Goal: Task Accomplishment & Management: Manage account settings

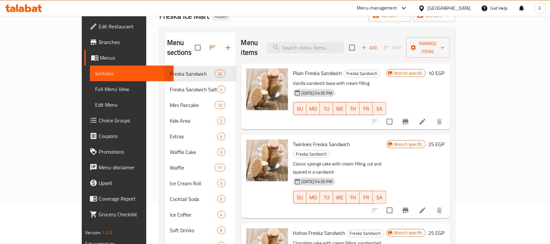
scroll to position [244, 0]
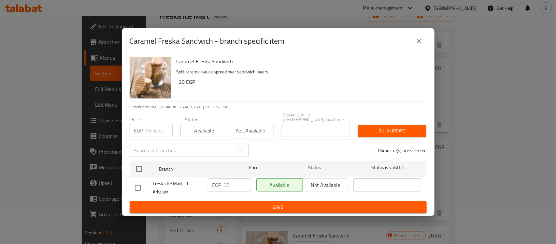
click at [416, 43] on icon "close" at bounding box center [419, 41] width 8 height 8
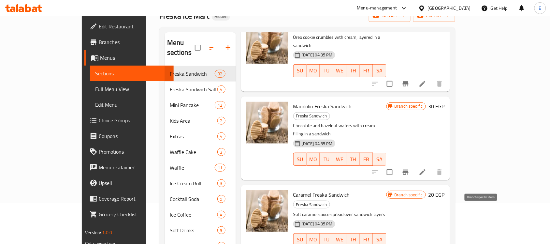
scroll to position [326, 0]
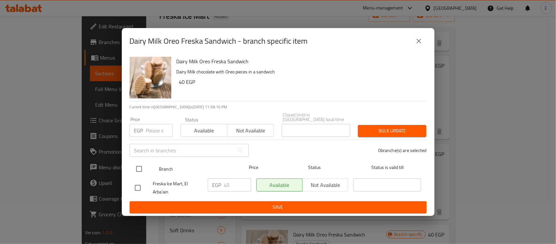
click at [141, 162] on input "checkbox" at bounding box center [139, 169] width 14 height 14
checkbox input "true"
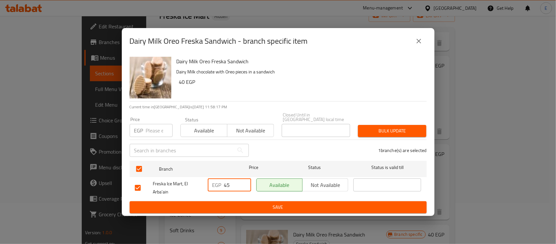
drag, startPoint x: 235, startPoint y: 181, endPoint x: 160, endPoint y: 173, distance: 75.9
click at [160, 176] on div "Freska Ice Mart, El Arba'ain EGP 45 ​ Available Not available ​" at bounding box center [278, 188] width 292 height 24
type input "60"
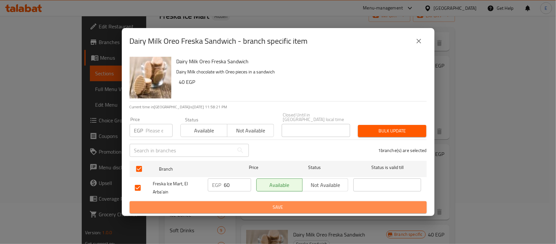
click at [233, 204] on span "Save" at bounding box center [278, 207] width 287 height 8
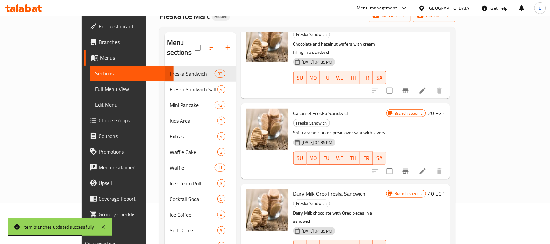
scroll to position [407, 0]
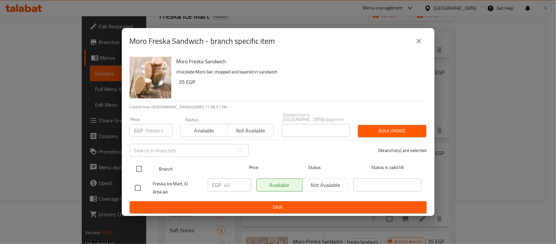
click at [145, 169] on input "checkbox" at bounding box center [139, 169] width 14 height 14
checkbox input "true"
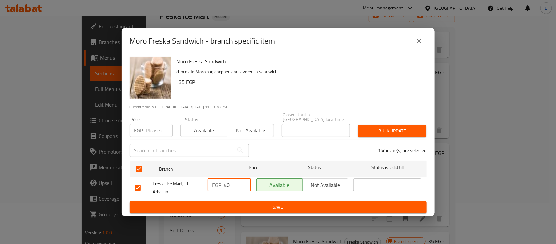
drag, startPoint x: 233, startPoint y: 180, endPoint x: 139, endPoint y: 176, distance: 94.5
click at [139, 176] on div "Freska Ice Mart, El Arba'ain EGP 40 ​ Available Not available ​" at bounding box center [278, 188] width 292 height 24
type input "60"
click at [268, 198] on ul "Branch Price Status Status is valid till Freska Ice Mart, El Arba'ain EGP 60 ​ …" at bounding box center [278, 179] width 297 height 43
click at [270, 203] on span "Save" at bounding box center [278, 207] width 287 height 8
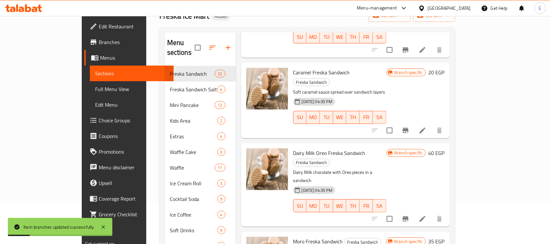
scroll to position [448, 0]
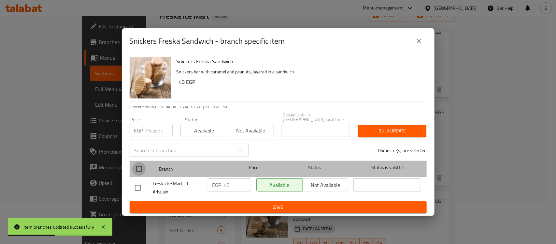
click at [142, 164] on input "checkbox" at bounding box center [139, 169] width 14 height 14
checkbox input "true"
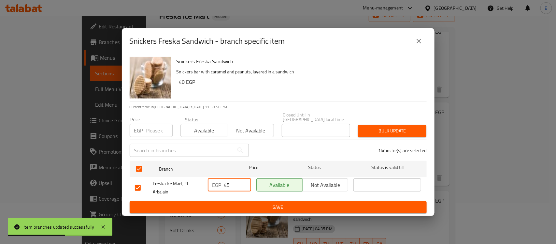
drag, startPoint x: 235, startPoint y: 181, endPoint x: 138, endPoint y: 182, distance: 96.4
click at [138, 183] on div "Freska Ice Mart, El Arba'ain EGP 45 ​ Available Not available ​" at bounding box center [278, 188] width 292 height 24
type input "60"
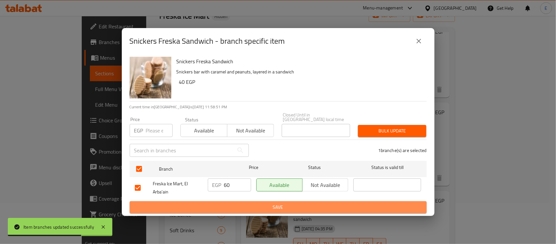
click at [259, 203] on span "Save" at bounding box center [278, 207] width 287 height 8
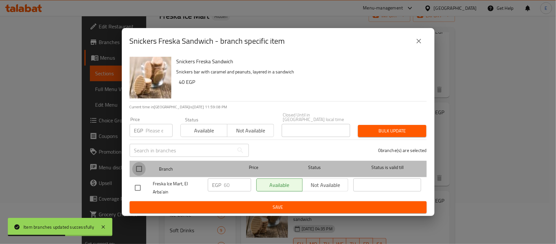
click at [136, 165] on input "checkbox" at bounding box center [139, 169] width 14 height 14
checkbox input "true"
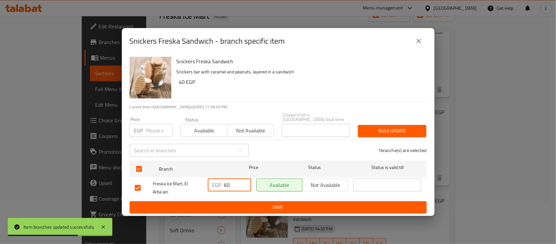
drag, startPoint x: 238, startPoint y: 182, endPoint x: 226, endPoint y: 183, distance: 11.5
click at [226, 183] on input "60" at bounding box center [237, 184] width 27 height 13
type input "65"
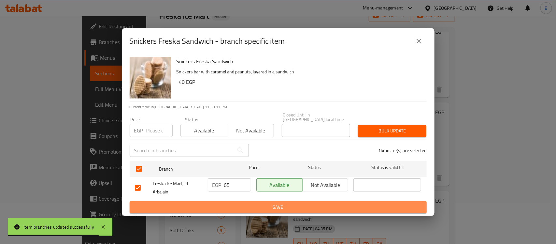
click at [281, 204] on span "Save" at bounding box center [278, 207] width 287 height 8
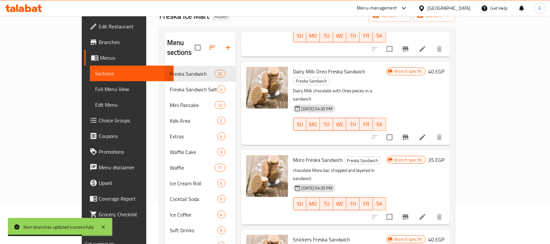
scroll to position [529, 0]
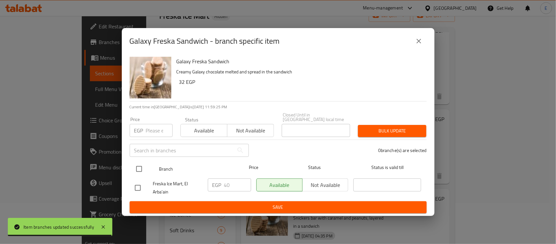
click at [140, 165] on input "checkbox" at bounding box center [139, 169] width 14 height 14
checkbox input "true"
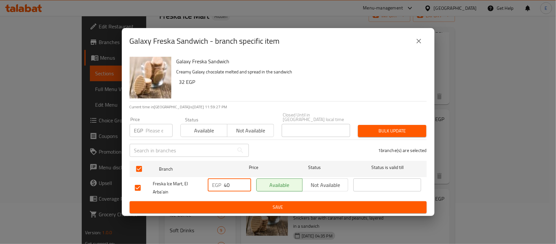
drag, startPoint x: 231, startPoint y: 179, endPoint x: 202, endPoint y: 183, distance: 29.5
click at [202, 184] on div "Freska Ice Mart, El Arba'ain EGP 40 ​ Available Not available ​" at bounding box center [278, 188] width 292 height 24
type input "55"
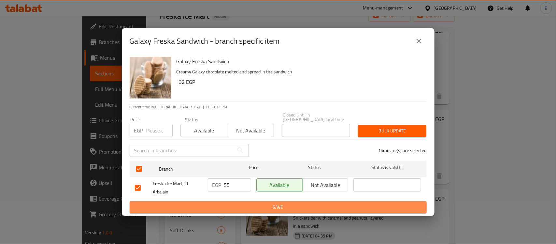
click at [303, 203] on span "Save" at bounding box center [278, 207] width 287 height 8
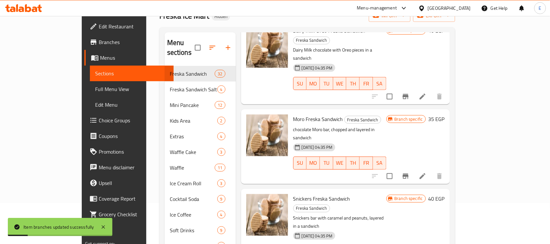
scroll to position [611, 0]
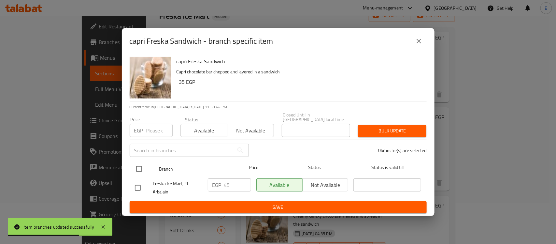
click at [140, 165] on input "checkbox" at bounding box center [139, 169] width 14 height 14
checkbox input "true"
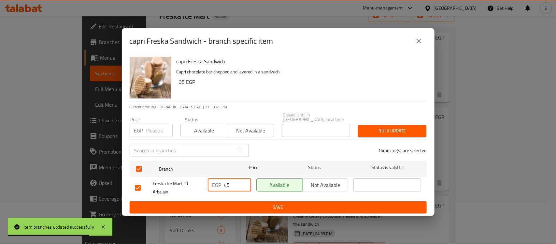
drag, startPoint x: 235, startPoint y: 181, endPoint x: 186, endPoint y: 180, distance: 49.2
click at [186, 180] on div "Freska Ice Mart, El Arba'ain EGP 45 ​ Available Not available ​" at bounding box center [278, 188] width 292 height 24
type input "60"
click at [275, 208] on span "Save" at bounding box center [278, 207] width 287 height 8
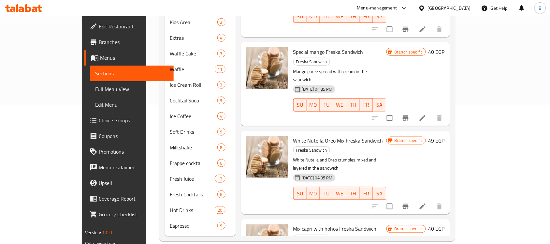
scroll to position [1013, 0]
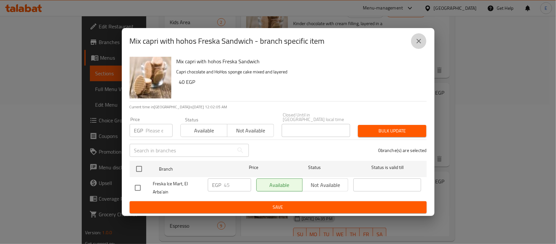
click at [417, 41] on icon "close" at bounding box center [419, 41] width 8 height 8
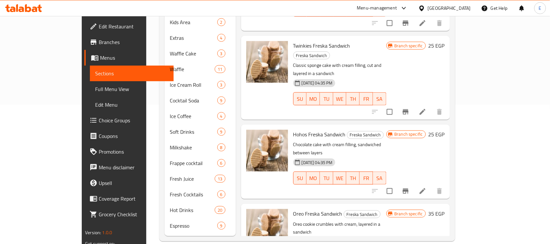
scroll to position [0, 0]
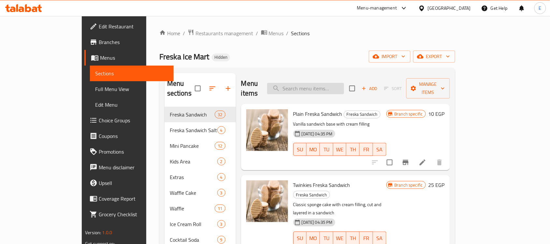
click at [344, 85] on input "search" at bounding box center [305, 88] width 77 height 11
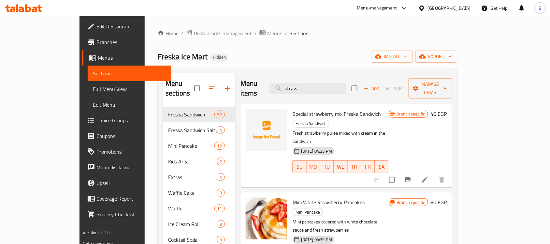
type input "straw"
click at [412, 176] on icon "Branch-specific-item" at bounding box center [408, 180] width 8 height 8
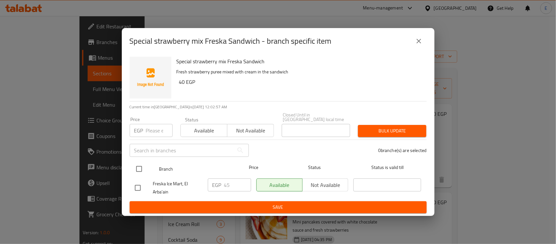
drag, startPoint x: 140, startPoint y: 168, endPoint x: 172, endPoint y: 166, distance: 31.6
click at [140, 167] on input "checkbox" at bounding box center [139, 169] width 14 height 14
checkbox input "true"
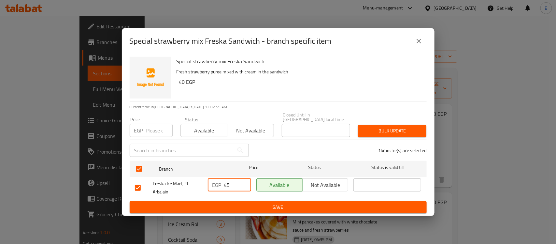
drag, startPoint x: 227, startPoint y: 183, endPoint x: 224, endPoint y: 183, distance: 3.6
click at [224, 183] on input "45" at bounding box center [237, 184] width 27 height 13
click at [422, 39] on button "close" at bounding box center [419, 41] width 16 height 16
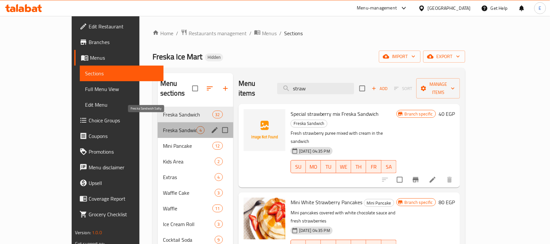
click at [163, 126] on span "Freska Sandwich Salty" at bounding box center [180, 130] width 34 height 8
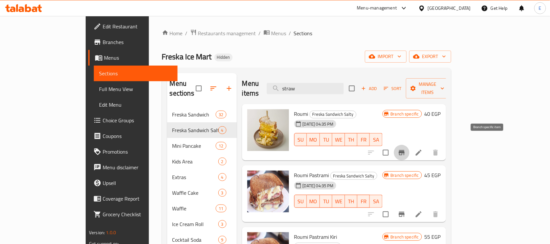
click at [405, 148] on icon "Branch-specific-item" at bounding box center [402, 152] width 8 height 8
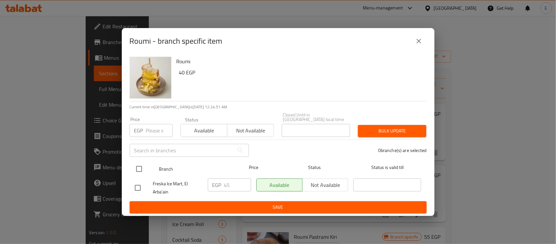
click at [134, 166] on input "checkbox" at bounding box center [139, 169] width 14 height 14
checkbox input "true"
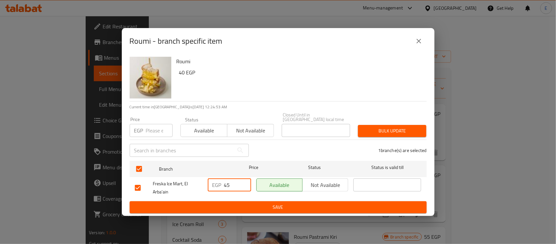
drag, startPoint x: 238, startPoint y: 182, endPoint x: 202, endPoint y: 189, distance: 36.8
click at [202, 189] on div "Freska Ice Mart, El Arba'ain EGP 45 ​ Available Not available ​" at bounding box center [278, 188] width 292 height 24
type input "60"
click at [294, 209] on button "Save" at bounding box center [278, 207] width 297 height 12
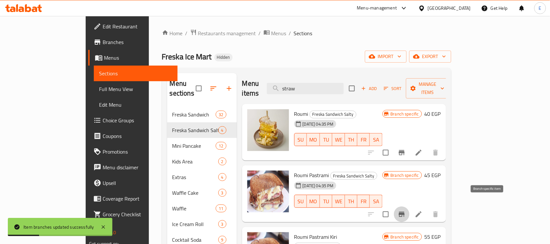
click at [409, 206] on button "Branch-specific-item" at bounding box center [402, 214] width 16 height 16
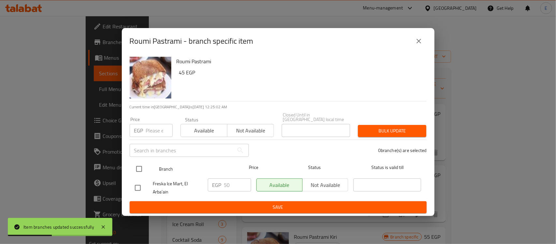
drag, startPoint x: 137, startPoint y: 167, endPoint x: 218, endPoint y: 176, distance: 82.0
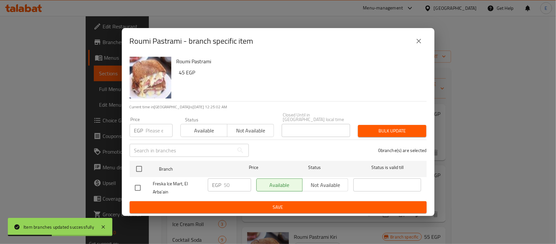
click at [137, 166] on input "checkbox" at bounding box center [139, 169] width 14 height 14
checkbox input "true"
drag, startPoint x: 235, startPoint y: 181, endPoint x: 139, endPoint y: 185, distance: 96.5
click at [139, 187] on div "Freska Ice Mart, El Arba'ain EGP 50 ​ Available Not available ​" at bounding box center [278, 188] width 292 height 24
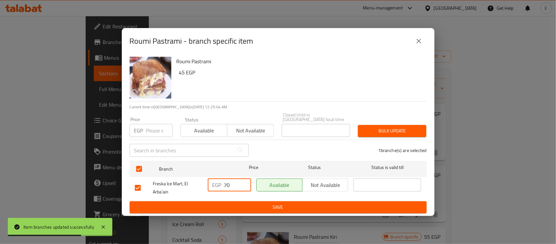
type input "70"
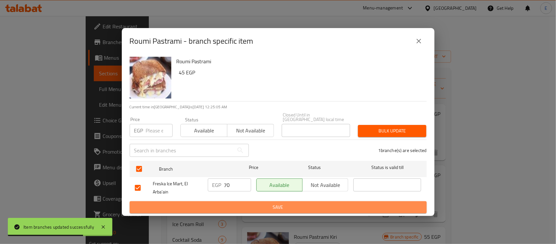
click at [260, 204] on span "Save" at bounding box center [278, 207] width 287 height 8
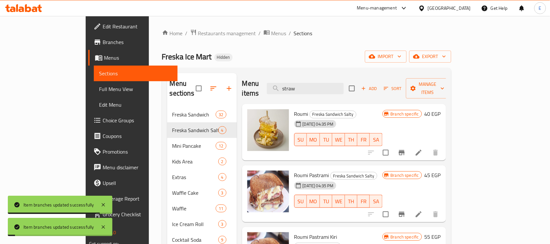
scroll to position [81, 0]
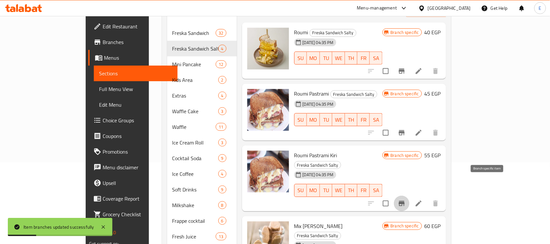
click at [404, 201] on icon "Branch-specific-item" at bounding box center [402, 203] width 6 height 5
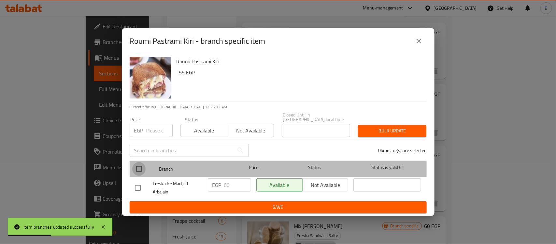
click at [136, 163] on input "checkbox" at bounding box center [139, 169] width 14 height 14
checkbox input "true"
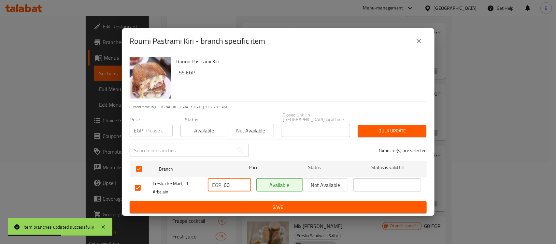
drag, startPoint x: 232, startPoint y: 183, endPoint x: 140, endPoint y: 183, distance: 91.8
click at [140, 185] on div "Freska Ice Mart, El Arba'ain EGP 60 ​ Available Not available ​" at bounding box center [278, 188] width 292 height 24
type input "75"
click at [244, 203] on span "Save" at bounding box center [278, 207] width 287 height 8
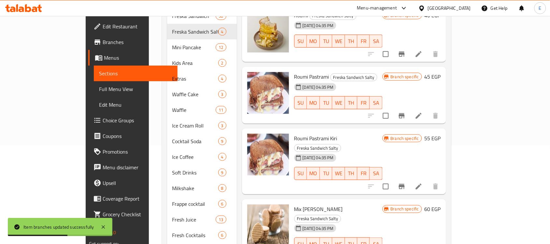
scroll to position [139, 0]
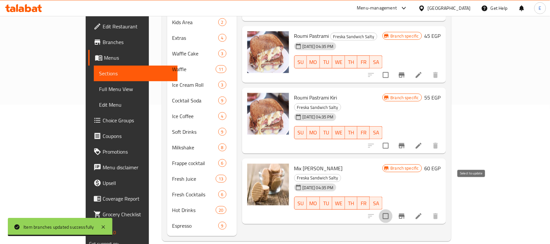
click at [392, 209] on input "checkbox" at bounding box center [386, 216] width 14 height 14
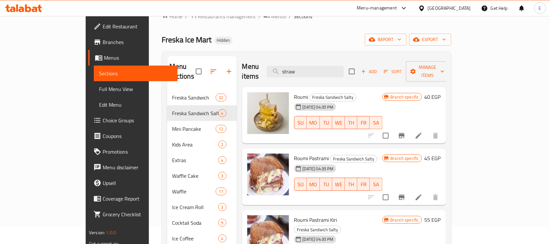
scroll to position [0, 0]
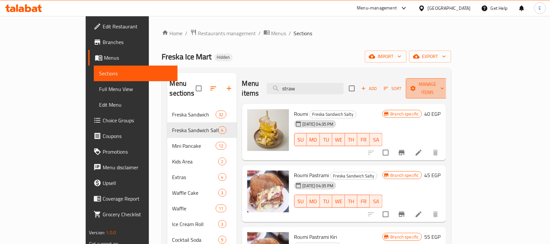
click at [444, 85] on span "Manage items" at bounding box center [427, 88] width 33 height 16
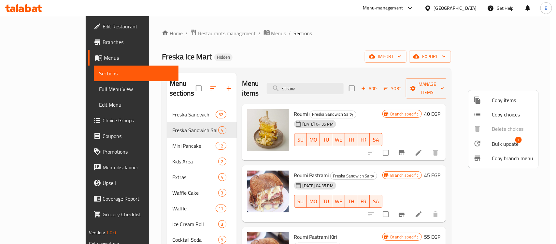
click at [483, 134] on ul "Copy items Copy choices Delete choices Bulk update 1 Copy branch menu" at bounding box center [503, 129] width 70 height 78
click at [486, 139] on div at bounding box center [482, 143] width 18 height 8
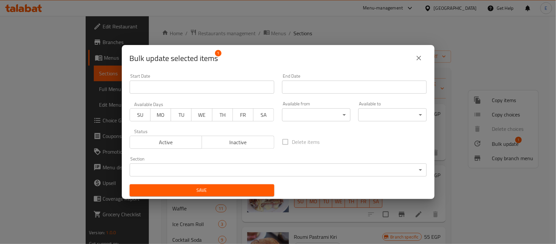
click at [255, 144] on span "Inactive" at bounding box center [237, 141] width 67 height 9
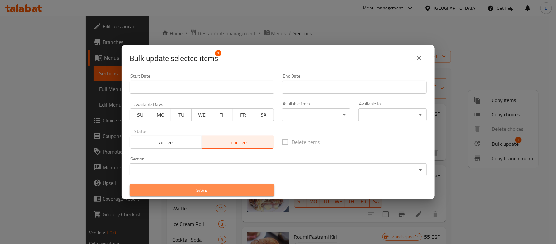
click at [248, 186] on span "Save" at bounding box center [202, 190] width 134 height 8
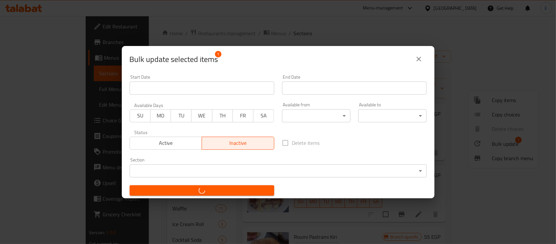
checkbox input "false"
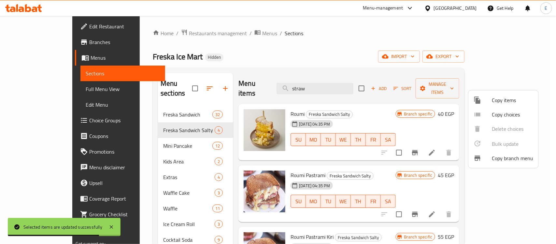
click at [458, 84] on div at bounding box center [278, 122] width 556 height 244
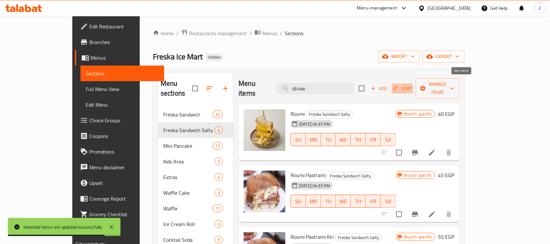
click at [411, 87] on span "Sort" at bounding box center [402, 88] width 18 height 7
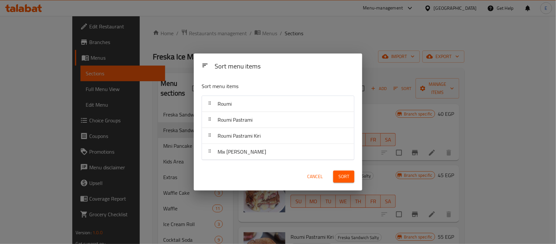
click at [317, 180] on span "Cancel" at bounding box center [315, 176] width 16 height 8
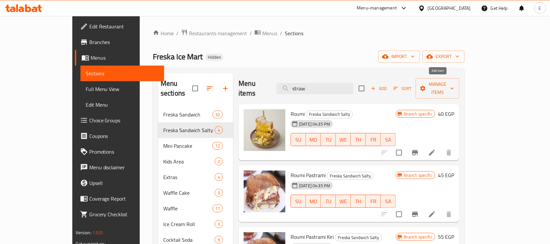
click at [388, 85] on span "Add" at bounding box center [379, 88] width 18 height 7
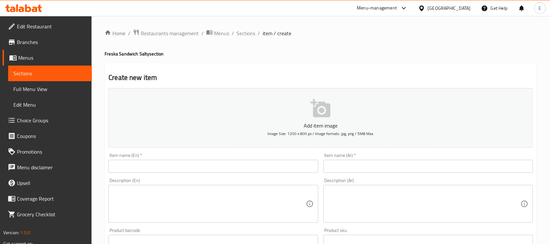
click at [358, 155] on div "Item name (Ar)   * Item name (Ar) *" at bounding box center [427, 163] width 209 height 20
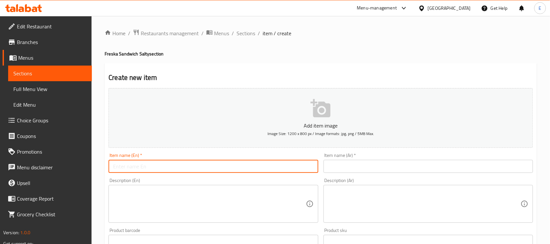
drag, startPoint x: 261, startPoint y: 165, endPoint x: 271, endPoint y: 158, distance: 11.9
click at [261, 165] on input "text" at bounding box center [212, 166] width 209 height 13
type input "Doritos"
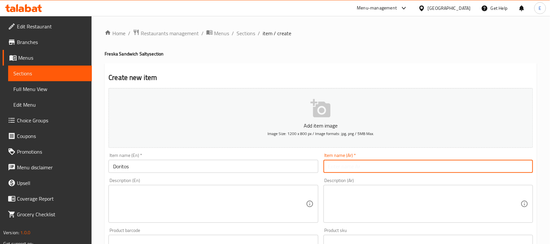
click at [353, 168] on input "text" at bounding box center [427, 166] width 209 height 13
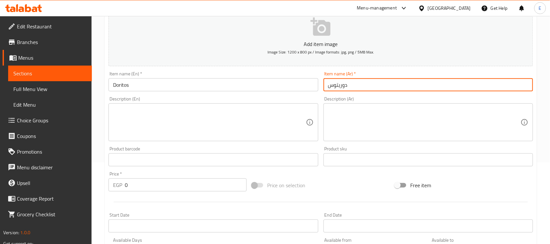
type input "دوريتوس"
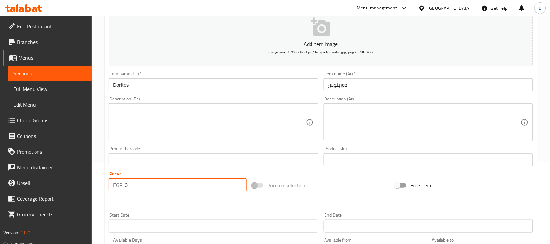
drag, startPoint x: 142, startPoint y: 181, endPoint x: 9, endPoint y: 181, distance: 132.9
click at [10, 182] on div "Edit Restaurant Branches Menus Sections Full Menu View Edit Menu Choice Groups …" at bounding box center [275, 157] width 550 height 444
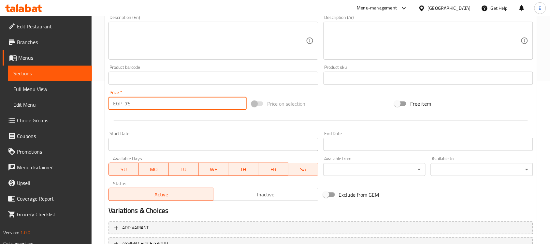
scroll to position [215, 0]
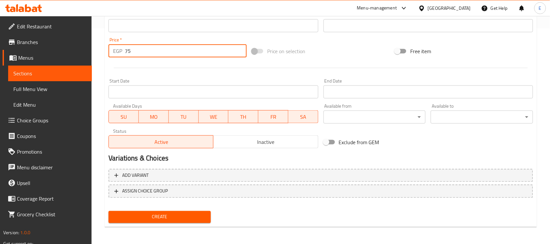
type input "75"
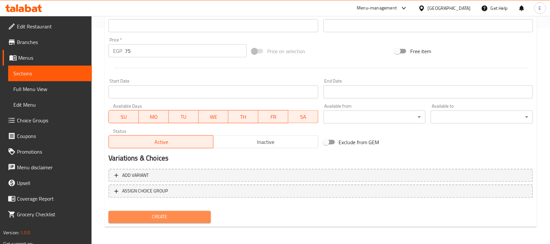
click at [150, 211] on button "Create" at bounding box center [159, 217] width 102 height 12
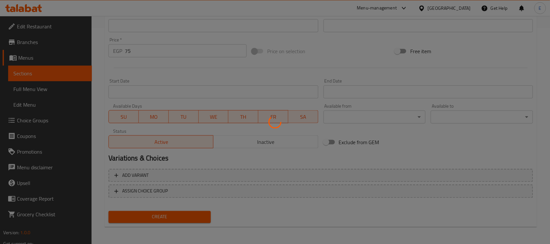
type input "0"
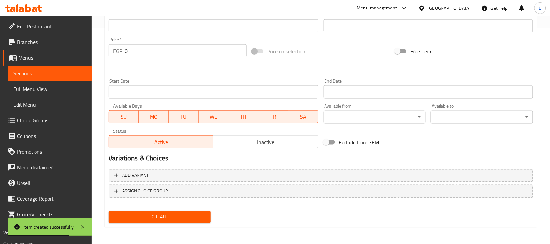
scroll to position [0, 0]
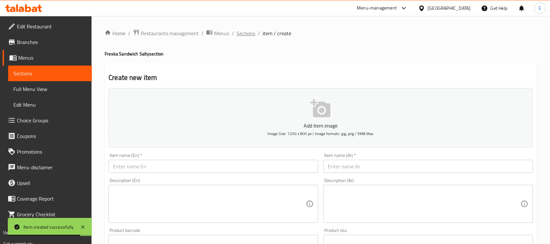
click at [245, 33] on span "Sections" at bounding box center [245, 33] width 19 height 8
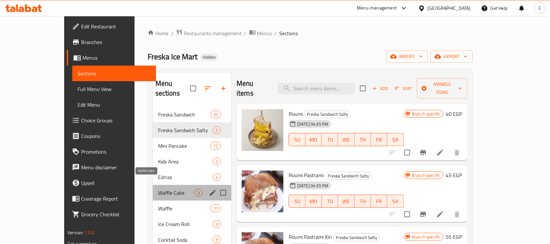
click at [160, 189] on span "Waffle Cake" at bounding box center [176, 193] width 36 height 8
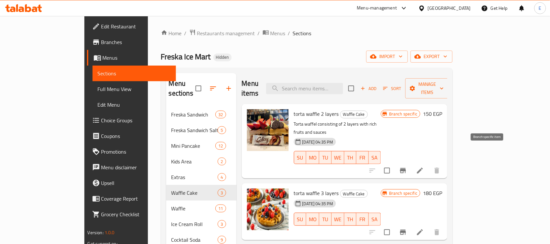
click at [407, 166] on icon "Branch-specific-item" at bounding box center [403, 170] width 8 height 8
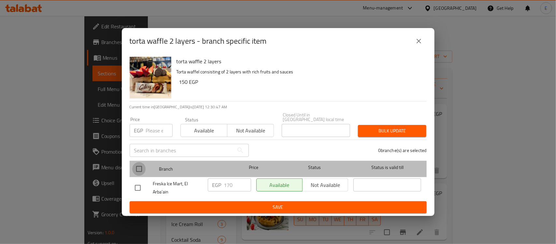
click at [142, 168] on input "checkbox" at bounding box center [139, 169] width 14 height 14
checkbox input "true"
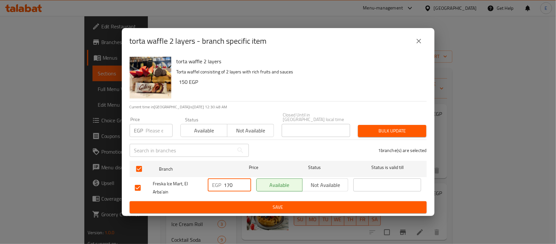
drag, startPoint x: 236, startPoint y: 183, endPoint x: 175, endPoint y: 177, distance: 61.8
click at [175, 178] on div "Freska Ice Mart, El Arba'ain EGP 170 ​ Available Not available ​" at bounding box center [278, 188] width 292 height 24
type input "250"
click at [249, 203] on span "Save" at bounding box center [278, 207] width 287 height 8
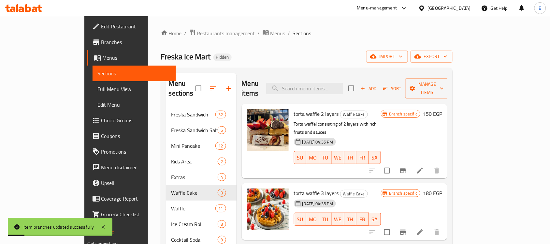
scroll to position [41, 0]
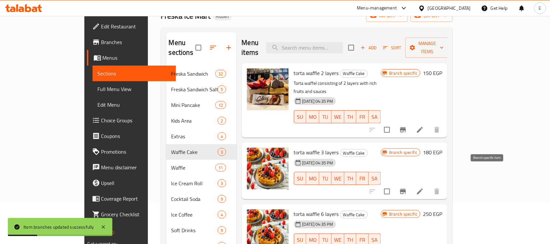
click at [406, 189] on icon "Branch-specific-item" at bounding box center [403, 191] width 6 height 5
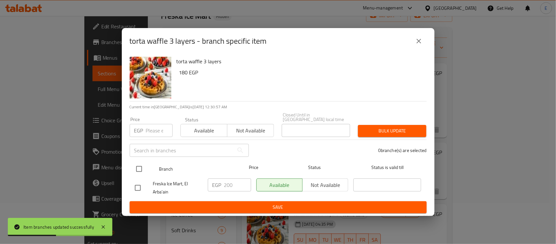
drag, startPoint x: 135, startPoint y: 165, endPoint x: 188, endPoint y: 173, distance: 53.0
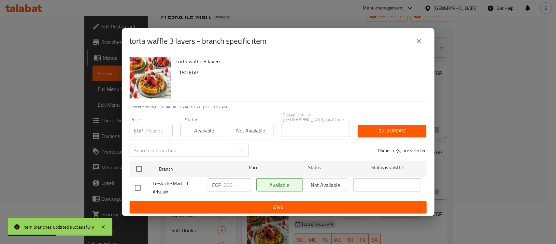
click at [135, 166] on input "checkbox" at bounding box center [139, 169] width 14 height 14
checkbox input "true"
drag, startPoint x: 240, startPoint y: 181, endPoint x: 163, endPoint y: 185, distance: 76.9
click at [163, 185] on div "Freska Ice Mart, El Arba'ain EGP 200 ​ Available Not available ​" at bounding box center [278, 188] width 292 height 24
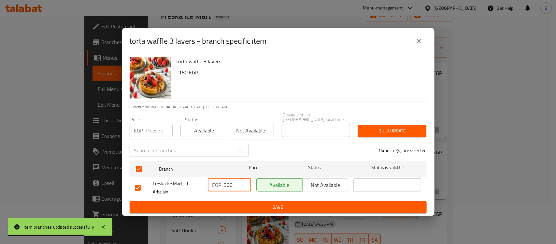
type input "300"
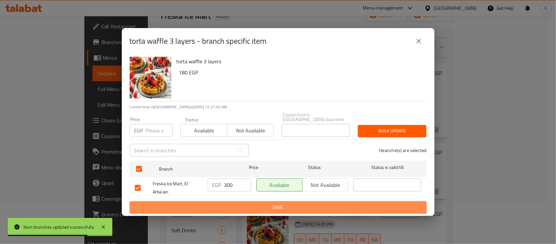
click at [257, 207] on span "Save" at bounding box center [278, 207] width 287 height 8
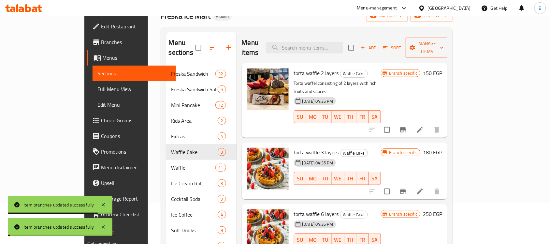
scroll to position [122, 0]
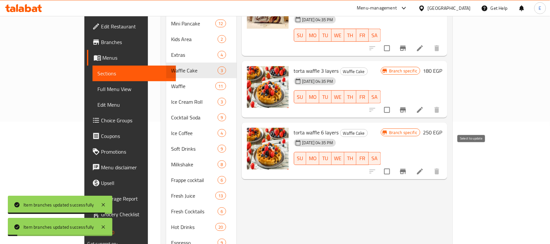
click at [394, 164] on input "checkbox" at bounding box center [387, 171] width 14 height 14
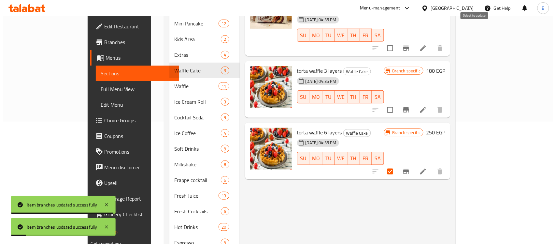
scroll to position [0, 0]
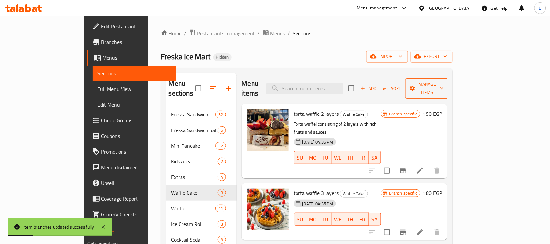
click at [444, 80] on span "Manage items" at bounding box center [426, 88] width 33 height 16
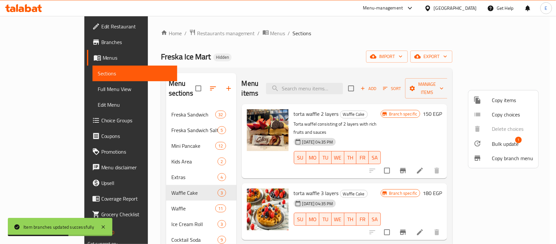
click at [497, 144] on span "Bulk update" at bounding box center [505, 144] width 27 height 8
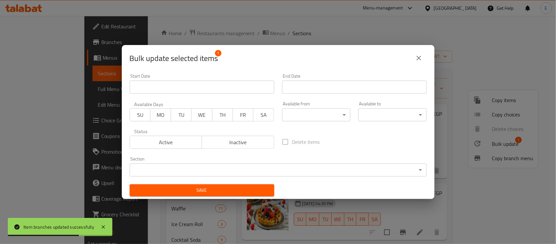
click at [225, 139] on span "Inactive" at bounding box center [237, 141] width 67 height 9
click at [207, 187] on span "Save" at bounding box center [202, 190] width 134 height 8
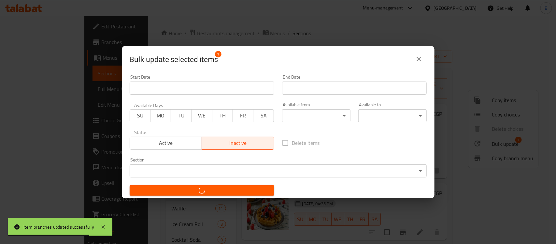
checkbox input "false"
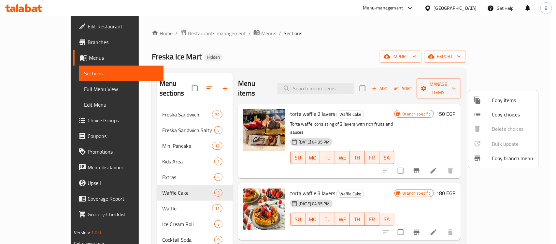
click at [191, 84] on div at bounding box center [278, 122] width 556 height 244
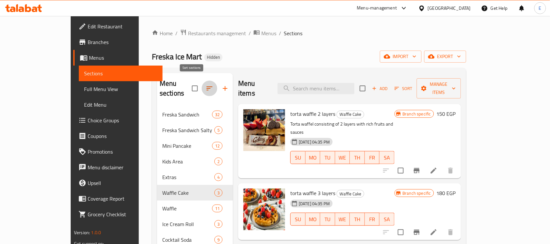
click at [205, 85] on icon "button" at bounding box center [209, 88] width 8 height 8
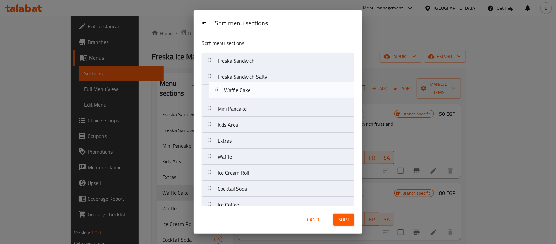
drag, startPoint x: 250, startPoint y: 144, endPoint x: 256, endPoint y: 92, distance: 52.5
click at [256, 92] on nav "Freska Sandwich Freska Sandwich Salty Mini Pancake Kids Area Extras Waffle Cake…" at bounding box center [278, 188] width 153 height 272
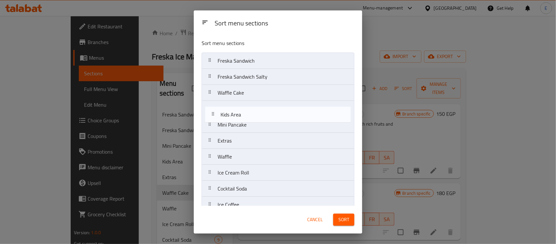
drag, startPoint x: 240, startPoint y: 129, endPoint x: 245, endPoint y: 115, distance: 14.7
click at [245, 115] on nav "Freska Sandwich Freska Sandwich Salty Waffle Cake Mini Pancake Kids Area Extras…" at bounding box center [278, 188] width 153 height 272
drag, startPoint x: 262, startPoint y: 158, endPoint x: 263, endPoint y: 112, distance: 45.6
click at [263, 112] on nav "Freska Sandwich Freska Sandwich Salty Waffle Cake Kids Area Mini Pancake Extras…" at bounding box center [278, 188] width 153 height 272
drag, startPoint x: 242, startPoint y: 163, endPoint x: 254, endPoint y: 129, distance: 36.7
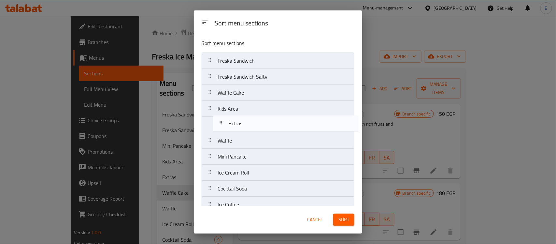
click at [254, 129] on nav "Freska Sandwich Freska Sandwich Salty Waffle Cake Kids Area Waffle Mini Pancake…" at bounding box center [278, 188] width 153 height 272
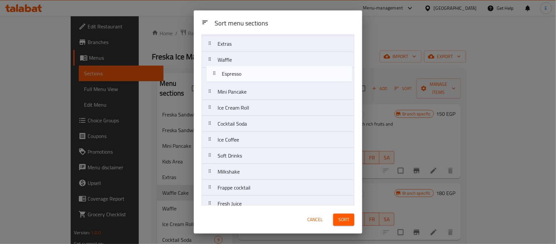
scroll to position [76, 0]
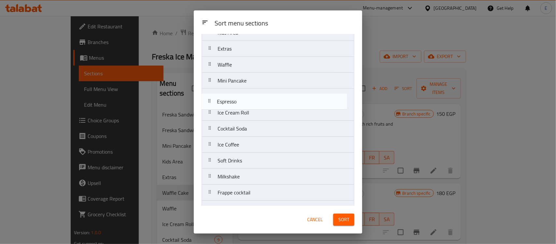
drag, startPoint x: 266, startPoint y: 197, endPoint x: 267, endPoint y: 101, distance: 96.1
click at [267, 101] on nav "Freska Sandwich Freska Sandwich Salty Waffle Cake Kids Area Extras Waffle Mini …" at bounding box center [278, 113] width 153 height 272
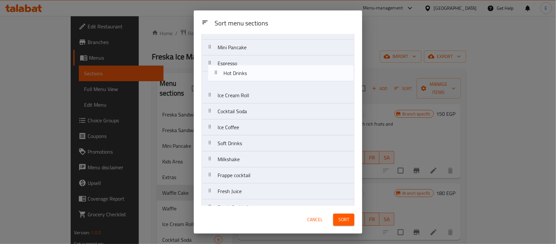
scroll to position [105, 0]
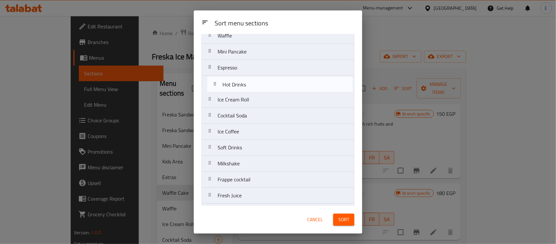
drag, startPoint x: 253, startPoint y: 197, endPoint x: 258, endPoint y: 85, distance: 112.4
click at [258, 85] on nav "Freska Sandwich Freska Sandwich Salty Waffle Cake Kids Area Extras Waffle Mini …" at bounding box center [278, 84] width 153 height 272
drag, startPoint x: 244, startPoint y: 71, endPoint x: 248, endPoint y: 87, distance: 16.8
click at [248, 87] on nav "Freska Sandwich Freska Sandwich Salty Waffle Cake Kids Area Extras Waffle Mini …" at bounding box center [278, 85] width 153 height 272
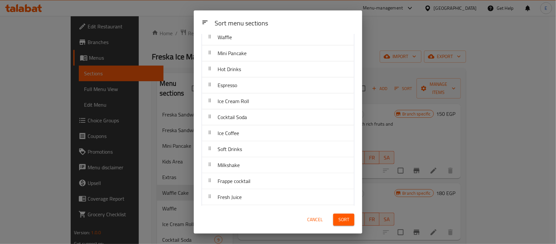
scroll to position [122, 0]
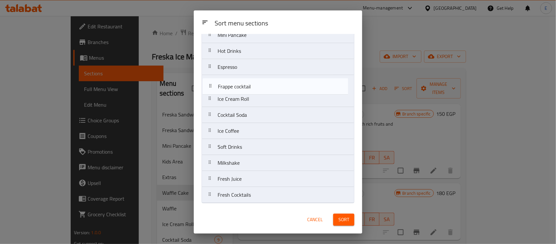
drag, startPoint x: 282, startPoint y: 165, endPoint x: 283, endPoint y: 87, distance: 78.2
click at [283, 87] on nav "Freska Sandwich Freska Sandwich Salty Waffle Cake Kids Area Extras Waffle Mini …" at bounding box center [278, 67] width 153 height 272
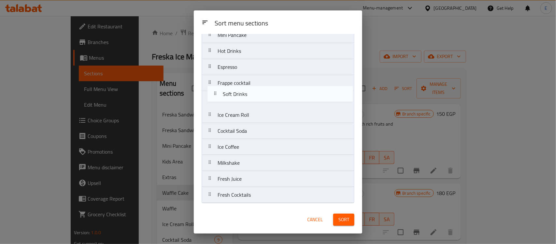
drag, startPoint x: 251, startPoint y: 151, endPoint x: 256, endPoint y: 97, distance: 54.3
click at [256, 97] on nav "Freska Sandwich Freska Sandwich Salty Waffle Cake Kids Area Extras Waffle Mini …" at bounding box center [278, 67] width 153 height 272
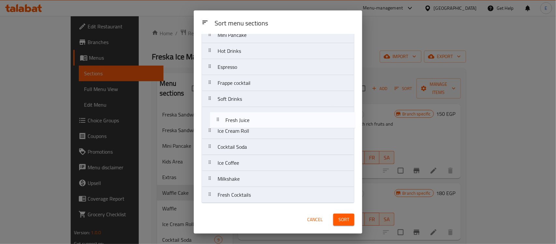
drag, startPoint x: 251, startPoint y: 178, endPoint x: 260, endPoint y: 118, distance: 61.1
click at [260, 118] on nav "Freska Sandwich Freska Sandwich Salty Waffle Cake Kids Area Extras Waffle Mini …" at bounding box center [278, 67] width 153 height 272
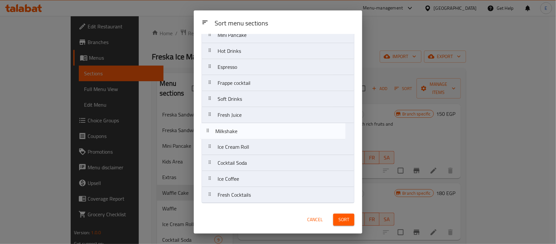
drag, startPoint x: 263, startPoint y: 181, endPoint x: 259, endPoint y: 131, distance: 50.0
click at [259, 131] on nav "Freska Sandwich Freska Sandwich Salty Waffle Cake Kids Area Extras Waffle Mini …" at bounding box center [278, 67] width 153 height 272
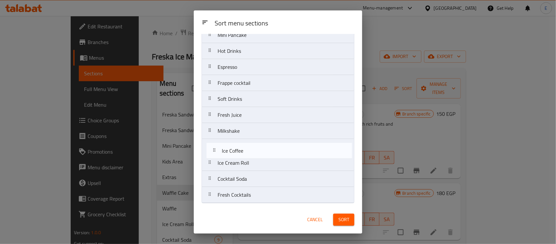
drag, startPoint x: 247, startPoint y: 180, endPoint x: 251, endPoint y: 150, distance: 30.2
click at [251, 150] on nav "Freska Sandwich Freska Sandwich Salty Waffle Cake Kids Area Extras Waffle Mini …" at bounding box center [278, 67] width 153 height 272
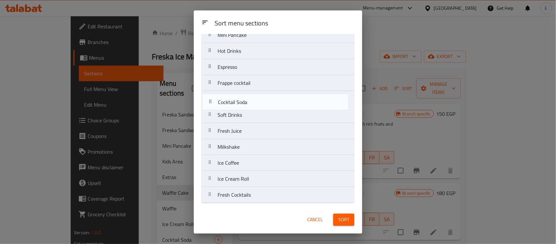
drag, startPoint x: 257, startPoint y: 179, endPoint x: 256, endPoint y: 100, distance: 79.8
click at [256, 100] on nav "Freska Sandwich Freska Sandwich Salty Waffle Cake Kids Area Extras Waffle Mini …" at bounding box center [278, 67] width 153 height 272
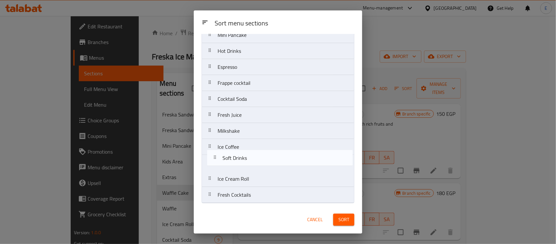
drag, startPoint x: 247, startPoint y: 113, endPoint x: 251, endPoint y: 158, distance: 45.5
click at [251, 158] on nav "Freska Sandwich Freska Sandwich Salty Waffle Cake Kids Area Extras Waffle Mini …" at bounding box center [278, 67] width 153 height 272
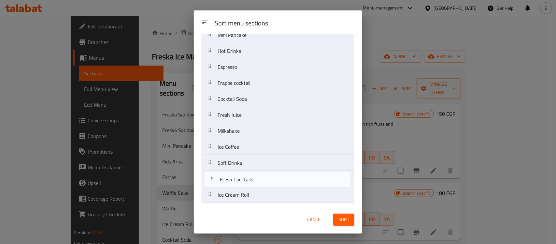
drag, startPoint x: 256, startPoint y: 195, endPoint x: 259, endPoint y: 178, distance: 17.1
click at [259, 178] on nav "Freska Sandwich Freska Sandwich Salty Waffle Cake Kids Area Extras Waffle Mini …" at bounding box center [278, 67] width 153 height 272
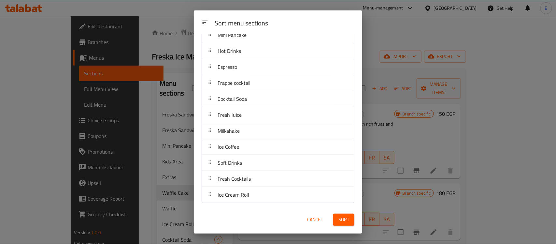
click at [342, 213] on button "Sort" at bounding box center [343, 219] width 21 height 12
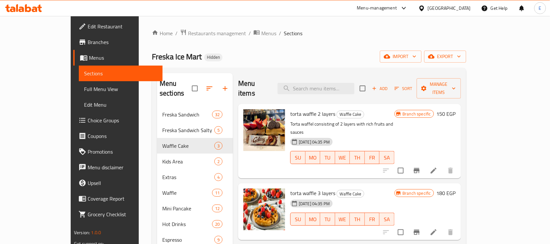
click at [202, 80] on button "button" at bounding box center [210, 88] width 16 height 16
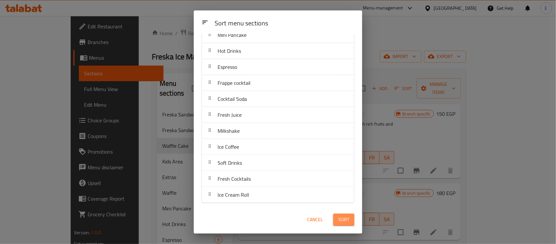
click at [352, 222] on button "Sort" at bounding box center [343, 219] width 21 height 12
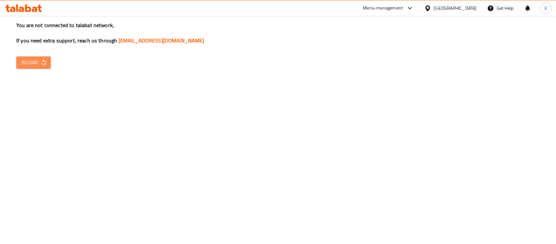
click at [43, 66] on span "Reload" at bounding box center [33, 62] width 24 height 8
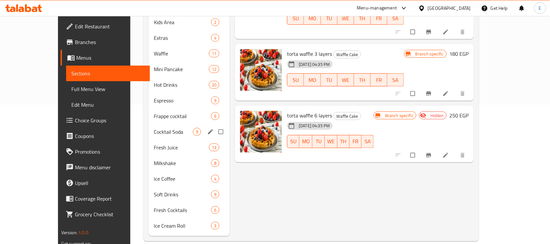
scroll to position [58, 0]
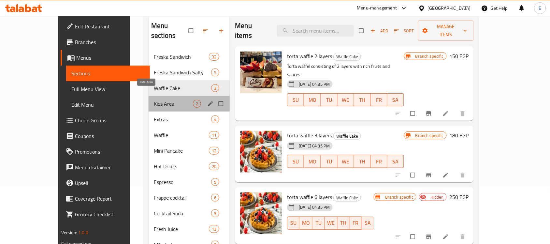
click at [154, 100] on span "Kids Area" at bounding box center [173, 104] width 39 height 8
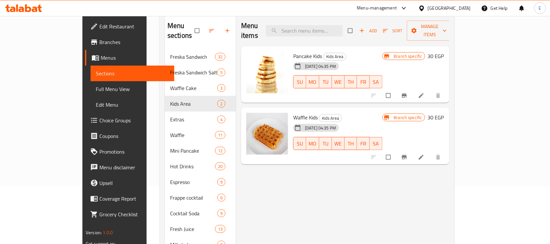
scroll to position [17, 0]
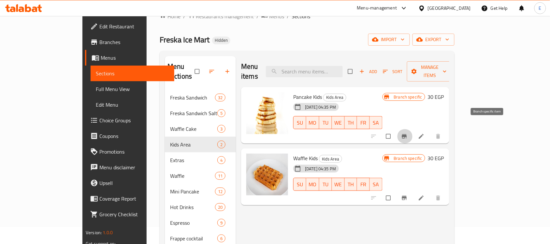
click at [406, 134] on icon "Branch-specific-item" at bounding box center [404, 136] width 5 height 4
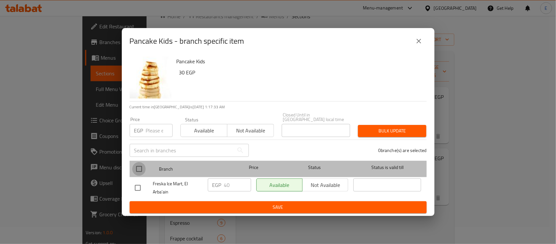
click at [138, 163] on input "checkbox" at bounding box center [139, 169] width 14 height 14
checkbox input "true"
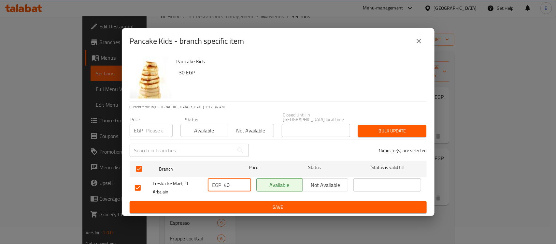
drag, startPoint x: 236, startPoint y: 177, endPoint x: 196, endPoint y: 177, distance: 40.1
click at [196, 177] on div "Freska Ice Mart, El Arba'ain EGP 40 ​ Available Not available ​" at bounding box center [278, 188] width 292 height 24
type input "55"
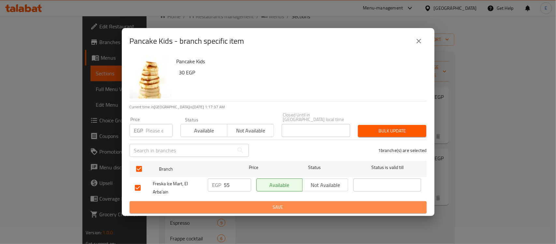
click at [234, 203] on span "Save" at bounding box center [278, 207] width 287 height 8
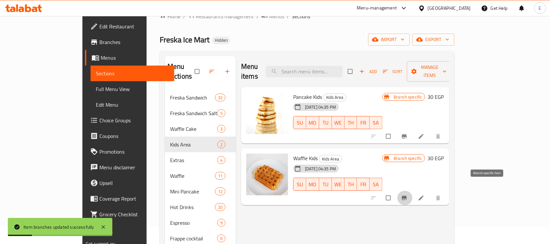
click at [407, 194] on icon "Branch-specific-item" at bounding box center [404, 197] width 7 height 7
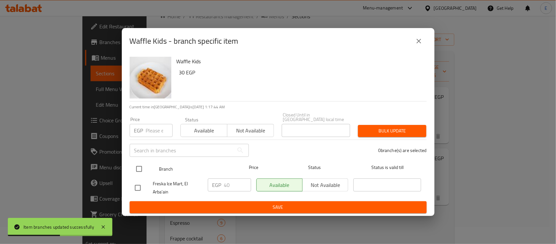
click at [135, 162] on input "checkbox" at bounding box center [139, 169] width 14 height 14
checkbox input "true"
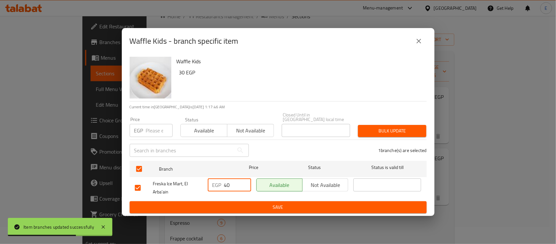
drag, startPoint x: 236, startPoint y: 185, endPoint x: 142, endPoint y: 183, distance: 94.8
click at [146, 185] on div "Freska Ice Mart, El Arba'ain EGP 40 ​ Available Not available ​" at bounding box center [278, 188] width 292 height 24
type input "55"
click at [213, 208] on span "Save" at bounding box center [278, 207] width 287 height 8
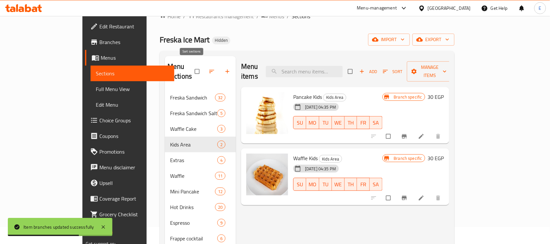
click at [208, 68] on span "button" at bounding box center [212, 71] width 8 height 7
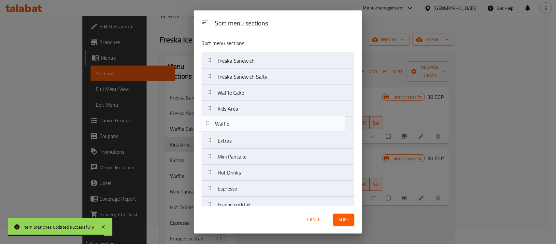
drag, startPoint x: 247, startPoint y: 145, endPoint x: 244, endPoint y: 125, distance: 20.1
click at [244, 125] on nav "Freska Sandwich Freska Sandwich Salty Waffle Cake Kids Area Extras Waffle Mini …" at bounding box center [278, 188] width 153 height 272
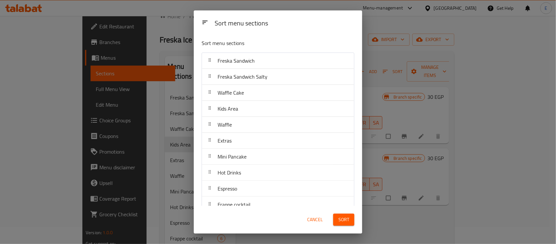
click at [339, 216] on span "Sort" at bounding box center [343, 219] width 11 height 8
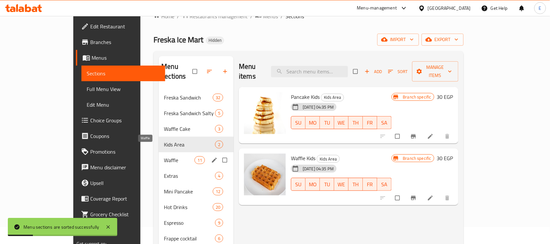
click at [164, 156] on span "Waffle" at bounding box center [179, 160] width 31 height 8
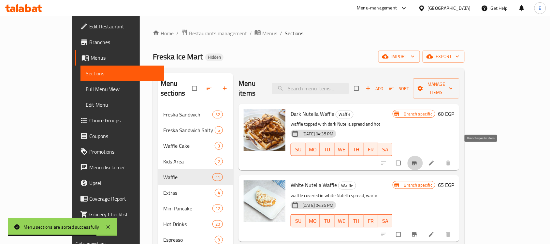
click at [417, 161] on icon "Branch-specific-item" at bounding box center [414, 163] width 5 height 4
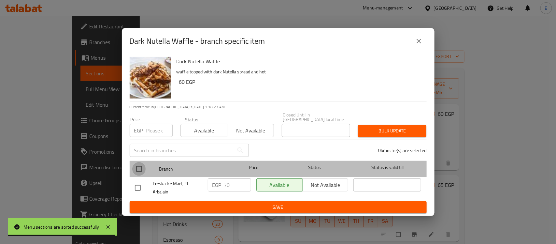
click at [137, 165] on input "checkbox" at bounding box center [139, 169] width 14 height 14
checkbox input "true"
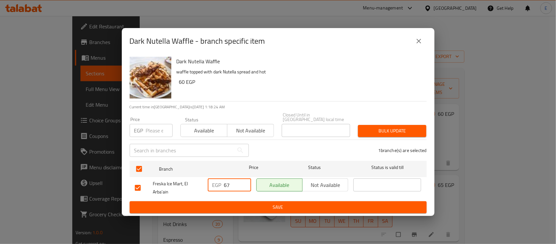
drag, startPoint x: 243, startPoint y: 180, endPoint x: 200, endPoint y: 185, distance: 43.6
click at [224, 185] on input "67" at bounding box center [237, 184] width 27 height 13
drag, startPoint x: 235, startPoint y: 184, endPoint x: 212, endPoint y: 173, distance: 25.9
click at [209, 187] on div "EGP 67 ​" at bounding box center [229, 184] width 43 height 13
type input "90"
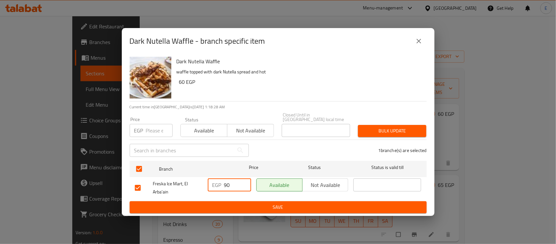
click at [272, 206] on span "Save" at bounding box center [278, 207] width 287 height 8
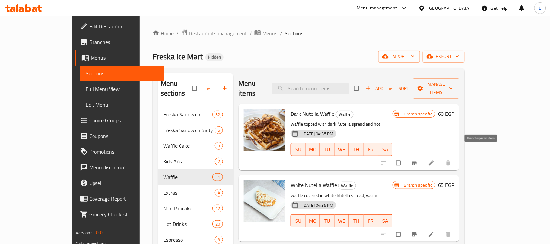
click at [423, 156] on button "Branch-specific-item" at bounding box center [415, 163] width 16 height 14
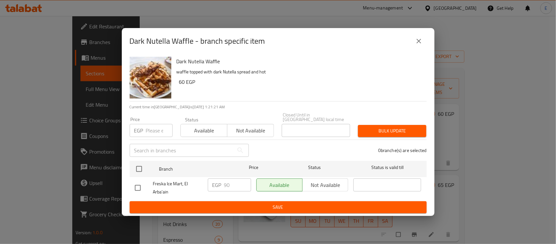
click at [418, 43] on icon "close" at bounding box center [418, 41] width 5 height 5
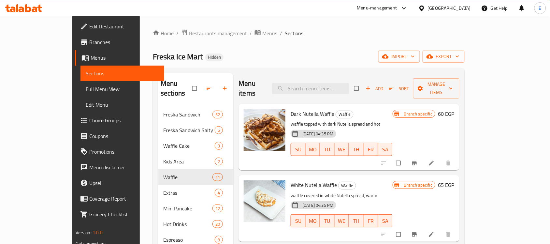
scroll to position [41, 0]
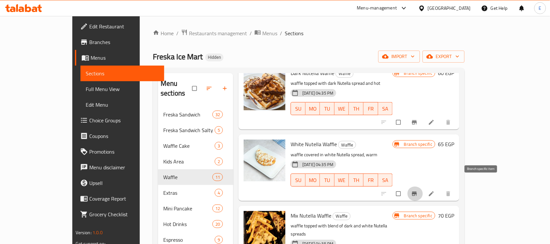
click at [423, 186] on button "Branch-specific-item" at bounding box center [415, 193] width 16 height 14
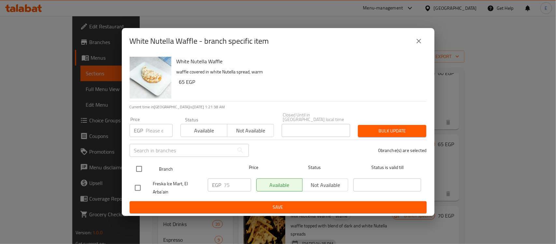
click at [143, 164] on input "checkbox" at bounding box center [139, 169] width 14 height 14
checkbox input "true"
drag, startPoint x: 227, startPoint y: 183, endPoint x: 207, endPoint y: 164, distance: 27.4
click at [204, 172] on ul "Branch Price Status Status is valid till Freska Ice Mart, El Arba'ain EGP 75 ​ …" at bounding box center [278, 179] width 297 height 43
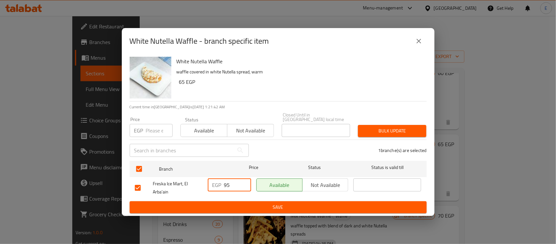
type input "95"
click at [267, 205] on span "Save" at bounding box center [278, 207] width 287 height 8
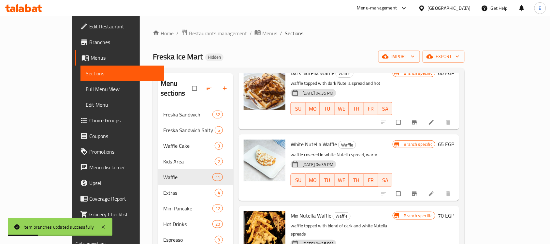
scroll to position [81, 0]
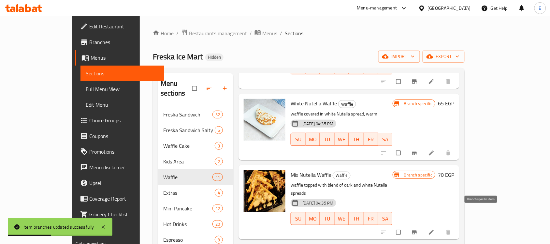
click at [417, 229] on icon "Branch-specific-item" at bounding box center [414, 232] width 7 height 7
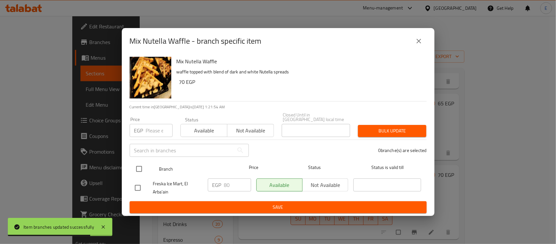
click at [140, 166] on input "checkbox" at bounding box center [139, 169] width 14 height 14
checkbox input "true"
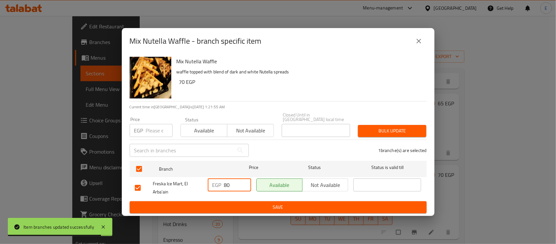
drag, startPoint x: 222, startPoint y: 185, endPoint x: 185, endPoint y: 187, distance: 37.5
click at [185, 188] on div "Freska Ice Mart, El Arba'ain EGP 80 ​ Available Not available ​" at bounding box center [278, 188] width 292 height 24
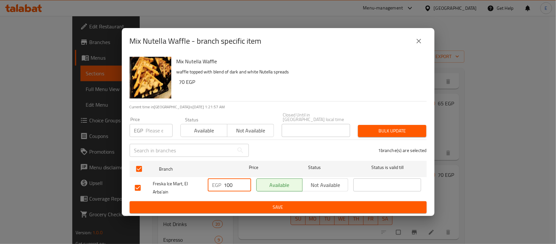
type input "100"
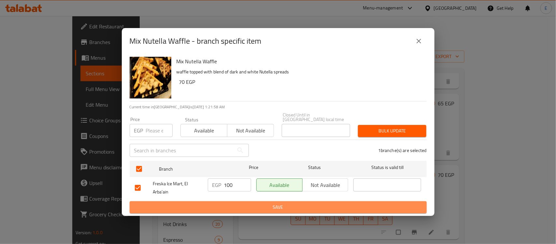
click at [216, 205] on span "Save" at bounding box center [278, 207] width 287 height 8
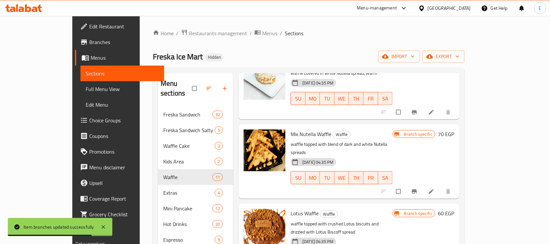
scroll to position [163, 0]
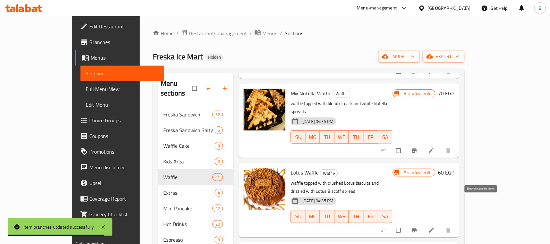
click at [417, 227] on icon "Branch-specific-item" at bounding box center [414, 230] width 7 height 7
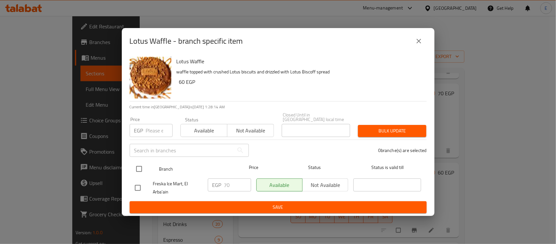
drag, startPoint x: 137, startPoint y: 168, endPoint x: 149, endPoint y: 168, distance: 11.7
click at [138, 168] on input "checkbox" at bounding box center [139, 169] width 14 height 14
checkbox input "true"
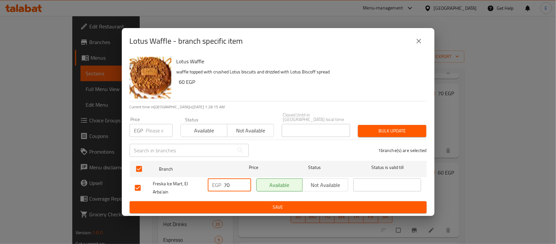
drag, startPoint x: 241, startPoint y: 183, endPoint x: 192, endPoint y: 185, distance: 48.9
click at [192, 185] on div "Freska Ice Mart, El Arba'ain EGP 70 ​ Available Not available ​" at bounding box center [278, 188] width 292 height 24
type input "90"
click at [402, 130] on span "Bulk update" at bounding box center [392, 131] width 58 height 8
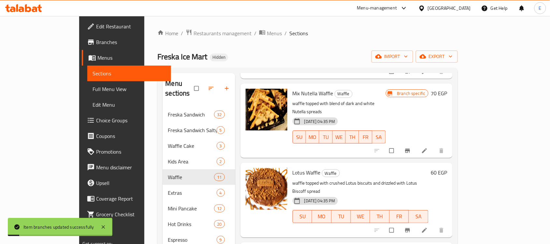
scroll to position [204, 0]
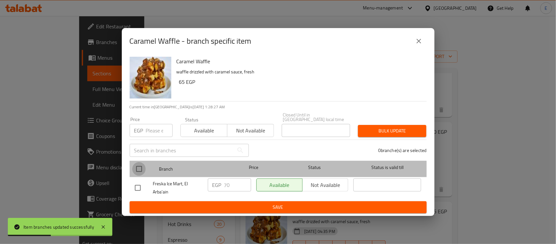
click at [144, 164] on input "checkbox" at bounding box center [139, 169] width 14 height 14
checkbox input "true"
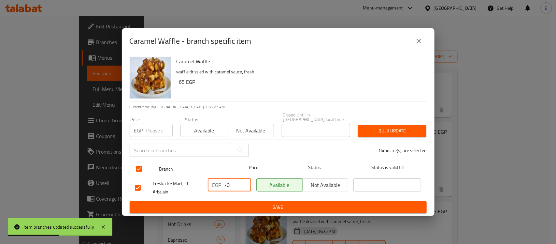
drag, startPoint x: 232, startPoint y: 182, endPoint x: 135, endPoint y: 173, distance: 96.8
click at [135, 173] on ul "Branch Price Status Status is valid till Freska Ice Mart, El Arba'ain EGP 70 ​ …" at bounding box center [278, 179] width 297 height 43
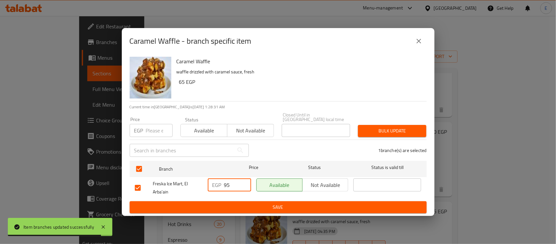
type input "95"
click at [271, 211] on div "Caramel Waffle waffle drizzled with caramel sauce, fresh 65 EGP Current time in…" at bounding box center [278, 135] width 313 height 162
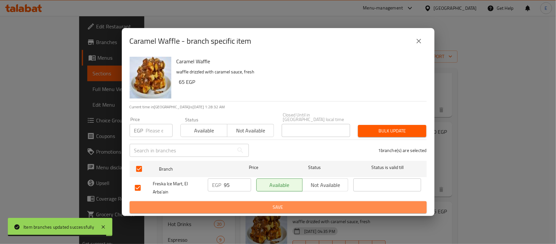
click at [275, 208] on span "Save" at bounding box center [278, 207] width 287 height 8
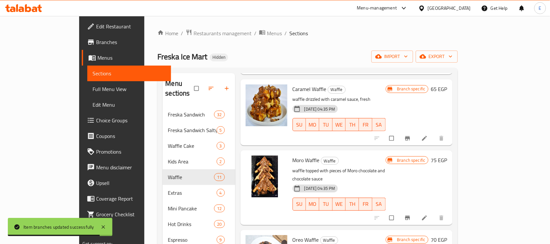
scroll to position [366, 0]
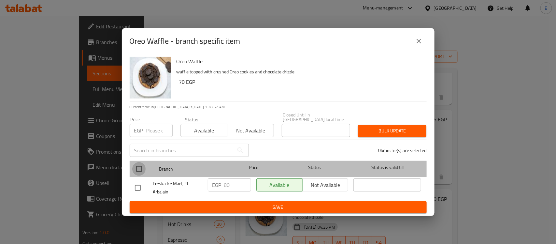
click at [140, 165] on input "checkbox" at bounding box center [139, 169] width 14 height 14
checkbox input "true"
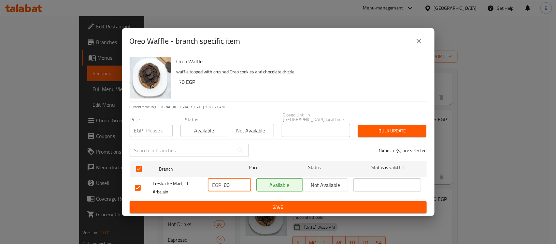
drag, startPoint x: 236, startPoint y: 183, endPoint x: 117, endPoint y: 179, distance: 119.9
click at [117, 179] on div "Oreo Waffle - branch specific item Oreo Waffle waffle topped with crushed Oreo …" at bounding box center [278, 122] width 556 height 244
type input "105"
click at [231, 204] on span "Save" at bounding box center [278, 207] width 287 height 8
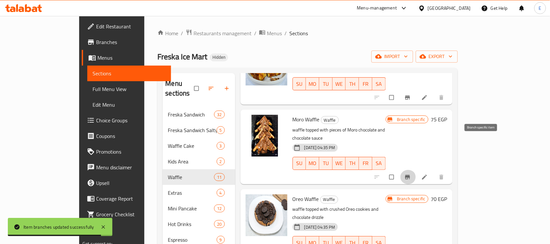
click at [410, 175] on icon "Branch-specific-item" at bounding box center [407, 177] width 5 height 4
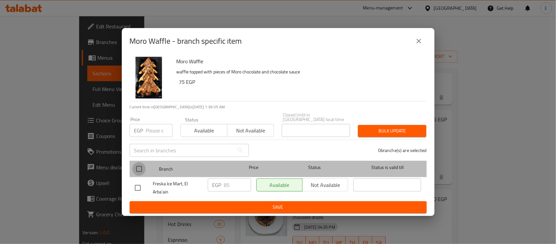
click at [143, 168] on input "checkbox" at bounding box center [139, 169] width 14 height 14
checkbox input "true"
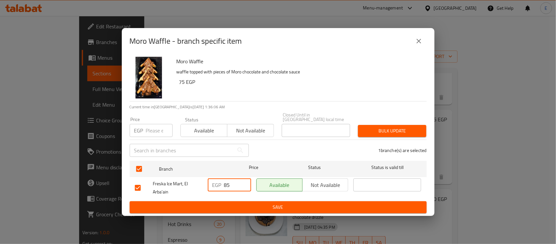
drag, startPoint x: 207, startPoint y: 183, endPoint x: 162, endPoint y: 178, distance: 45.5
click at [163, 180] on div "Freska Ice Mart, El Arba'ain EGP 85 ​ Available Not available ​" at bounding box center [278, 188] width 292 height 24
type input "115"
click at [373, 122] on div "Bulk update" at bounding box center [392, 131] width 76 height 20
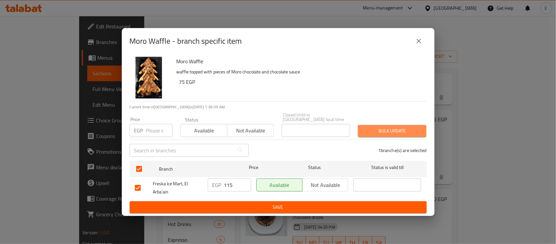
click at [374, 131] on span "Bulk update" at bounding box center [392, 131] width 58 height 8
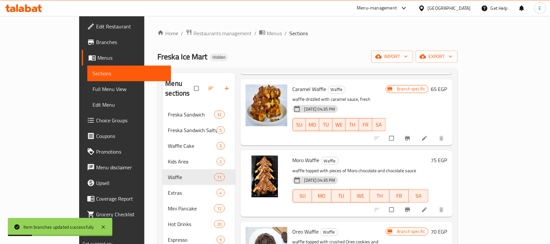
scroll to position [285, 0]
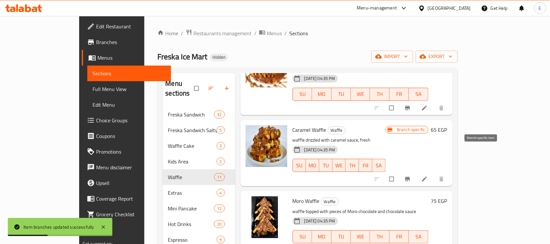
click at [411, 176] on icon "Branch-specific-item" at bounding box center [407, 179] width 7 height 7
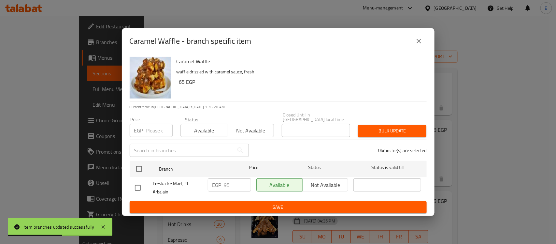
click at [420, 44] on icon "close" at bounding box center [419, 41] width 8 height 8
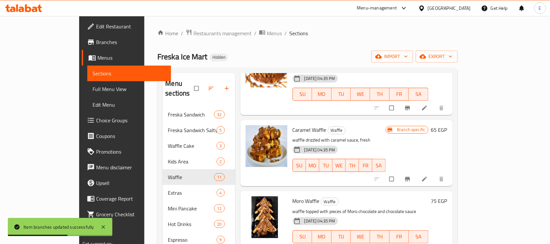
scroll to position [366, 0]
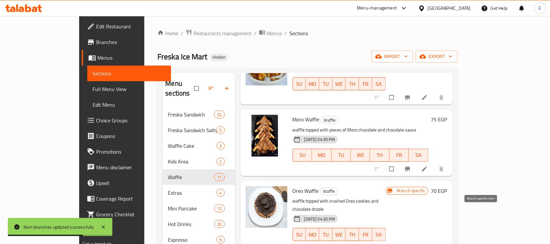
click at [410, 243] on icon "Branch-specific-item" at bounding box center [407, 248] width 5 height 4
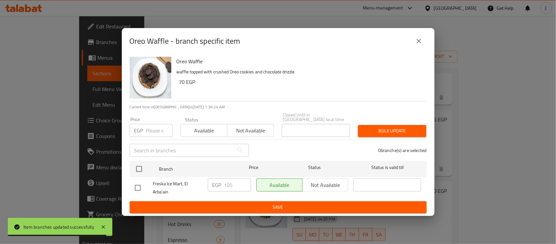
drag, startPoint x: 414, startPoint y: 43, endPoint x: 417, endPoint y: 44, distance: 3.5
click at [417, 44] on button "close" at bounding box center [419, 41] width 16 height 16
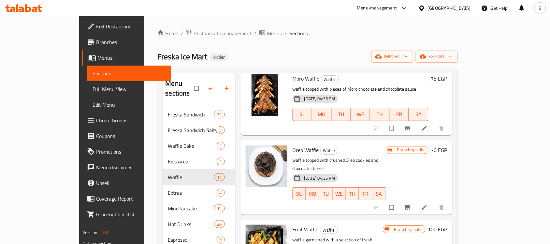
scroll to position [488, 0]
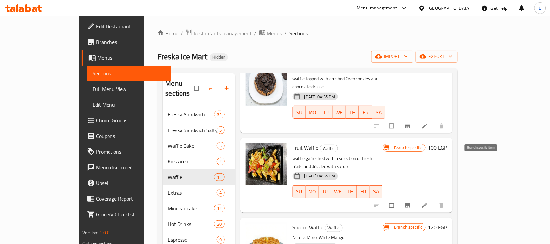
click at [412, 202] on span "Branch-specific-item" at bounding box center [408, 205] width 8 height 7
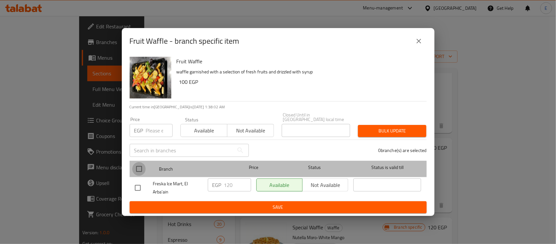
click at [139, 165] on input "checkbox" at bounding box center [139, 169] width 14 height 14
checkbox input "true"
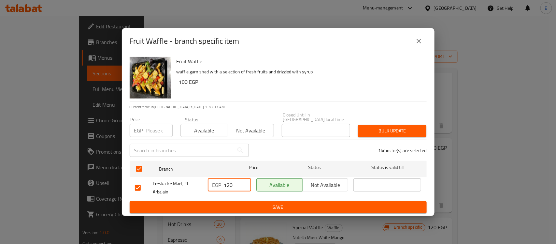
click at [235, 184] on input "120" at bounding box center [237, 184] width 27 height 13
type input "160"
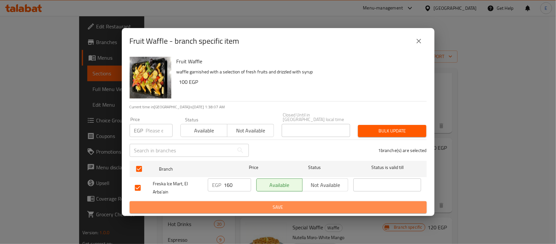
click at [269, 207] on span "Save" at bounding box center [278, 207] width 287 height 8
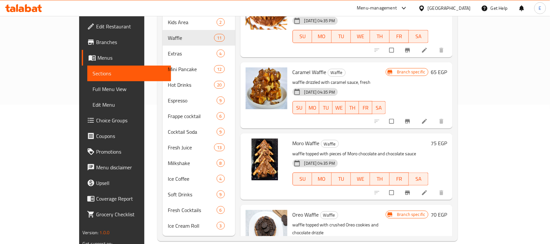
scroll to position [407, 0]
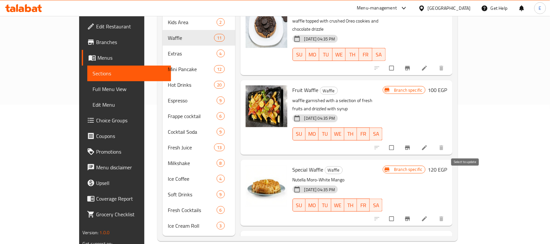
click at [399, 212] on input "checkbox" at bounding box center [392, 218] width 14 height 12
checkbox input "true"
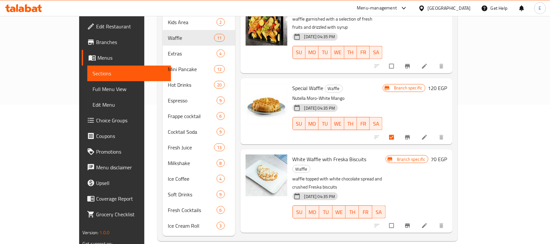
scroll to position [506, 0]
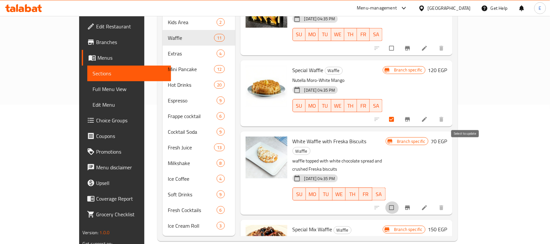
click at [399, 201] on input "checkbox" at bounding box center [392, 207] width 14 height 12
checkbox input "true"
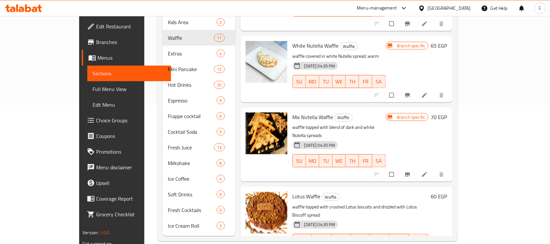
scroll to position [0, 0]
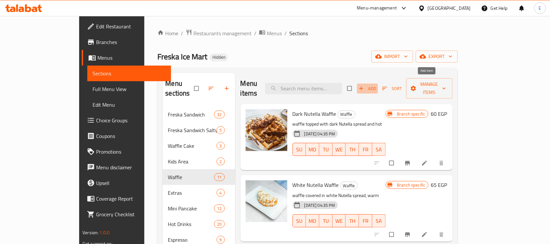
click at [376, 86] on span "Add" at bounding box center [368, 88] width 18 height 7
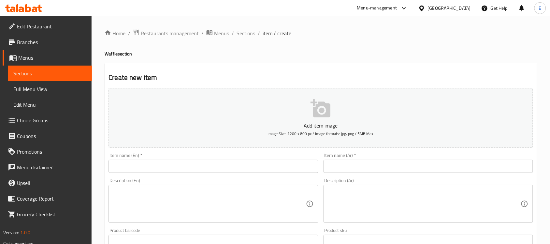
click at [357, 168] on input "text" at bounding box center [427, 166] width 209 height 13
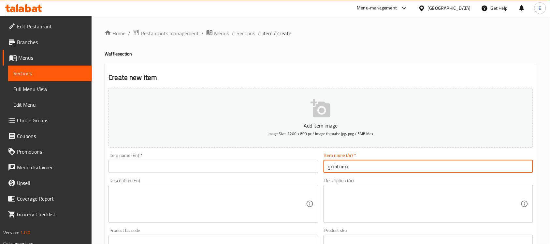
type input "بيستاشيو"
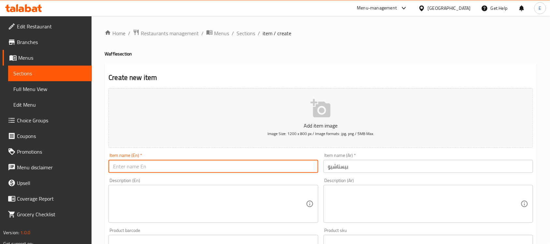
click at [261, 162] on input "text" at bounding box center [212, 166] width 209 height 13
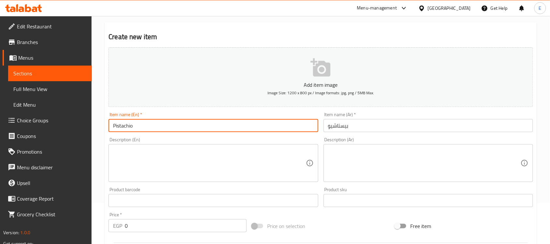
type input "Pistachio"
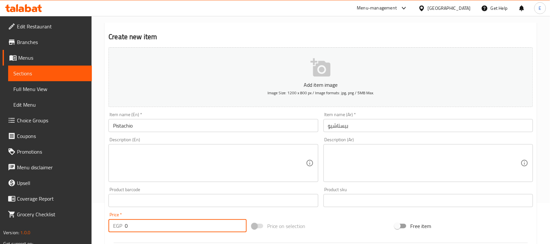
drag, startPoint x: 165, startPoint y: 223, endPoint x: 0, endPoint y: 230, distance: 164.9
click at [0, 230] on div "Edit Restaurant Branches Menus Sections Full Menu View Edit Menu Choice Groups …" at bounding box center [275, 197] width 550 height 444
type input "130"
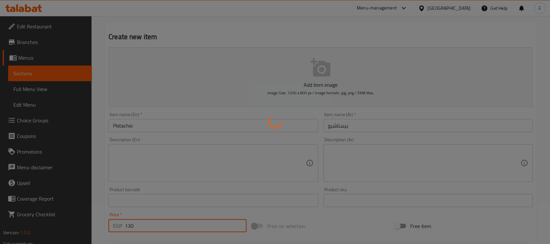
type input "0"
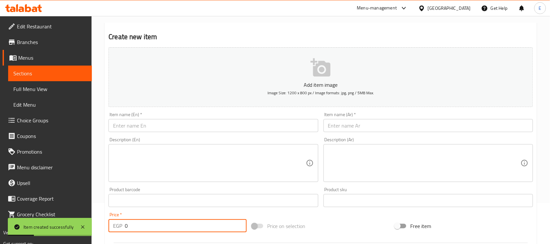
drag, startPoint x: 277, startPoint y: 137, endPoint x: 277, endPoint y: 129, distance: 7.5
click at [277, 136] on div "Description (En) Description (En)" at bounding box center [213, 159] width 215 height 50
click at [277, 129] on input "text" at bounding box center [212, 125] width 209 height 13
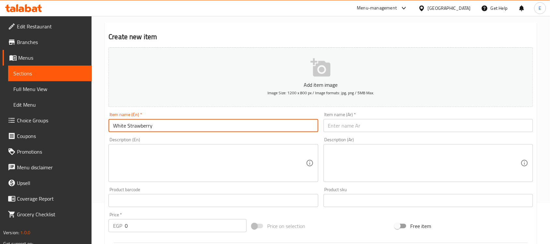
type input "White Strawberry"
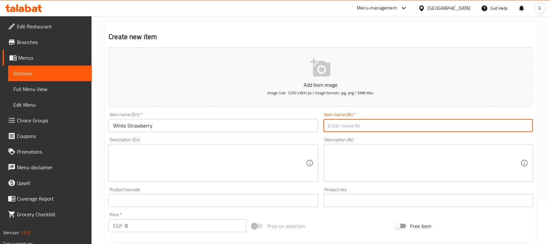
click at [354, 120] on input "text" at bounding box center [427, 125] width 209 height 13
type input "وايت فراولة"
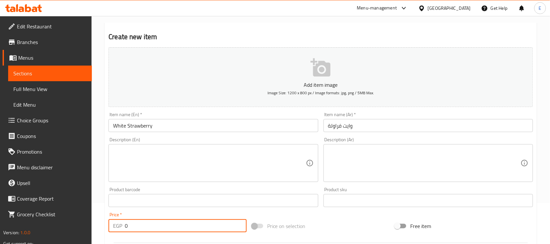
drag, startPoint x: 145, startPoint y: 222, endPoint x: 72, endPoint y: 219, distance: 73.3
click at [72, 220] on div "Edit Restaurant Branches Menus Sections Full Menu View Edit Menu Choice Groups …" at bounding box center [275, 197] width 550 height 444
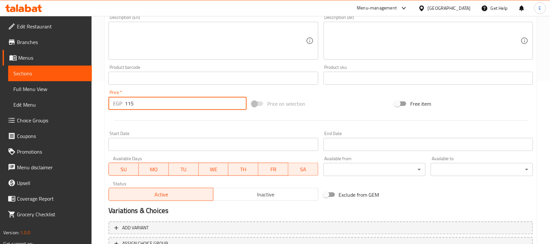
scroll to position [215, 0]
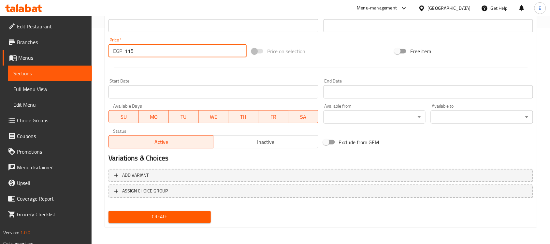
type input "115"
click at [167, 214] on span "Create" at bounding box center [160, 217] width 92 height 8
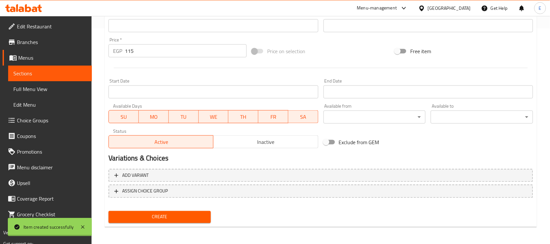
type input "0"
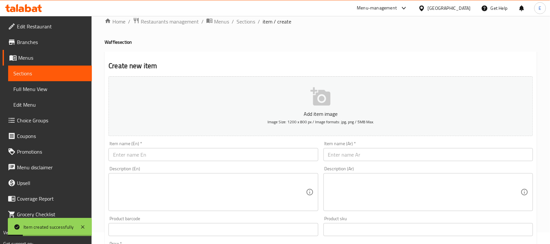
click at [344, 148] on input "text" at bounding box center [427, 154] width 209 height 13
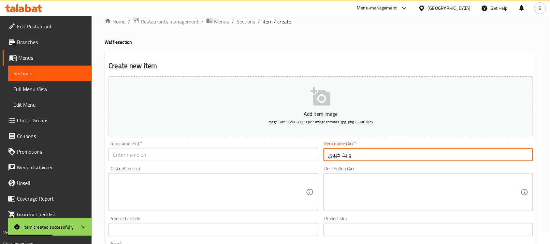
type input "وايت كيوي"
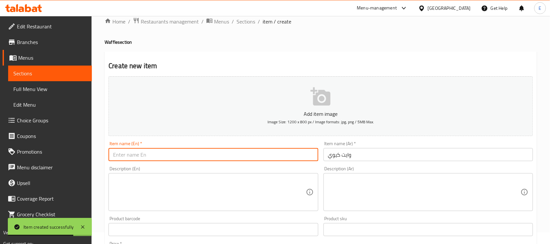
click at [184, 151] on input "text" at bounding box center [212, 154] width 209 height 13
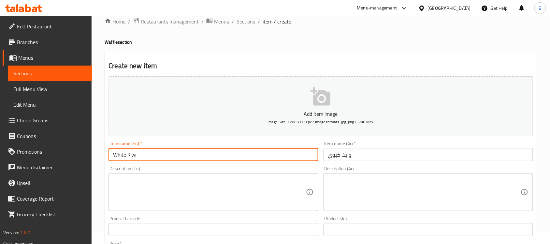
scroll to position [52, 0]
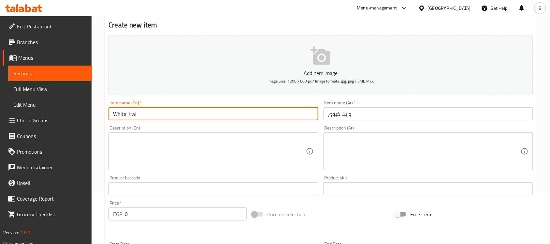
type input "White Kiwi"
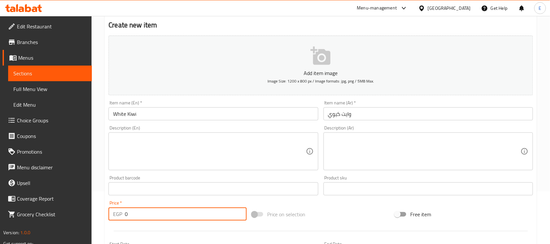
drag, startPoint x: 145, startPoint y: 214, endPoint x: 31, endPoint y: 220, distance: 114.5
click at [31, 220] on div "Edit Restaurant Branches Menus Sections Full Menu View Edit Menu Choice Groups …" at bounding box center [275, 186] width 550 height 444
type input "150"
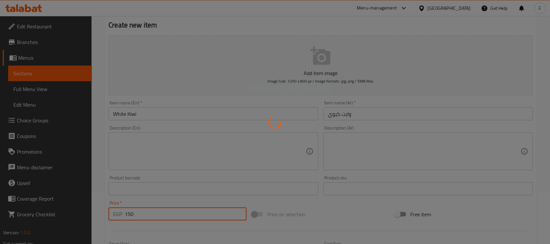
type input "0"
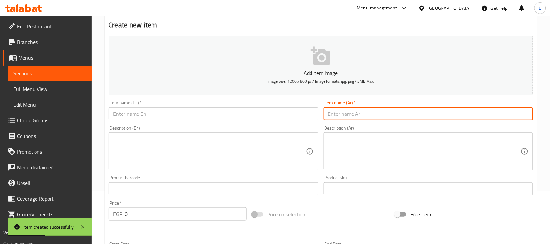
click at [370, 118] on input "text" at bounding box center [427, 113] width 209 height 13
type input "شوكلت لوتس"
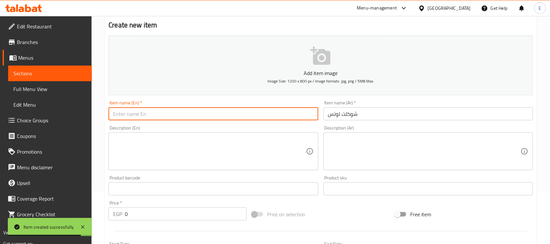
click at [241, 117] on input "text" at bounding box center [212, 113] width 209 height 13
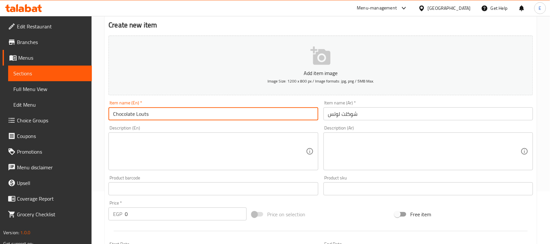
type input "Chocolate Louts"
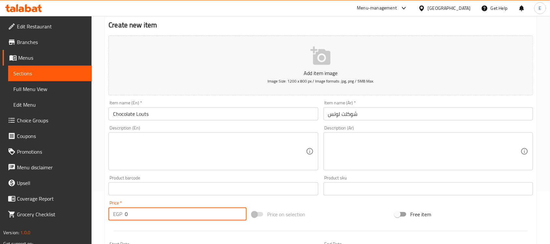
drag, startPoint x: 143, startPoint y: 213, endPoint x: 68, endPoint y: 208, distance: 74.4
click at [67, 212] on div "Edit Restaurant Branches Menus Sections Full Menu View Edit Menu Choice Groups …" at bounding box center [275, 186] width 550 height 444
type input "115"
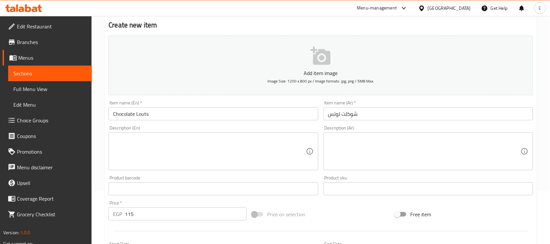
click at [148, 200] on div "Price   * EGP 115 Price *" at bounding box center [177, 210] width 143 height 25
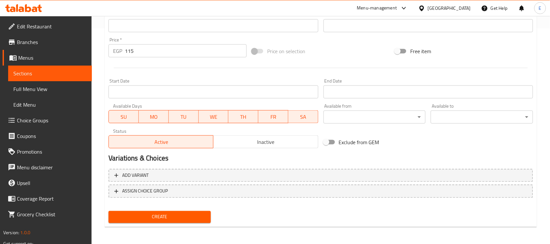
click at [173, 216] on span "Create" at bounding box center [160, 217] width 92 height 8
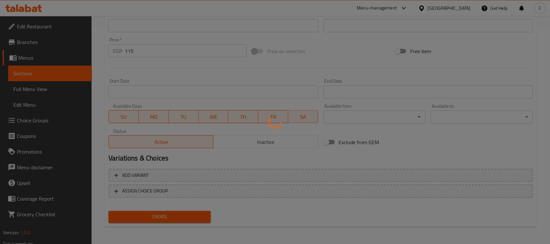
type input "0"
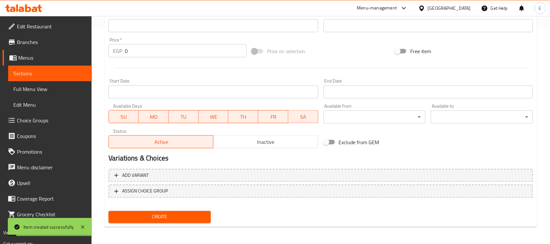
scroll to position [93, 0]
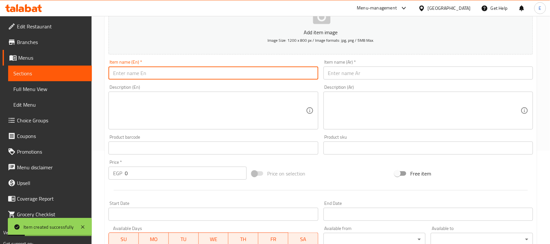
click at [234, 75] on input "text" at bounding box center [212, 72] width 209 height 13
type input "White Louts"
click at [348, 81] on div "Item name (Ar)   * Item name (Ar) *" at bounding box center [428, 69] width 215 height 25
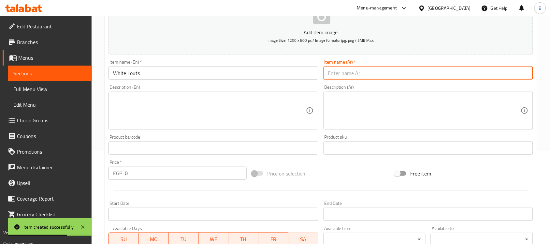
click at [354, 79] on input "text" at bounding box center [427, 72] width 209 height 13
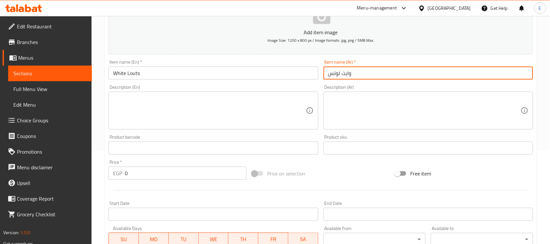
type input "وايت لوتس"
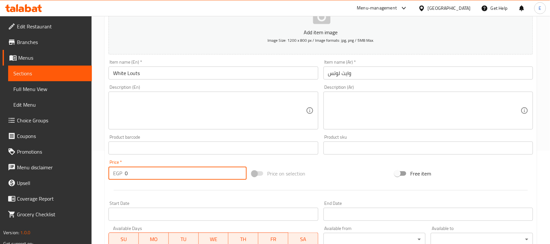
drag, startPoint x: 137, startPoint y: 175, endPoint x: 81, endPoint y: 175, distance: 56.0
click at [81, 175] on div "Edit Restaurant Branches Menus Sections Full Menu View Edit Menu Choice Groups …" at bounding box center [275, 145] width 550 height 444
type input "120"
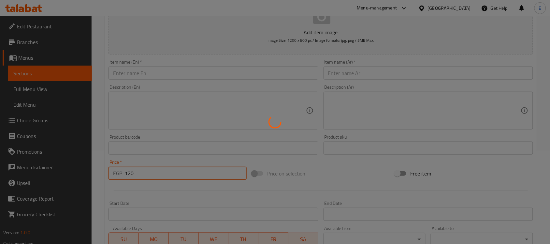
type input "0"
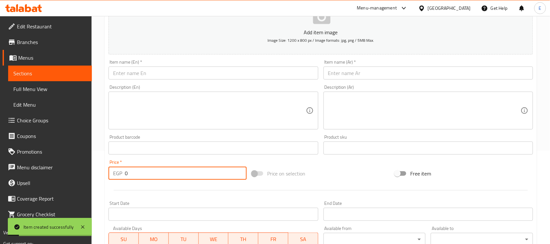
scroll to position [52, 0]
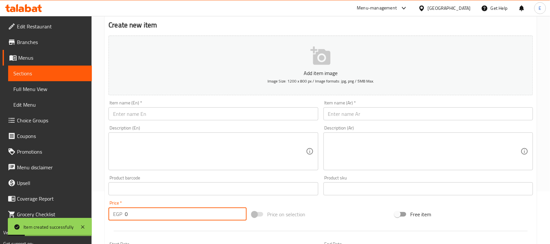
click at [360, 112] on input "text" at bounding box center [427, 113] width 209 height 13
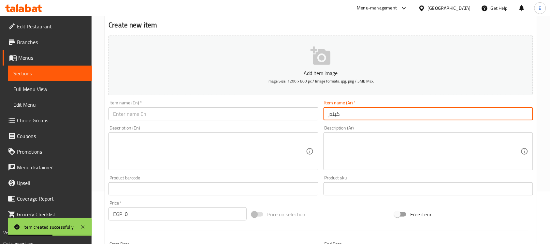
type input "كيندر"
click at [221, 108] on input "text" at bounding box center [212, 113] width 209 height 13
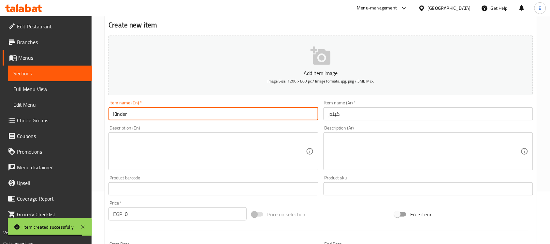
type input "Kinder"
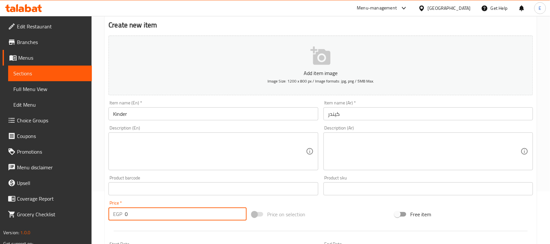
drag, startPoint x: 136, startPoint y: 211, endPoint x: 43, endPoint y: 229, distance: 94.5
click at [43, 229] on div "Edit Restaurant Branches Menus Sections Full Menu View Edit Menu Choice Groups …" at bounding box center [275, 186] width 550 height 444
type input "110"
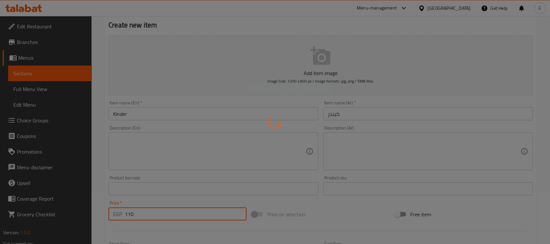
type input "0"
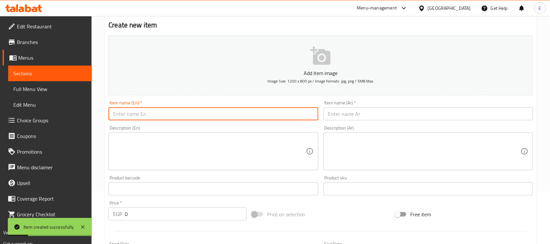
drag, startPoint x: 220, startPoint y: 117, endPoint x: 218, endPoint y: 110, distance: 7.7
click at [220, 117] on input "text" at bounding box center [212, 113] width 209 height 13
type input "Over Dose"
click at [211, 155] on textarea at bounding box center [209, 151] width 192 height 31
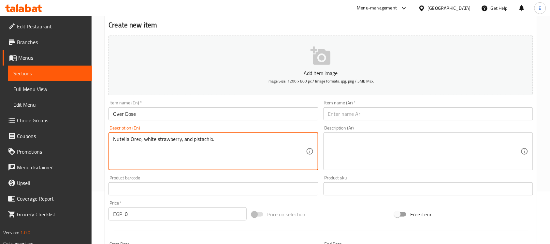
type textarea "Nutella Oreo, white strawberry, and pistachio."
click at [393, 148] on textarea at bounding box center [424, 151] width 192 height 31
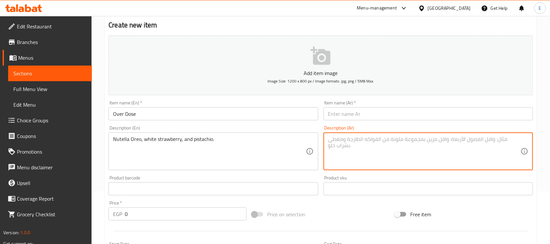
click at [350, 118] on input "text" at bounding box center [427, 113] width 209 height 13
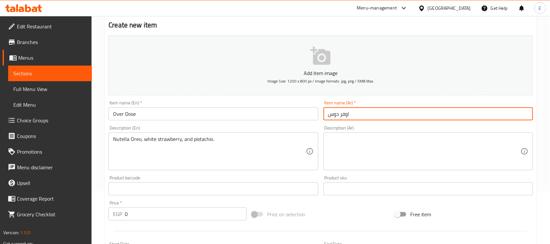
type input "اوفر دوس"
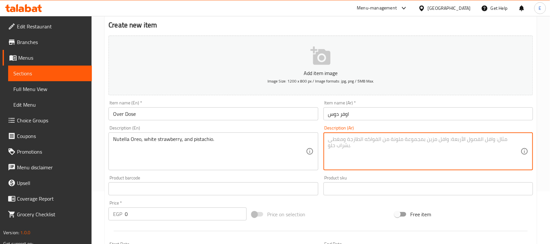
click at [359, 152] on textarea at bounding box center [424, 151] width 192 height 31
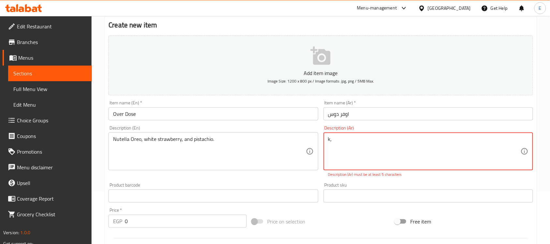
type textarea "k"
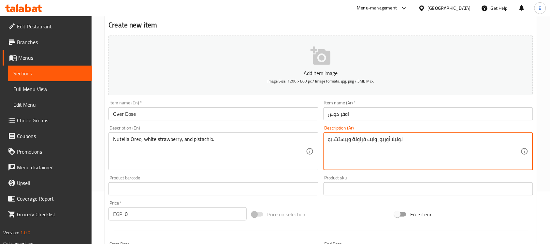
click at [336, 137] on textarea "نوتيلا أوريو، وايت فراولة وبيستشايو" at bounding box center [424, 151] width 192 height 31
type textarea "نوتيلا أوريو، وايت فراولة وبيستاشيو"
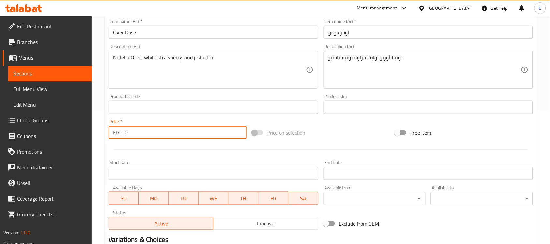
drag, startPoint x: 148, startPoint y: 127, endPoint x: 37, endPoint y: 130, distance: 111.4
click at [37, 131] on div "Edit Restaurant Branches Menus Sections Full Menu View Edit Menu Choice Groups …" at bounding box center [275, 104] width 550 height 444
type input "170"
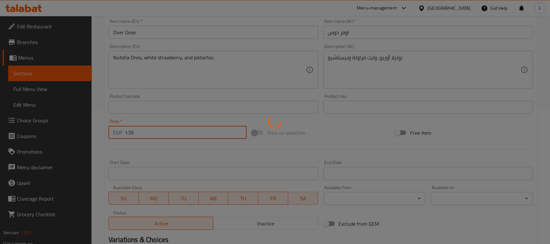
type input "0"
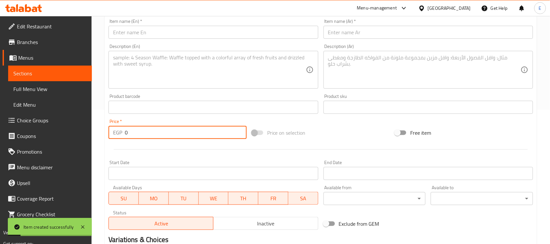
scroll to position [0, 0]
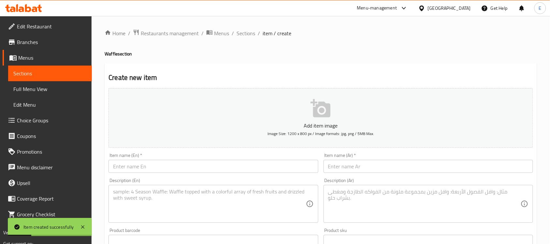
drag, startPoint x: 246, startPoint y: 29, endPoint x: 231, endPoint y: 0, distance: 33.1
click at [246, 29] on span "Sections" at bounding box center [245, 33] width 19 height 8
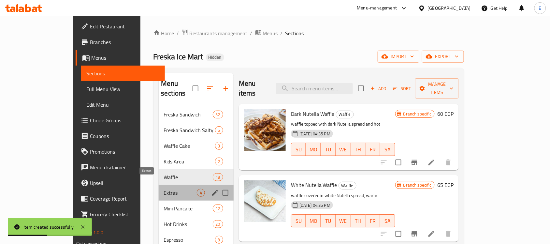
drag, startPoint x: 144, startPoint y: 185, endPoint x: 165, endPoint y: 180, distance: 21.7
click at [164, 189] on span "Extras" at bounding box center [180, 193] width 33 height 8
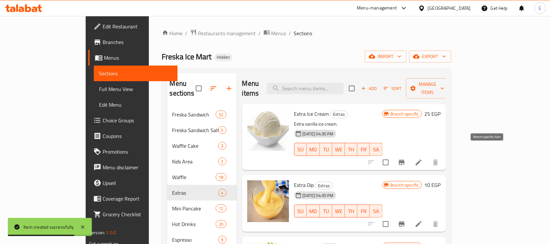
click at [404, 160] on icon "Branch-specific-item" at bounding box center [402, 162] width 6 height 5
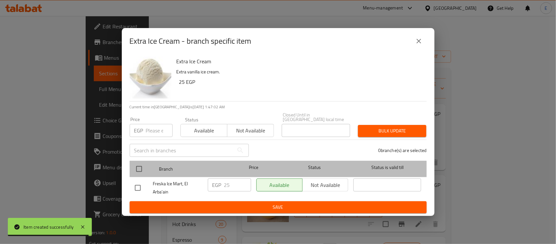
click at [148, 169] on div at bounding box center [144, 168] width 24 height 19
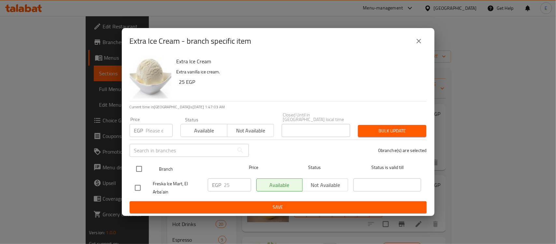
drag, startPoint x: 139, startPoint y: 168, endPoint x: 166, endPoint y: 174, distance: 27.3
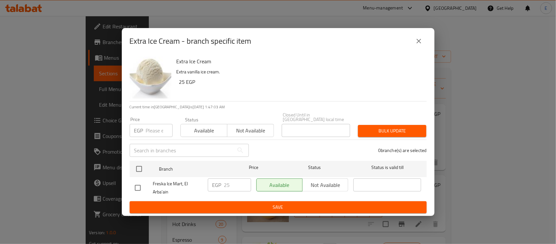
click at [140, 168] on input "checkbox" at bounding box center [139, 169] width 14 height 14
checkbox input "true"
drag, startPoint x: 231, startPoint y: 178, endPoint x: 209, endPoint y: 176, distance: 22.2
click at [209, 178] on div "EGP 25 ​" at bounding box center [229, 184] width 43 height 13
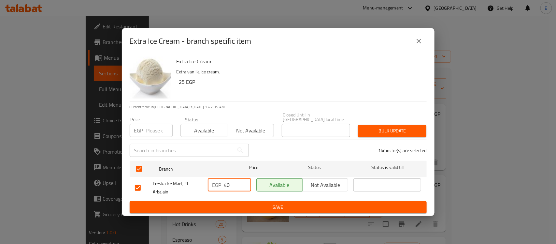
type input "40"
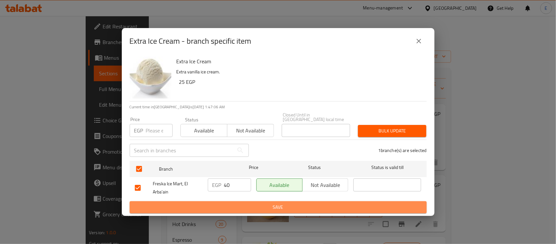
click at [304, 207] on span "Save" at bounding box center [278, 207] width 287 height 8
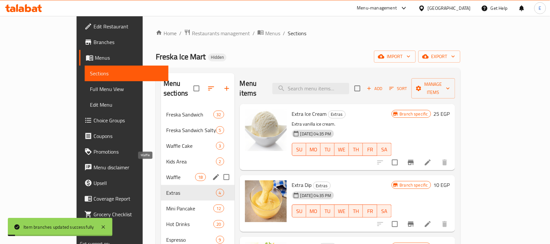
click at [166, 173] on span "Waffle" at bounding box center [180, 177] width 29 height 8
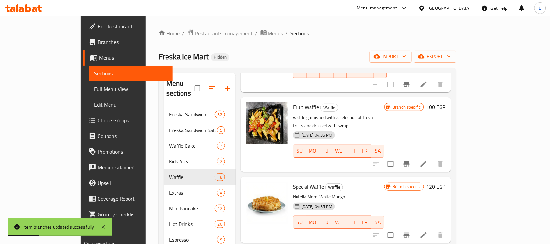
scroll to position [611, 0]
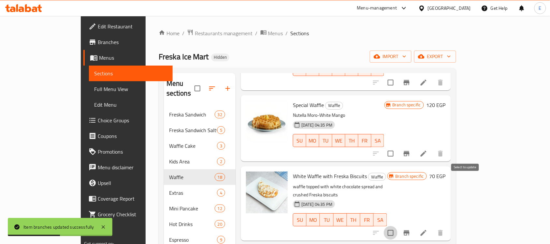
click at [397, 226] on input "checkbox" at bounding box center [391, 233] width 14 height 14
checkbox input "true"
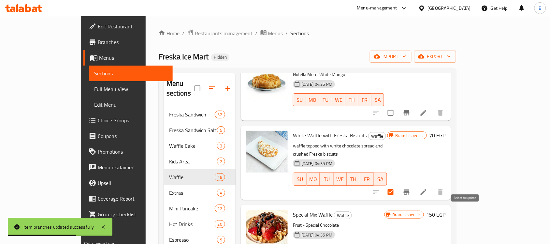
checkbox input "true"
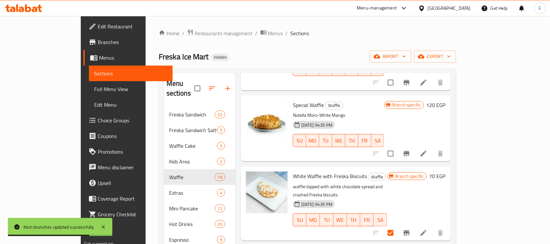
scroll to position [570, 0]
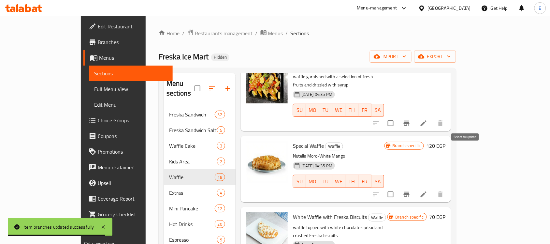
click at [397, 187] on input "checkbox" at bounding box center [391, 194] width 14 height 14
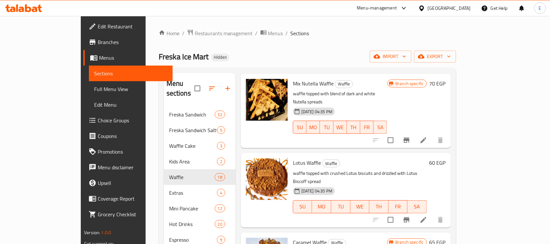
scroll to position [0, 0]
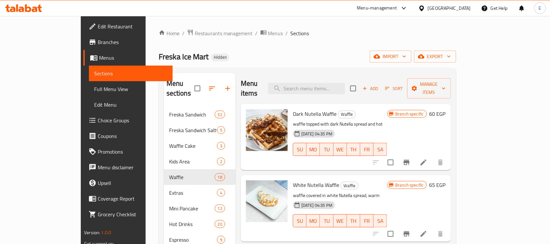
click at [451, 78] on div "Add Sort Manage items" at bounding box center [400, 88] width 101 height 20
click at [445, 80] on span "Manage items" at bounding box center [428, 88] width 33 height 16
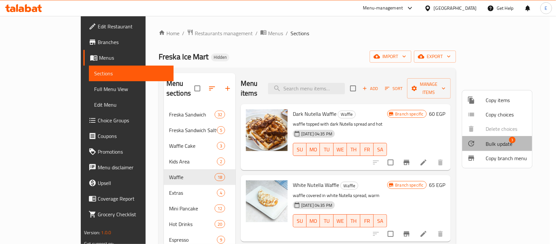
click at [485, 143] on div at bounding box center [476, 143] width 18 height 8
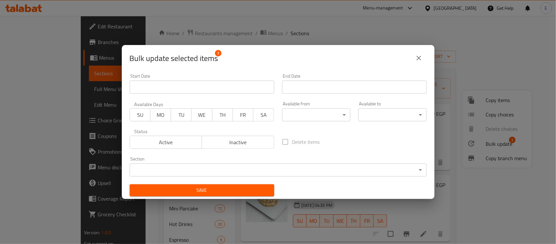
click at [263, 142] on span "Inactive" at bounding box center [237, 141] width 67 height 9
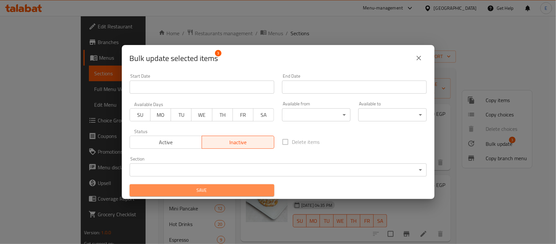
click at [239, 186] on span "Save" at bounding box center [202, 190] width 134 height 8
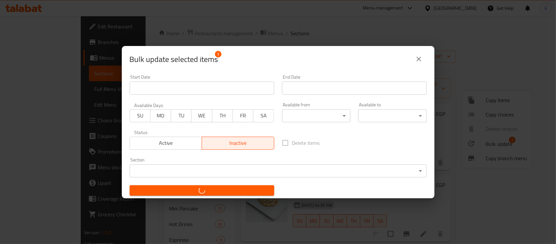
checkbox input "false"
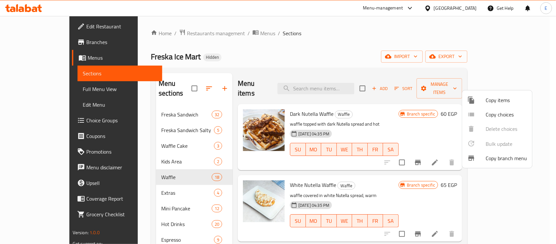
click at [149, 182] on div at bounding box center [278, 122] width 556 height 244
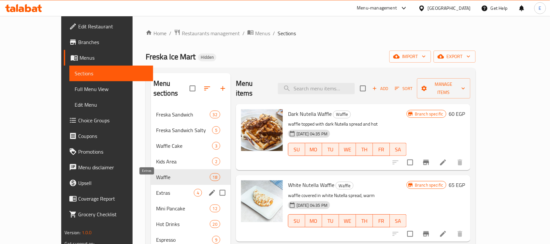
click at [156, 189] on span "Extras" at bounding box center [175, 193] width 38 height 8
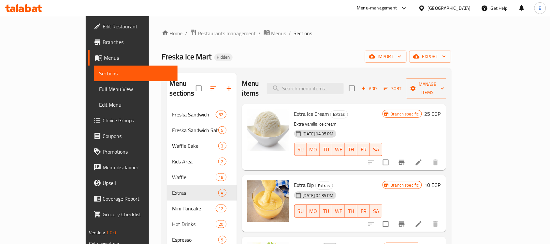
click at [402, 87] on span "Sort" at bounding box center [393, 88] width 18 height 7
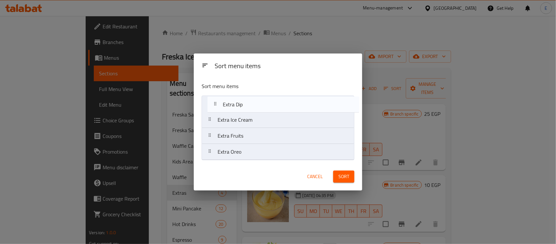
drag, startPoint x: 252, startPoint y: 123, endPoint x: 259, endPoint y: 106, distance: 18.3
click at [259, 106] on nav "Extra Ice Cream Extra Dip Extra Fruits Extra Oreo" at bounding box center [278, 127] width 153 height 64
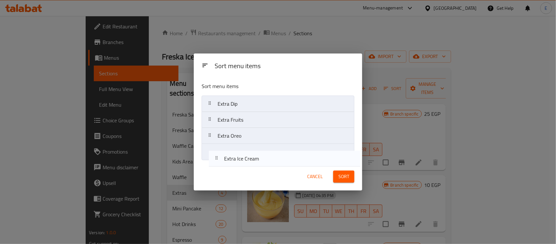
drag, startPoint x: 258, startPoint y: 121, endPoint x: 261, endPoint y: 148, distance: 26.2
click at [265, 161] on div "Sort menu items Extra Dip Extra Ice Cream Extra Fruits Extra Oreo" at bounding box center [278, 120] width 168 height 86
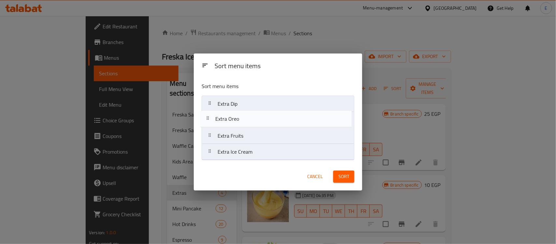
drag, startPoint x: 256, startPoint y: 142, endPoint x: 253, endPoint y: 123, distance: 19.2
click at [253, 123] on nav "Extra Dip Extra Fruits Extra Oreo Extra Ice Cream" at bounding box center [278, 127] width 153 height 64
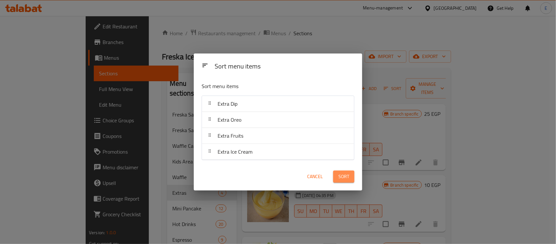
click at [349, 174] on button "Sort" at bounding box center [343, 176] width 21 height 12
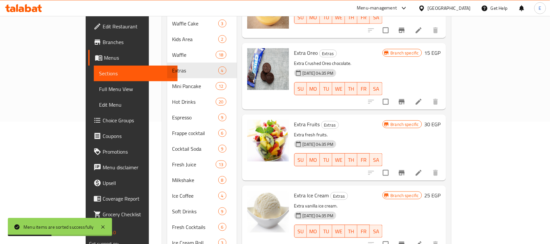
scroll to position [41, 0]
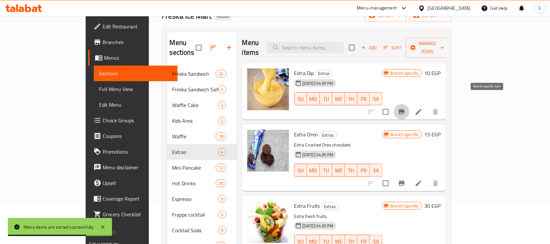
click at [405, 108] on icon "Branch-specific-item" at bounding box center [402, 112] width 8 height 8
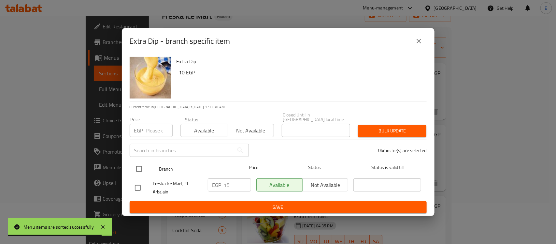
click at [142, 170] on input "checkbox" at bounding box center [139, 169] width 14 height 14
checkbox input "true"
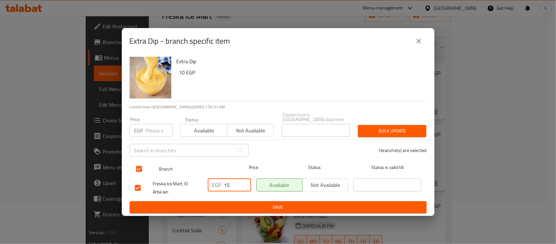
drag, startPoint x: 232, startPoint y: 179, endPoint x: 211, endPoint y: 161, distance: 28.6
click at [209, 178] on div "EGP 15 ​" at bounding box center [229, 184] width 43 height 13
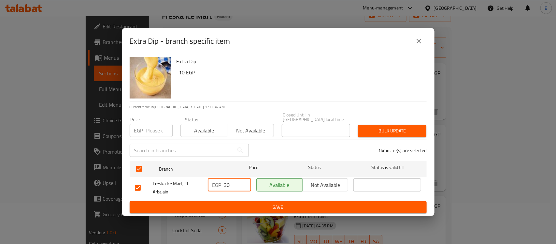
type input "30"
click at [298, 204] on span "Save" at bounding box center [278, 207] width 287 height 8
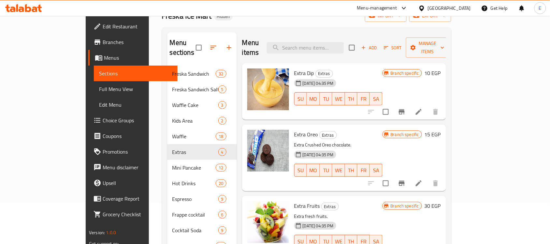
scroll to position [81, 0]
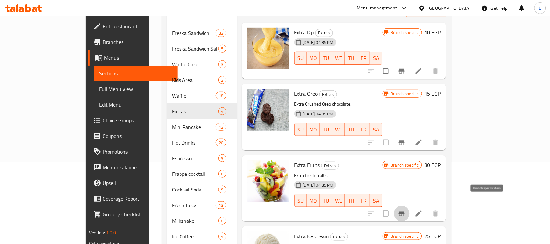
click at [404, 211] on icon "Branch-specific-item" at bounding box center [402, 213] width 6 height 5
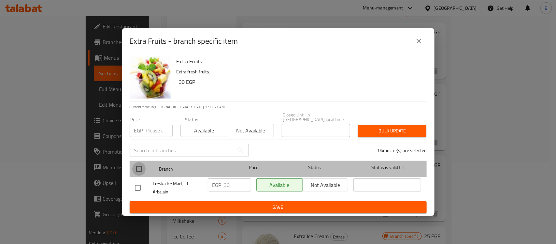
click at [137, 165] on input "checkbox" at bounding box center [139, 169] width 14 height 14
checkbox input "true"
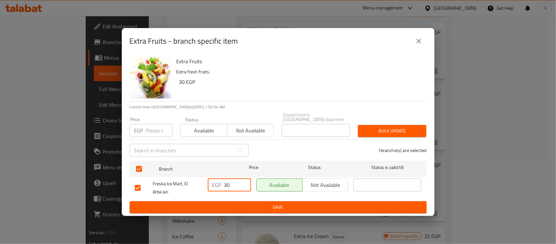
drag, startPoint x: 228, startPoint y: 181, endPoint x: 184, endPoint y: 177, distance: 44.1
click at [185, 180] on div "Freska Ice Mart, El Arba'ain EGP 30 ​ Available Not available ​" at bounding box center [278, 188] width 292 height 24
type input "50"
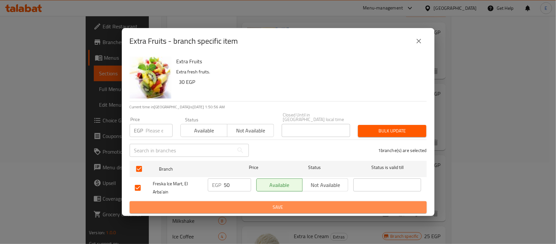
click at [241, 203] on span "Save" at bounding box center [278, 207] width 287 height 8
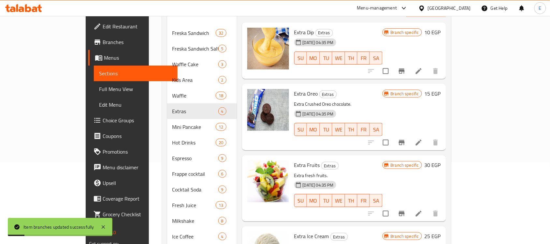
scroll to position [139, 0]
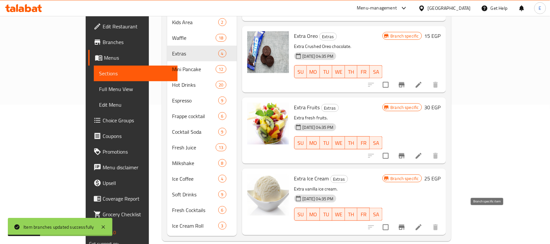
click at [404, 224] on icon "Branch-specific-item" at bounding box center [402, 226] width 6 height 5
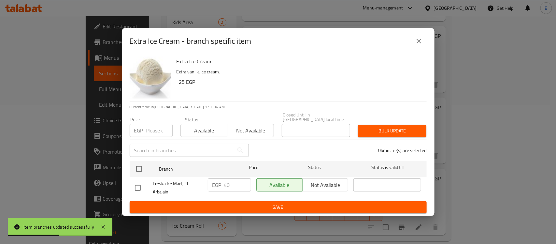
click at [416, 45] on icon "close" at bounding box center [419, 41] width 8 height 8
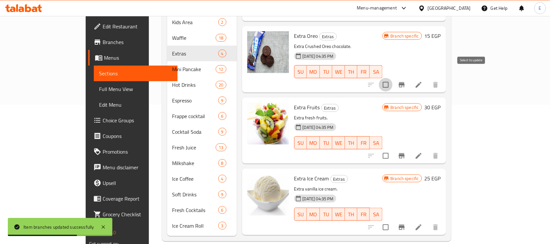
click at [392, 78] on input "checkbox" at bounding box center [386, 85] width 14 height 14
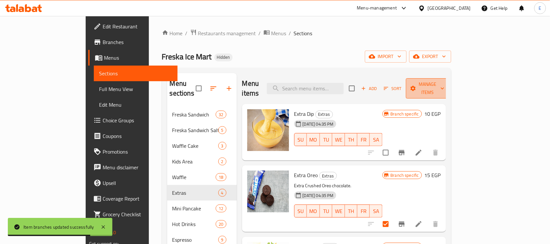
click at [444, 82] on span "Manage items" at bounding box center [427, 88] width 33 height 16
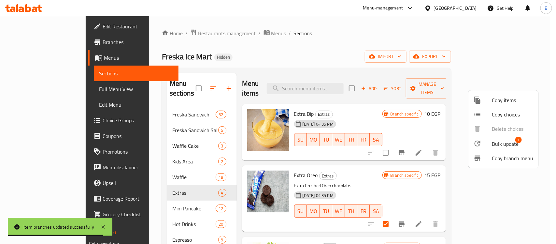
click at [499, 147] on span "Bulk update" at bounding box center [505, 144] width 27 height 8
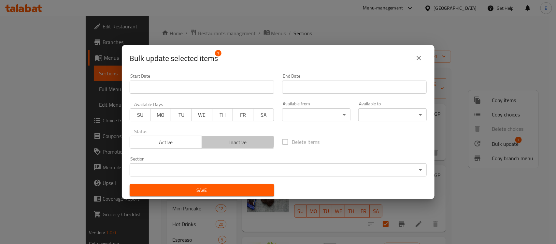
click at [236, 140] on span "Inactive" at bounding box center [237, 141] width 67 height 9
click at [230, 190] on span "Save" at bounding box center [202, 190] width 134 height 8
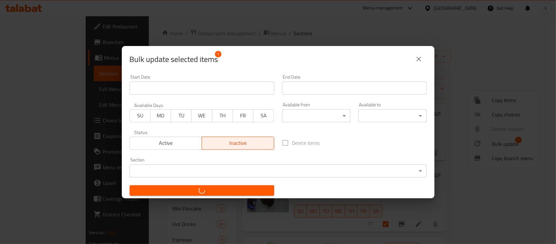
checkbox input "false"
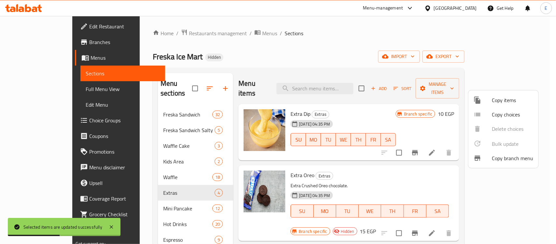
click at [438, 84] on div at bounding box center [278, 122] width 556 height 244
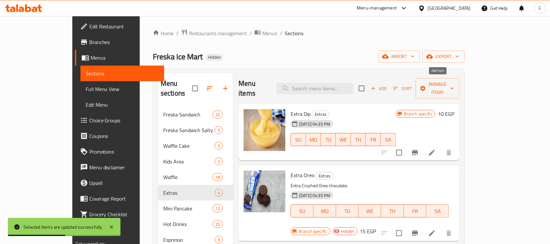
click at [388, 85] on span "Add" at bounding box center [379, 88] width 18 height 7
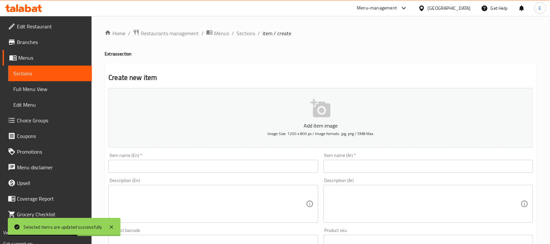
click at [306, 164] on input "text" at bounding box center [212, 166] width 209 height 13
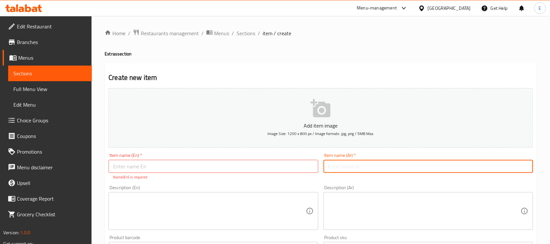
click at [337, 166] on input "text" at bounding box center [427, 166] width 209 height 13
click at [358, 168] on input "text" at bounding box center [427, 166] width 209 height 13
type input "مكسرات"
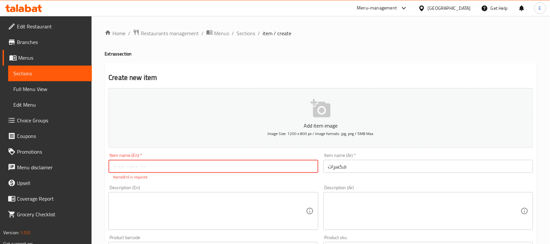
click at [266, 165] on input "text" at bounding box center [212, 166] width 209 height 13
type input "Nuts"
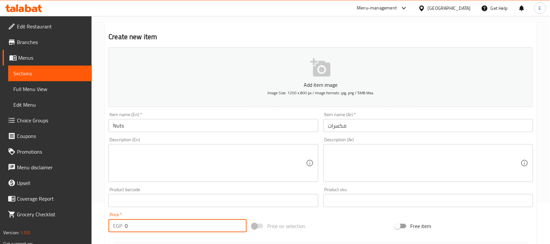
drag, startPoint x: 136, startPoint y: 227, endPoint x: 60, endPoint y: 217, distance: 77.2
click at [56, 227] on div "Edit Restaurant Branches Menus Sections Full Menu View Edit Menu Choice Groups …" at bounding box center [275, 197] width 550 height 444
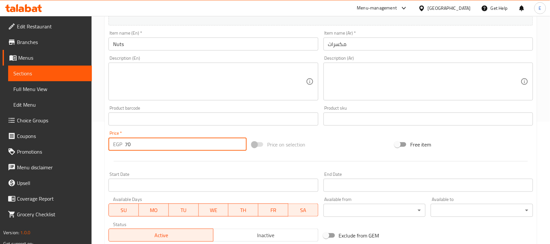
scroll to position [215, 0]
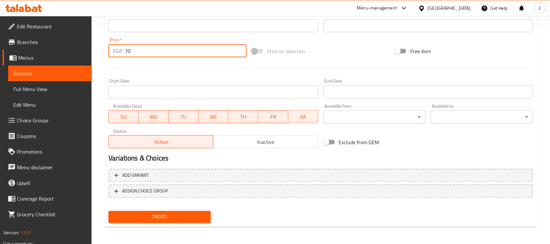
type input "70"
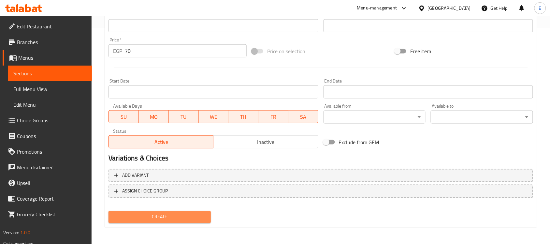
click at [182, 219] on span "Create" at bounding box center [160, 217] width 92 height 8
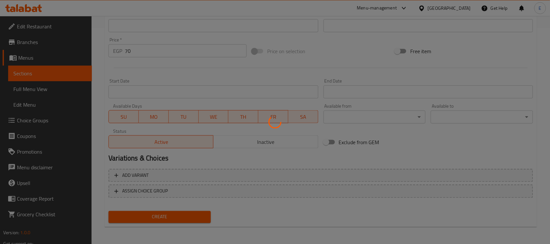
type input "0"
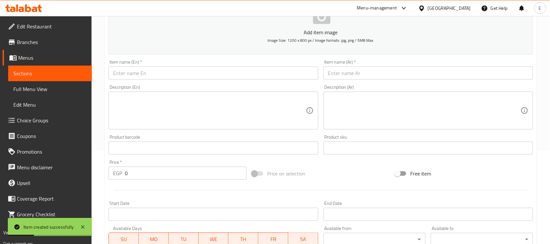
scroll to position [0, 0]
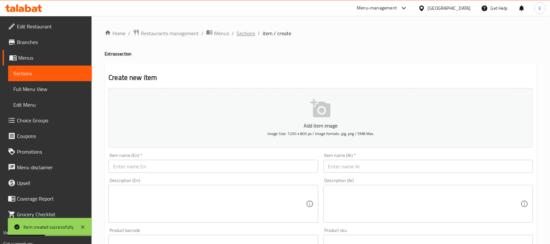
click at [246, 34] on span "Sections" at bounding box center [245, 33] width 19 height 8
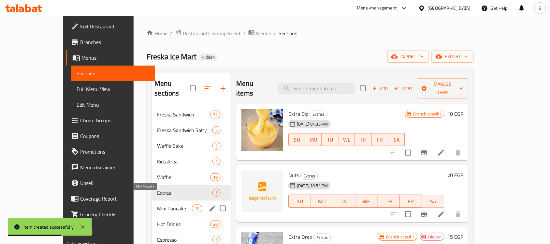
click at [157, 204] on span "Mini Pancake" at bounding box center [174, 208] width 35 height 8
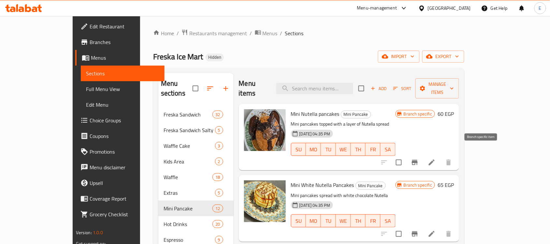
click at [418, 158] on icon "Branch-specific-item" at bounding box center [415, 162] width 8 height 8
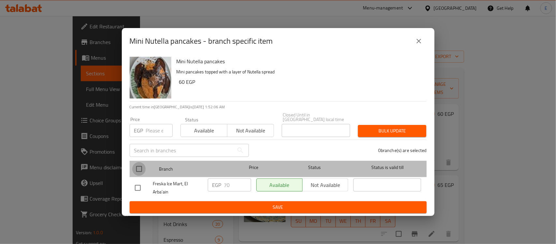
click at [140, 167] on input "checkbox" at bounding box center [139, 169] width 14 height 14
checkbox input "true"
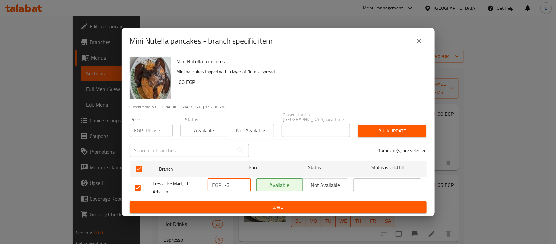
drag, startPoint x: 245, startPoint y: 184, endPoint x: 201, endPoint y: 179, distance: 43.9
click at [224, 179] on input "73" at bounding box center [237, 184] width 27 height 13
type input "7"
type input "95"
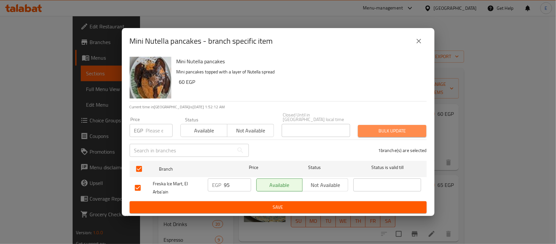
click at [410, 132] on span "Bulk update" at bounding box center [392, 131] width 58 height 8
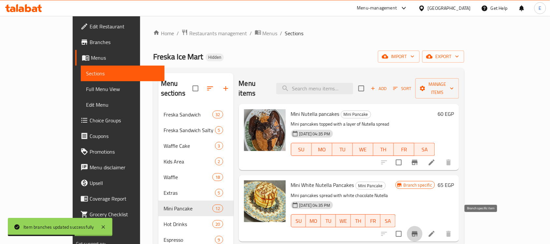
click at [417, 231] on icon "Branch-specific-item" at bounding box center [415, 233] width 6 height 5
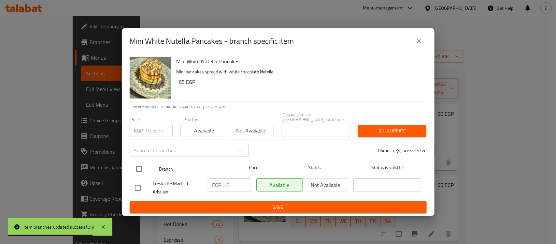
click at [141, 165] on input "checkbox" at bounding box center [139, 169] width 14 height 14
checkbox input "true"
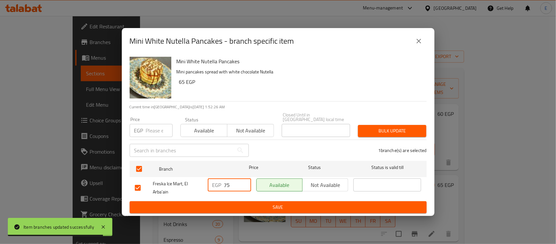
drag, startPoint x: 232, startPoint y: 182, endPoint x: 200, endPoint y: 182, distance: 31.3
click at [200, 182] on div "Freska Ice Mart, El Arba'ain EGP 75 ​ Available Not available ​" at bounding box center [278, 188] width 292 height 24
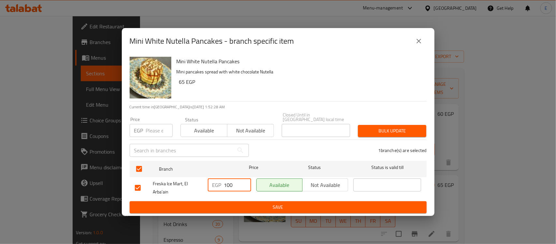
type input "100"
click at [238, 203] on span "Save" at bounding box center [278, 207] width 287 height 8
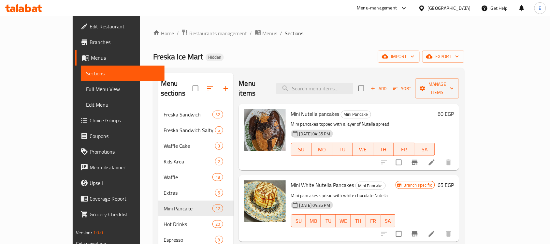
scroll to position [41, 0]
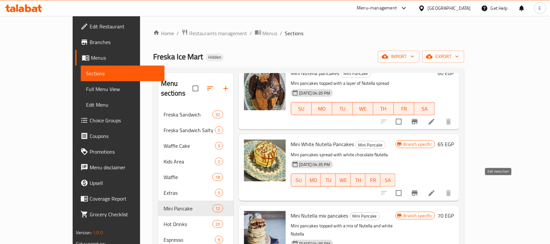
click at [435, 189] on icon at bounding box center [432, 193] width 8 height 8
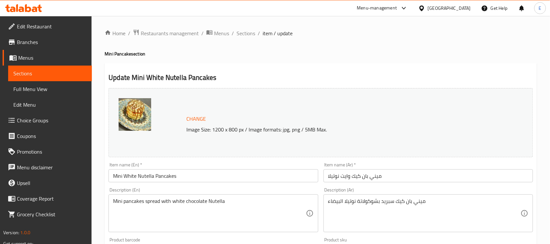
click at [145, 180] on input "Mini White Nutella Pancakes" at bounding box center [212, 175] width 209 height 13
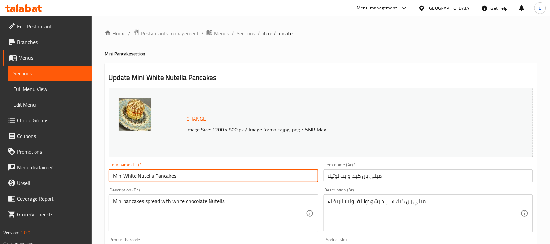
click at [145, 180] on input "Mini White Nutella Pancakes" at bounding box center [212, 175] width 209 height 13
type input "Mini White Chocolate Pancakes"
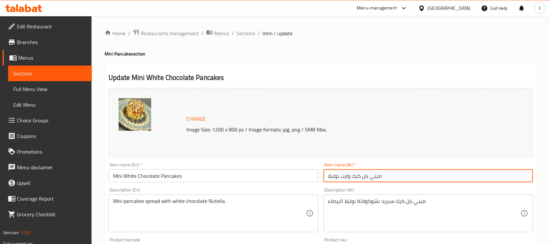
drag, startPoint x: 339, startPoint y: 176, endPoint x: 167, endPoint y: 177, distance: 172.3
click at [167, 177] on div "Change Image Size: 1200 x 800 px / Image formats: jpg, png / 5MB Max. Item name…" at bounding box center [321, 230] width 430 height 290
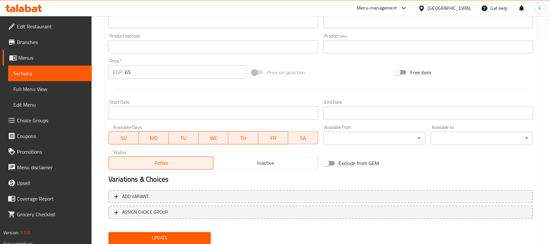
scroll to position [225, 0]
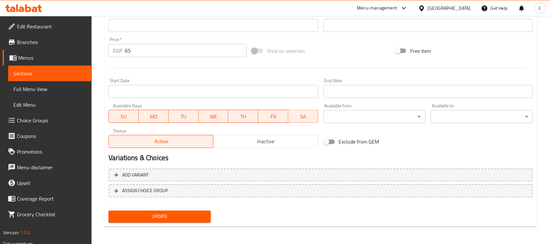
type input "ميني بان كيك وايت شوكولاتة"
click at [185, 217] on span "Update" at bounding box center [160, 216] width 92 height 8
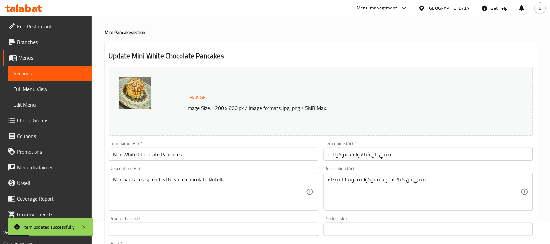
scroll to position [0, 0]
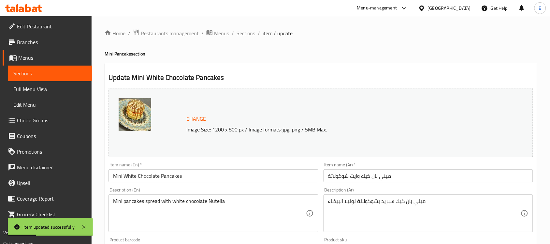
click at [244, 38] on div "Home / Restaurants management / Menus / Sections / item / update Mini Pancake s…" at bounding box center [321, 243] width 432 height 428
click at [246, 34] on span "Sections" at bounding box center [245, 33] width 19 height 8
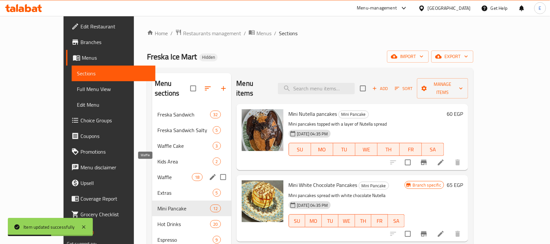
click at [157, 173] on span "Waffle" at bounding box center [174, 177] width 35 height 8
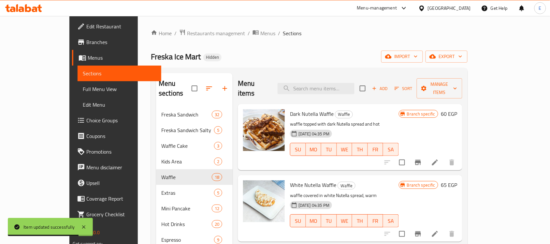
click at [444, 156] on li at bounding box center [435, 162] width 18 height 12
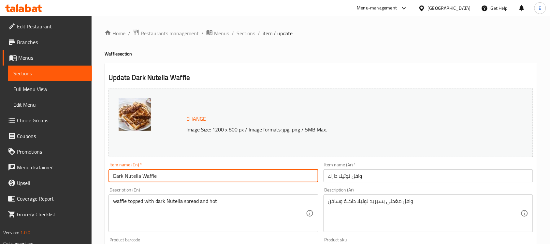
drag, startPoint x: 125, startPoint y: 175, endPoint x: 412, endPoint y: 206, distance: 288.6
click at [70, 165] on div "Edit Restaurant Branches Menus Sections Full Menu View Edit Menu Choice Groups …" at bounding box center [275, 243] width 550 height 454
type input "Nutella Waffle"
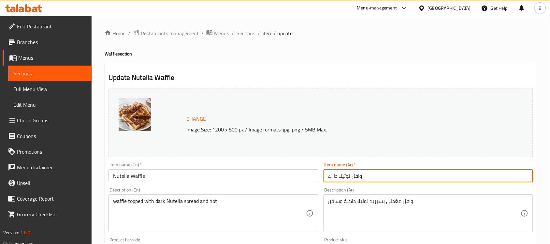
drag, startPoint x: 341, startPoint y: 178, endPoint x: 284, endPoint y: 176, distance: 56.4
click at [284, 176] on div "Change Image Size: 1200 x 800 px / Image formats: jpg, png / 5MB Max. Item name…" at bounding box center [321, 230] width 430 height 290
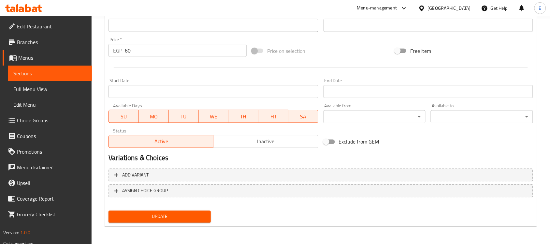
type input "وافل نوتيلا"
click at [196, 215] on span "Update" at bounding box center [160, 216] width 92 height 8
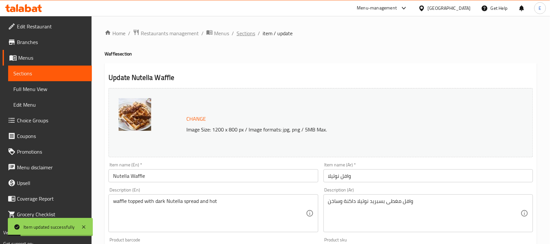
click at [246, 32] on span "Sections" at bounding box center [245, 33] width 19 height 8
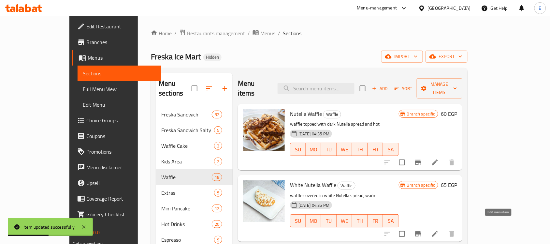
click at [438, 231] on icon at bounding box center [435, 234] width 6 height 6
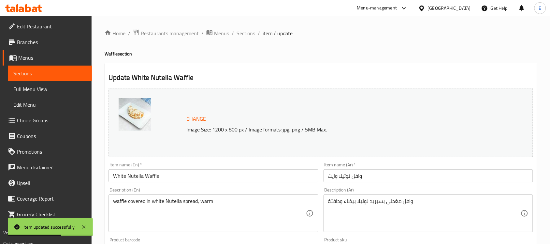
click at [137, 175] on input "White Nutella Waffle" at bounding box center [212, 175] width 209 height 13
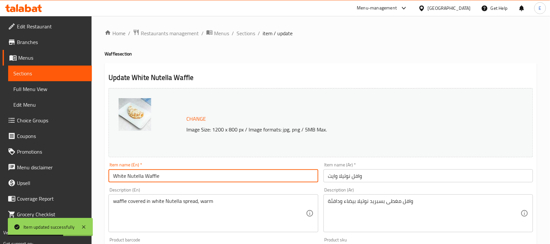
click at [137, 175] on input "White Nutella Waffle" at bounding box center [212, 175] width 209 height 13
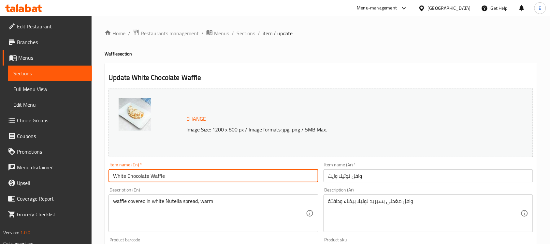
type input "White Chocolate Waffle"
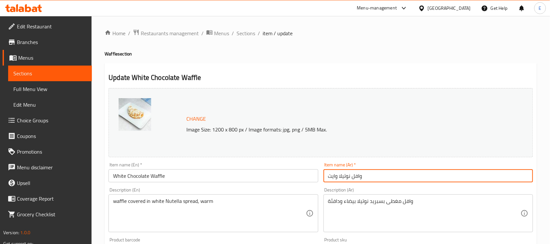
drag, startPoint x: 350, startPoint y: 176, endPoint x: 339, endPoint y: 177, distance: 11.1
click at [339, 177] on input "وافل نوتيلا وایت" at bounding box center [427, 175] width 209 height 13
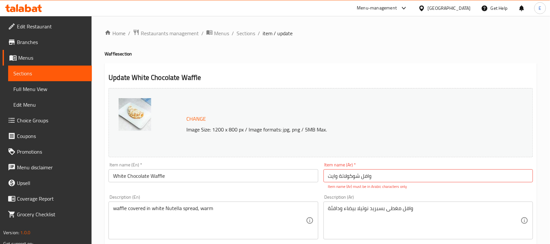
click at [299, 163] on div "Item name (En)   * White Chocolate Waffle Item name (En) *" at bounding box center [212, 172] width 209 height 20
click at [400, 196] on div "Description (Ar) وافل مغطى بسبريد نوتيلا بيضاء ودافئة Description (Ar)" at bounding box center [427, 216] width 209 height 45
click at [351, 183] on p "Item name (Ar) must be in Arabic characters only" at bounding box center [428, 186] width 200 height 6
click at [339, 176] on input "وافل شوكولاتة وایت" at bounding box center [427, 175] width 209 height 13
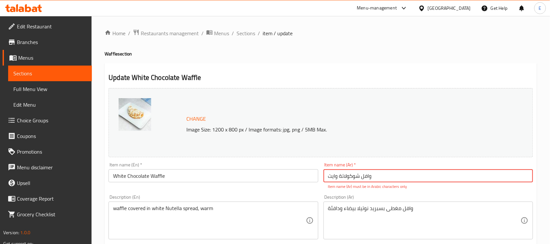
click at [339, 176] on input "وافل شوكولاتة وایت" at bounding box center [427, 175] width 209 height 13
type input "وايت شوكولات وافل"
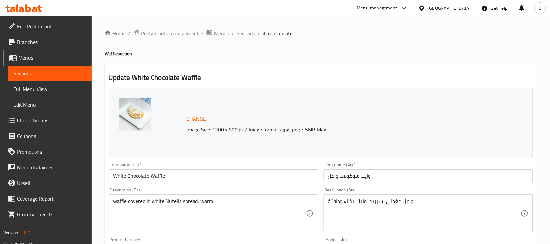
click at [321, 194] on div "Description (Ar) وافل مغطى بسبريد نوتيلا بيضاء ودافئة Description (Ar)" at bounding box center [428, 210] width 215 height 50
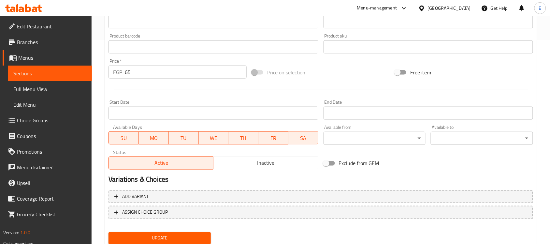
scroll to position [225, 0]
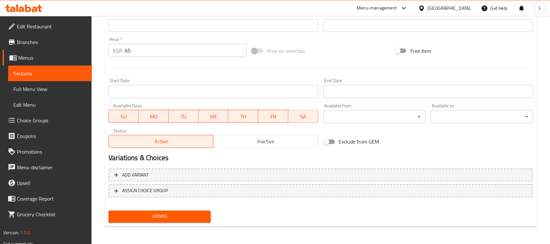
click at [154, 210] on button "Update" at bounding box center [159, 216] width 102 height 12
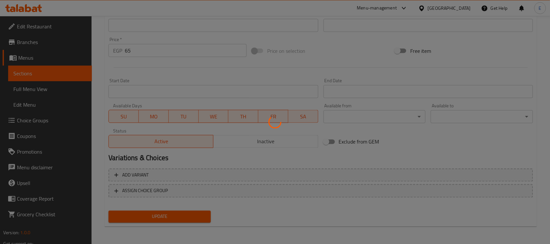
scroll to position [103, 0]
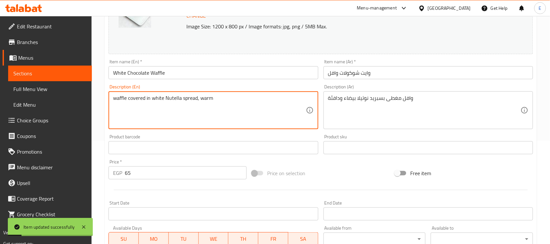
click at [172, 100] on textarea "waffle covered in white Nutella spread, warm" at bounding box center [209, 110] width 192 height 31
click at [363, 112] on textarea "وافل مغطى بسبريد نوتيلا بيضاء ودافئة" at bounding box center [424, 110] width 192 height 31
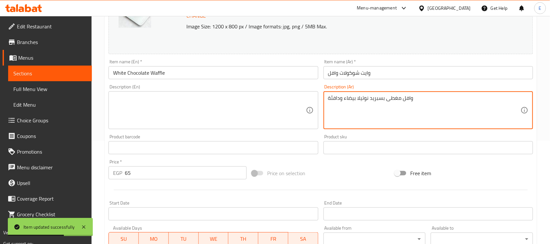
click at [363, 112] on textarea "وافل مغطى بسبريد نوتيلا بيضاء ودافئة" at bounding box center [424, 110] width 192 height 31
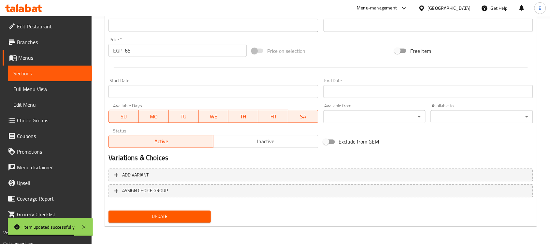
click at [175, 212] on span "Update" at bounding box center [160, 216] width 92 height 8
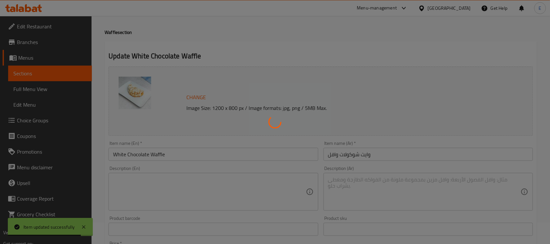
scroll to position [0, 0]
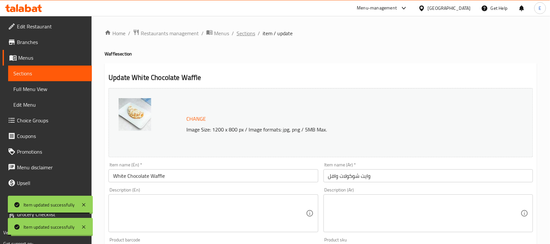
click at [239, 30] on span "Sections" at bounding box center [245, 33] width 19 height 8
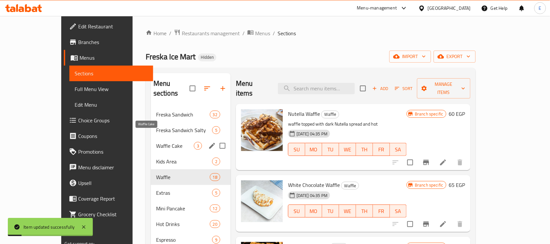
drag, startPoint x: 131, startPoint y: 134, endPoint x: 134, endPoint y: 135, distance: 3.8
click at [156, 142] on span "Waffle Cake" at bounding box center [175, 146] width 38 height 8
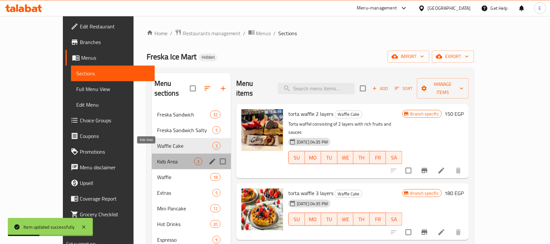
click at [157, 157] on span "Kids Area" at bounding box center [175, 161] width 37 height 8
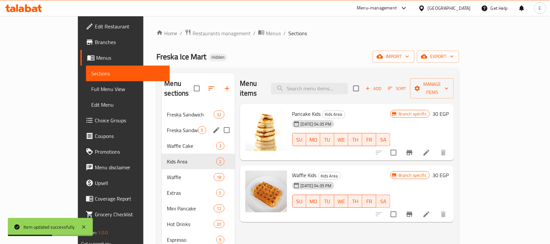
click at [162, 122] on div "Freska Sandwich Salty 5" at bounding box center [198, 130] width 73 height 16
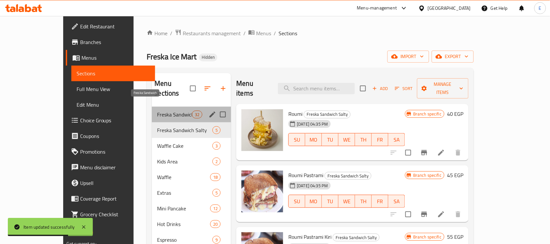
drag, startPoint x: 127, startPoint y: 104, endPoint x: 152, endPoint y: 108, distance: 25.1
click at [157, 110] on span "Freska Sandwich" at bounding box center [174, 114] width 35 height 8
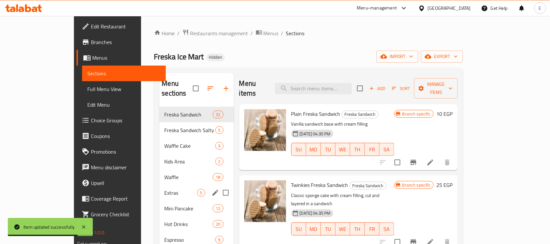
scroll to position [41, 0]
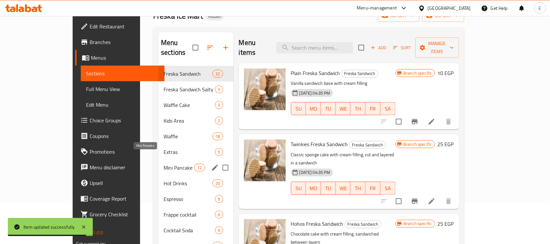
click at [163, 163] on span "Mini Pancake" at bounding box center [178, 167] width 31 height 8
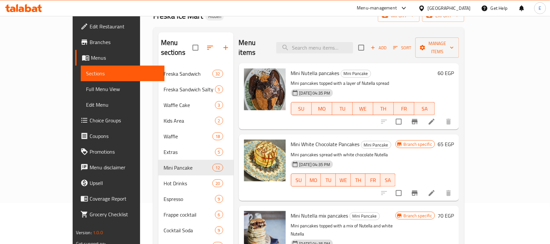
scroll to position [41, 0]
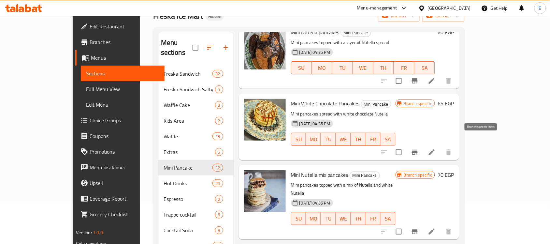
click at [417, 149] on icon "Branch-specific-item" at bounding box center [415, 151] width 6 height 5
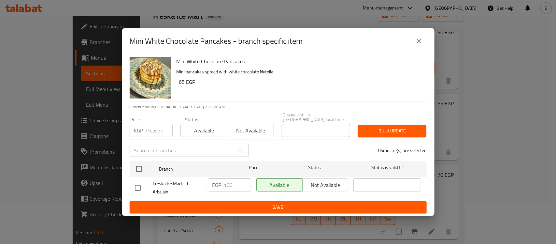
click at [422, 43] on icon "close" at bounding box center [419, 41] width 8 height 8
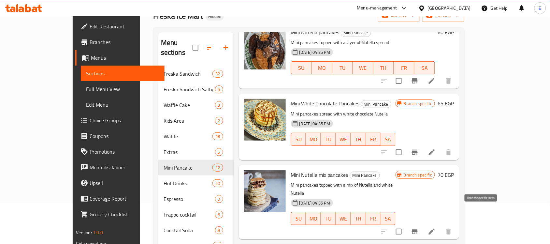
click at [418, 227] on icon "Branch-specific-item" at bounding box center [415, 231] width 8 height 8
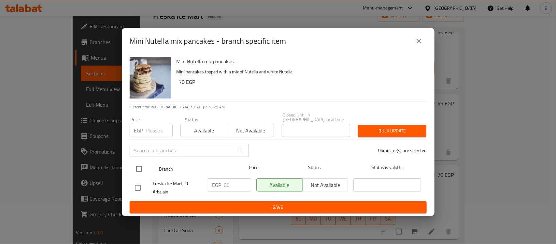
click at [138, 171] on input "checkbox" at bounding box center [139, 169] width 14 height 14
checkbox input "true"
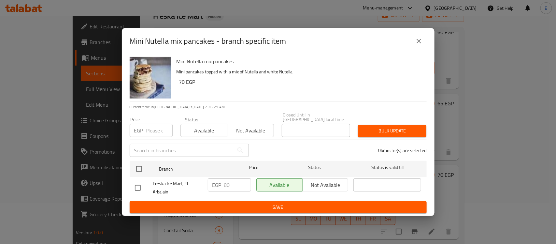
checkbox input "true"
drag, startPoint x: 237, startPoint y: 181, endPoint x: 186, endPoint y: 181, distance: 51.1
click at [186, 181] on div "Freska Ice Mart, El Arba'ain EGP 80 ​ Available Not available ​" at bounding box center [278, 188] width 292 height 24
type input "105"
click at [393, 134] on button "Bulk update" at bounding box center [392, 131] width 68 height 12
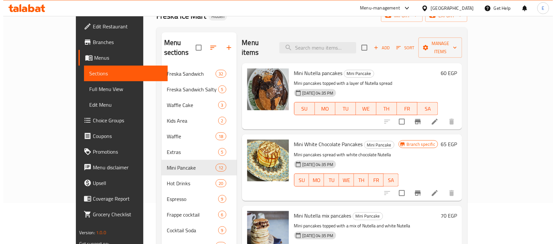
scroll to position [0, 0]
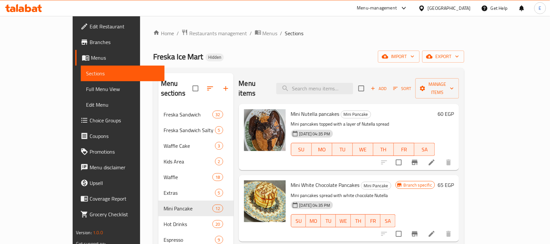
click at [413, 83] on button "Sort" at bounding box center [401, 88] width 21 height 10
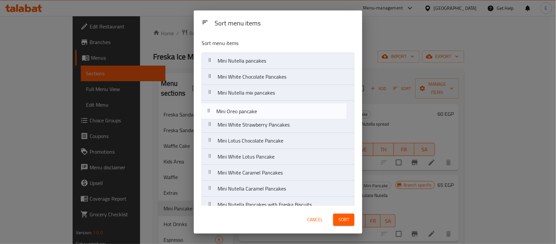
drag, startPoint x: 272, startPoint y: 151, endPoint x: 271, endPoint y: 110, distance: 40.7
click at [271, 110] on nav "Mini Nutella pancakes Mini White Chocolate Pancakes Mini Nutella mix pancakes M…" at bounding box center [278, 148] width 153 height 192
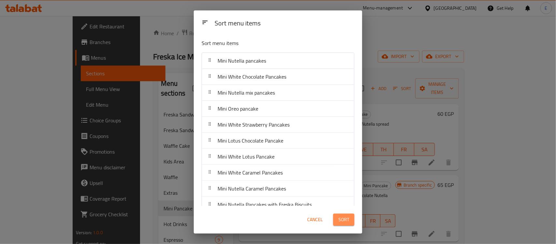
click at [342, 219] on span "Sort" at bounding box center [343, 219] width 11 height 8
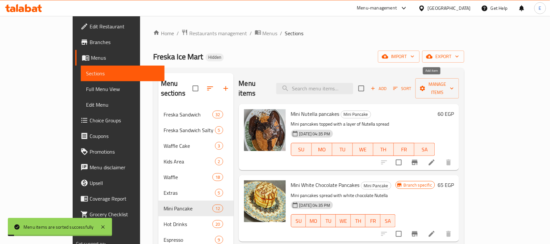
click at [387, 85] on span "Add" at bounding box center [379, 88] width 18 height 7
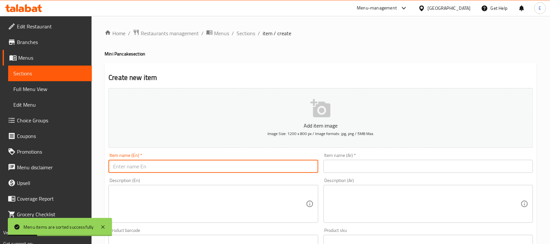
click at [299, 164] on input "text" at bounding box center [212, 166] width 209 height 13
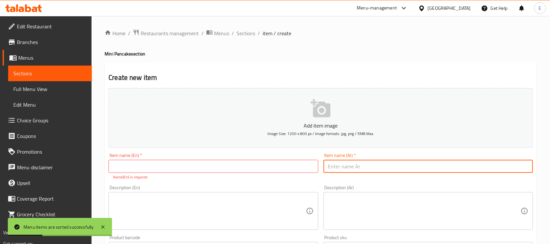
click at [349, 167] on input "text" at bounding box center [427, 166] width 209 height 13
type input "لوتس"
click at [259, 167] on input "text" at bounding box center [212, 166] width 209 height 13
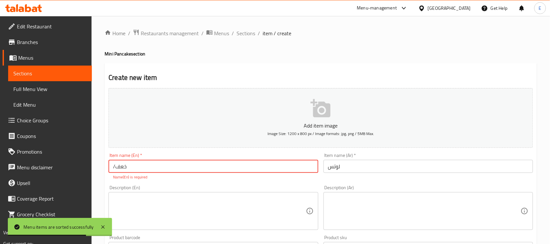
type input "/خعفس"
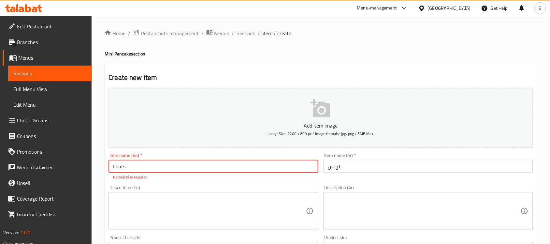
type input "Louts"
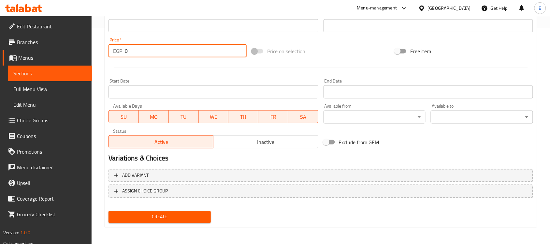
drag, startPoint x: 146, startPoint y: 48, endPoint x: 79, endPoint y: 51, distance: 66.8
click at [80, 51] on div "Edit Restaurant Branches Menus Sections Full Menu View Edit Menu Choice Groups …" at bounding box center [275, 23] width 550 height 444
type input "95"
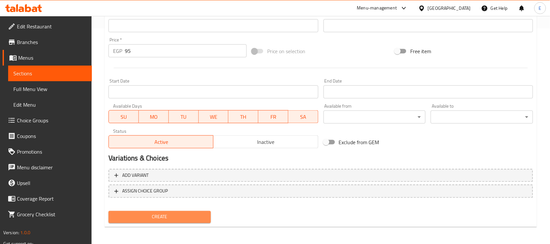
click at [203, 213] on span "Create" at bounding box center [160, 217] width 92 height 8
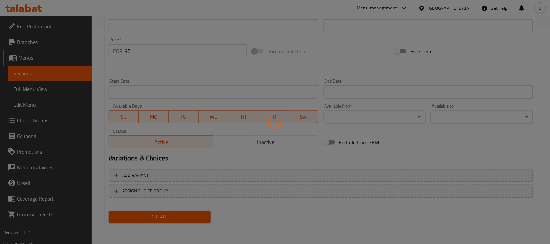
type input "0"
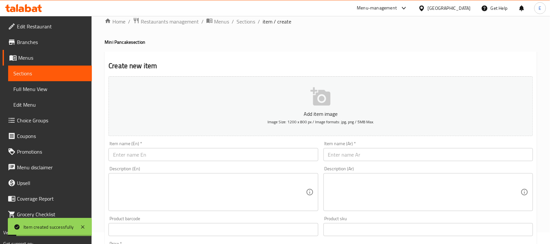
scroll to position [0, 0]
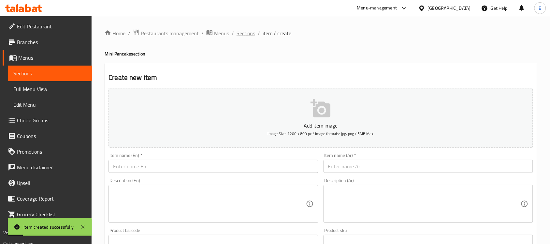
click at [252, 34] on span "Sections" at bounding box center [245, 33] width 19 height 8
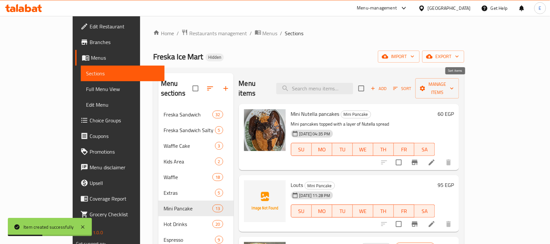
click at [411, 85] on span "Sort" at bounding box center [402, 88] width 18 height 7
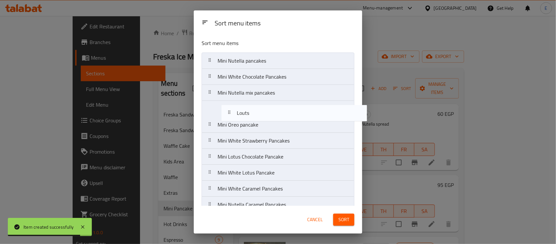
drag, startPoint x: 234, startPoint y: 78, endPoint x: 253, endPoint y: 116, distance: 43.0
click at [253, 116] on nav "Mini Nutella pancakes Louts Mini White Chocolate Pancakes Mini Nutella mix panc…" at bounding box center [278, 156] width 153 height 208
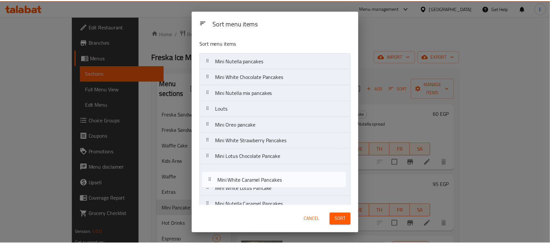
scroll to position [4, 0]
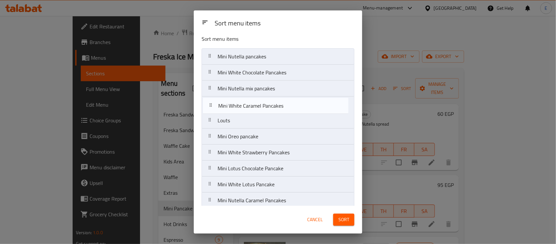
drag, startPoint x: 272, startPoint y: 194, endPoint x: 273, endPoint y: 108, distance: 86.3
click at [273, 108] on nav "Mini Nutella pancakes Mini White Chocolate Pancakes Mini Nutella mix pancakes L…" at bounding box center [278, 152] width 153 height 208
drag, startPoint x: 247, startPoint y: 108, endPoint x: 250, endPoint y: 120, distance: 12.5
click at [250, 120] on nav "Mini Nutella pancakes Mini White Chocolate Pancakes Mini Nutella mix pancakes M…" at bounding box center [278, 152] width 153 height 208
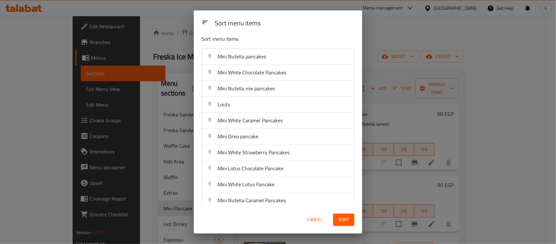
click at [342, 222] on span "Sort" at bounding box center [343, 219] width 11 height 8
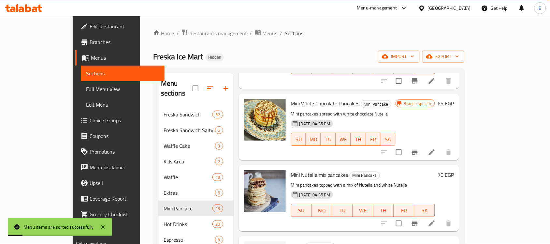
scroll to position [41, 0]
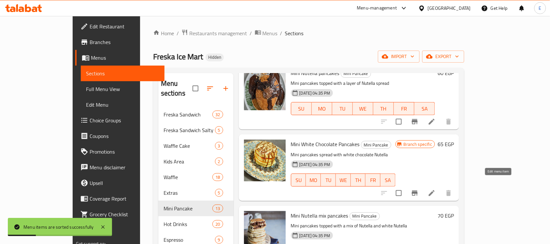
click at [435, 189] on icon at bounding box center [432, 193] width 8 height 8
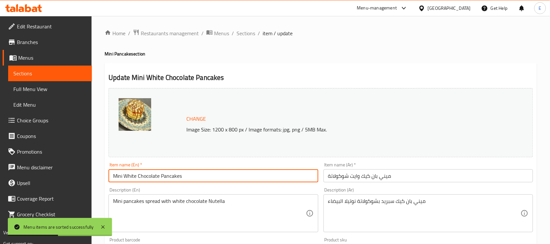
click at [138, 177] on input "Mini White Chocolate Pancakes" at bounding box center [212, 175] width 209 height 13
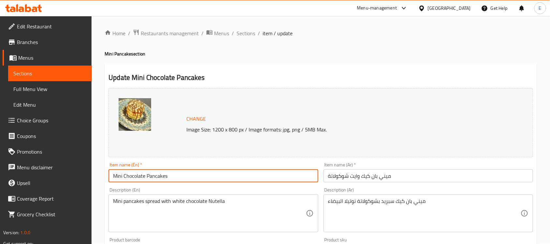
type input "Mini Chocolate Pancakes"
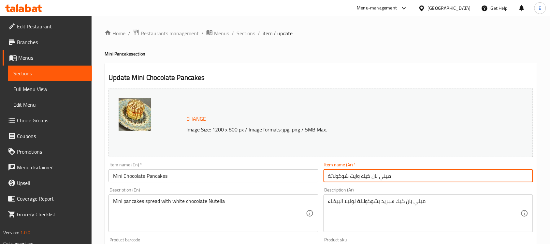
drag, startPoint x: 359, startPoint y: 175, endPoint x: 235, endPoint y: 172, distance: 124.1
click at [235, 172] on div "Change Image Size: 1200 x 800 px / Image formats: jpg, png / 5MB Max. Item name…" at bounding box center [321, 230] width 430 height 290
click at [248, 31] on span "Sections" at bounding box center [245, 33] width 19 height 8
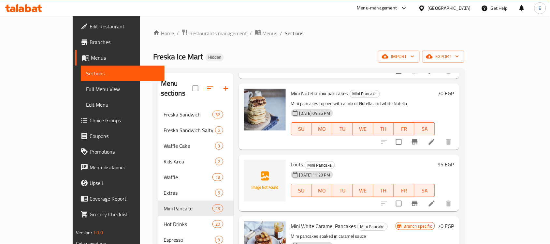
scroll to position [204, 0]
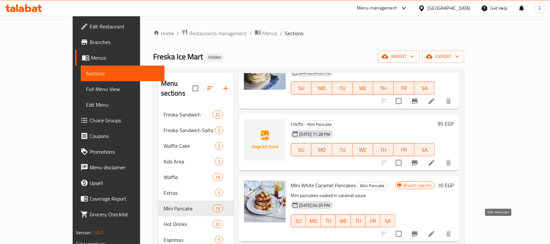
click at [435, 230] on icon at bounding box center [432, 234] width 8 height 8
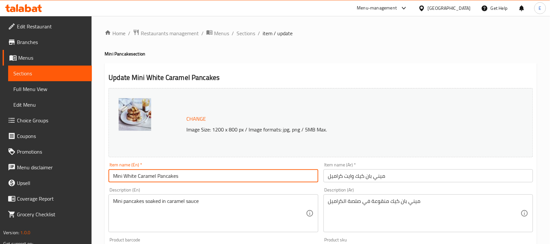
drag, startPoint x: 138, startPoint y: 174, endPoint x: 126, endPoint y: 176, distance: 12.8
click at [126, 176] on input "Mini White Caramel Pancakes" at bounding box center [212, 175] width 209 height 13
type input "Mini Caramel Pancakes"
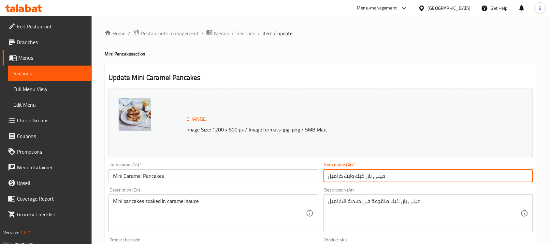
drag, startPoint x: 355, startPoint y: 180, endPoint x: 344, endPoint y: 176, distance: 12.3
click at [344, 176] on input "ميني بان كيك وايت كراميل" at bounding box center [427, 175] width 209 height 13
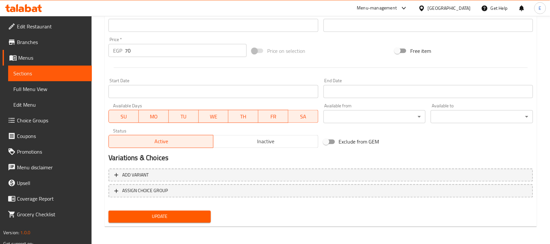
type input "ميني بان كيك كراميل"
click at [181, 213] on span "Update" at bounding box center [160, 216] width 92 height 8
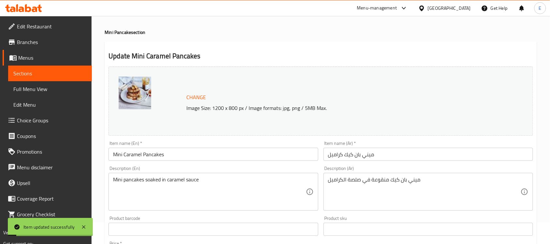
scroll to position [0, 0]
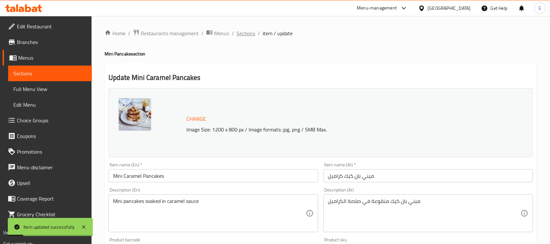
click at [247, 35] on span "Sections" at bounding box center [245, 33] width 19 height 8
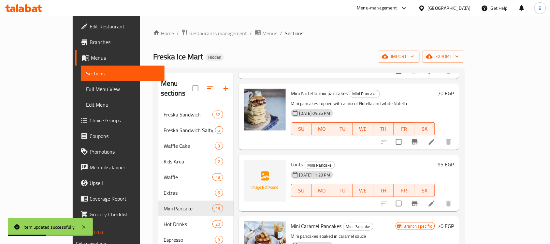
scroll to position [204, 0]
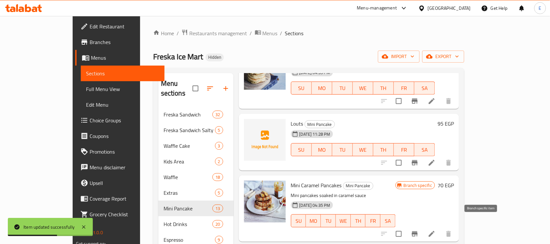
click at [422, 226] on button "Branch-specific-item" at bounding box center [415, 234] width 16 height 16
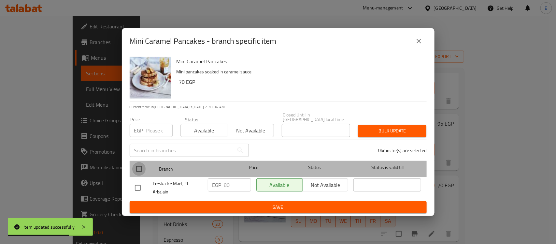
drag, startPoint x: 136, startPoint y: 165, endPoint x: 215, endPoint y: 180, distance: 80.2
click at [137, 165] on input "checkbox" at bounding box center [139, 169] width 14 height 14
checkbox input "true"
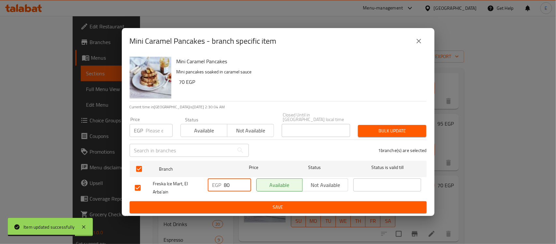
drag, startPoint x: 236, startPoint y: 183, endPoint x: 180, endPoint y: 184, distance: 56.3
click at [180, 184] on div "Freska Ice Mart, El Arba'ain EGP 80 ​ Available Not available ​" at bounding box center [278, 188] width 292 height 24
type input "95"
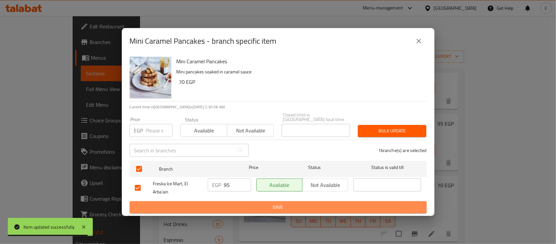
click at [288, 203] on span "Save" at bounding box center [278, 207] width 287 height 8
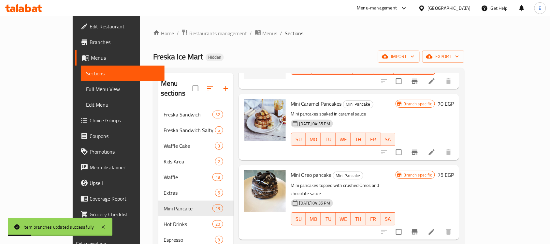
scroll to position [163, 0]
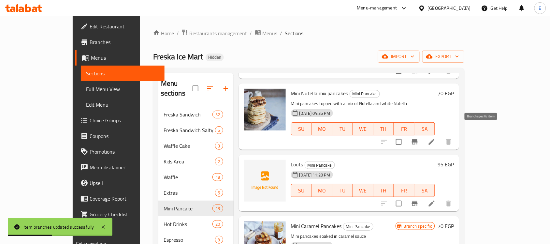
click at [418, 138] on icon "Branch-specific-item" at bounding box center [415, 142] width 8 height 8
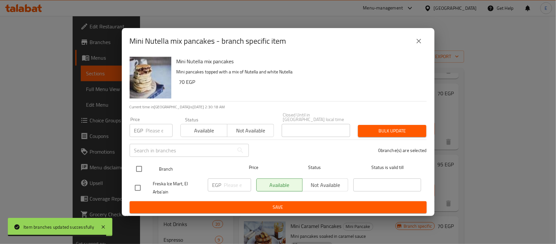
click at [142, 164] on input "checkbox" at bounding box center [139, 169] width 14 height 14
checkbox input "true"
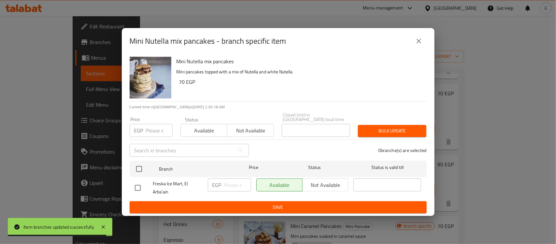
checkbox input "true"
click at [228, 182] on input "number" at bounding box center [237, 184] width 27 height 13
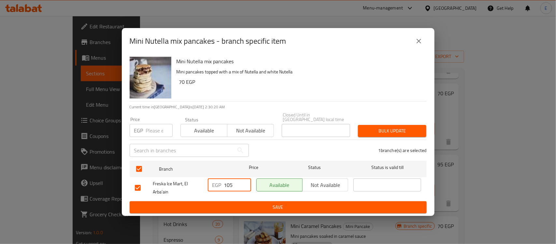
type input "105"
click at [295, 204] on span "Save" at bounding box center [278, 207] width 287 height 8
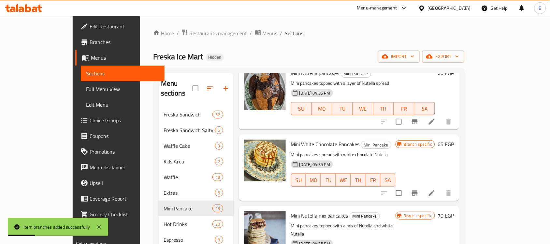
scroll to position [0, 0]
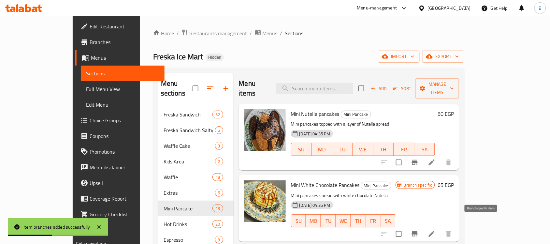
click at [417, 231] on icon "Branch-specific-item" at bounding box center [415, 233] width 6 height 5
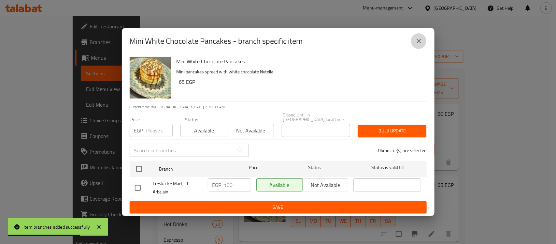
click at [418, 45] on icon "close" at bounding box center [419, 41] width 8 height 8
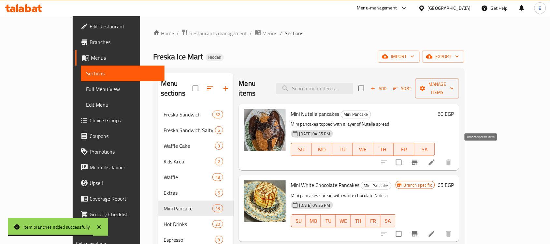
click at [422, 155] on button "Branch-specific-item" at bounding box center [415, 162] width 16 height 16
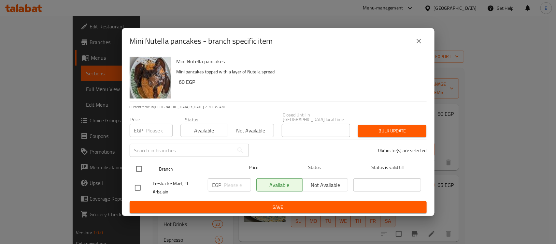
click at [142, 167] on input "checkbox" at bounding box center [139, 169] width 14 height 14
checkbox input "true"
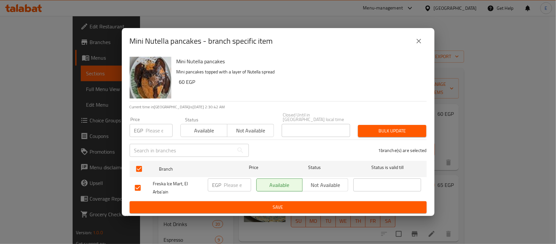
click at [234, 187] on input "number" at bounding box center [237, 184] width 27 height 13
type input "95"
click at [283, 207] on span "Save" at bounding box center [278, 207] width 287 height 8
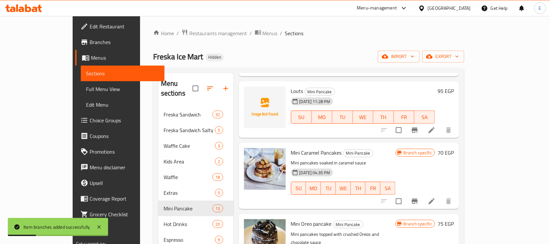
scroll to position [285, 0]
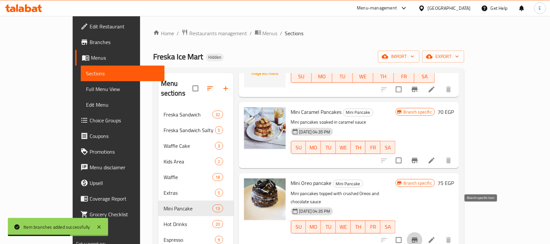
click at [422, 232] on button "Branch-specific-item" at bounding box center [415, 240] width 16 height 16
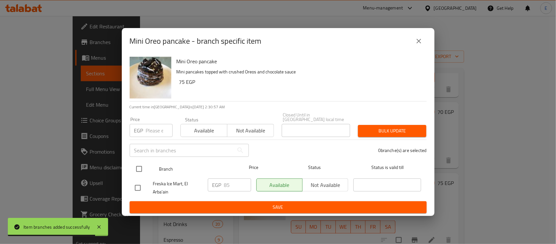
click at [142, 168] on input "checkbox" at bounding box center [139, 169] width 14 height 14
checkbox input "true"
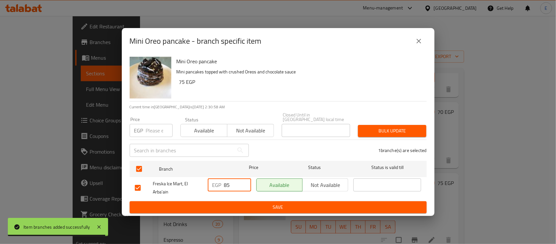
drag, startPoint x: 232, startPoint y: 180, endPoint x: 175, endPoint y: 180, distance: 57.3
click at [175, 180] on div "Freska Ice Mart, El Arba'ain EGP 85 ​ Available Not available ​" at bounding box center [278, 188] width 292 height 24
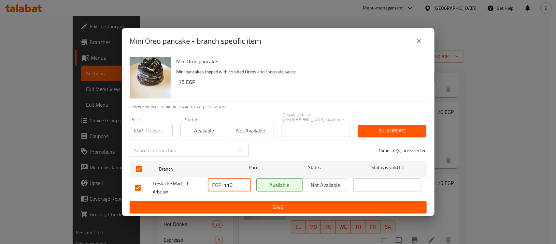
type input "110"
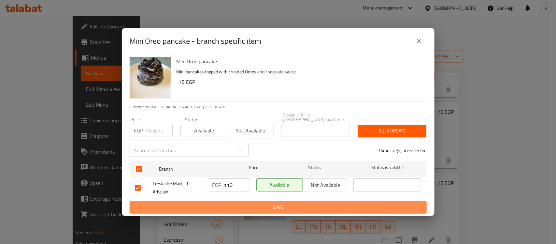
click at [269, 206] on span "Save" at bounding box center [278, 207] width 287 height 8
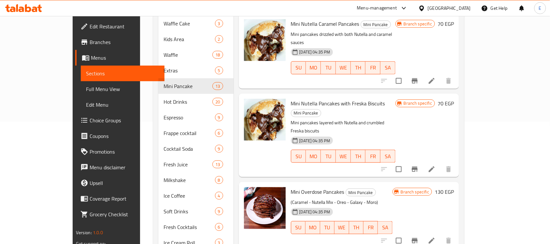
scroll to position [139, 0]
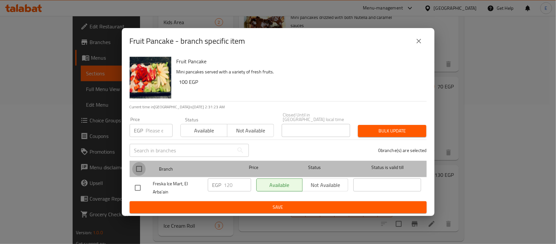
click at [140, 164] on input "checkbox" at bounding box center [139, 169] width 14 height 14
checkbox input "true"
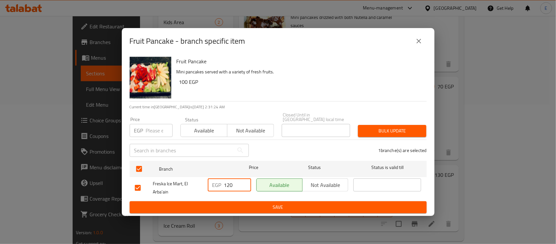
drag, startPoint x: 237, startPoint y: 185, endPoint x: 97, endPoint y: 165, distance: 141.4
click at [97, 165] on div "Fruit Pancake - branch specific item Fruit Pancake Mini pancakes served with a …" at bounding box center [278, 122] width 556 height 244
type input "165"
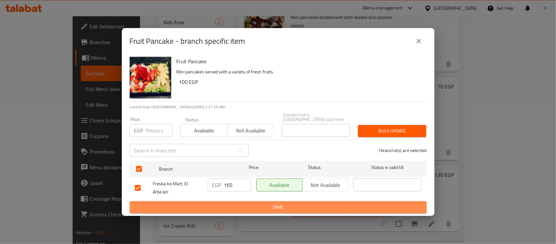
click at [274, 204] on span "Save" at bounding box center [278, 207] width 287 height 8
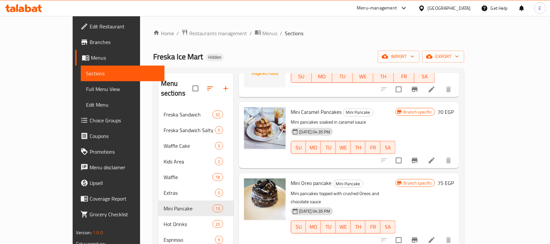
scroll to position [0, 0]
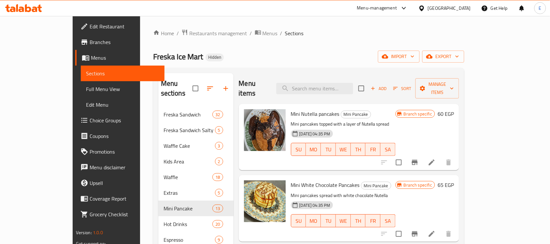
click at [387, 85] on span "Add" at bounding box center [379, 88] width 18 height 7
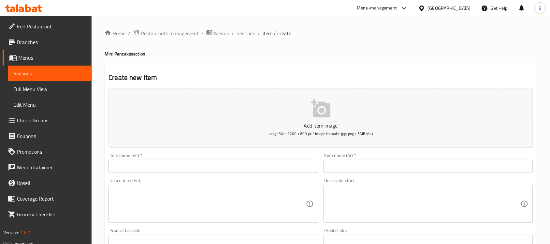
click at [234, 163] on input "text" at bounding box center [212, 166] width 209 height 13
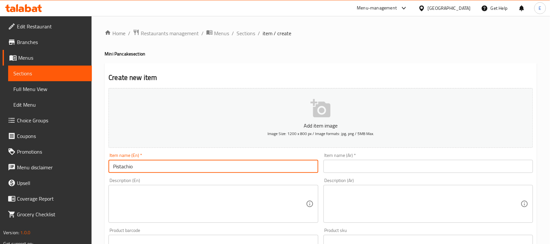
type input "Pistachio"
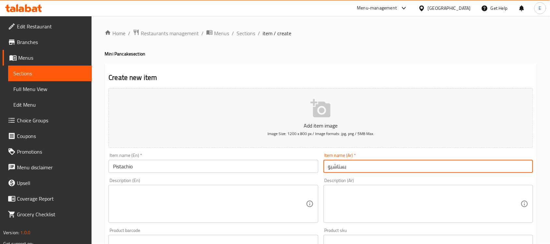
type input "بستاشيو"
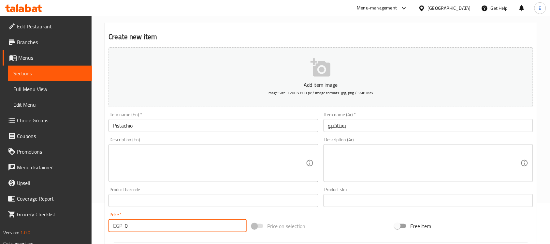
drag, startPoint x: 145, startPoint y: 227, endPoint x: 77, endPoint y: 222, distance: 68.2
click at [77, 222] on div "Edit Restaurant Branches Menus Sections Full Menu View Edit Menu Choice Groups …" at bounding box center [275, 197] width 550 height 444
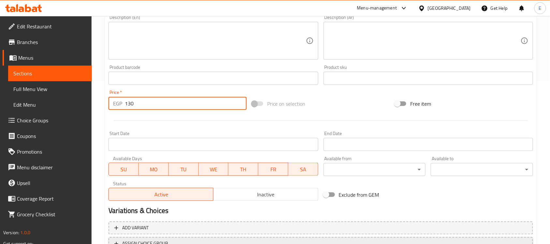
scroll to position [215, 0]
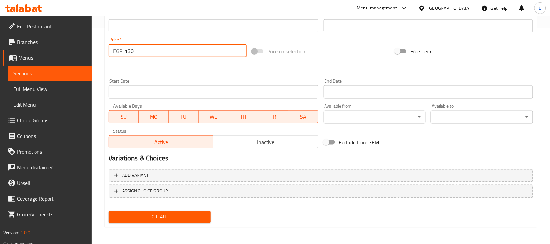
type input "130"
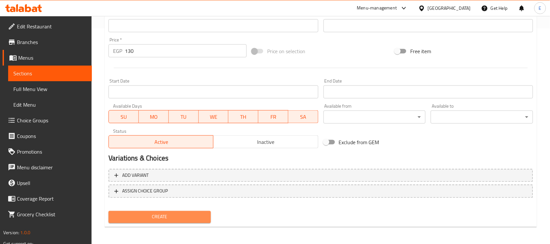
click at [183, 217] on span "Create" at bounding box center [160, 217] width 92 height 8
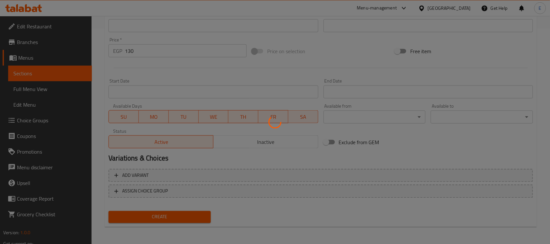
type input "0"
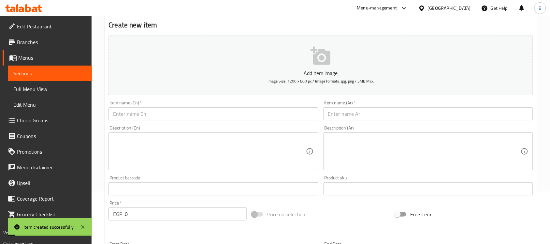
scroll to position [0, 0]
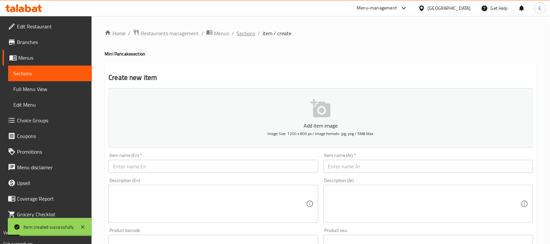
drag, startPoint x: 241, startPoint y: 26, endPoint x: 243, endPoint y: 30, distance: 4.2
click at [241, 26] on div "Home / Restaurants management / Menus / Sections / item / create Mini Pancake s…" at bounding box center [321, 238] width 458 height 444
click at [243, 32] on span "Sections" at bounding box center [245, 33] width 19 height 8
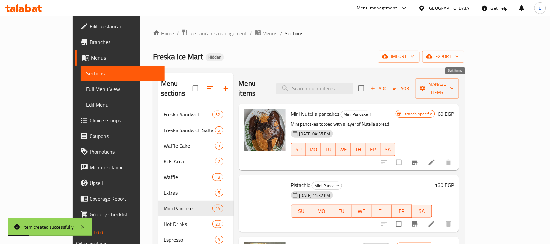
click at [411, 85] on span "Sort" at bounding box center [402, 88] width 18 height 7
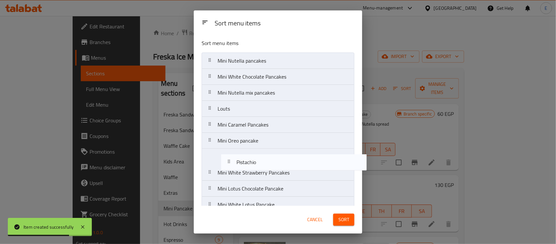
drag, startPoint x: 247, startPoint y: 84, endPoint x: 268, endPoint y: 170, distance: 88.7
click at [268, 170] on nav "Mini Nutella pancakes Pistachio Mini White Chocolate Pancakes Mini Nutella mix …" at bounding box center [278, 164] width 153 height 224
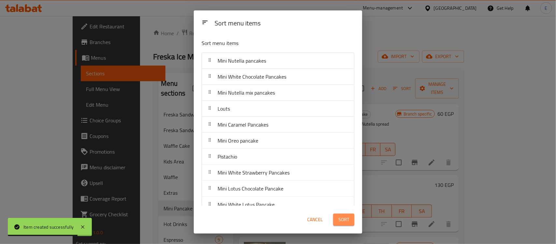
click at [344, 219] on span "Sort" at bounding box center [343, 219] width 11 height 8
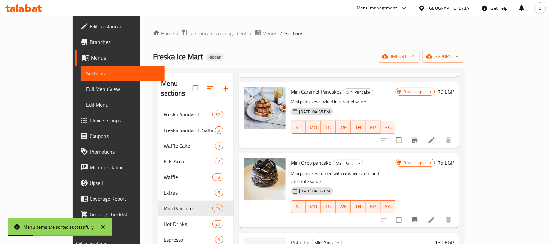
scroll to position [427, 0]
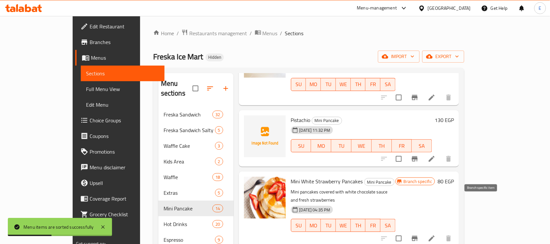
click at [418, 234] on icon "Branch-specific-item" at bounding box center [415, 238] width 8 height 8
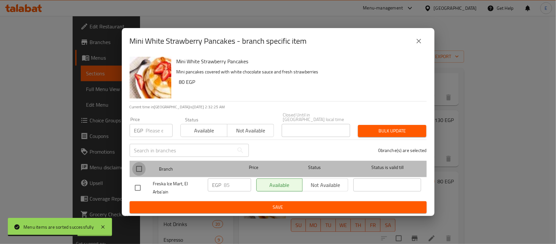
click at [143, 172] on input "checkbox" at bounding box center [139, 169] width 14 height 14
checkbox input "true"
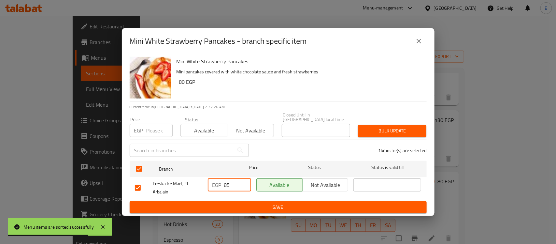
drag, startPoint x: 236, startPoint y: 181, endPoint x: 174, endPoint y: 178, distance: 62.9
click at [174, 179] on div "Freska Ice Mart, El Arba'ain EGP 85 ​ Available Not available ​" at bounding box center [278, 188] width 292 height 24
type input "120"
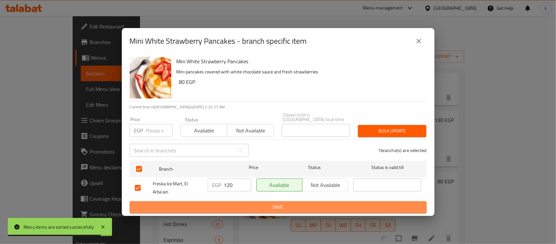
click at [285, 207] on span "Save" at bounding box center [278, 207] width 287 height 8
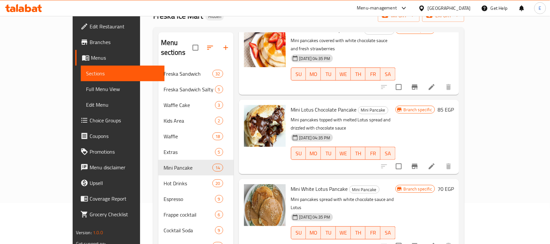
scroll to position [497, 0]
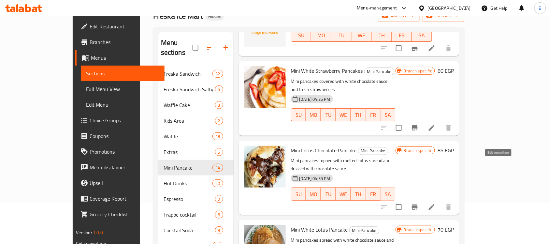
click at [434, 204] on icon at bounding box center [432, 207] width 6 height 6
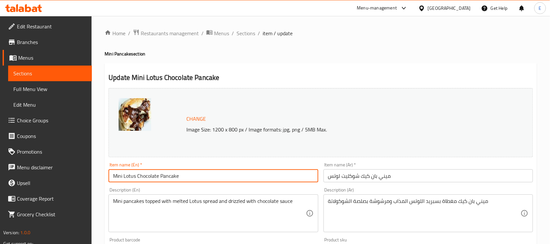
drag, startPoint x: 158, startPoint y: 176, endPoint x: 131, endPoint y: 179, distance: 27.5
click at [129, 176] on input "Mini Lotus Chocolate Pancake" at bounding box center [212, 175] width 209 height 13
type input "Mini Kinder Pancake"
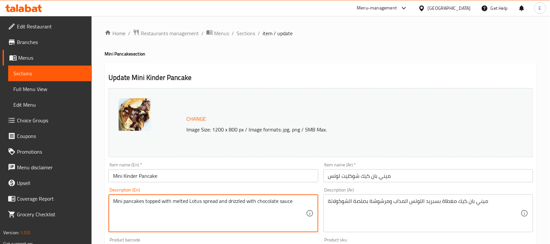
click at [174, 207] on textarea "Mini pancakes topped with melted Lotus spread and drizzled with chocolate sauce" at bounding box center [209, 213] width 192 height 31
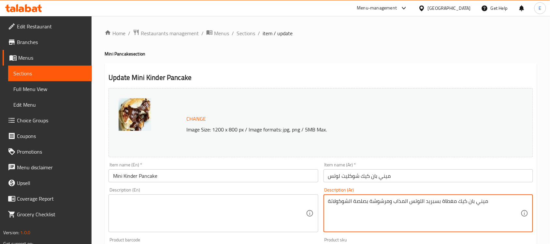
click at [405, 204] on textarea "ميني بان كيك مغطاة بسبريد اللوتس المذاب ومرشوشة بصلصة الشوكولاتة" at bounding box center [424, 213] width 192 height 31
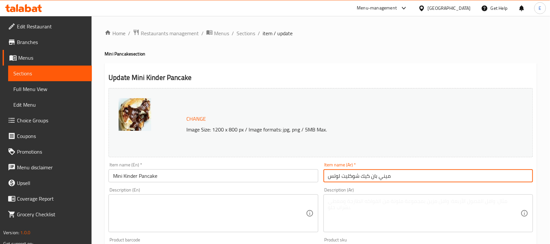
drag, startPoint x: 359, startPoint y: 176, endPoint x: 303, endPoint y: 178, distance: 56.4
click at [303, 178] on div "Change Image Size: 1200 x 800 px / Image formats: jpg, png / 5MB Max. Item name…" at bounding box center [321, 230] width 430 height 290
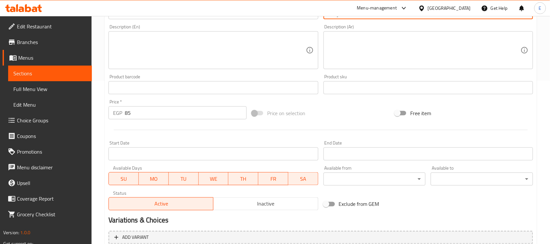
scroll to position [225, 0]
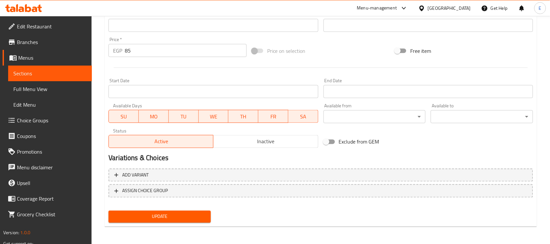
type input "ميني بان [PERSON_NAME]"
click at [155, 208] on div "Update" at bounding box center [159, 216] width 107 height 17
click at [170, 214] on span "Update" at bounding box center [160, 216] width 92 height 8
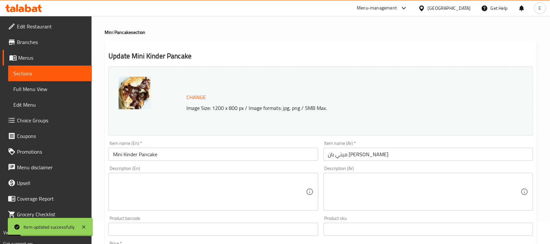
scroll to position [0, 0]
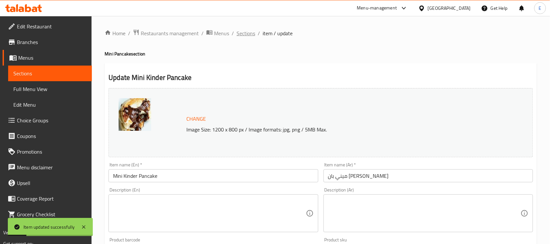
drag, startPoint x: 245, startPoint y: 23, endPoint x: 245, endPoint y: 32, distance: 9.1
click at [245, 23] on div "Home / Restaurants management / Menus / Sections / item / update Mini Pancake s…" at bounding box center [321, 243] width 458 height 454
click at [246, 33] on span "Sections" at bounding box center [245, 33] width 19 height 8
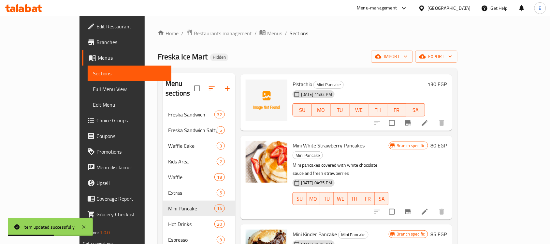
scroll to position [529, 0]
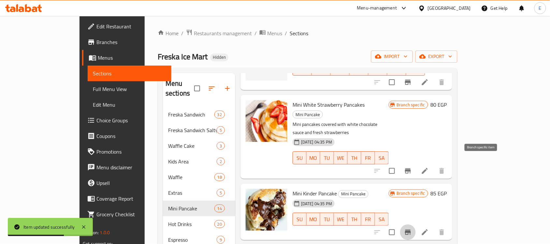
click at [412, 228] on icon "Branch-specific-item" at bounding box center [408, 232] width 8 height 8
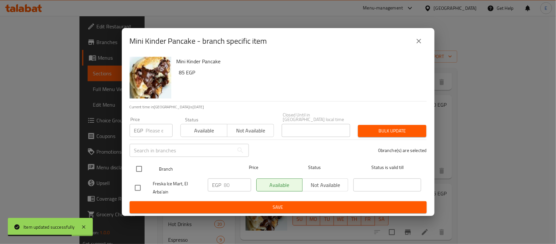
click at [135, 164] on input "checkbox" at bounding box center [139, 169] width 14 height 14
checkbox input "true"
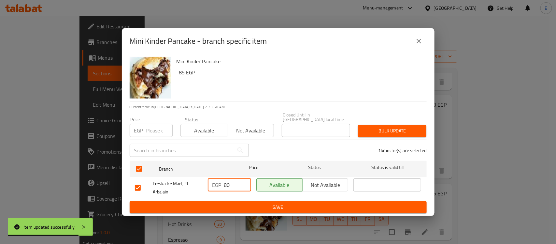
drag, startPoint x: 233, startPoint y: 184, endPoint x: 101, endPoint y: 187, distance: 132.2
click at [84, 189] on div "Mini Kinder Pancake - branch specific item Mini Kinder Pancake 85 EGP Current t…" at bounding box center [278, 122] width 556 height 244
type input "110"
click at [275, 203] on span "Save" at bounding box center [278, 207] width 287 height 8
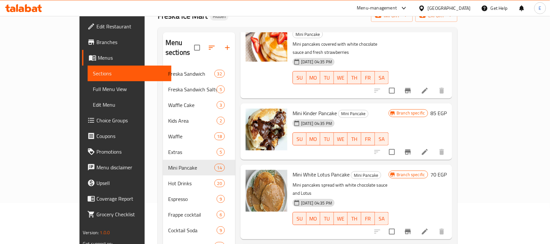
scroll to position [528, 0]
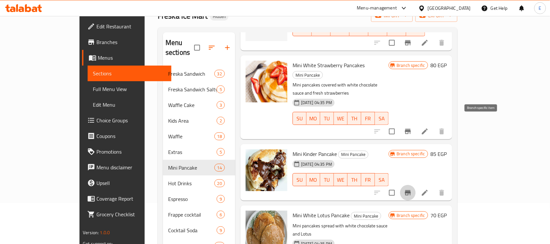
click at [416, 185] on button "Branch-specific-item" at bounding box center [408, 193] width 16 height 16
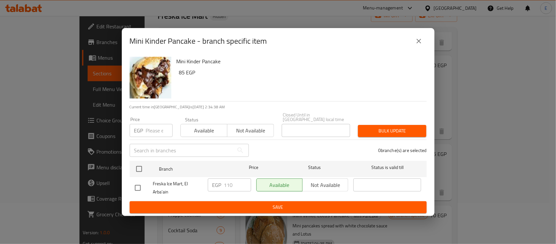
click at [419, 40] on icon "close" at bounding box center [419, 41] width 8 height 8
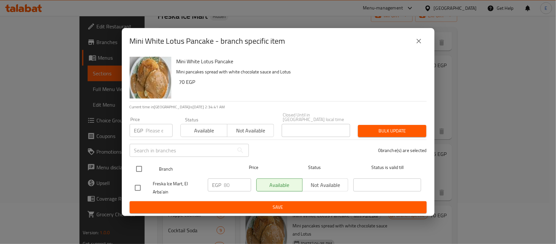
click at [143, 168] on input "checkbox" at bounding box center [139, 169] width 14 height 14
checkbox input "true"
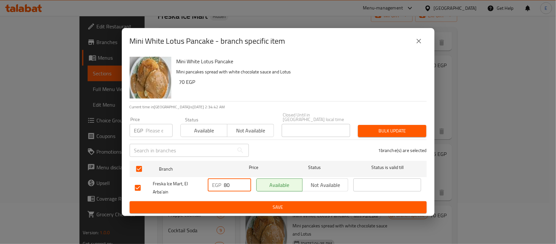
drag, startPoint x: 237, startPoint y: 181, endPoint x: 168, endPoint y: 188, distance: 69.0
click at [169, 188] on div "Freska Ice Mart, El Arba'ain EGP 80 ​ Available Not available ​" at bounding box center [278, 188] width 292 height 24
type input "110"
click at [271, 203] on span "Save" at bounding box center [278, 207] width 287 height 8
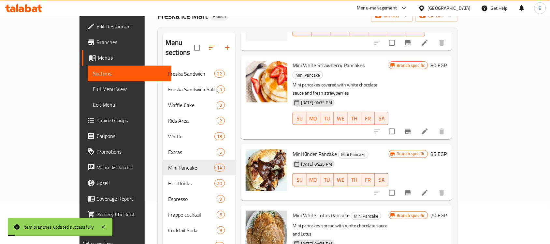
scroll to position [122, 0]
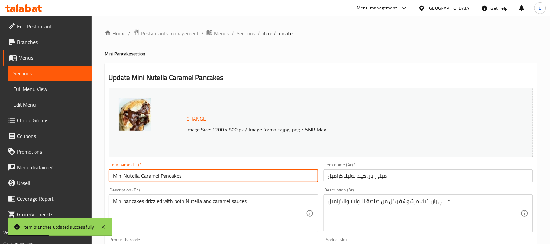
drag, startPoint x: 159, startPoint y: 176, endPoint x: 125, endPoint y: 179, distance: 34.3
click at [125, 179] on input "Mini Nutella Caramel Pancakes" at bounding box center [212, 175] width 209 height 13
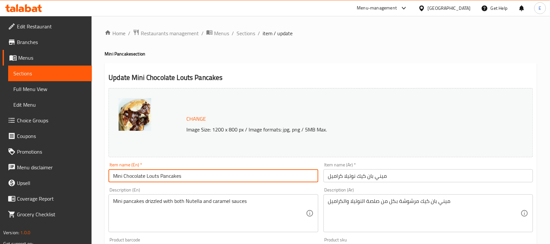
type input "Mini Chocolate Louts Pancakes"
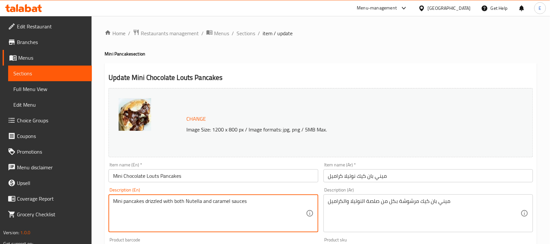
click at [193, 201] on textarea "Mini pancakes drizzled with both Nutella and caramel sauces" at bounding box center [209, 213] width 192 height 31
type textarea "Mini pancakes drizzled with both Louts and chocolate sauces"
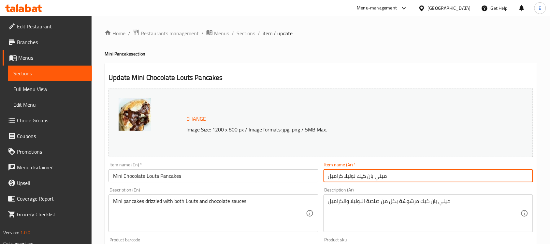
drag, startPoint x: 352, startPoint y: 176, endPoint x: 251, endPoint y: 181, distance: 101.4
click at [251, 181] on div "Change Image Size: 1200 x 800 px / Image formats: jpg, png / 5MB Max. Item name…" at bounding box center [321, 230] width 430 height 290
drag, startPoint x: 356, startPoint y: 177, endPoint x: 280, endPoint y: 184, distance: 76.2
click at [280, 184] on div "Change Image Size: 1200 x 800 px / Image formats: jpg, png / 5MB Max. Item name…" at bounding box center [321, 230] width 430 height 290
type input "ميني بان كيك ِشوكولاتة لوتس"
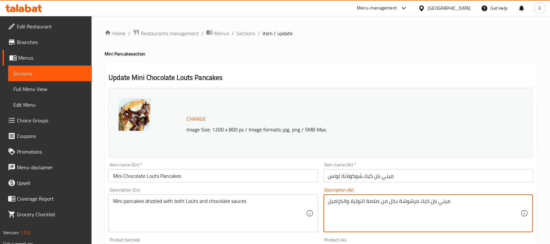
drag, startPoint x: 365, startPoint y: 201, endPoint x: 290, endPoint y: 204, distance: 74.9
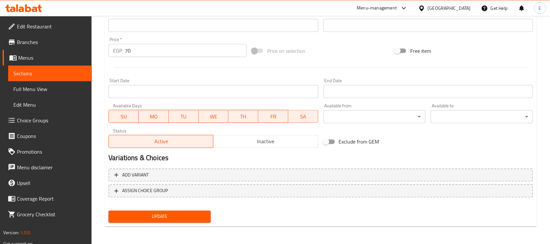
type textarea "ميني بان كيك مرشوشة بكل من صلصة الشوكولاتة واللوتس"
click at [190, 216] on span "Update" at bounding box center [160, 216] width 92 height 8
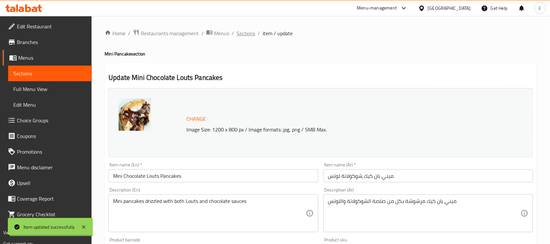
click at [245, 31] on span "Sections" at bounding box center [245, 33] width 19 height 8
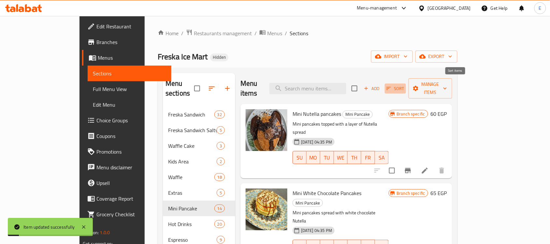
click at [404, 85] on span "Sort" at bounding box center [395, 88] width 18 height 7
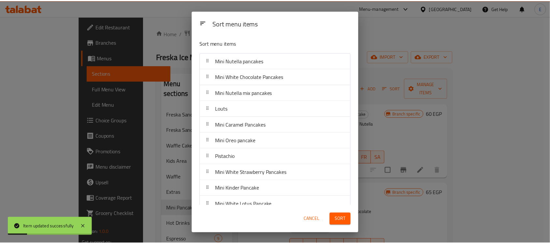
scroll to position [74, 0]
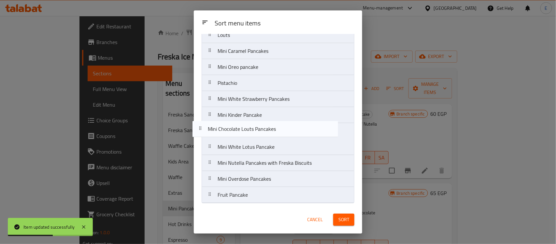
drag, startPoint x: 264, startPoint y: 153, endPoint x: 254, endPoint y: 133, distance: 22.7
click at [254, 133] on nav "Mini Nutella pancakes Mini White Chocolate Pancakes Mini Nutella mix pancakes L…" at bounding box center [278, 91] width 153 height 224
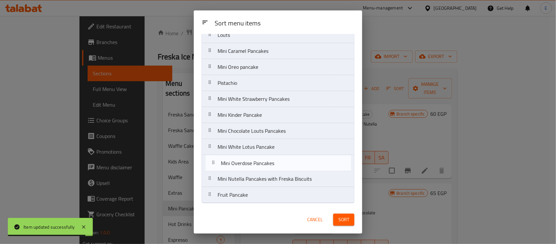
drag, startPoint x: 252, startPoint y: 183, endPoint x: 256, endPoint y: 165, distance: 18.0
click at [256, 165] on nav "Mini Nutella pancakes Mini White Chocolate Pancakes Mini Nutella mix pancakes L…" at bounding box center [278, 91] width 153 height 224
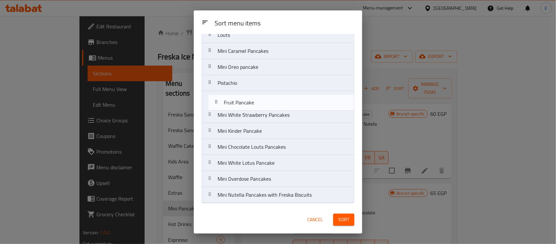
drag, startPoint x: 243, startPoint y: 199, endPoint x: 241, endPoint y: 103, distance: 96.4
click at [249, 103] on nav "Mini Nutella pancakes Mini White Chocolate Pancakes Mini Nutella mix pancakes L…" at bounding box center [278, 91] width 153 height 224
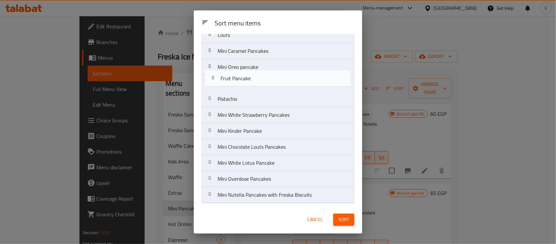
drag, startPoint x: 240, startPoint y: 103, endPoint x: 243, endPoint y: 81, distance: 22.3
click at [243, 81] on nav "Mini Nutella pancakes Mini White Chocolate Pancakes Mini Nutella mix pancakes L…" at bounding box center [278, 91] width 153 height 224
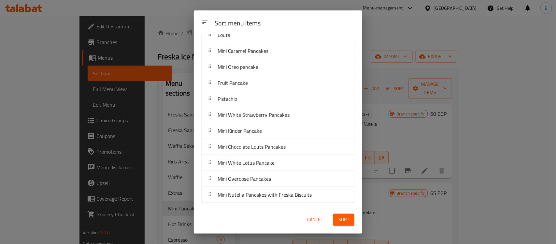
click at [346, 220] on span "Sort" at bounding box center [343, 219] width 11 height 8
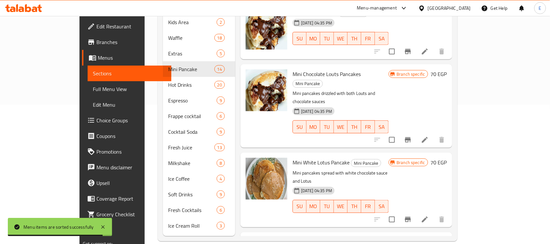
scroll to position [569, 0]
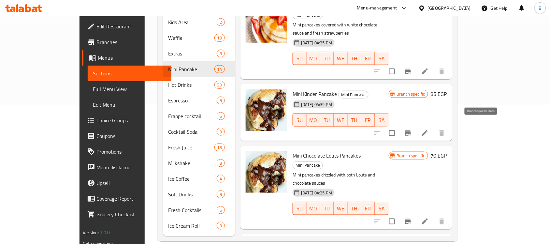
click at [412, 217] on icon "Branch-specific-item" at bounding box center [408, 221] width 8 height 8
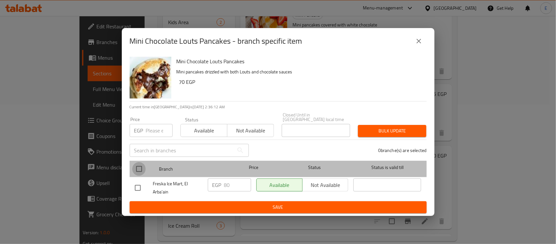
click at [139, 168] on input "checkbox" at bounding box center [139, 169] width 14 height 14
checkbox input "true"
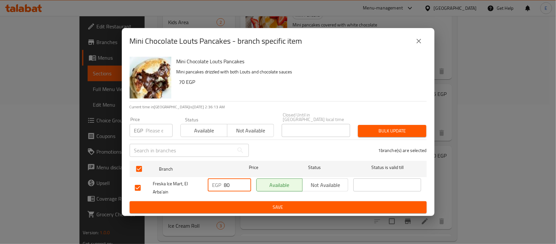
drag, startPoint x: 218, startPoint y: 185, endPoint x: 208, endPoint y: 185, distance: 10.8
click at [208, 185] on div "EGP 80 ​" at bounding box center [229, 184] width 43 height 13
type input "110"
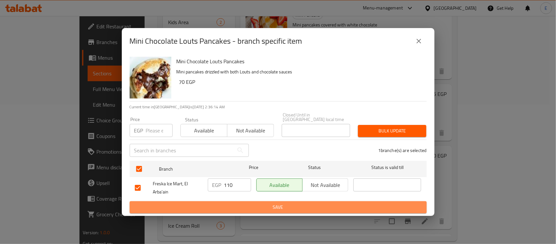
click at [293, 205] on span "Save" at bounding box center [278, 207] width 287 height 8
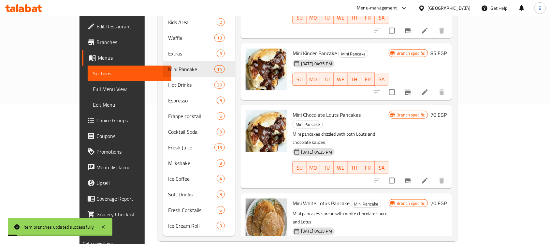
scroll to position [650, 0]
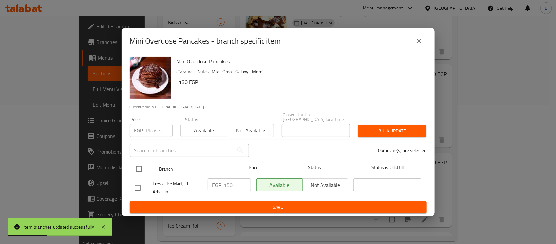
click at [135, 163] on input "checkbox" at bounding box center [139, 169] width 14 height 14
checkbox input "true"
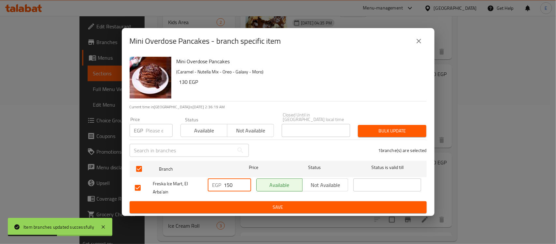
drag, startPoint x: 238, startPoint y: 182, endPoint x: 101, endPoint y: 183, distance: 136.8
click at [101, 183] on div "Mini Overdose Pancakes - branch specific item Mini Overdose Pancakes (Caramel -…" at bounding box center [278, 122] width 556 height 244
type input "170"
click at [274, 204] on span "Save" at bounding box center [278, 207] width 287 height 8
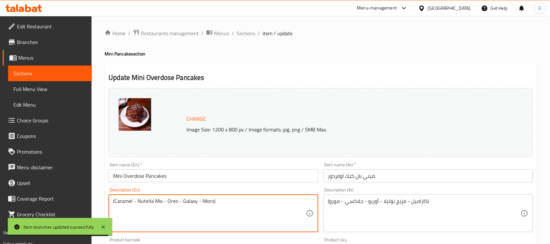
drag, startPoint x: 137, startPoint y: 201, endPoint x: 48, endPoint y: 196, distance: 89.0
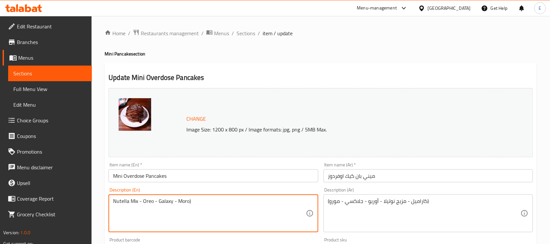
drag, startPoint x: 143, startPoint y: 201, endPoint x: 132, endPoint y: 201, distance: 10.7
click at [132, 201] on textarea "Nutella Mix - Oreo - Galaxy - Moro)" at bounding box center [209, 213] width 192 height 31
drag, startPoint x: 178, startPoint y: 200, endPoint x: 140, endPoint y: 201, distance: 37.8
click at [140, 201] on textarea "Nutella Oreo - Galaxy - Moro)" at bounding box center [209, 213] width 192 height 31
type textarea "Nutella Oreo, white strawberry, and pistachio."
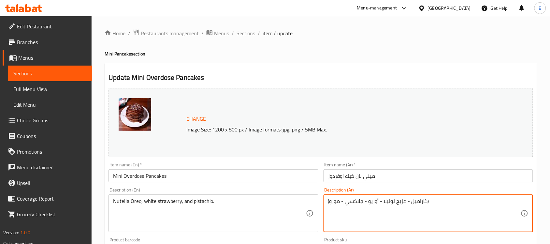
click at [401, 203] on textarea "(كاراميل - مزيج نوتيلا - أوريو - جلاكسي - مورو)" at bounding box center [424, 213] width 192 height 31
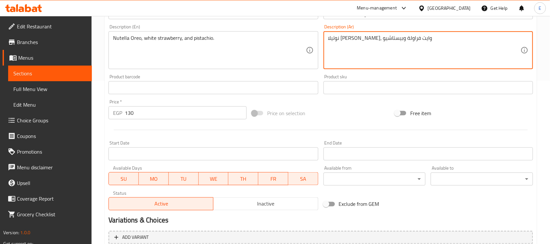
scroll to position [225, 0]
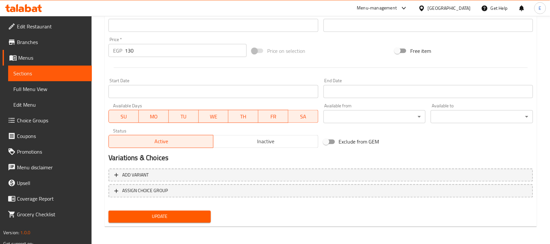
type textarea "نوتيلا [PERSON_NAME]، وايت فراولة وبيستاشيو"
drag, startPoint x: 154, startPoint y: 213, endPoint x: 165, endPoint y: 215, distance: 11.6
click at [154, 213] on span "Update" at bounding box center [160, 216] width 92 height 8
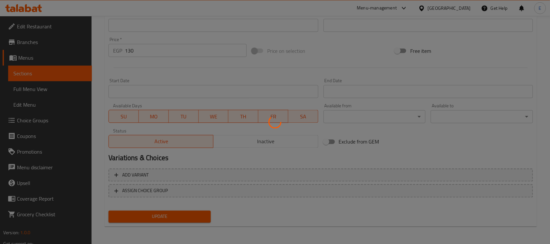
scroll to position [0, 0]
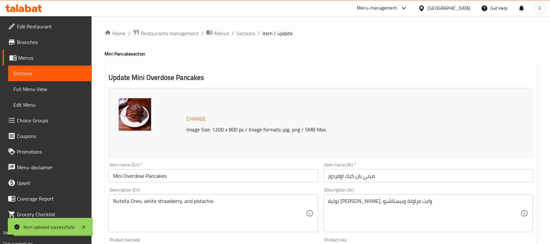
click at [248, 26] on div "Home / Restaurants management / Menus / Sections / item / update Mini Pancake s…" at bounding box center [321, 243] width 458 height 454
click at [250, 33] on span "Sections" at bounding box center [245, 33] width 19 height 8
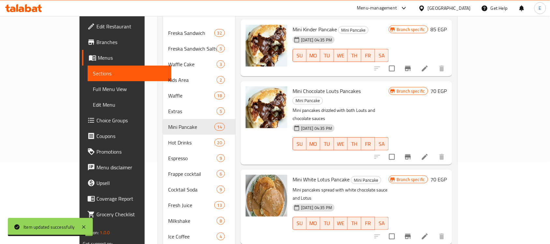
scroll to position [139, 0]
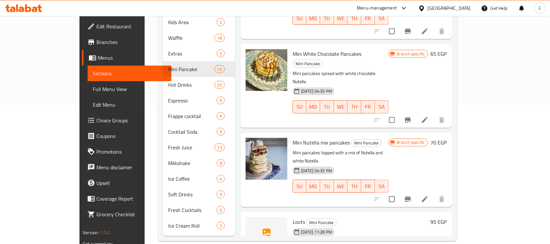
scroll to position [0, 0]
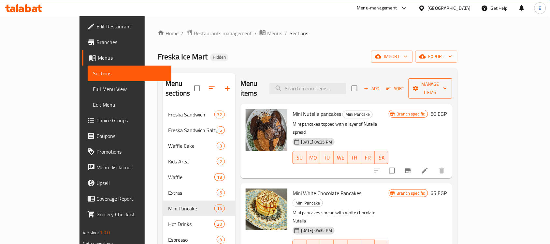
click at [452, 82] on button "Manage items" at bounding box center [430, 88] width 44 height 20
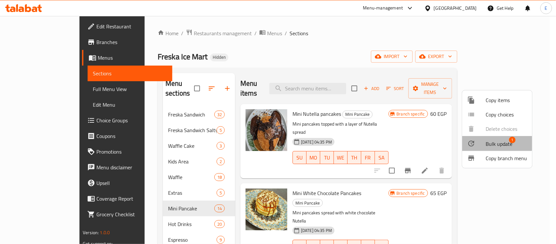
click at [483, 140] on div at bounding box center [476, 143] width 18 height 8
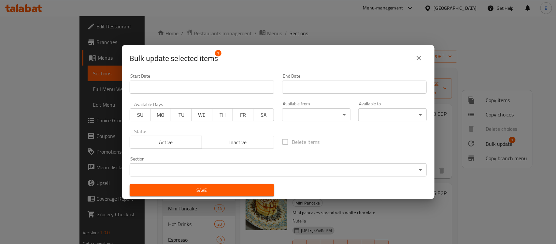
click at [227, 139] on span "Inactive" at bounding box center [237, 141] width 67 height 9
click at [222, 186] on button "Save" at bounding box center [202, 190] width 145 height 12
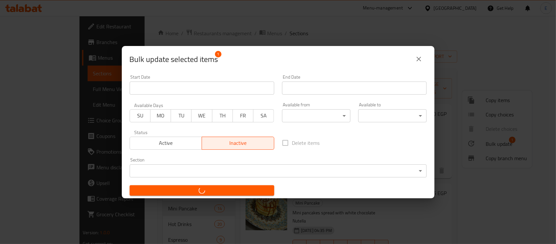
checkbox input "false"
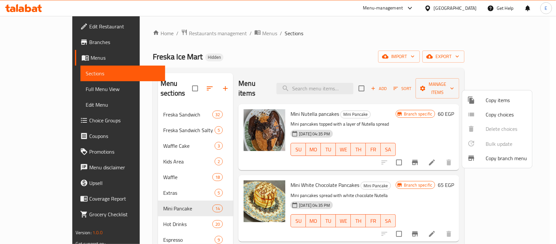
click at [144, 217] on div at bounding box center [278, 122] width 556 height 244
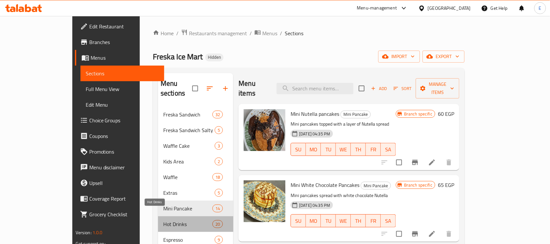
click at [163, 220] on span "Hot Drinks" at bounding box center [187, 224] width 49 height 8
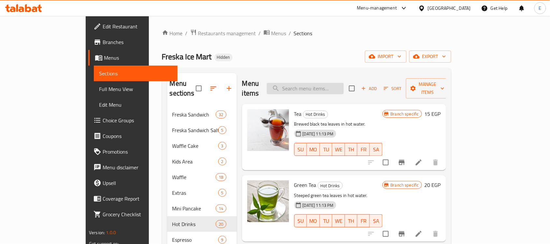
click at [344, 89] on input "search" at bounding box center [305, 88] width 77 height 11
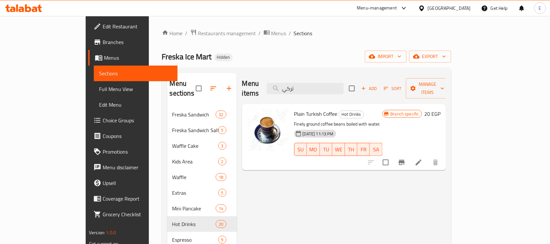
drag, startPoint x: 335, startPoint y: 86, endPoint x: 274, endPoint y: 86, distance: 61.5
click at [274, 86] on div "Menu items تركي Add Sort Manage items" at bounding box center [344, 88] width 204 height 31
click at [344, 83] on input "تركي" at bounding box center [305, 88] width 77 height 11
drag, startPoint x: 358, startPoint y: 82, endPoint x: 297, endPoint y: 89, distance: 60.6
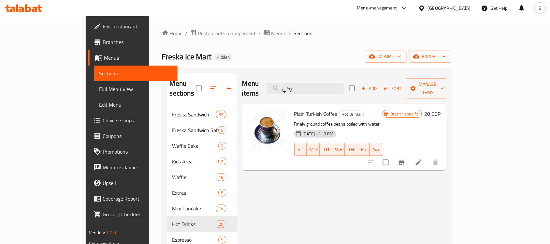
click at [297, 89] on div "Menu items تركي Add Sort Manage items" at bounding box center [344, 88] width 204 height 31
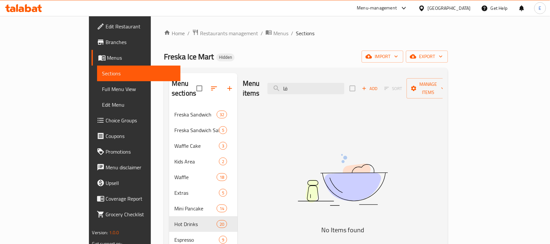
type input "ف"
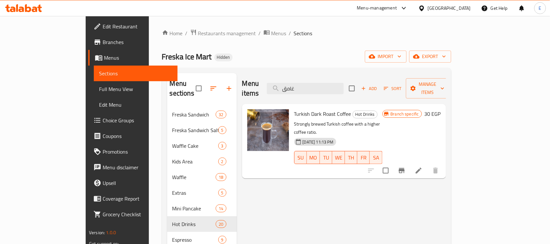
type input "غامق"
click at [323, 85] on input "غامق" at bounding box center [305, 88] width 77 height 11
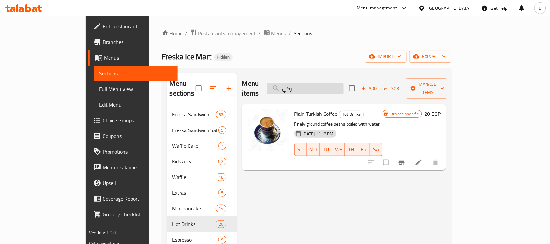
type input "ترك"
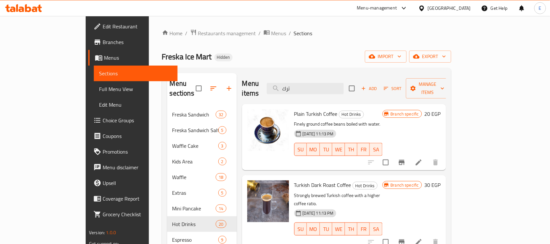
drag, startPoint x: 331, startPoint y: 83, endPoint x: 296, endPoint y: 86, distance: 34.3
click at [296, 86] on div "Menu items ترك Add Sort Manage items" at bounding box center [344, 88] width 204 height 31
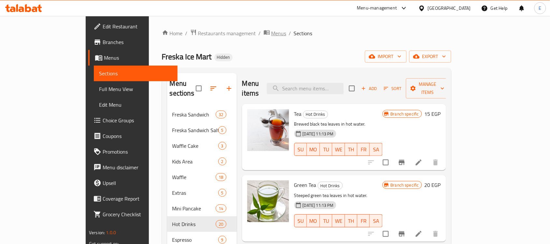
click at [271, 34] on span "Menus" at bounding box center [278, 33] width 15 height 8
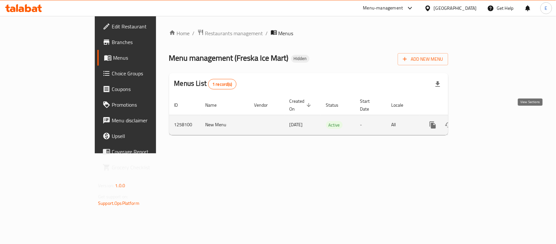
click at [484, 121] on icon "enhanced table" at bounding box center [480, 125] width 8 height 8
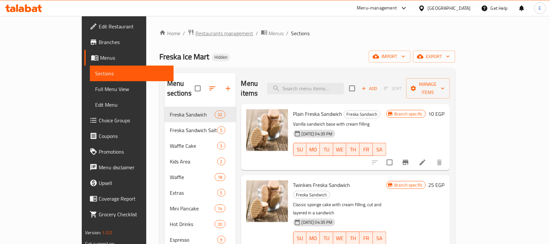
click at [195, 35] on span "Restaurants management" at bounding box center [224, 33] width 58 height 8
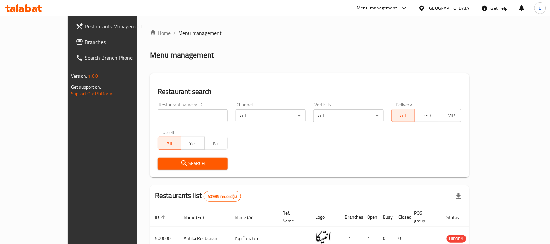
click at [180, 118] on input "search" at bounding box center [193, 115] width 70 height 13
paste input "683811"
type input "683811"
click at [163, 161] on span "Search" at bounding box center [193, 163] width 60 height 8
click at [133, 161] on div at bounding box center [275, 122] width 550 height 244
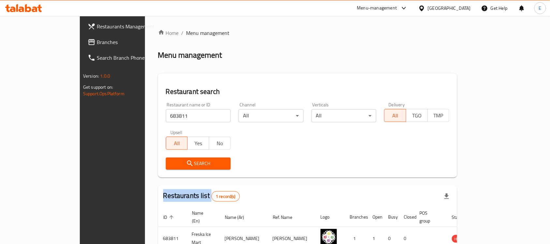
scroll to position [34, 0]
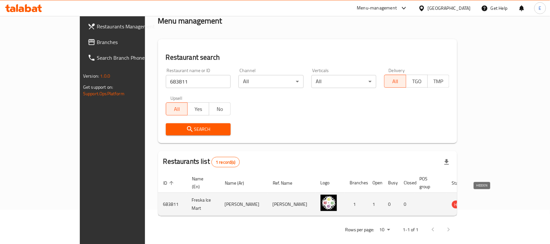
click at [471, 201] on span "HIDDEN" at bounding box center [462, 204] width 20 height 7
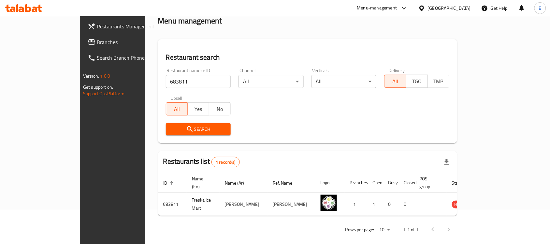
scroll to position [0, 0]
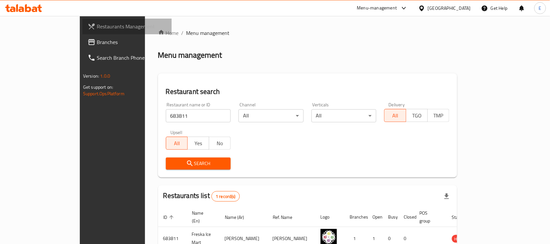
click at [82, 20] on link "Restaurants Management" at bounding box center [126, 27] width 89 height 16
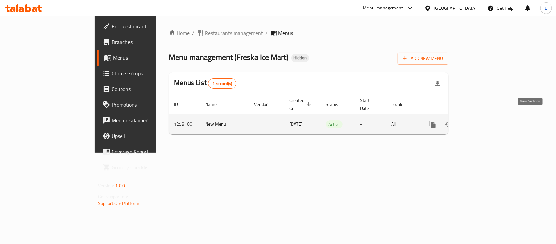
click at [487, 124] on link "enhanced table" at bounding box center [480, 124] width 16 height 16
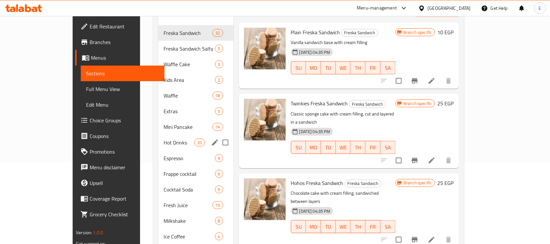
scroll to position [122, 0]
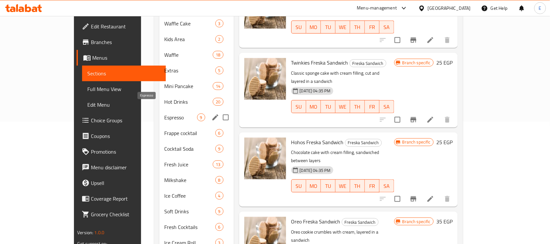
click at [164, 113] on span "Espresso" at bounding box center [180, 117] width 33 height 8
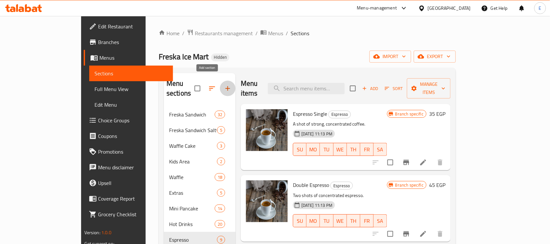
click at [220, 80] on button "button" at bounding box center [228, 88] width 16 height 16
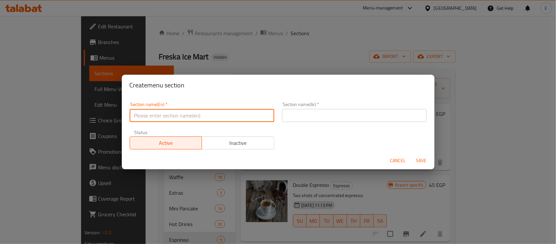
click at [171, 113] on input "text" at bounding box center [202, 115] width 145 height 13
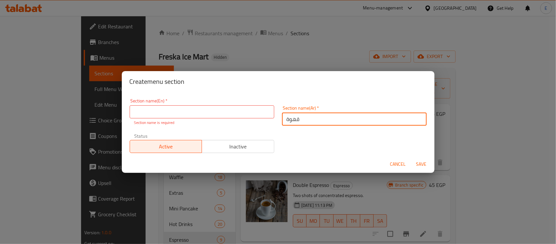
type input "قهوة"
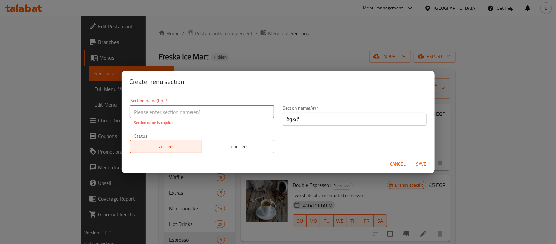
click at [171, 114] on input "text" at bounding box center [202, 111] width 145 height 13
type input "Coffee"
click at [420, 158] on button "Save" at bounding box center [421, 164] width 21 height 12
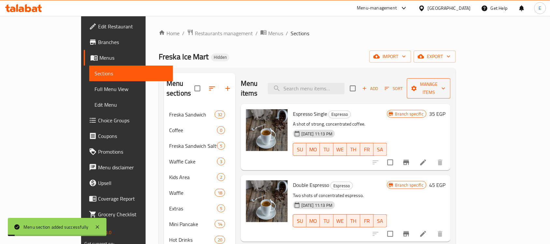
click at [445, 84] on span "Manage items" at bounding box center [428, 88] width 33 height 16
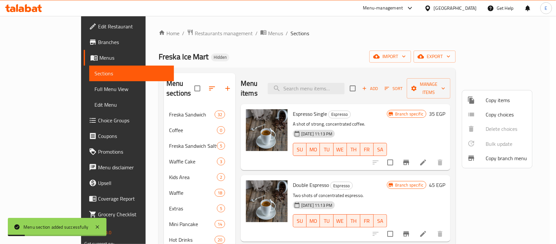
click at [499, 111] on span "Copy choices" at bounding box center [506, 114] width 41 height 8
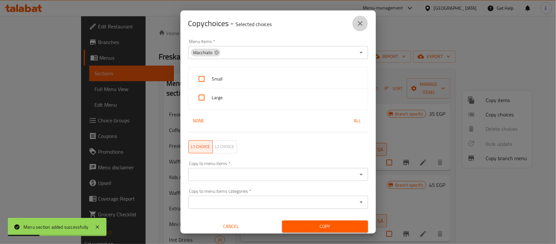
click at [365, 25] on button "close" at bounding box center [360, 24] width 16 height 16
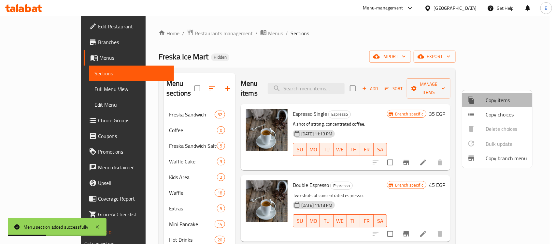
click at [515, 99] on span "Copy items" at bounding box center [506, 100] width 41 height 8
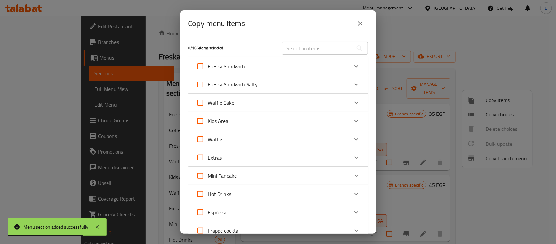
click at [352, 195] on icon "Expand" at bounding box center [356, 194] width 8 height 8
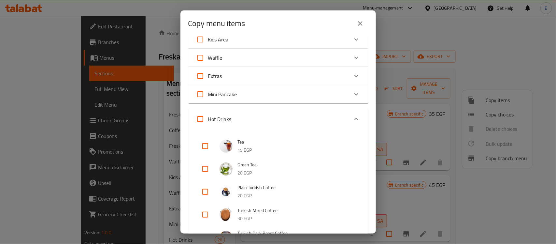
scroll to position [122, 0]
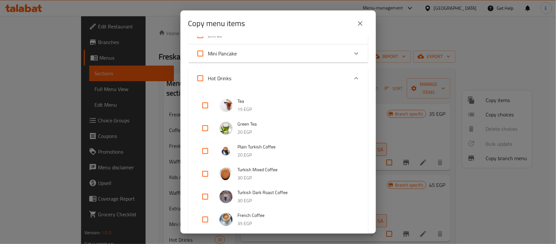
click at [204, 152] on input "checkbox" at bounding box center [205, 151] width 16 height 16
checkbox input "true"
click at [206, 175] on input "checkbox" at bounding box center [205, 174] width 16 height 16
checkbox input "true"
click at [202, 196] on input "checkbox" at bounding box center [205, 197] width 16 height 16
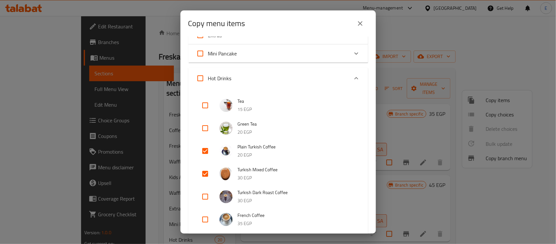
checkbox input "true"
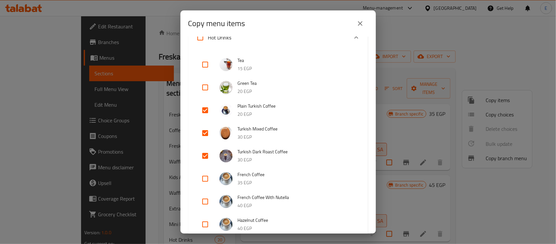
click at [207, 178] on input "checkbox" at bounding box center [205, 179] width 16 height 16
checkbox input "true"
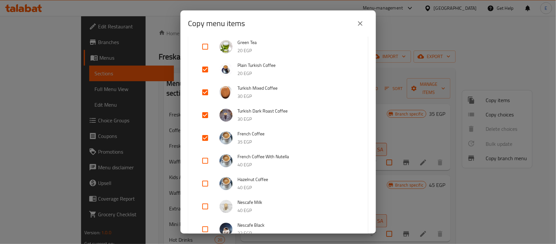
scroll to position [244, 0]
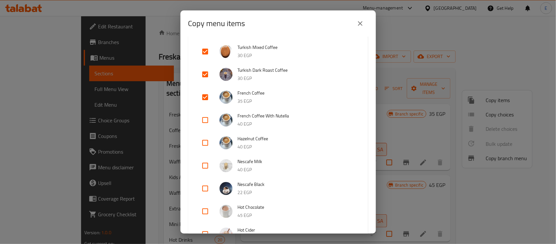
click at [204, 142] on input "checkbox" at bounding box center [205, 143] width 16 height 16
checkbox input "true"
click at [202, 120] on input "checkbox" at bounding box center [205, 120] width 16 height 16
checkbox input "true"
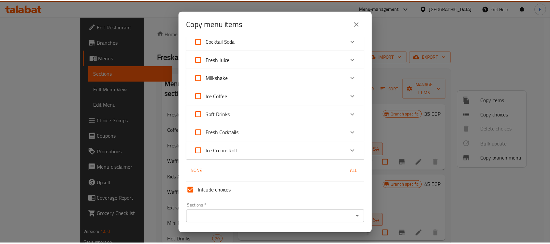
scroll to position [711, 0]
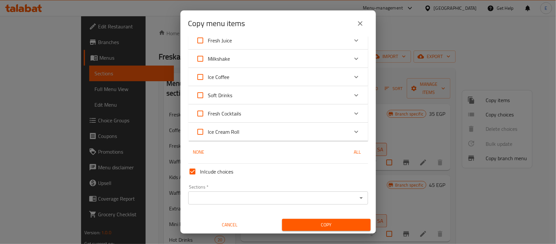
click at [248, 196] on input "Sections   *" at bounding box center [272, 197] width 165 height 9
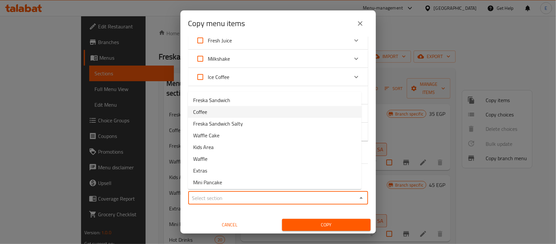
click at [225, 111] on li "Coffee" at bounding box center [275, 112] width 174 height 12
type input "Coffee"
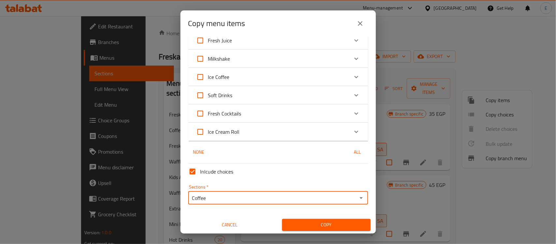
click at [329, 224] on span "Copy" at bounding box center [326, 224] width 78 height 8
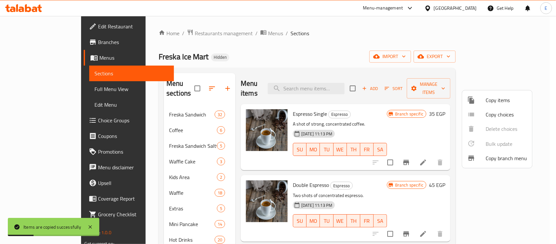
click at [362, 174] on div at bounding box center [278, 122] width 556 height 244
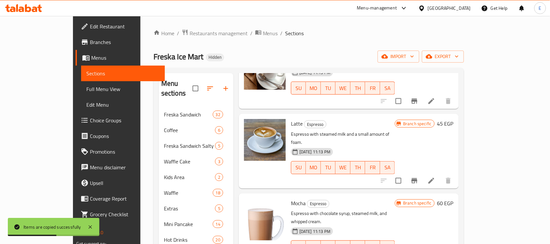
scroll to position [81, 0]
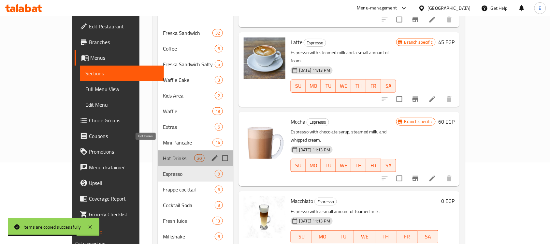
click at [163, 154] on span "Hot Drinks" at bounding box center [178, 158] width 31 height 8
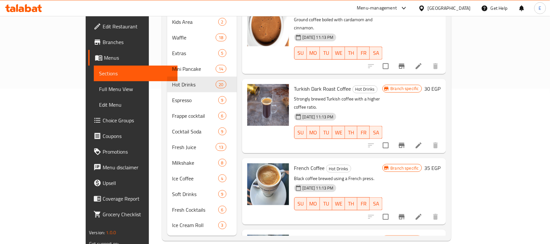
scroll to position [41, 0]
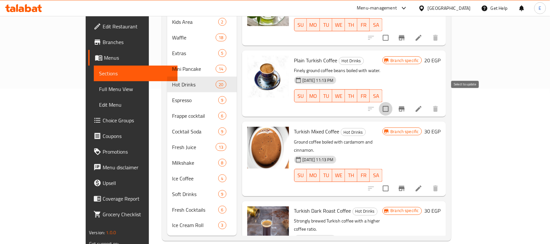
click at [392, 102] on input "checkbox" at bounding box center [386, 109] width 14 height 14
checkbox input "true"
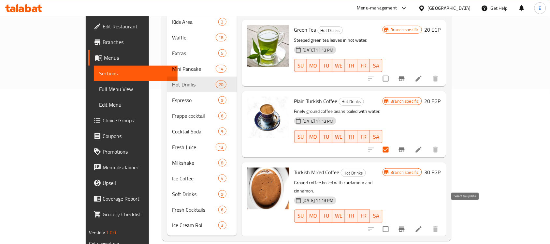
click at [392, 222] on input "checkbox" at bounding box center [386, 229] width 14 height 14
checkbox input "true"
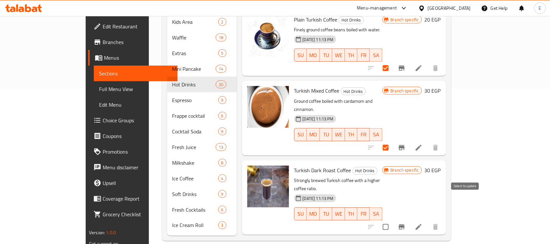
click at [392, 220] on input "checkbox" at bounding box center [386, 227] width 14 height 14
checkbox input "true"
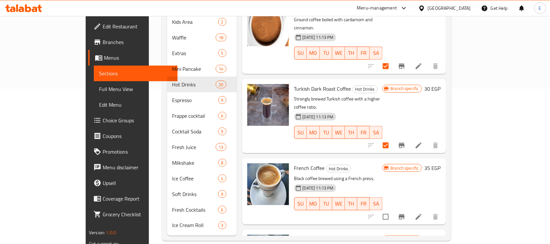
scroll to position [204, 0]
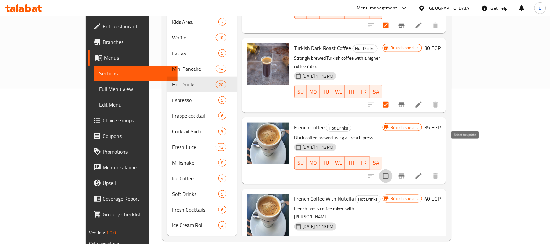
click at [392, 169] on input "checkbox" at bounding box center [386, 176] width 14 height 14
checkbox input "true"
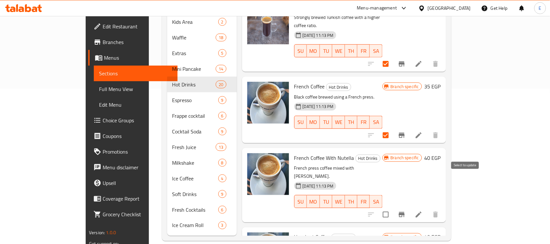
click at [392, 207] on input "checkbox" at bounding box center [386, 214] width 14 height 14
checkbox input "true"
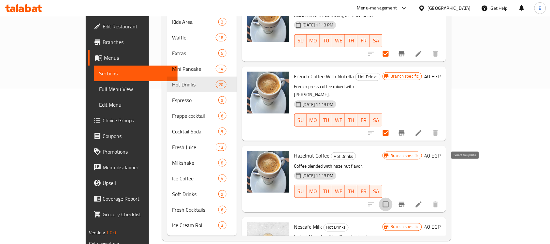
click at [392, 197] on input "checkbox" at bounding box center [386, 204] width 14 height 14
checkbox input "true"
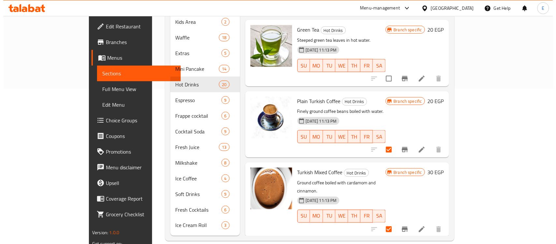
scroll to position [0, 0]
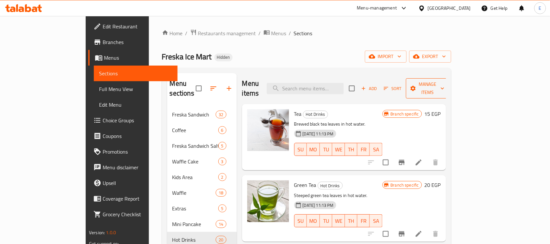
click at [444, 85] on span "Manage items" at bounding box center [427, 88] width 33 height 16
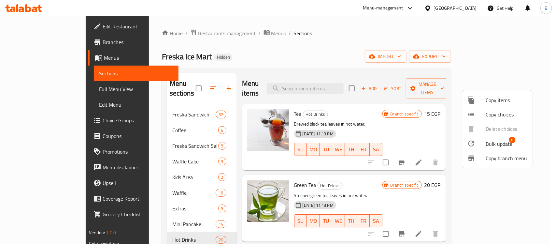
click at [497, 141] on span "Bulk update" at bounding box center [499, 144] width 27 height 8
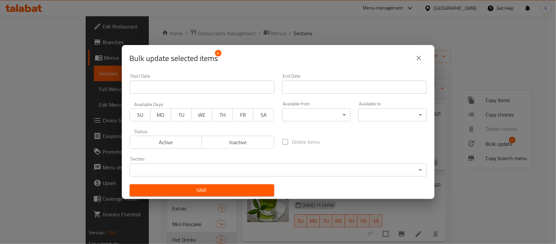
click at [231, 148] on button "Inactive" at bounding box center [238, 141] width 73 height 13
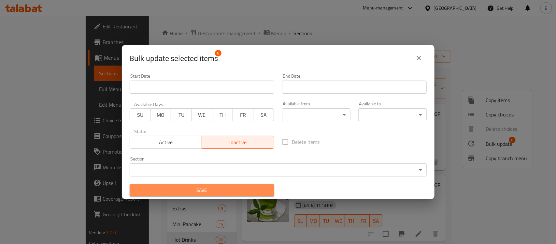
click at [217, 189] on span "Save" at bounding box center [202, 190] width 134 height 8
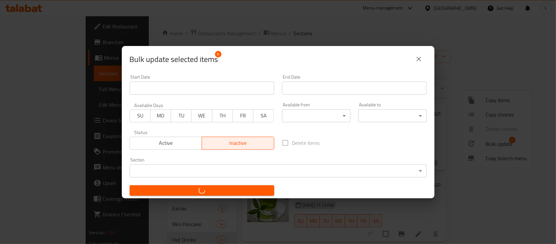
checkbox input "false"
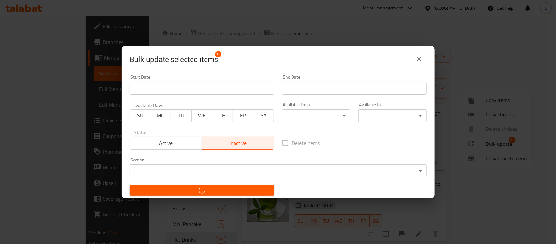
checkbox input "false"
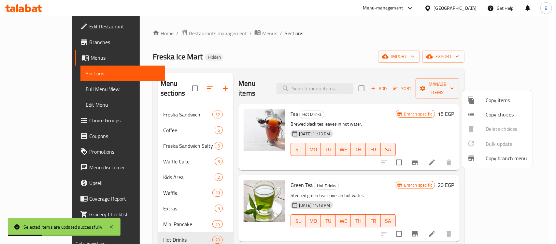
click at [143, 123] on div at bounding box center [278, 122] width 556 height 244
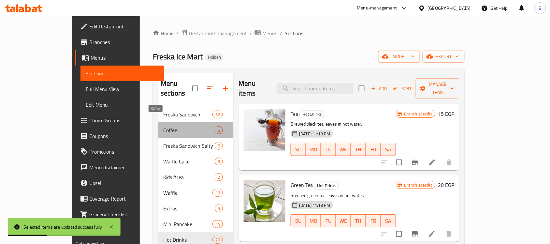
click at [163, 126] on span "Coffee" at bounding box center [188, 130] width 51 height 8
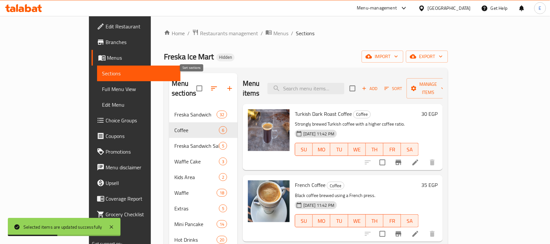
click at [210, 84] on icon "button" at bounding box center [214, 88] width 8 height 8
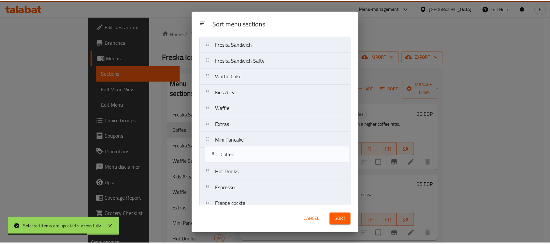
scroll to position [17, 0]
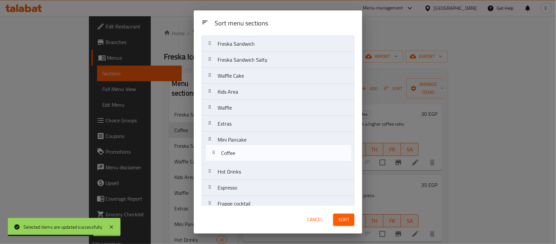
drag, startPoint x: 222, startPoint y: 80, endPoint x: 228, endPoint y: 157, distance: 77.4
click at [228, 157] on nav "Freska Sandwich Coffee Freska Sandwich Salty Waffle Cake Kids Area Waffle Extra…" at bounding box center [278, 179] width 153 height 288
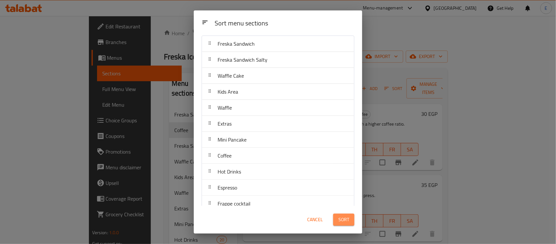
click at [343, 216] on span "Sort" at bounding box center [343, 219] width 11 height 8
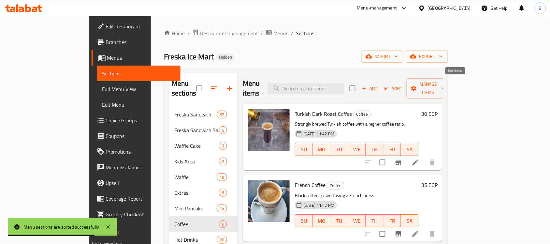
click at [389, 85] on icon "button" at bounding box center [387, 88] width 6 height 6
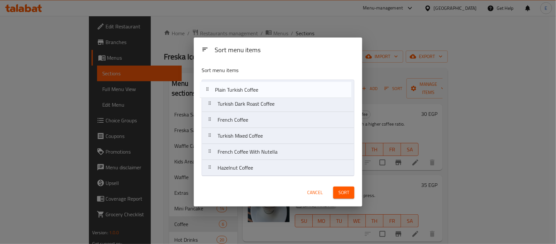
drag, startPoint x: 264, startPoint y: 170, endPoint x: 259, endPoint y: 82, distance: 87.4
click at [259, 82] on nav "Turkish Dark Roast Coffee French Coffee Turkish Mixed Coffee French Coffee With…" at bounding box center [278, 127] width 153 height 96
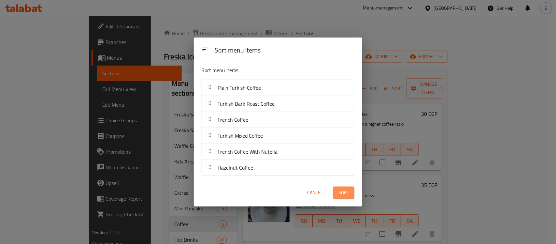
click at [344, 188] on span "Sort" at bounding box center [343, 192] width 11 height 8
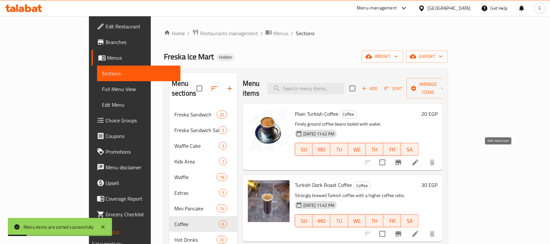
click at [418, 159] on icon at bounding box center [415, 162] width 6 height 6
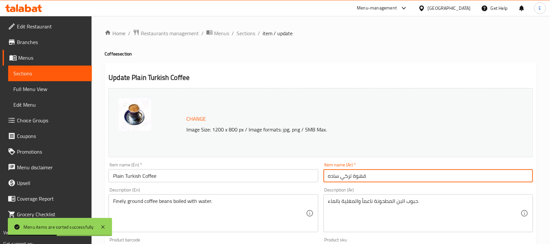
drag, startPoint x: 340, startPoint y: 176, endPoint x: 290, endPoint y: 172, distance: 49.4
click at [290, 172] on div "Change Image Size: 1200 x 800 px / Image formats: jpg, png / 5MB Max. Item name…" at bounding box center [321, 230] width 430 height 290
drag, startPoint x: 351, startPoint y: 175, endPoint x: 414, endPoint y: 174, distance: 63.2
click at [414, 174] on input "قهوة تركي ساده" at bounding box center [427, 175] width 209 height 13
drag, startPoint x: 340, startPoint y: 179, endPoint x: 315, endPoint y: 178, distance: 25.4
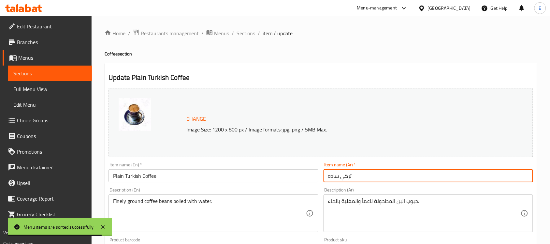
click at [315, 178] on div "Change Image Size: 1200 x 800 px / Image formats: jpg, png / 5MB Max. Item name…" at bounding box center [321, 230] width 430 height 290
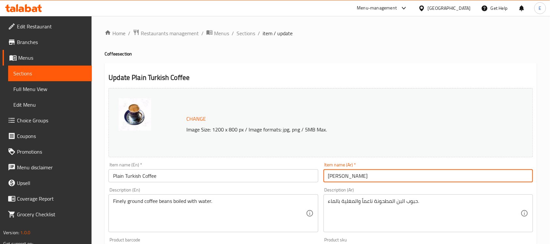
type input "[PERSON_NAME]"
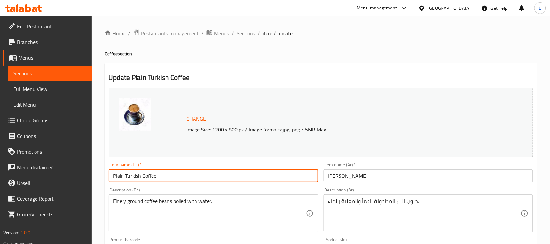
drag, startPoint x: 140, startPoint y: 176, endPoint x: 220, endPoint y: 176, distance: 79.8
click at [220, 176] on input "Plain Turkish Coffee" at bounding box center [212, 175] width 209 height 13
drag, startPoint x: 125, startPoint y: 174, endPoint x: 134, endPoint y: 184, distance: 13.1
click at [126, 175] on input "Plain Turkish" at bounding box center [212, 175] width 209 height 13
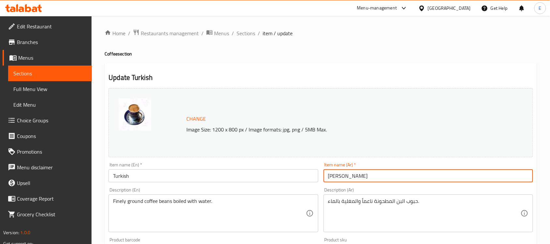
click at [368, 173] on input "[PERSON_NAME]" at bounding box center [427, 175] width 209 height 13
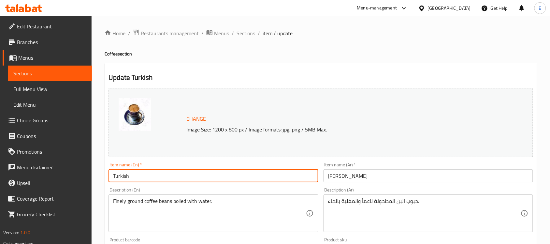
click at [115, 180] on input "Turkish" at bounding box center [212, 175] width 209 height 13
click at [139, 175] on input "Turkish" at bounding box center [212, 175] width 209 height 13
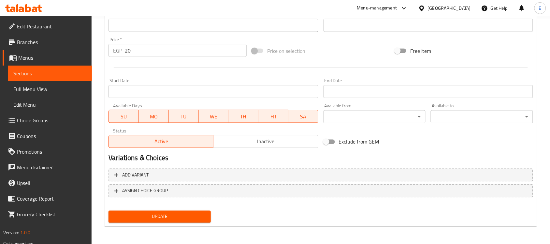
type input "Light Turkish"
click at [181, 218] on span "Update" at bounding box center [160, 216] width 92 height 8
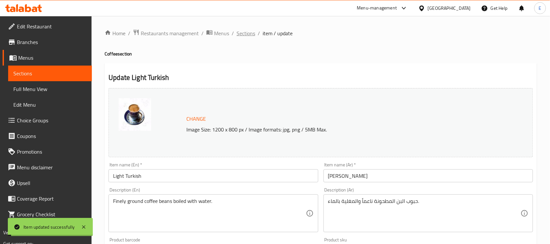
click at [244, 29] on span "Sections" at bounding box center [245, 33] width 19 height 8
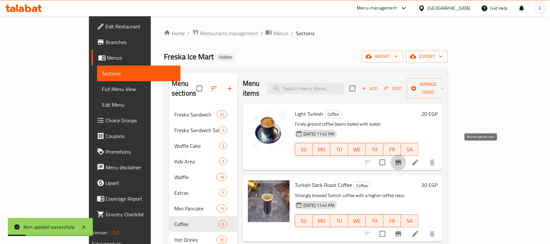
click at [402, 158] on icon "Branch-specific-item" at bounding box center [398, 162] width 8 height 8
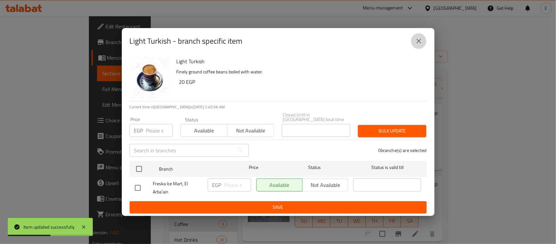
click at [419, 43] on icon "close" at bounding box center [419, 41] width 8 height 8
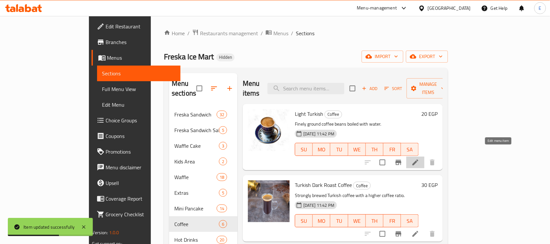
click at [419, 158] on icon at bounding box center [415, 162] width 8 height 8
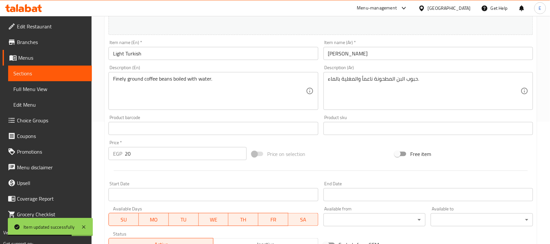
scroll to position [204, 0]
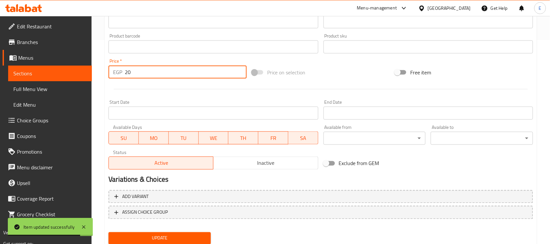
drag, startPoint x: 151, startPoint y: 67, endPoint x: 0, endPoint y: 69, distance: 150.8
click at [0, 69] on div "Edit Restaurant Branches Menus Sections Full Menu View Edit Menu Choice Groups …" at bounding box center [275, 39] width 550 height 454
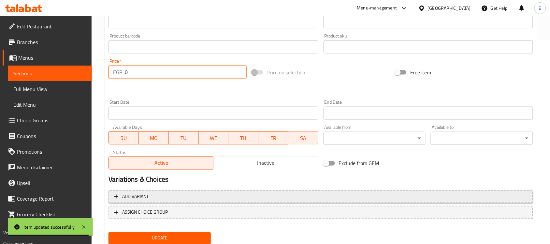
type input "0"
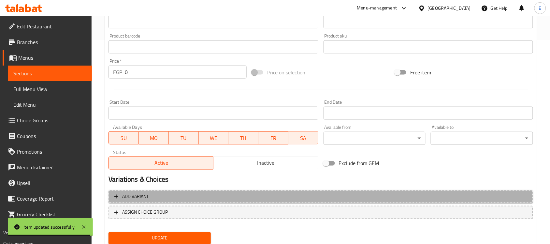
click at [164, 198] on span "Add variant" at bounding box center [320, 196] width 413 height 8
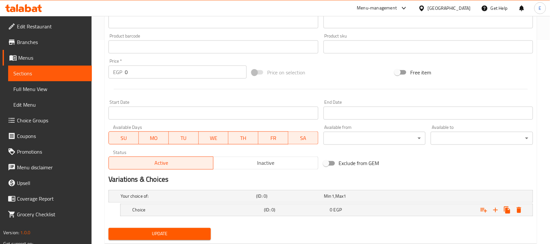
scroll to position [222, 0]
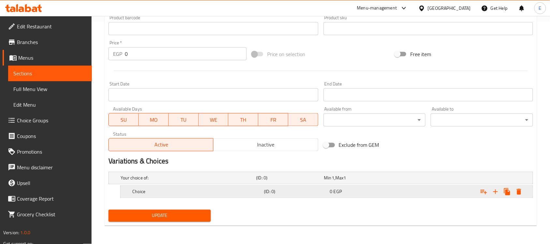
click at [169, 181] on h5 "Choice" at bounding box center [186, 178] width 133 height 7
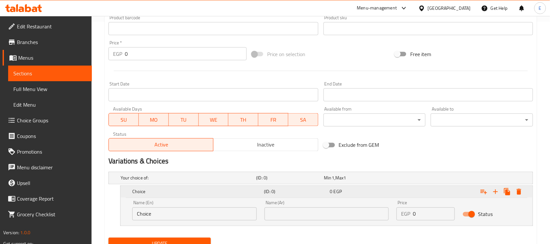
scroll to position [250, 0]
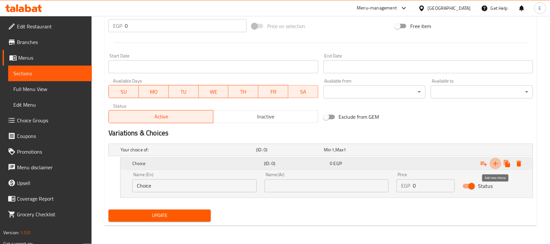
click at [497, 161] on icon "Expand" at bounding box center [495, 164] width 8 height 8
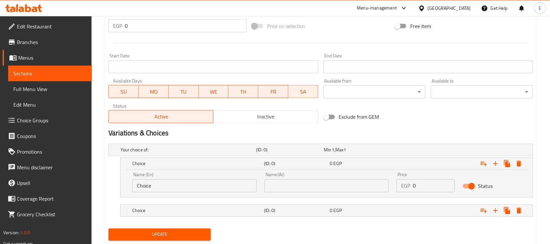
scroll to position [269, 0]
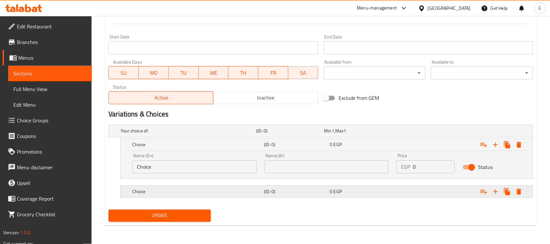
click at [151, 138] on div "Choice (ID: 0) 0 EGP" at bounding box center [322, 131] width 407 height 14
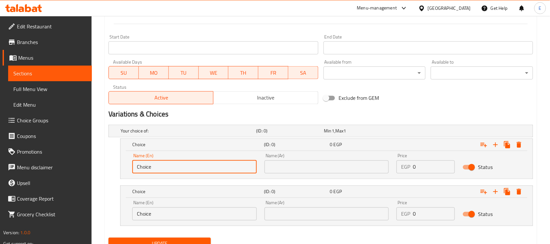
drag, startPoint x: 159, startPoint y: 168, endPoint x: 8, endPoint y: 165, distance: 150.1
click at [8, 165] on div "Edit Restaurant Branches Menus Sections Full Menu View Edit Menu Choice Groups …" at bounding box center [275, 9] width 550 height 524
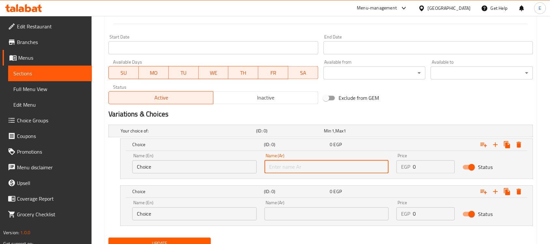
click at [310, 164] on input "text" at bounding box center [326, 166] width 124 height 13
type input "صغير"
click at [285, 216] on input "text" at bounding box center [326, 213] width 124 height 13
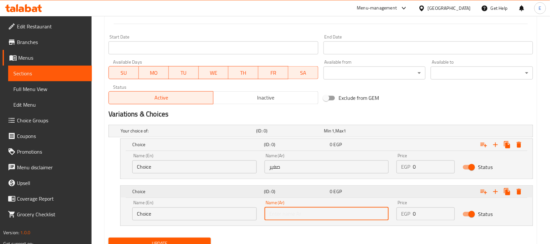
type input "كبير"
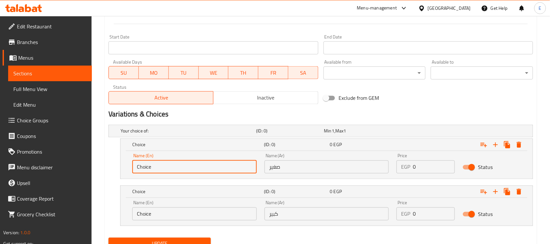
drag, startPoint x: 193, startPoint y: 168, endPoint x: 13, endPoint y: 149, distance: 180.4
click at [13, 149] on div "Edit Restaurant Branches Menus Sections Full Menu View Edit Menu Choice Groups …" at bounding box center [275, 9] width 550 height 524
type input "Small"
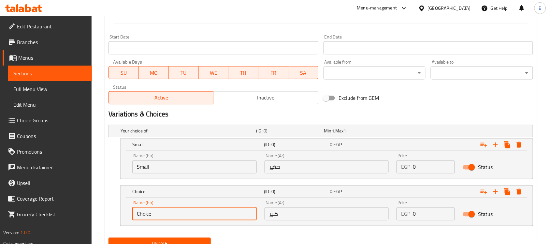
drag, startPoint x: 155, startPoint y: 209, endPoint x: 92, endPoint y: 208, distance: 63.2
click at [92, 208] on div "Home / Restaurants management / Menus / Sections / item / update Coffee section…" at bounding box center [321, 9] width 458 height 524
type input "Large"
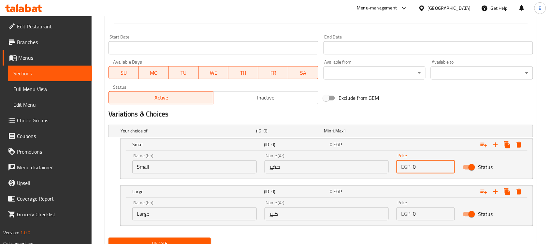
drag, startPoint x: 418, startPoint y: 164, endPoint x: 388, endPoint y: 168, distance: 29.7
click at [388, 168] on div "Name (En) Small Name (En) Name (Ar) صغير Name (Ar) Price EGP 0 Price Status" at bounding box center [326, 163] width 396 height 28
type input "40"
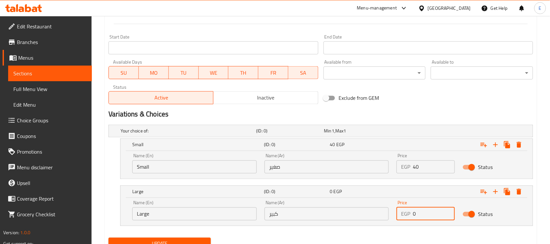
drag, startPoint x: 431, startPoint y: 214, endPoint x: 362, endPoint y: 217, distance: 68.8
click at [362, 217] on div "Name (En) Large Name (En) Name (Ar) كبير Name (Ar) Price EGP 0 Price Status" at bounding box center [326, 210] width 396 height 28
type input "55"
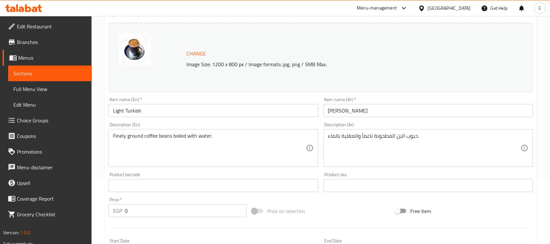
scroll to position [297, 0]
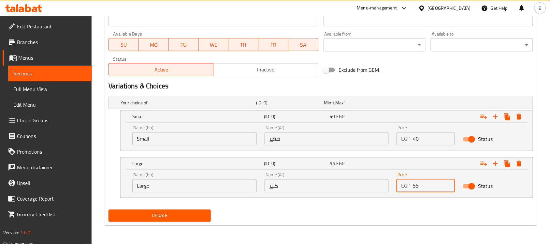
click at [155, 211] on span "Update" at bounding box center [160, 215] width 92 height 8
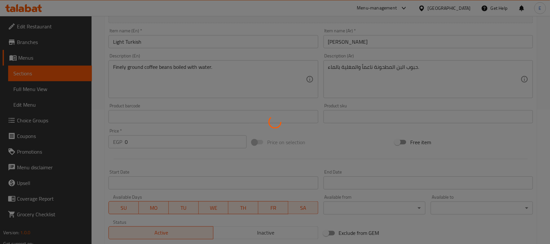
scroll to position [0, 0]
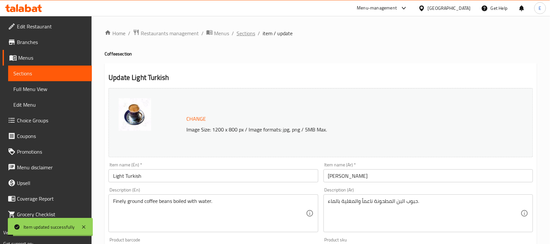
click at [242, 34] on span "Sections" at bounding box center [245, 33] width 19 height 8
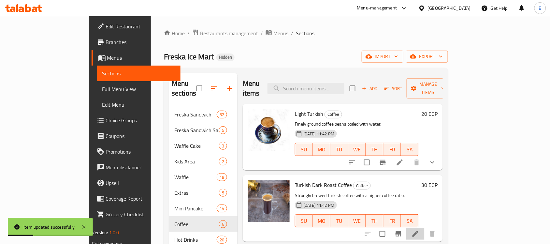
click at [419, 230] on icon at bounding box center [415, 234] width 8 height 8
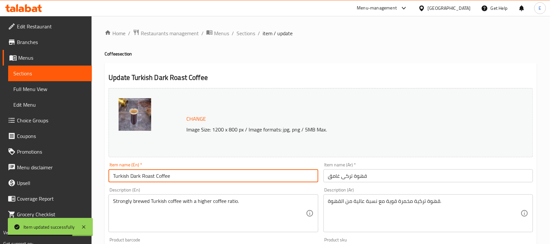
drag, startPoint x: 140, startPoint y: 176, endPoint x: 189, endPoint y: 175, distance: 48.9
click at [188, 175] on input "Turkish Dark Roast Coffee" at bounding box center [212, 175] width 209 height 13
type input "Turkish Dark"
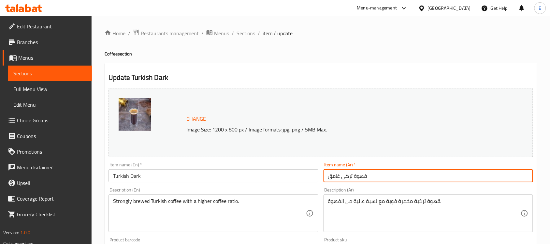
drag, startPoint x: 353, startPoint y: 176, endPoint x: 403, endPoint y: 179, distance: 50.2
click at [403, 179] on input "قهوة تركى غامق" at bounding box center [427, 175] width 209 height 13
type input "تركى غامق"
click at [136, 179] on input "Turkish Dark" at bounding box center [212, 175] width 209 height 13
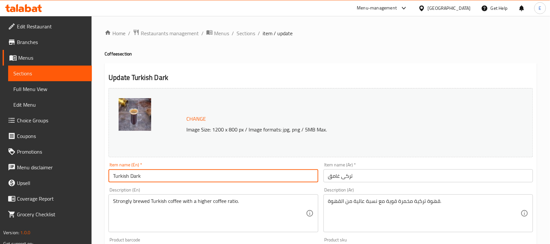
click at [137, 178] on input "Turkish Dark" at bounding box center [212, 175] width 209 height 13
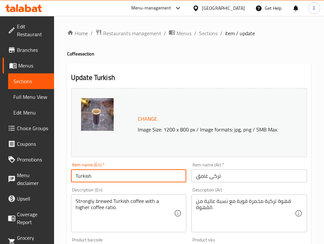
click at [106, 175] on input "Turkish" at bounding box center [129, 175] width 116 height 13
paste input "Dark"
type input "Dark Turkish"
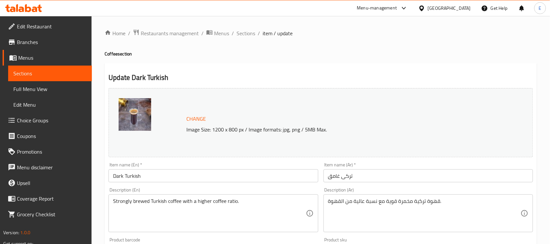
drag, startPoint x: 431, startPoint y: 191, endPoint x: 547, endPoint y: 176, distance: 116.5
click at [547, 176] on div "Home / Restaurants management / Menus / Sections / item / update Coffee section…" at bounding box center [321, 243] width 458 height 454
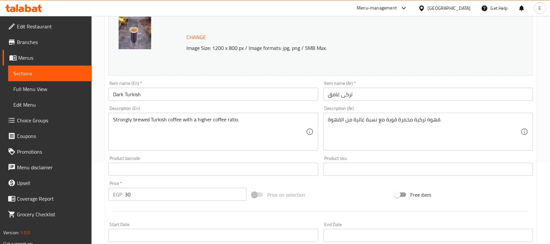
scroll to position [225, 0]
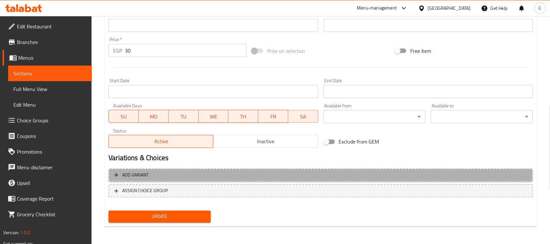
click at [175, 177] on span "Add variant" at bounding box center [320, 175] width 413 height 8
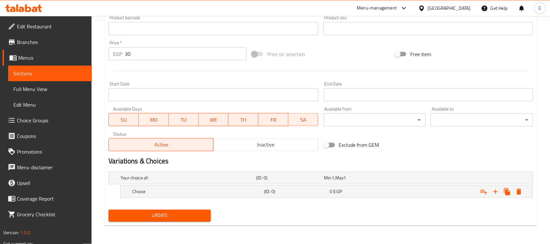
click at [142, 46] on div "Price   * EGP 30 Price *" at bounding box center [177, 50] width 138 height 20
click at [144, 53] on input "30" at bounding box center [186, 53] width 122 height 13
type input "3"
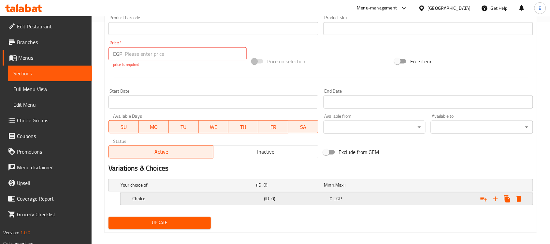
click at [494, 188] on div "Your choice of: (ID: 0) Min 1 , Max 1 Name (En) Your choice of: Name (En) Name …" at bounding box center [321, 195] width 430 height 38
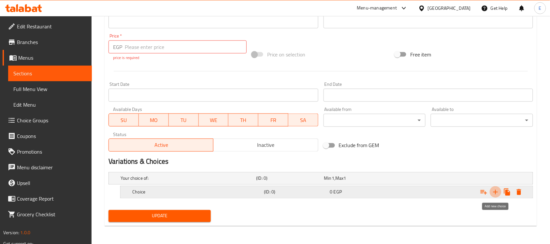
click at [492, 190] on icon "Expand" at bounding box center [495, 192] width 8 height 8
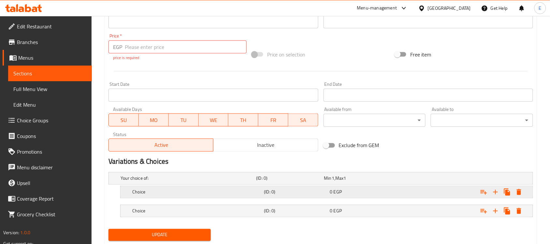
click at [385, 181] on div "0 EGP" at bounding box center [356, 178] width 65 height 7
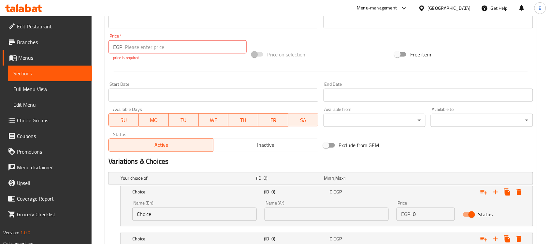
scroll to position [276, 0]
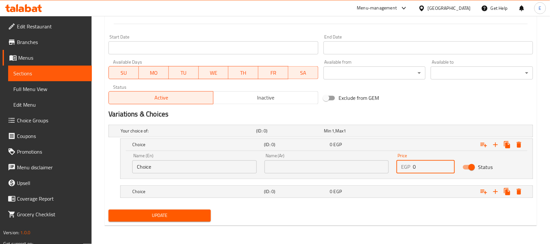
drag, startPoint x: 429, startPoint y: 166, endPoint x: 390, endPoint y: 167, distance: 39.1
click at [390, 167] on div "Name (En) Choice Name (En) Name (Ar) Name (Ar) Price EGP 0 Price Status" at bounding box center [326, 163] width 396 height 28
type input "45"
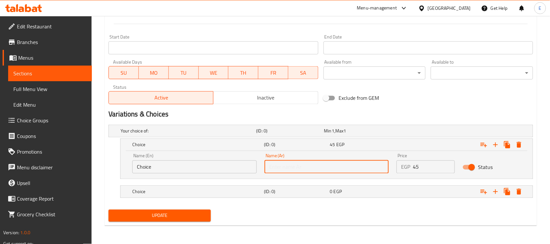
click at [321, 165] on input "text" at bounding box center [326, 166] width 124 height 13
type input "صغير"
click at [190, 163] on input "Choice" at bounding box center [194, 166] width 124 height 13
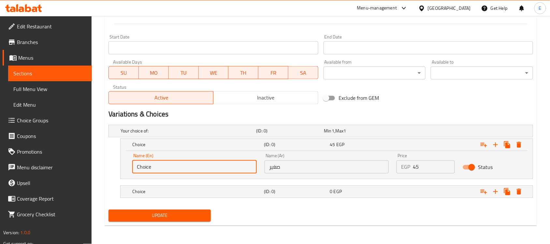
click at [190, 163] on input "Choice" at bounding box center [194, 166] width 124 height 13
click at [190, 163] on input "text" at bounding box center [194, 166] width 124 height 13
type input "Small"
click at [191, 134] on h5 "Choice" at bounding box center [186, 131] width 133 height 7
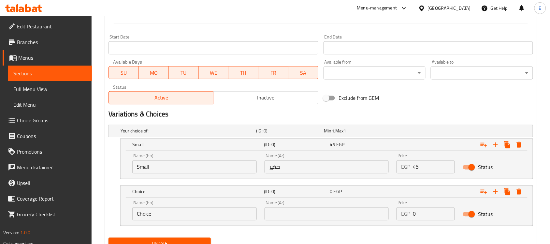
click at [184, 219] on input "Choice" at bounding box center [194, 213] width 124 height 13
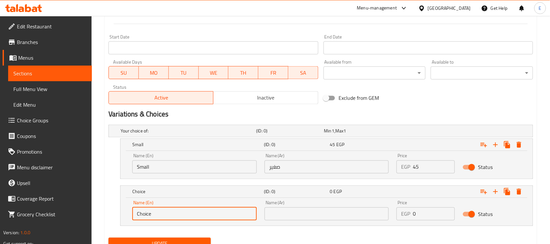
click at [184, 219] on input "Choice" at bounding box center [194, 213] width 124 height 13
click at [165, 152] on div "(ID: 0) 0 EGP" at bounding box center [328, 144] width 395 height 14
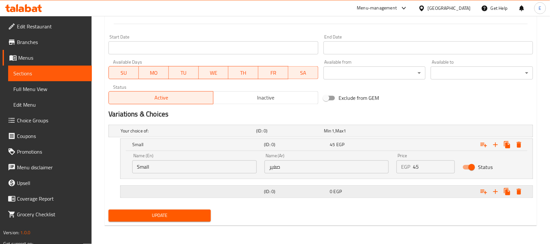
click at [188, 138] on div "(ID: 0) 0 EGP" at bounding box center [322, 131] width 407 height 14
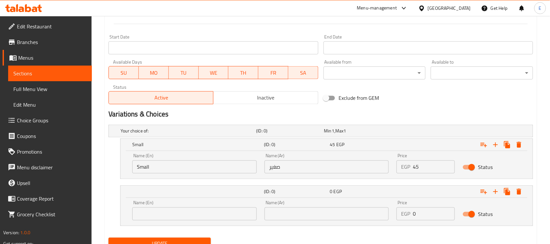
drag, startPoint x: 196, startPoint y: 221, endPoint x: 196, endPoint y: 213, distance: 8.8
click at [196, 220] on div "Name (En) Name (En)" at bounding box center [194, 210] width 132 height 28
click at [196, 213] on input "text" at bounding box center [194, 213] width 124 height 13
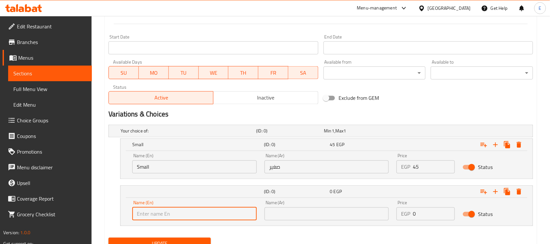
type input "Large"
click at [284, 210] on input "text" at bounding box center [326, 213] width 124 height 13
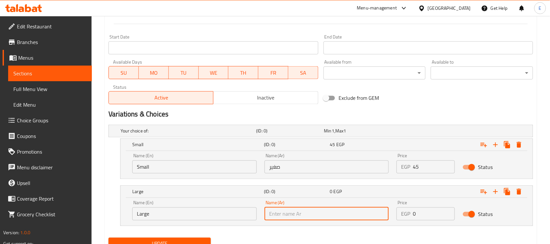
click at [306, 169] on div "Your choice of: (ID: 0) Min 1 , Max 1 Name (En) Your choice of: Name (En) Name …" at bounding box center [321, 178] width 430 height 113
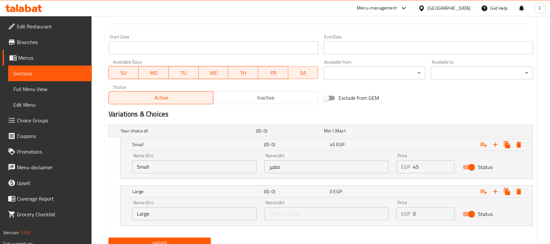
click at [310, 206] on div "Name (Ar) Name (Ar)" at bounding box center [326, 210] width 124 height 20
click at [309, 209] on input "text" at bounding box center [326, 213] width 124 height 13
type input "كبير"
drag, startPoint x: 404, startPoint y: 209, endPoint x: 315, endPoint y: 196, distance: 89.9
click at [316, 196] on div "Large (ID: 0) 0 EGP Name (En) Large Name (En) Name (Ar) كبير Name (Ar) Price EG…" at bounding box center [326, 206] width 412 height 40
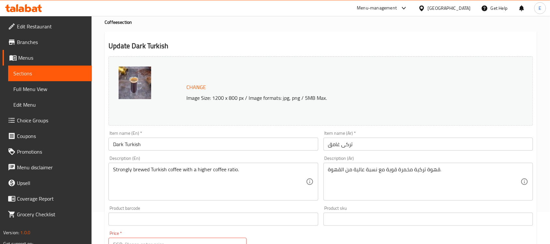
scroll to position [304, 0]
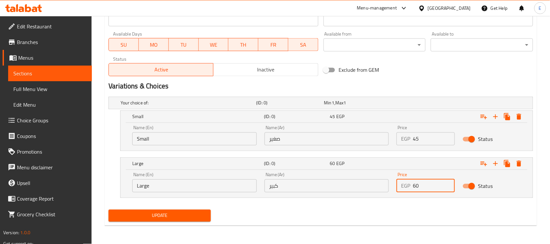
type input "60"
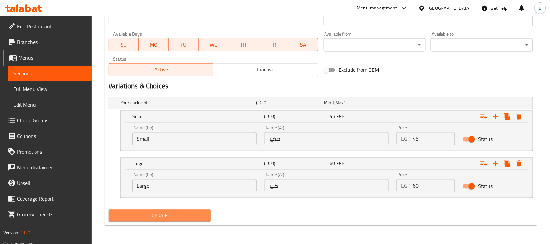
click at [163, 215] on span "Update" at bounding box center [160, 215] width 92 height 8
click at [138, 212] on span "Update" at bounding box center [160, 215] width 92 height 8
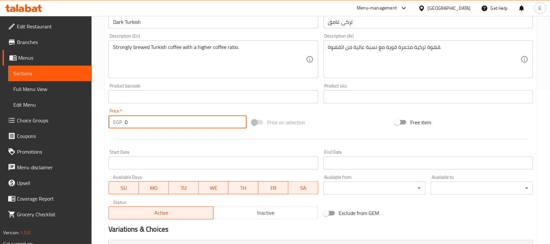
scroll to position [297, 0]
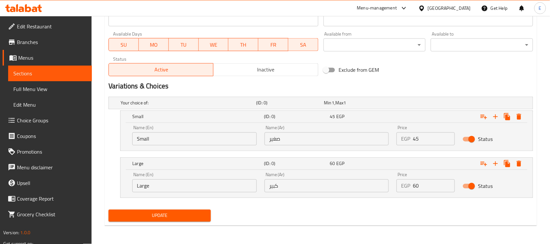
type input "0"
click at [173, 214] on span "Update" at bounding box center [160, 215] width 92 height 8
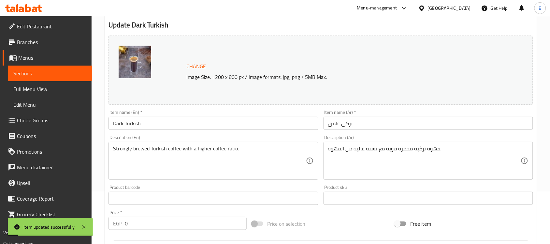
scroll to position [0, 0]
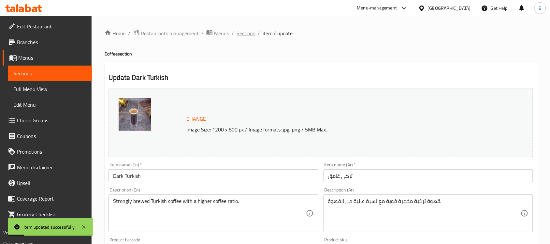
click at [252, 29] on span "Sections" at bounding box center [245, 33] width 19 height 8
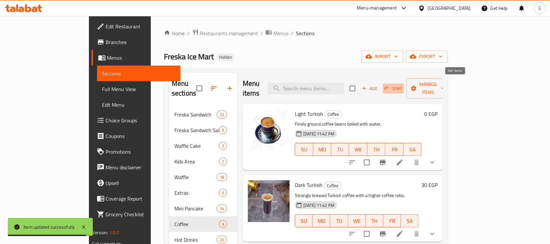
click at [389, 85] on icon "button" at bounding box center [387, 88] width 6 height 6
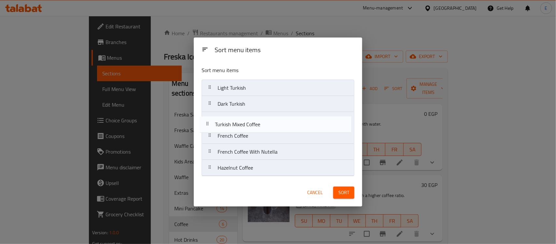
drag, startPoint x: 263, startPoint y: 141, endPoint x: 260, endPoint y: 122, distance: 18.8
click at [260, 122] on nav "Light Turkish Dark Turkish French Coffee Turkish Mixed Coffee French Coffee Wit…" at bounding box center [278, 127] width 153 height 96
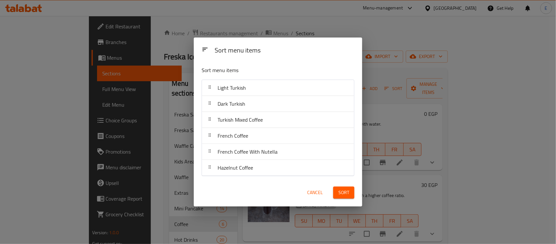
click at [352, 195] on button "Sort" at bounding box center [343, 192] width 21 height 12
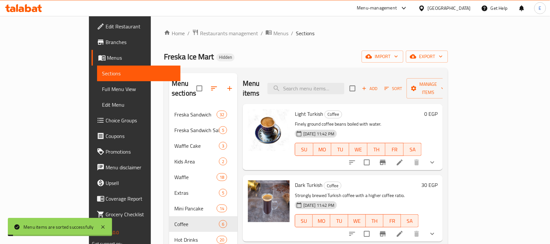
scroll to position [81, 0]
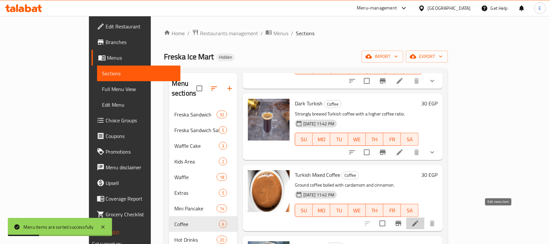
click at [419, 219] on icon at bounding box center [415, 223] width 8 height 8
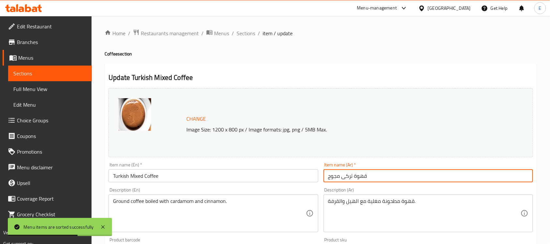
drag, startPoint x: 352, startPoint y: 176, endPoint x: 401, endPoint y: 179, distance: 48.7
click at [401, 179] on input "قهوة ترکی مجوج" at bounding box center [427, 175] width 209 height 13
type input "ترکی مجوج"
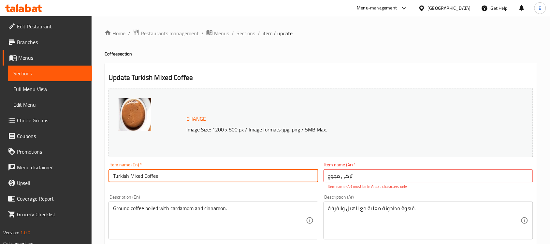
drag, startPoint x: 144, startPoint y: 176, endPoint x: 208, endPoint y: 179, distance: 64.5
click at [210, 179] on input "Turkish Mixed Coffee" at bounding box center [212, 175] width 209 height 13
click at [142, 179] on input "Turkish Mixed" at bounding box center [212, 175] width 209 height 13
paste input "Mixed"
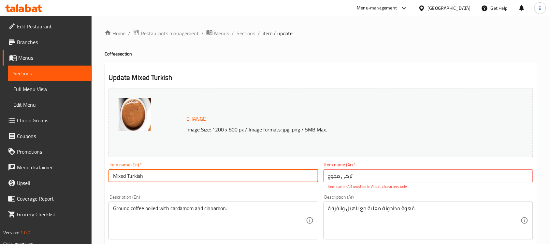
scroll to position [163, 0]
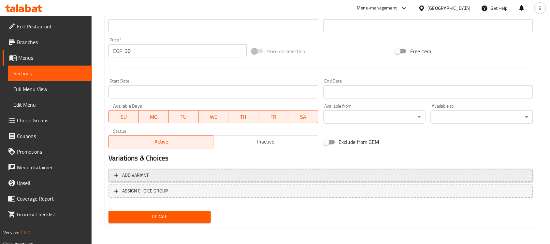
type input "Mixed Turkish"
click at [159, 174] on span "Add variant" at bounding box center [320, 175] width 413 height 8
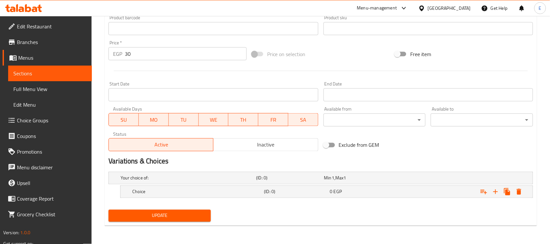
scroll to position [229, 0]
click at [141, 51] on input "30" at bounding box center [186, 54] width 122 height 13
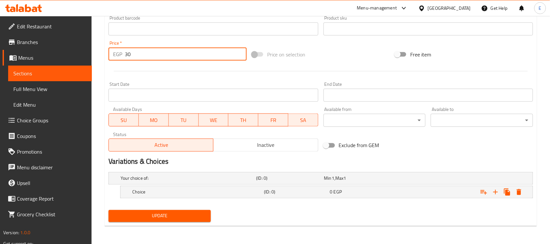
click at [141, 51] on input "30" at bounding box center [186, 54] width 122 height 13
click at [187, 183] on div "Choice" at bounding box center [186, 178] width 135 height 9
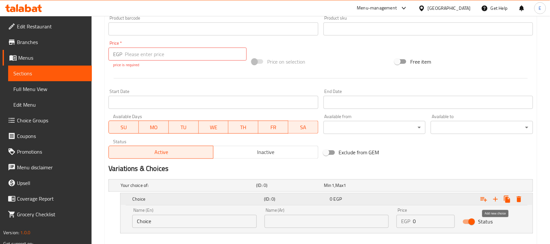
click at [494, 196] on icon "Expand" at bounding box center [495, 199] width 8 height 8
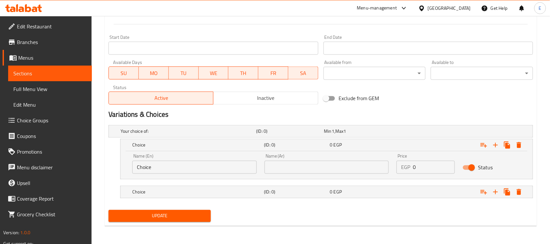
click at [160, 169] on input "Choice" at bounding box center [194, 167] width 124 height 13
click at [168, 166] on input "text" at bounding box center [194, 167] width 124 height 13
type input "Small"
click at [185, 134] on h5 "Choice" at bounding box center [186, 131] width 133 height 7
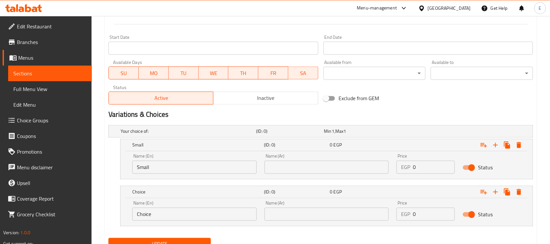
scroll to position [311, 0]
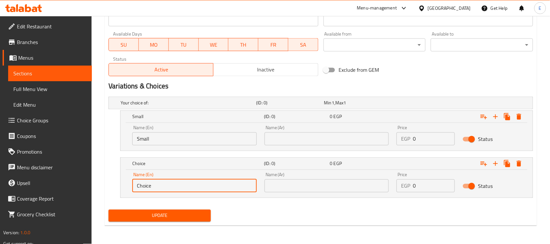
click at [159, 188] on input "Choice" at bounding box center [194, 185] width 124 height 13
click at [166, 187] on input "text" at bounding box center [194, 185] width 124 height 13
type input "Large"
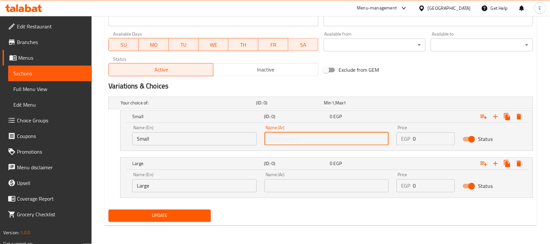
click at [308, 144] on input "text" at bounding box center [326, 138] width 124 height 13
type input "صغير"
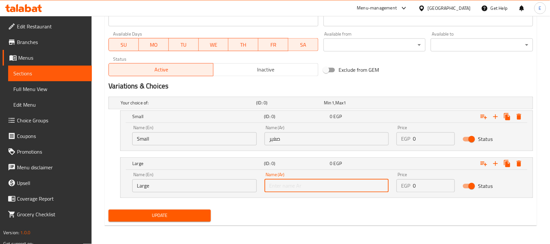
click at [310, 186] on input "text" at bounding box center [326, 185] width 124 height 13
type input "كبير"
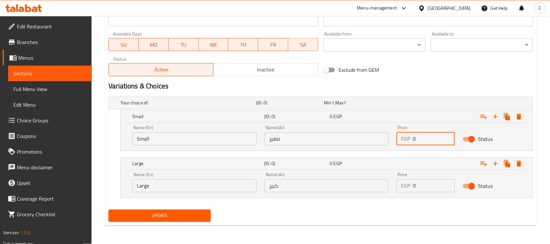
drag, startPoint x: 420, startPoint y: 142, endPoint x: 378, endPoint y: 143, distance: 42.0
click at [378, 143] on div "Name (En) Small Name (En) Name (Ar) صغير Name (Ar) Price EGP 0 Price Status" at bounding box center [326, 135] width 396 height 28
type input "45"
drag, startPoint x: 418, startPoint y: 183, endPoint x: 364, endPoint y: 184, distance: 53.7
click at [364, 184] on div "Name (En) Large Name (En) Name (Ar) كبير Name (Ar) Price EGP 0 Price Status" at bounding box center [326, 182] width 396 height 28
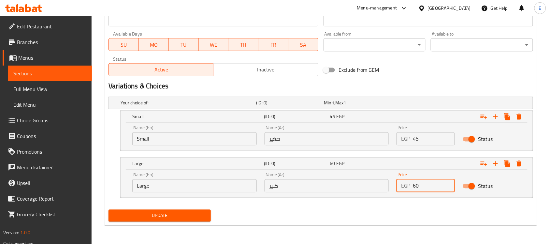
type input "60"
click at [204, 212] on span "Update" at bounding box center [160, 215] width 92 height 8
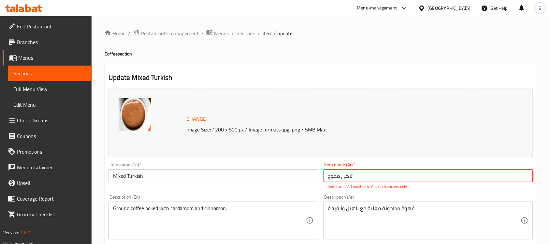
scroll to position [41, 0]
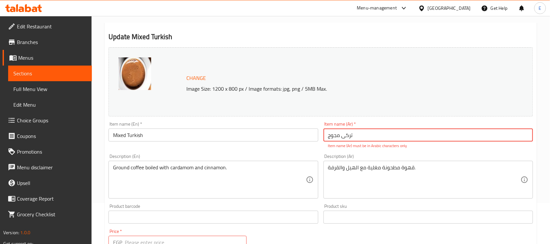
drag, startPoint x: 367, startPoint y: 142, endPoint x: 252, endPoint y: 139, distance: 115.0
click at [252, 139] on div "Change Image Size: 1200 x 800 px / Image formats: jpg, png / 5MB Max. Item name…" at bounding box center [321, 197] width 430 height 304
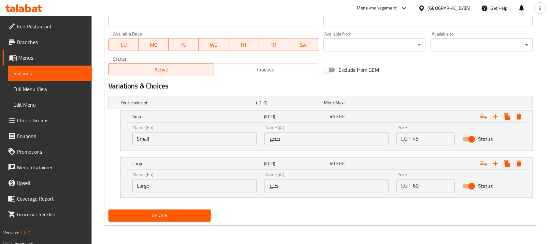
type input "تركي محوج"
click at [171, 218] on span "Update" at bounding box center [160, 215] width 92 height 8
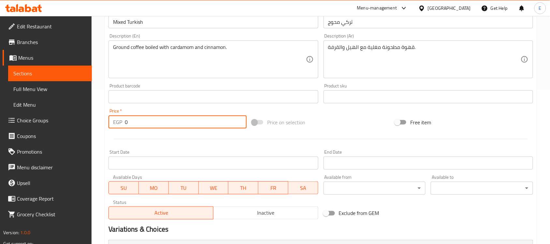
scroll to position [297, 0]
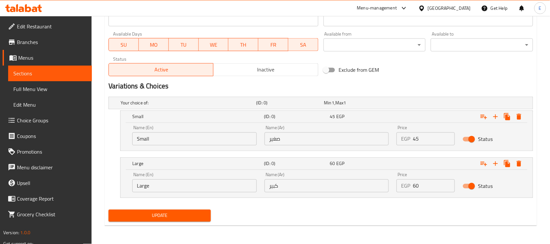
type input "0"
click at [201, 211] on button "Update" at bounding box center [159, 215] width 102 height 12
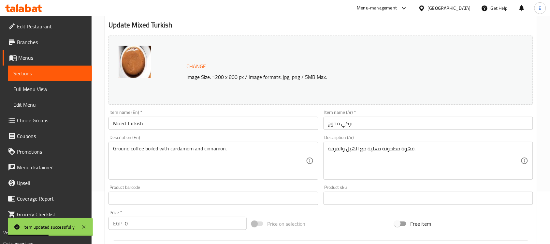
scroll to position [0, 0]
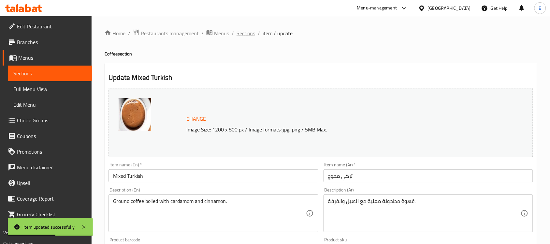
click at [245, 31] on span "Sections" at bounding box center [245, 33] width 19 height 8
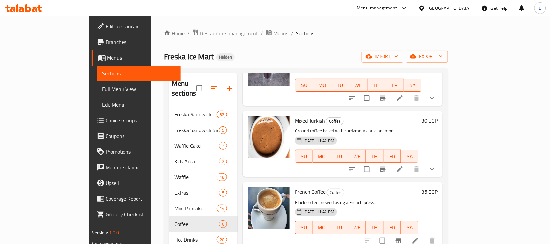
scroll to position [41, 0]
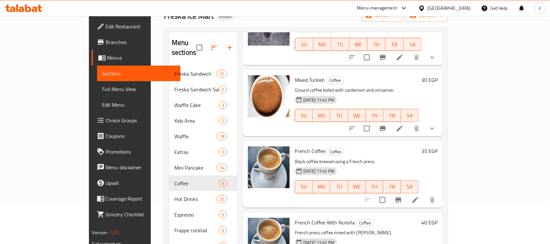
click at [437, 146] on h6 "35 EGP" at bounding box center [429, 150] width 16 height 9
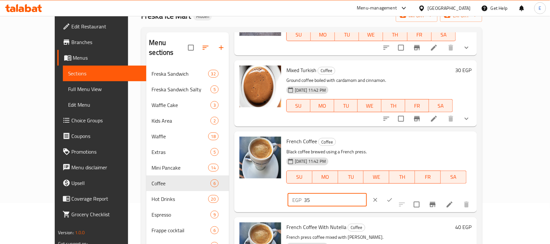
drag, startPoint x: 462, startPoint y: 146, endPoint x: 292, endPoint y: 146, distance: 170.0
click at [292, 146] on div "French Coffee Coffee Black coffee brewed using a French press. 01-09-2025 11:42…" at bounding box center [379, 171] width 190 height 75
type input "55"
click at [393, 196] on icon "ok" at bounding box center [389, 199] width 7 height 7
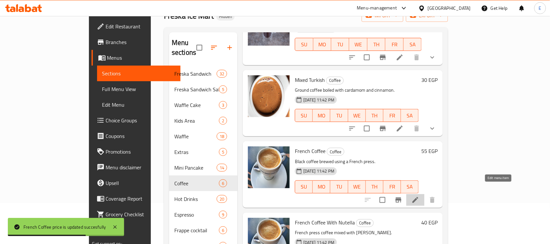
click at [419, 196] on icon at bounding box center [415, 200] width 8 height 8
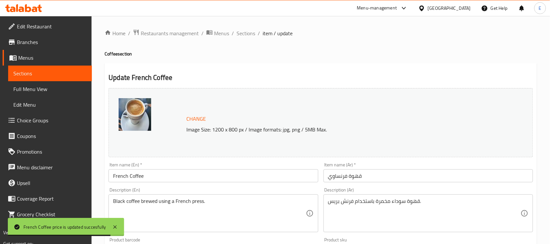
click at [137, 175] on input "French Coffee" at bounding box center [212, 175] width 209 height 13
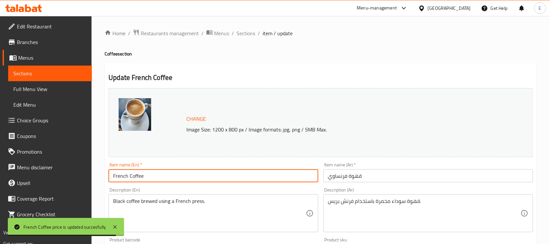
click at [137, 175] on input "French Coffee" at bounding box center [212, 175] width 209 height 13
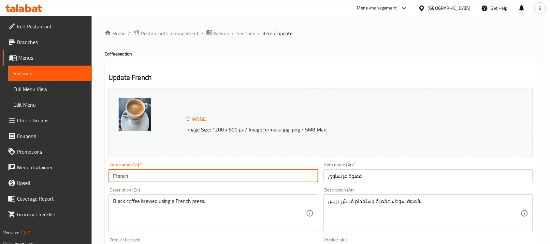
type input "French"
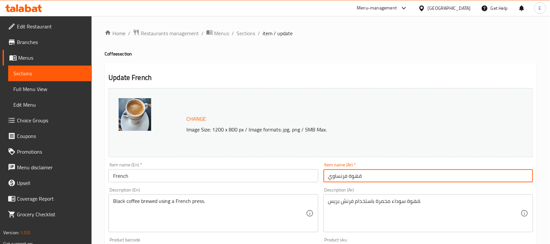
drag, startPoint x: 347, startPoint y: 176, endPoint x: 432, endPoint y: 178, distance: 85.0
click at [432, 178] on input "قهوة فرنساوي" at bounding box center [427, 175] width 209 height 13
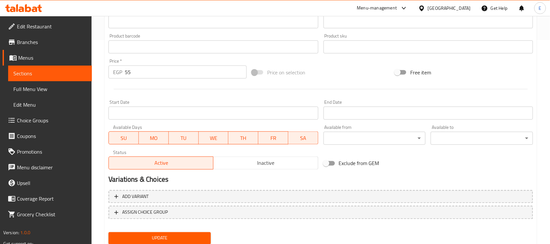
type input "فرنساوي"
click at [156, 236] on span "Update" at bounding box center [160, 238] width 92 height 8
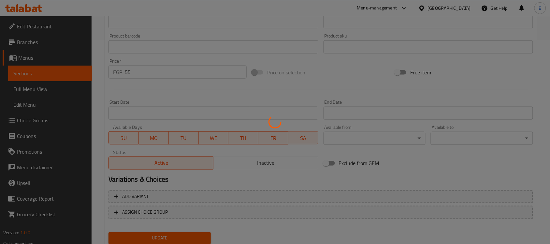
scroll to position [0, 0]
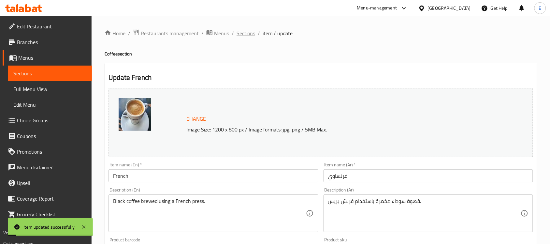
click at [242, 32] on span "Sections" at bounding box center [245, 33] width 19 height 8
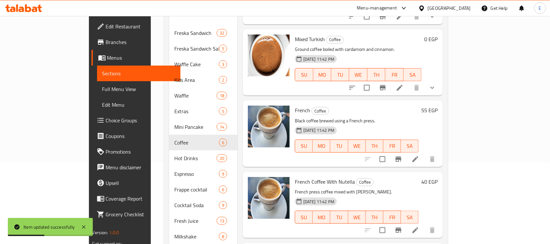
scroll to position [122, 0]
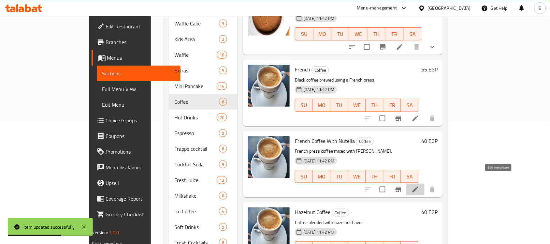
click at [419, 185] on icon at bounding box center [415, 189] width 8 height 8
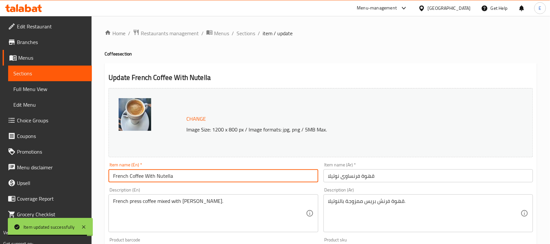
drag, startPoint x: 155, startPoint y: 176, endPoint x: 294, endPoint y: 193, distance: 139.3
click at [57, 174] on div "Edit Restaurant Branches Menus Sections Full Menu View Edit Menu Choice Groups …" at bounding box center [275, 243] width 550 height 454
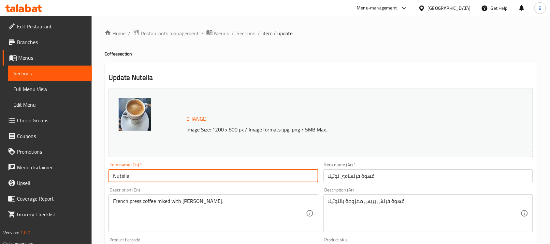
type input "Nutella"
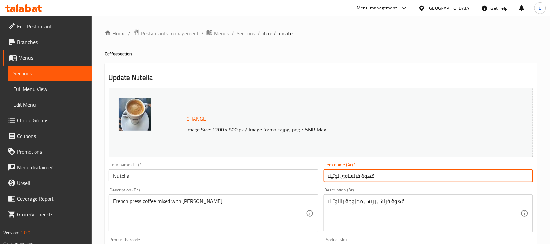
drag, startPoint x: 339, startPoint y: 177, endPoint x: 444, endPoint y: 176, distance: 105.2
click at [444, 176] on input "قهوة فرنساوى نوتيلا" at bounding box center [427, 175] width 209 height 13
type input "نوتيلا"
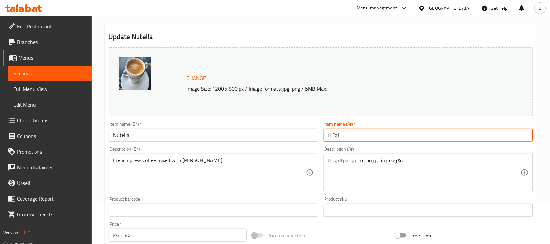
scroll to position [81, 0]
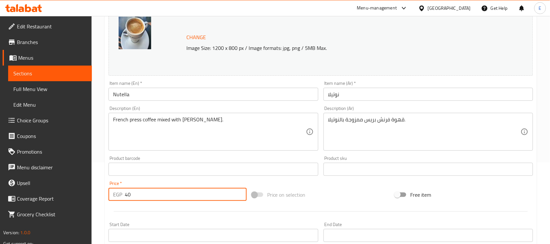
drag, startPoint x: 136, startPoint y: 194, endPoint x: 51, endPoint y: 194, distance: 84.7
click at [51, 194] on div "Edit Restaurant Branches Menus Sections Full Menu View Edit Menu Choice Groups …" at bounding box center [275, 162] width 550 height 454
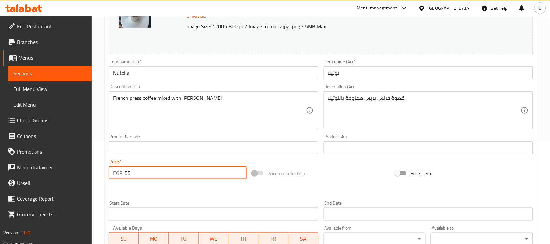
scroll to position [225, 0]
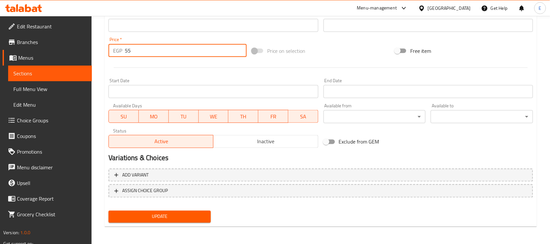
type input "55"
click at [162, 213] on span "Update" at bounding box center [160, 216] width 92 height 8
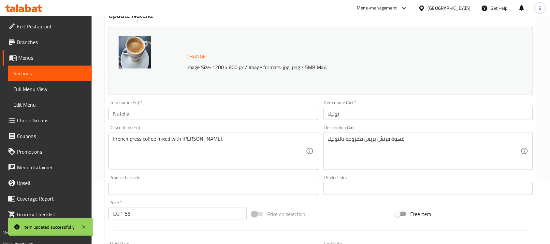
scroll to position [0, 0]
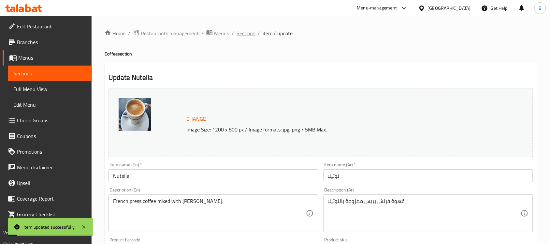
click at [252, 36] on span "Sections" at bounding box center [245, 33] width 19 height 8
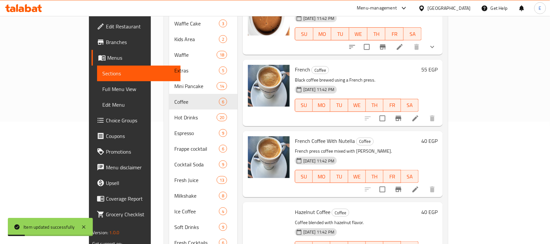
scroll to position [155, 0]
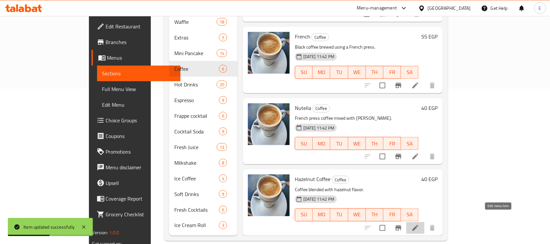
click at [418, 225] on icon at bounding box center [415, 228] width 6 height 6
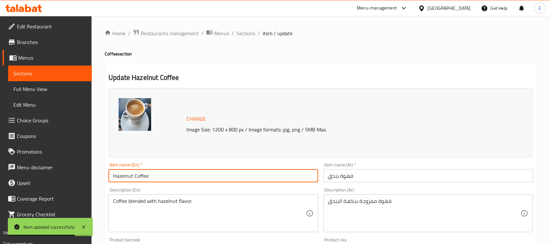
drag, startPoint x: 133, startPoint y: 175, endPoint x: 353, endPoint y: 162, distance: 220.5
click at [225, 173] on input "Hazelnut Coffee" at bounding box center [212, 175] width 209 height 13
type input "Hazelnut"
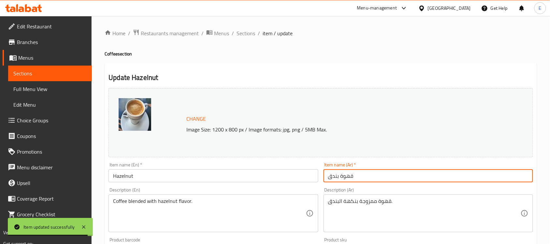
drag, startPoint x: 338, startPoint y: 176, endPoint x: 415, endPoint y: 168, distance: 77.6
click at [416, 170] on input "قهوة بندق" at bounding box center [427, 175] width 209 height 13
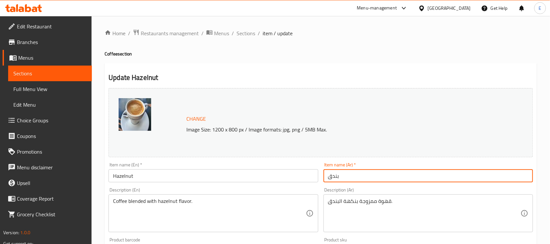
scroll to position [163, 0]
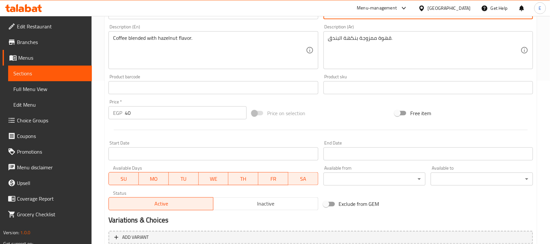
type input "بندق"
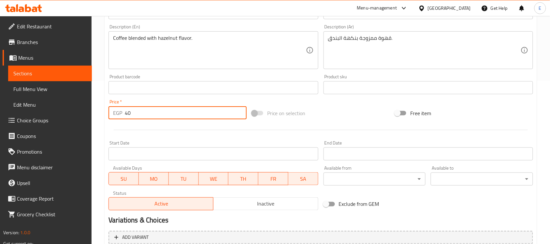
click at [106, 115] on div "Price   * EGP 40 Price *" at bounding box center [177, 109] width 143 height 25
type input "55"
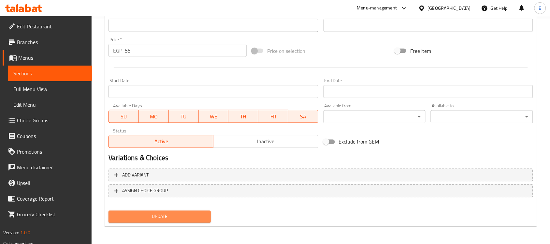
click at [167, 216] on span "Update" at bounding box center [160, 216] width 92 height 8
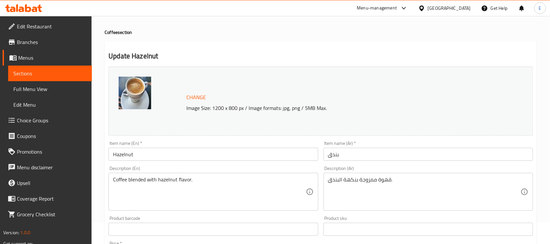
scroll to position [0, 0]
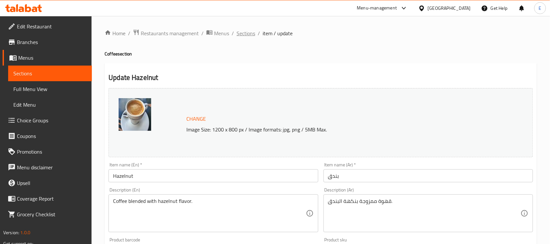
click at [236, 34] on span "Sections" at bounding box center [245, 33] width 19 height 8
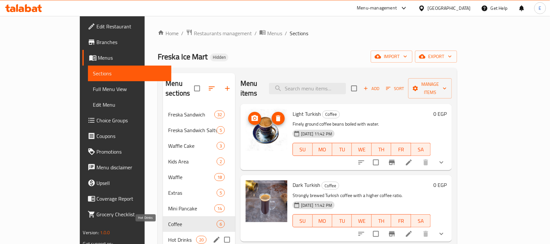
click at [168, 235] on span "Hot Drinks" at bounding box center [182, 239] width 28 height 8
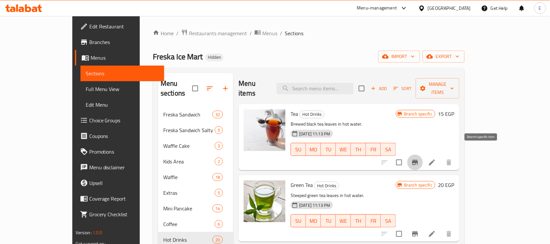
click at [418, 160] on icon "Branch-specific-item" at bounding box center [415, 162] width 6 height 5
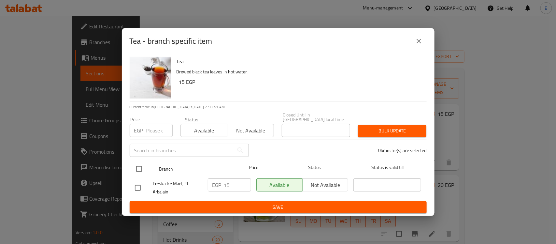
click at [139, 165] on input "checkbox" at bounding box center [139, 169] width 14 height 14
checkbox input "true"
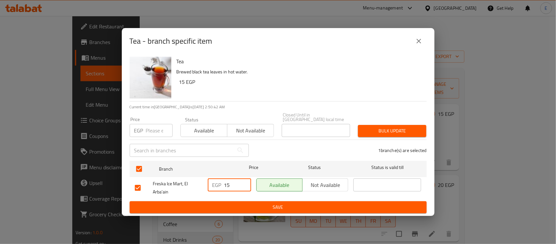
drag, startPoint x: 229, startPoint y: 184, endPoint x: 184, endPoint y: 181, distance: 44.8
click at [177, 181] on div "Freska Ice Mart, El Arba'ain EGP 15 ​ Available Not available ​" at bounding box center [278, 188] width 292 height 24
type input "20"
click at [269, 207] on span "Save" at bounding box center [278, 207] width 287 height 8
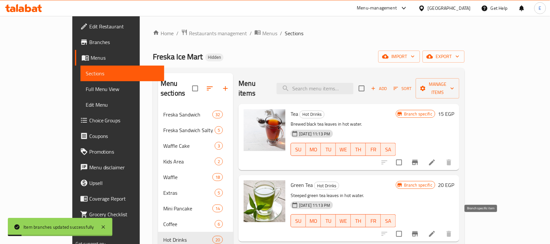
click at [423, 226] on button "Branch-specific-item" at bounding box center [415, 234] width 16 height 16
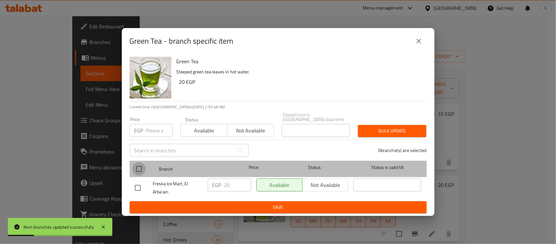
click at [142, 163] on input "checkbox" at bounding box center [139, 169] width 14 height 14
checkbox input "true"
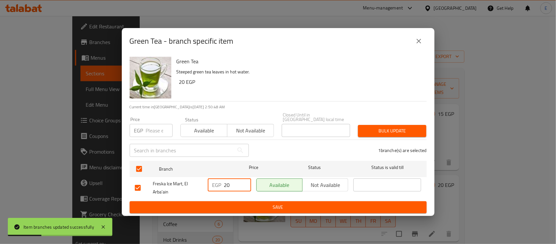
drag, startPoint x: 238, startPoint y: 178, endPoint x: 189, endPoint y: 180, distance: 49.2
click at [186, 180] on div "Freska Ice Mart, El Arba'ain EGP 20 ​ Available Not available ​" at bounding box center [278, 188] width 292 height 24
type input "25"
click at [284, 207] on span "Save" at bounding box center [278, 207] width 287 height 8
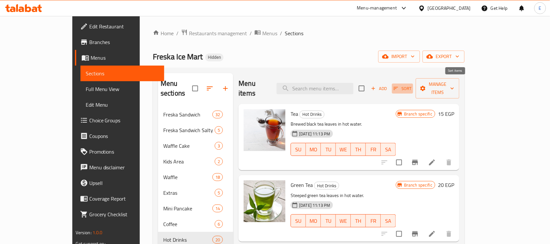
click at [411, 85] on span "Sort" at bounding box center [402, 88] width 18 height 7
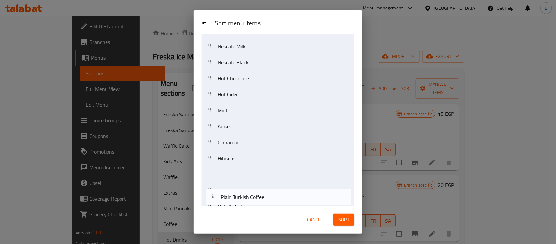
scroll to position [170, 0]
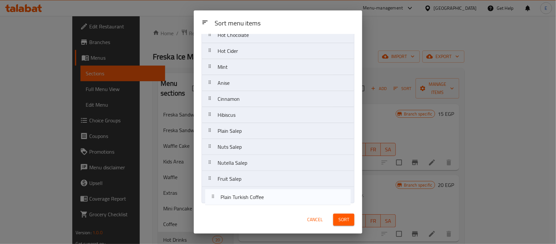
drag, startPoint x: 258, startPoint y: 98, endPoint x: 263, endPoint y: 209, distance: 110.8
click at [263, 209] on div "Sort menu items Sort menu items Tea Green Tea Plain Turkish Coffee Turkish Mixe…" at bounding box center [278, 121] width 168 height 223
drag, startPoint x: 270, startPoint y: 100, endPoint x: 272, endPoint y: 214, distance: 113.7
click at [272, 214] on div "Sort menu items Sort menu items Tea Green Tea Turkish Mixed Coffee Turkish Dark…" at bounding box center [278, 121] width 168 height 223
drag, startPoint x: 268, startPoint y: 97, endPoint x: 266, endPoint y: 204, distance: 107.5
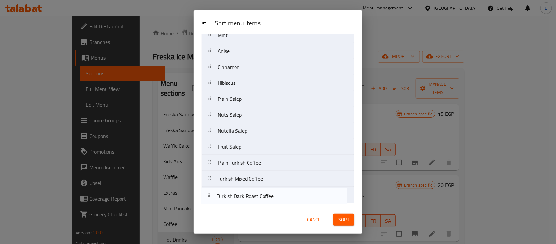
click at [266, 204] on div "Sort menu items Tea Green Tea Turkish Dark Roast Coffee French Coffee French Co…" at bounding box center [278, 120] width 168 height 172
drag, startPoint x: 263, startPoint y: 98, endPoint x: 266, endPoint y: 207, distance: 108.5
click at [266, 207] on div "Sort menu items Sort menu items Tea Green Tea French Coffee French Coffee With …" at bounding box center [278, 121] width 168 height 223
drag, startPoint x: 253, startPoint y: 96, endPoint x: 264, endPoint y: 205, distance: 109.6
click at [264, 205] on div "Sort menu items Tea Green Tea French Coffee With Nutella Hazelnut Coffee Nescaf…" at bounding box center [278, 120] width 168 height 172
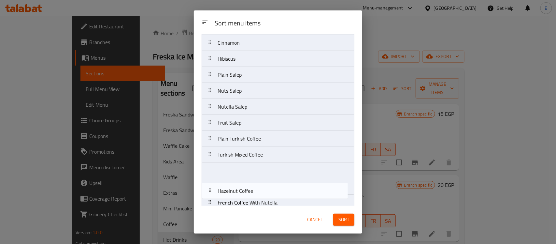
scroll to position [170, 0]
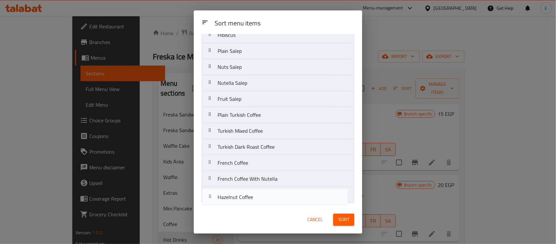
drag, startPoint x: 258, startPoint y: 98, endPoint x: 258, endPoint y: 204, distance: 105.5
click at [258, 204] on div "Sort menu items Tea Green Tea Hazelnut Coffee Nescafe Milk Nescafe Black Hot Ch…" at bounding box center [278, 120] width 168 height 172
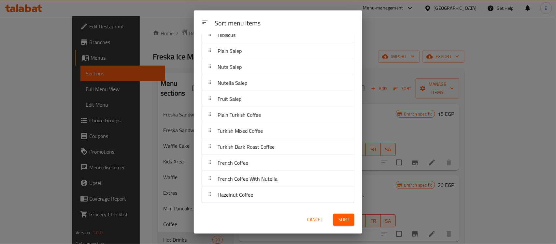
scroll to position [0, 0]
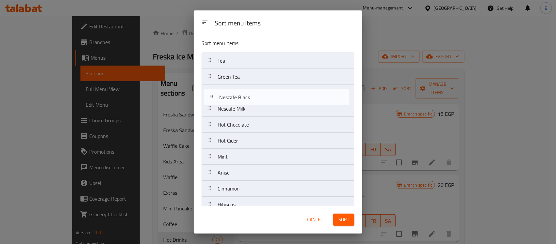
drag, startPoint x: 253, startPoint y: 112, endPoint x: 255, endPoint y: 96, distance: 15.7
click at [255, 96] on nav "Tea Green Tea Nescafe Milk Nescafe Black Hot Chocolate Hot Cider Mint Anise Cin…" at bounding box center [278, 212] width 153 height 320
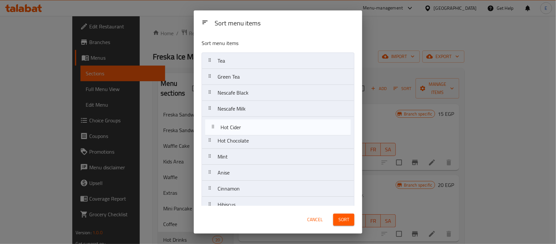
drag, startPoint x: 236, startPoint y: 144, endPoint x: 241, endPoint y: 127, distance: 17.4
click at [241, 127] on nav "Tea Green Tea Nescafe Black Nescafe Milk Hot Chocolate Hot Cider Mint Anise Cin…" at bounding box center [278, 212] width 153 height 320
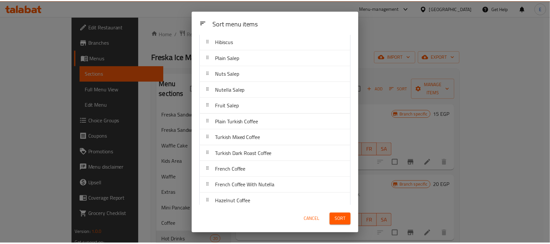
scroll to position [170, 0]
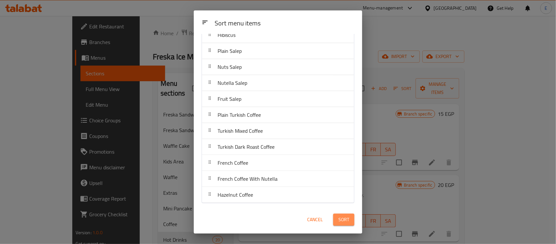
click at [345, 222] on span "Sort" at bounding box center [343, 219] width 11 height 8
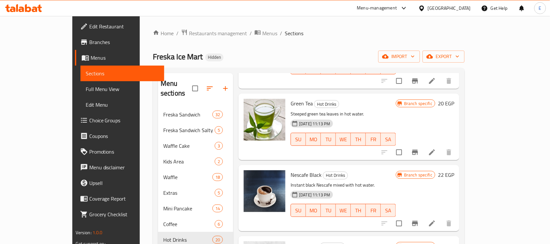
scroll to position [122, 0]
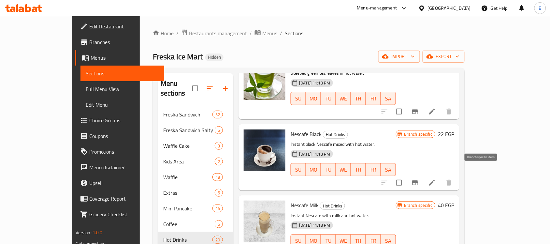
click at [423, 178] on button "Branch-specific-item" at bounding box center [415, 183] width 16 height 16
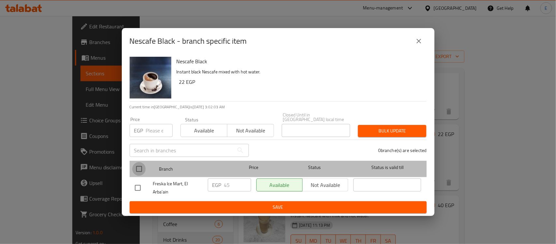
drag, startPoint x: 141, startPoint y: 164, endPoint x: 243, endPoint y: 183, distance: 104.3
click at [140, 163] on input "checkbox" at bounding box center [139, 169] width 14 height 14
checkbox input "true"
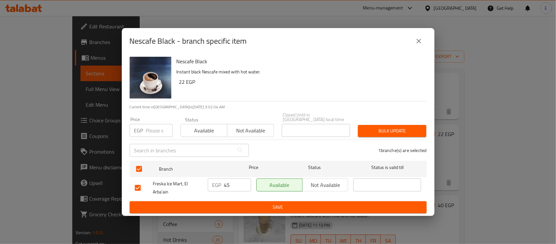
drag, startPoint x: 235, startPoint y: 180, endPoint x: 198, endPoint y: 176, distance: 37.7
click at [198, 176] on div "Freska Ice Mart, El Arba'ain EGP 45 ​ Available Not available ​" at bounding box center [278, 188] width 292 height 24
type input "35"
click at [244, 201] on button "Save" at bounding box center [278, 207] width 297 height 12
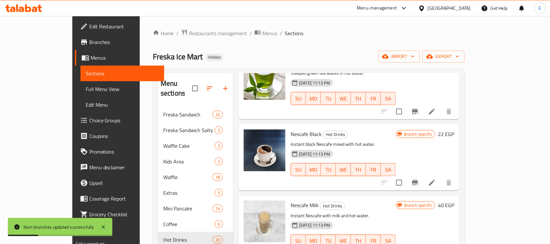
scroll to position [163, 0]
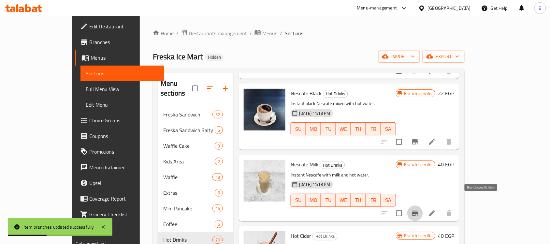
click at [423, 205] on button "Branch-specific-item" at bounding box center [415, 213] width 16 height 16
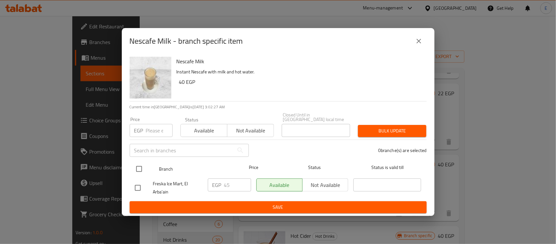
click at [144, 165] on input "checkbox" at bounding box center [139, 169] width 14 height 14
checkbox input "true"
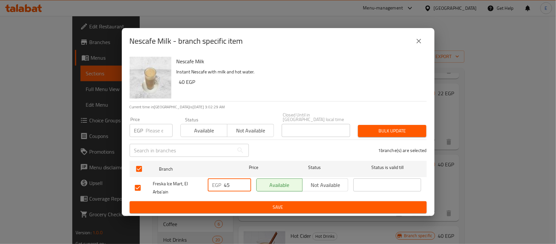
drag, startPoint x: 240, startPoint y: 183, endPoint x: 176, endPoint y: 177, distance: 64.1
click at [176, 177] on div "Freska Ice Mart, El Arba'ain EGP 45 ​ Available Not available ​" at bounding box center [278, 188] width 292 height 24
type input "55"
click at [212, 208] on span "Save" at bounding box center [278, 207] width 287 height 8
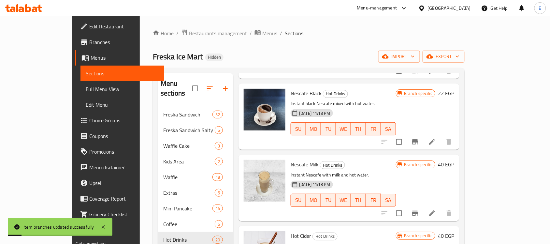
scroll to position [244, 0]
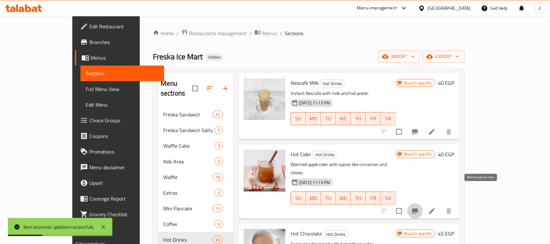
click at [419, 207] on icon "Branch-specific-item" at bounding box center [415, 211] width 8 height 8
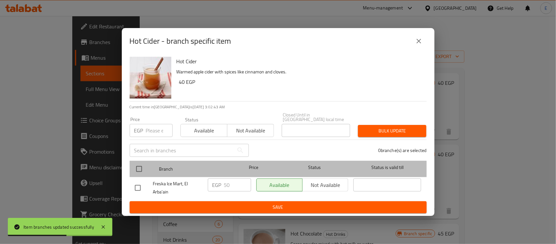
click at [149, 164] on div at bounding box center [144, 168] width 24 height 19
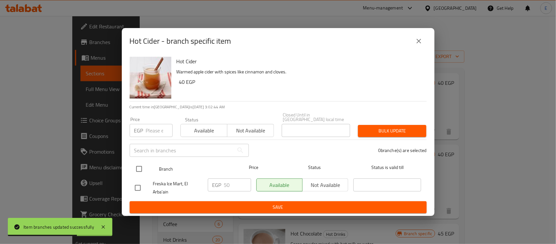
click at [145, 167] on input "checkbox" at bounding box center [139, 169] width 14 height 14
checkbox input "true"
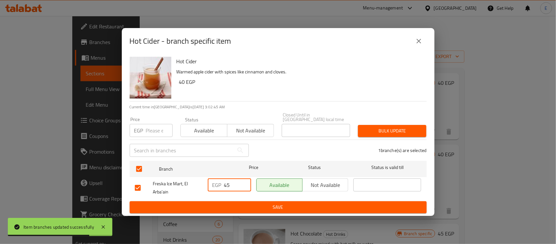
click at [240, 184] on input "45" at bounding box center [237, 184] width 27 height 13
click at [245, 181] on input "46" at bounding box center [237, 184] width 27 height 13
click at [245, 181] on input "47" at bounding box center [237, 184] width 27 height 13
click at [245, 181] on input "48" at bounding box center [237, 184] width 27 height 13
click at [245, 181] on input "49" at bounding box center [237, 184] width 27 height 13
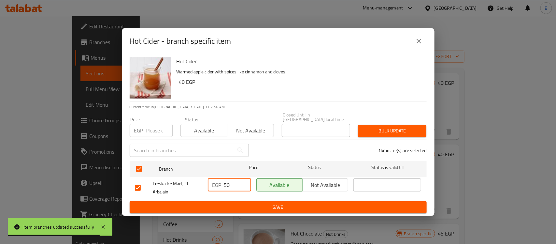
click at [245, 181] on input "50" at bounding box center [237, 184] width 27 height 13
click at [245, 181] on input "51" at bounding box center [237, 184] width 27 height 13
click at [245, 181] on input "52" at bounding box center [237, 184] width 27 height 13
click at [245, 181] on input "53" at bounding box center [237, 184] width 27 height 13
click at [245, 181] on input "54" at bounding box center [237, 184] width 27 height 13
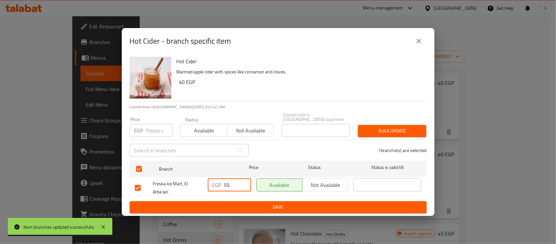
type input "55"
click at [245, 181] on input "55" at bounding box center [237, 184] width 27 height 13
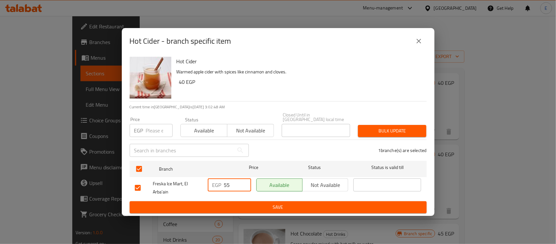
click at [247, 203] on span "Save" at bounding box center [278, 207] width 287 height 8
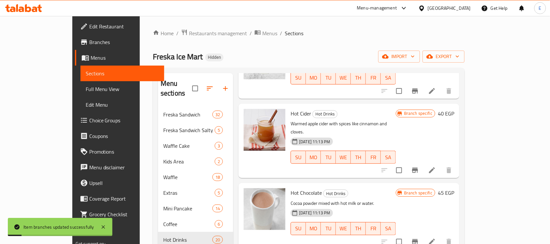
scroll to position [326, 0]
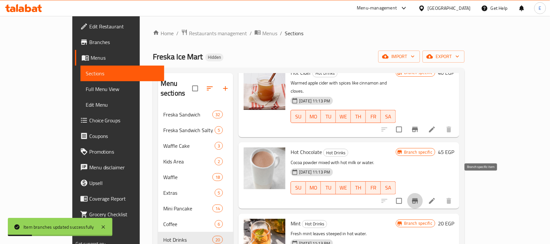
click at [419, 197] on icon "Branch-specific-item" at bounding box center [415, 201] width 8 height 8
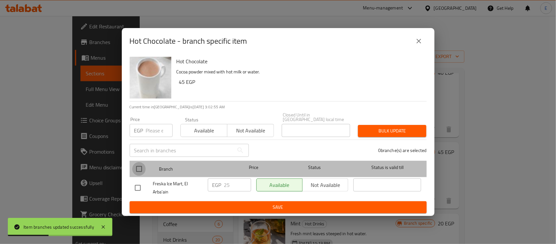
click at [141, 168] on input "checkbox" at bounding box center [139, 169] width 14 height 14
checkbox input "true"
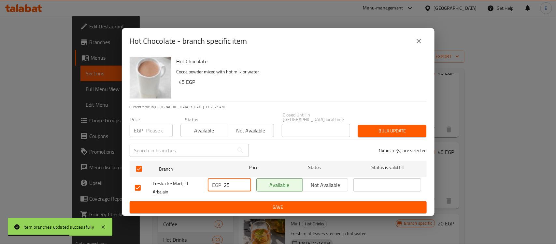
drag, startPoint x: 219, startPoint y: 178, endPoint x: 155, endPoint y: 156, distance: 68.1
click at [160, 160] on ul "Branch Price Status Status is valid till Freska Ice Mart, El Arba'ain EGP 25 ​ …" at bounding box center [278, 179] width 297 height 43
type input "65"
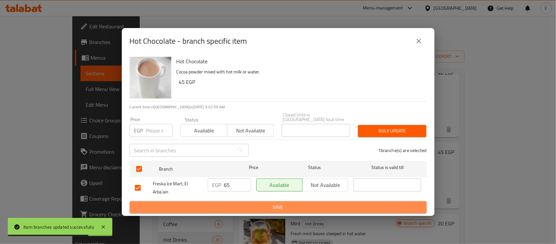
click at [253, 203] on span "Save" at bounding box center [278, 207] width 287 height 8
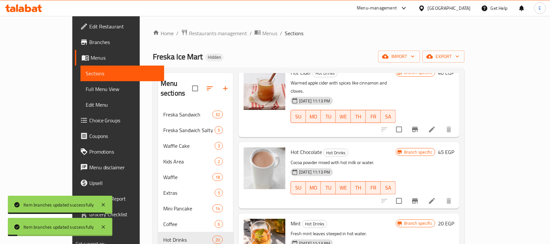
scroll to position [366, 0]
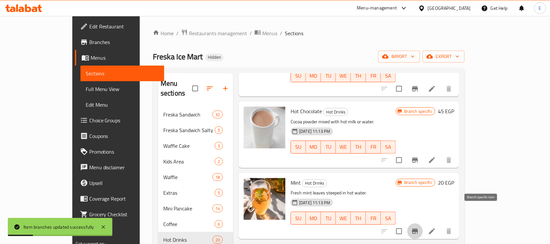
click at [418, 228] on icon "Branch-specific-item" at bounding box center [415, 230] width 6 height 5
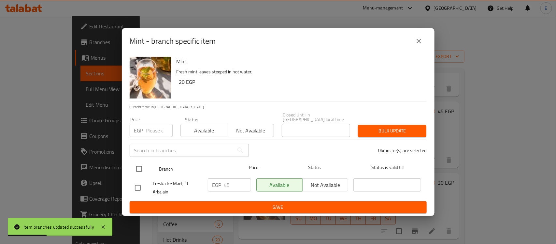
click at [138, 164] on input "checkbox" at bounding box center [139, 169] width 14 height 14
checkbox input "true"
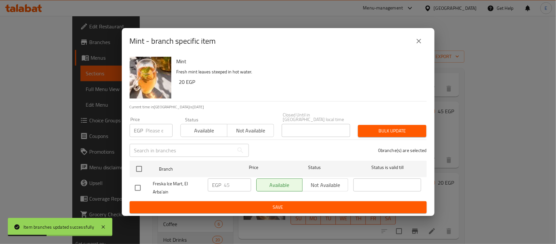
checkbox input "true"
drag, startPoint x: 240, startPoint y: 182, endPoint x: 120, endPoint y: 180, distance: 120.5
click at [120, 180] on div "Mint - branch specific item Mint Fresh mint leaves steeped in hot water. 20 EGP…" at bounding box center [278, 122] width 556 height 244
type input "30"
click at [204, 203] on span "Save" at bounding box center [278, 207] width 287 height 8
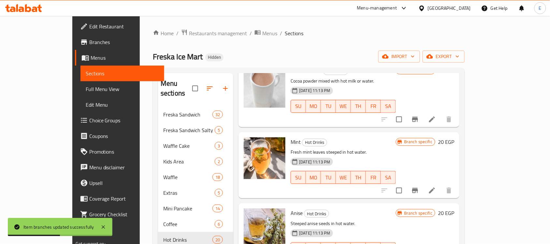
scroll to position [448, 0]
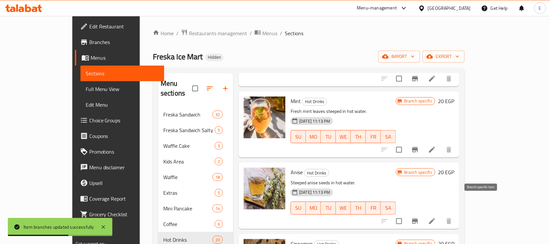
click at [419, 217] on icon "Branch-specific-item" at bounding box center [415, 221] width 8 height 8
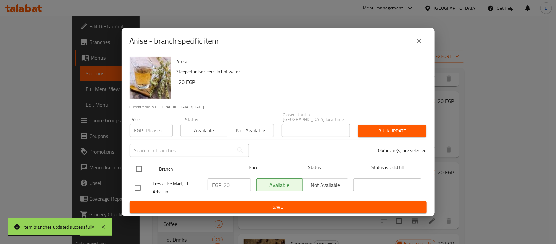
drag, startPoint x: 147, startPoint y: 166, endPoint x: 142, endPoint y: 166, distance: 4.2
click at [145, 166] on div at bounding box center [144, 168] width 24 height 19
click at [142, 170] on input "checkbox" at bounding box center [139, 169] width 14 height 14
checkbox input "true"
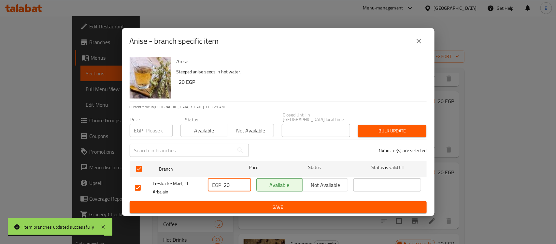
drag, startPoint x: 234, startPoint y: 183, endPoint x: 162, endPoint y: 173, distance: 73.4
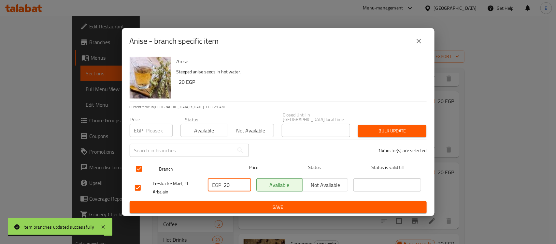
click at [162, 177] on div "Freska Ice Mart, El Arba'ain EGP 20 ​ Available Not available ​" at bounding box center [278, 188] width 292 height 24
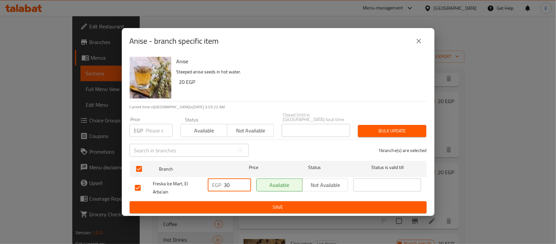
type input "30"
click at [267, 198] on ul "Branch Price Status Status is valid till Freska Ice Mart, El Arba'ain EGP 30 ​ …" at bounding box center [278, 179] width 297 height 43
click at [267, 203] on span "Save" at bounding box center [278, 207] width 287 height 8
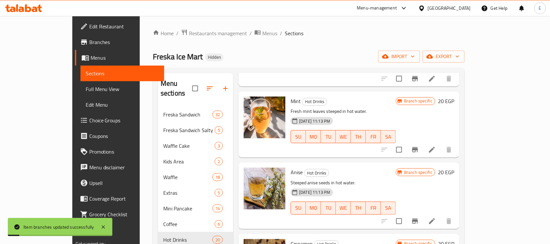
scroll to position [488, 0]
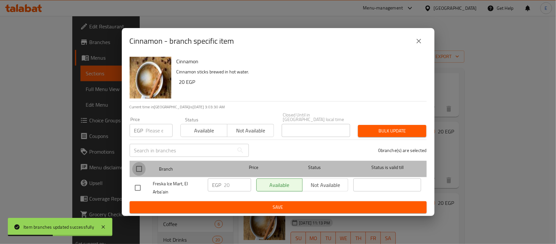
click at [140, 165] on input "checkbox" at bounding box center [139, 169] width 14 height 14
checkbox input "true"
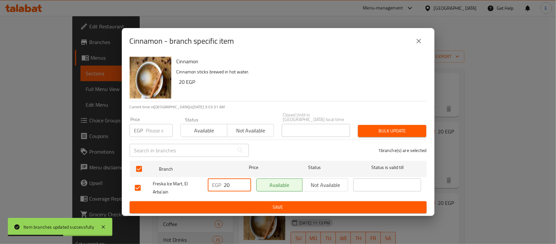
drag, startPoint x: 239, startPoint y: 180, endPoint x: 189, endPoint y: 176, distance: 50.3
click at [189, 177] on div "Freska Ice Mart, El Arba'ain EGP 20 ​ Available Not available ​" at bounding box center [278, 188] width 292 height 24
type input "30"
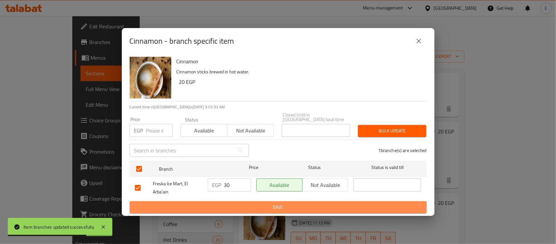
click at [269, 206] on span "Save" at bounding box center [278, 207] width 287 height 8
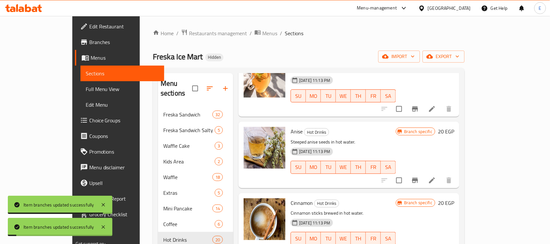
scroll to position [41, 0]
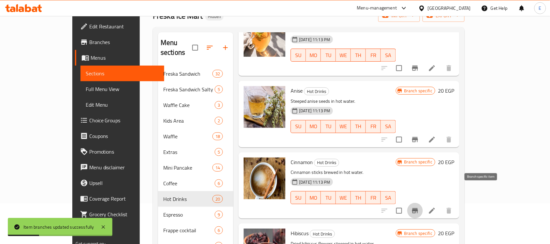
click at [419, 206] on icon "Branch-specific-item" at bounding box center [415, 210] width 8 height 8
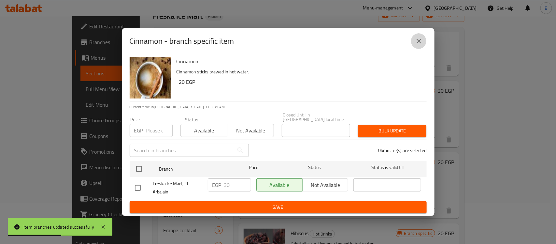
click at [425, 39] on button "close" at bounding box center [419, 41] width 16 height 16
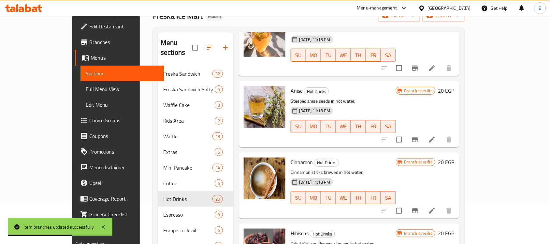
scroll to position [529, 0]
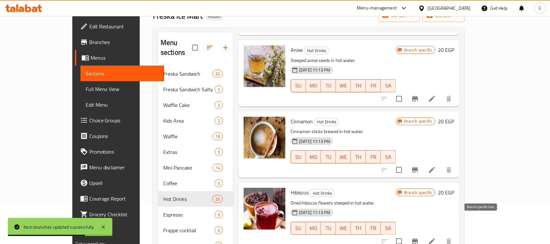
click at [419, 237] on icon "Branch-specific-item" at bounding box center [415, 241] width 8 height 8
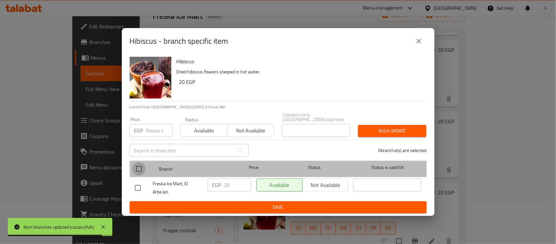
click at [143, 163] on input "checkbox" at bounding box center [139, 169] width 14 height 14
checkbox input "true"
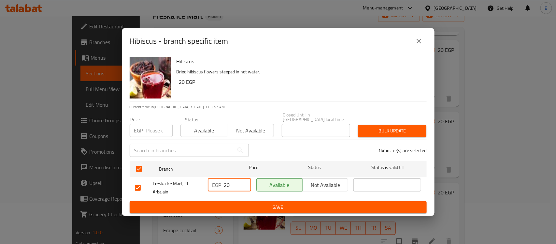
drag, startPoint x: 233, startPoint y: 181, endPoint x: 193, endPoint y: 183, distance: 40.8
click at [193, 183] on div "Freska Ice Mart, El Arba'ain EGP 20 ​ Available Not available ​" at bounding box center [278, 188] width 292 height 24
type input "30"
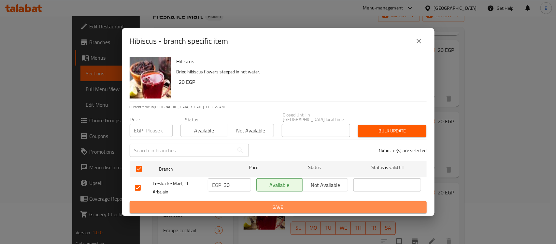
click at [287, 205] on span "Save" at bounding box center [278, 207] width 287 height 8
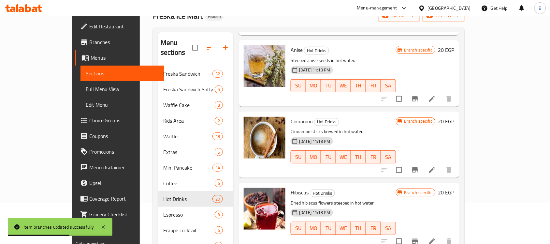
scroll to position [651, 0]
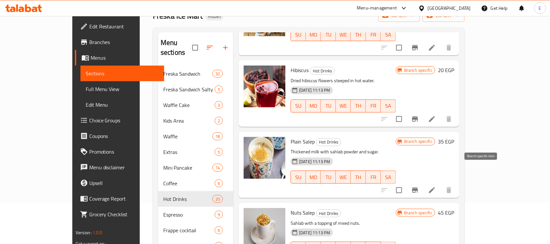
click at [418, 187] on icon "Branch-specific-item" at bounding box center [415, 189] width 6 height 5
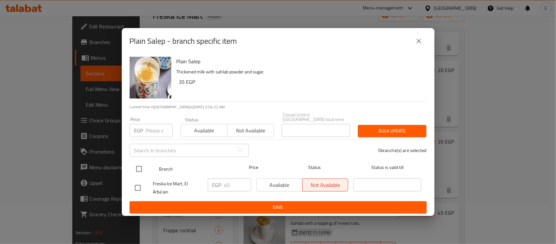
click at [137, 170] on input "checkbox" at bounding box center [139, 169] width 14 height 14
checkbox input "true"
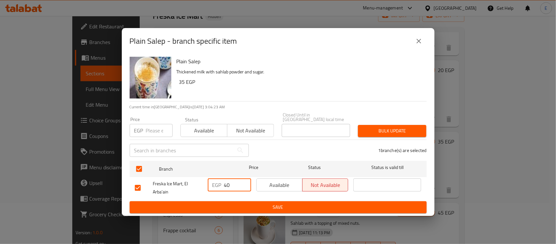
drag, startPoint x: 236, startPoint y: 183, endPoint x: 133, endPoint y: 186, distance: 103.6
click at [134, 186] on div "Freska Ice Mart, El Arba'ain EGP 40 ​ Available Not available ​" at bounding box center [278, 188] width 292 height 24
type input "60"
click at [282, 183] on span "Available" at bounding box center [279, 184] width 41 height 9
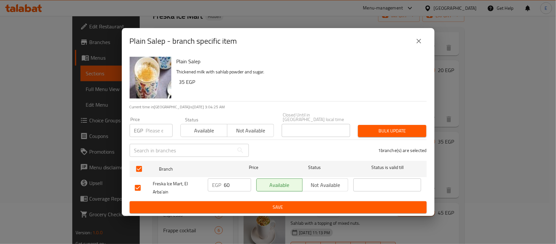
click at [283, 203] on span "Save" at bounding box center [278, 207] width 287 height 8
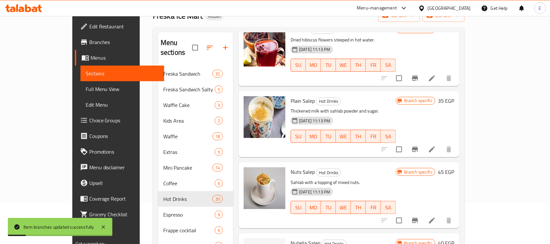
scroll to position [733, 0]
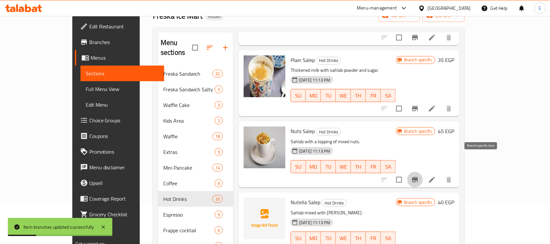
click at [418, 177] on icon "Branch-specific-item" at bounding box center [415, 179] width 6 height 5
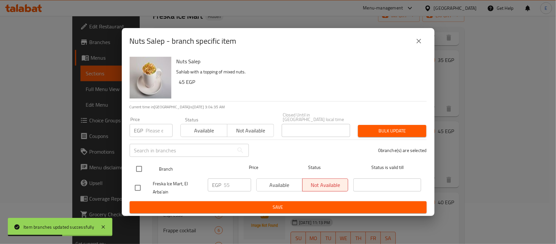
click at [137, 170] on input "checkbox" at bounding box center [139, 169] width 14 height 14
checkbox input "true"
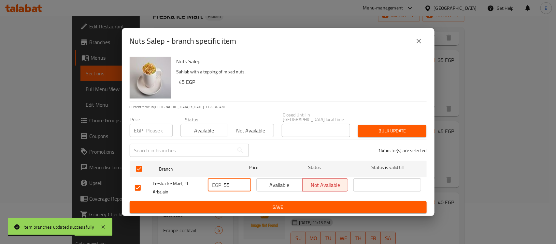
drag, startPoint x: 235, startPoint y: 183, endPoint x: 199, endPoint y: 186, distance: 35.9
click at [199, 186] on div "Freska Ice Mart, El Arba'ain EGP 55 ​ Available Not available ​" at bounding box center [278, 188] width 292 height 24
type input "85"
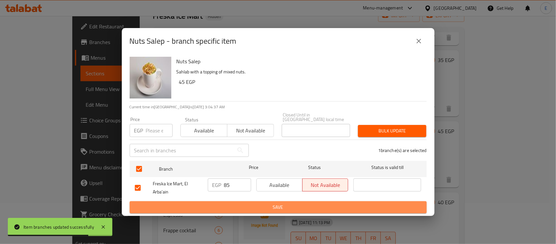
click at [262, 210] on button "Save" at bounding box center [278, 207] width 297 height 12
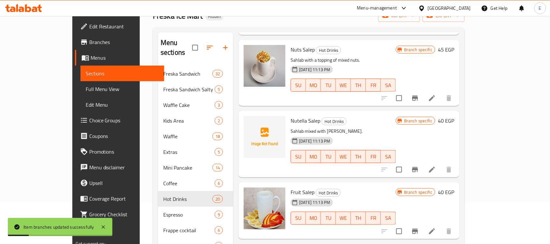
scroll to position [895, 0]
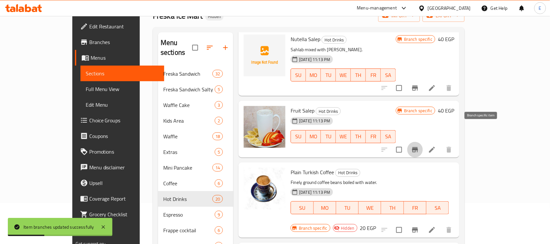
click at [419, 146] on icon "Branch-specific-item" at bounding box center [415, 150] width 8 height 8
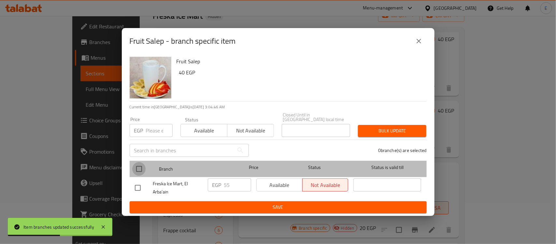
click at [141, 165] on input "checkbox" at bounding box center [139, 169] width 14 height 14
checkbox input "true"
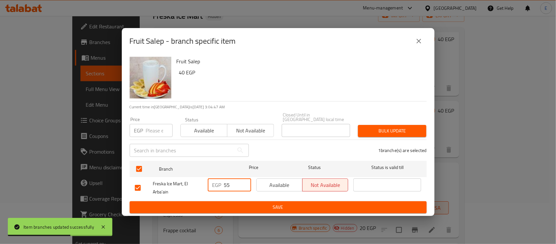
drag, startPoint x: 240, startPoint y: 183, endPoint x: 118, endPoint y: 176, distance: 123.0
click at [118, 176] on div "Fruit Salep - branch specific item Fruit Salep 40 EGP Current time in Egypt is …" at bounding box center [278, 122] width 556 height 244
type input "95"
click at [288, 183] on span "Available" at bounding box center [279, 184] width 41 height 9
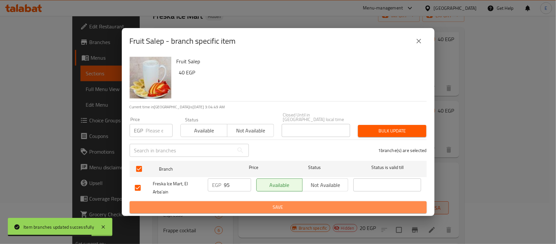
click at [277, 208] on span "Save" at bounding box center [278, 207] width 287 height 8
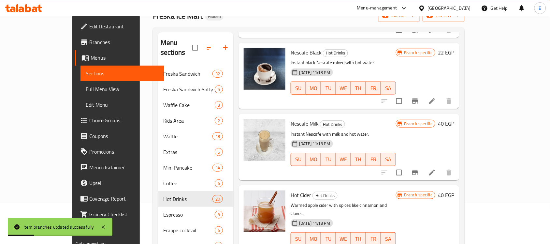
scroll to position [0, 0]
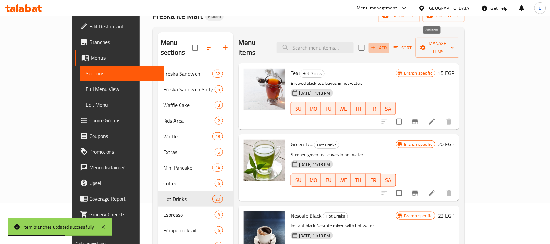
click at [388, 44] on span "Add" at bounding box center [379, 47] width 18 height 7
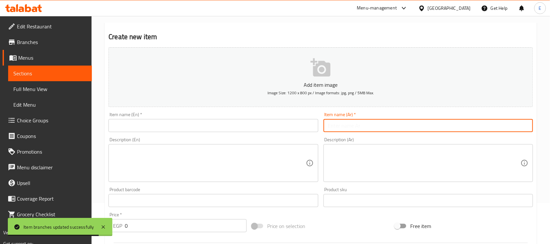
click at [350, 125] on input "text" at bounding box center [427, 125] width 209 height 13
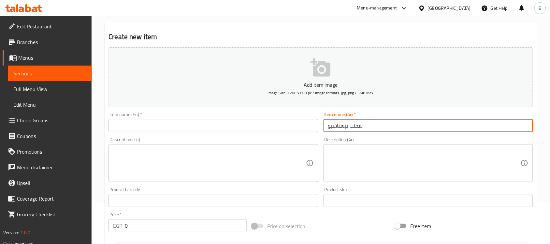
type input "سحلب بيستاشيو"
click at [269, 124] on input "text" at bounding box center [212, 125] width 209 height 13
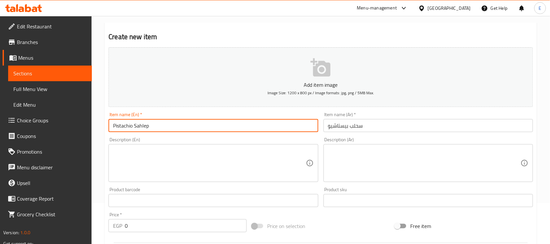
drag, startPoint x: 143, startPoint y: 126, endPoint x: 129, endPoint y: 139, distance: 19.4
click at [121, 139] on div "Description (En) Description (En)" at bounding box center [212, 159] width 209 height 45
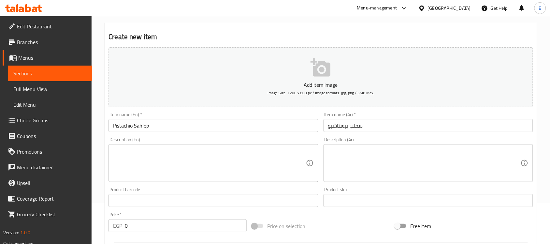
click at [145, 127] on input "Pistachio Sahlep" at bounding box center [212, 125] width 209 height 13
click at [170, 137] on div "Description (En) Description (En)" at bounding box center [212, 159] width 209 height 45
click at [154, 128] on input "Pistachio Sahlp" at bounding box center [212, 125] width 209 height 13
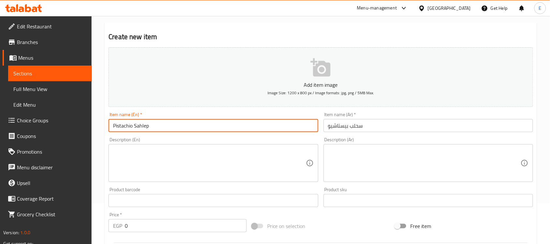
type input "Pistachio Sahlep"
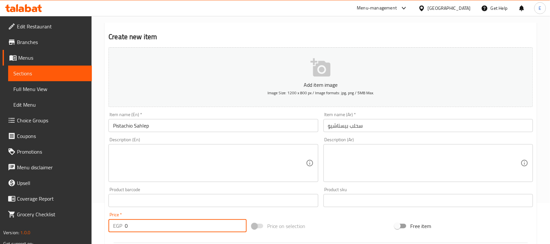
drag, startPoint x: 130, startPoint y: 230, endPoint x: 56, endPoint y: 230, distance: 74.6
click at [56, 230] on div "Edit Restaurant Branches Menus Sections Full Menu View Edit Menu Choice Groups …" at bounding box center [275, 197] width 550 height 444
type input "85"
click at [135, 216] on div "Price   * EGP 85 Price *" at bounding box center [177, 222] width 138 height 20
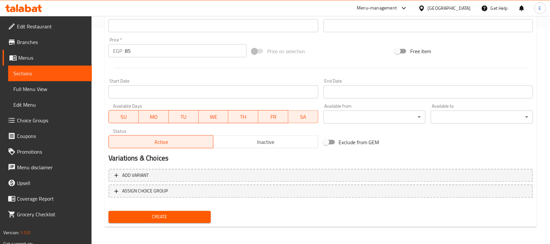
click at [163, 222] on div "Create" at bounding box center [159, 216] width 107 height 17
click at [168, 215] on span "Create" at bounding box center [160, 217] width 92 height 8
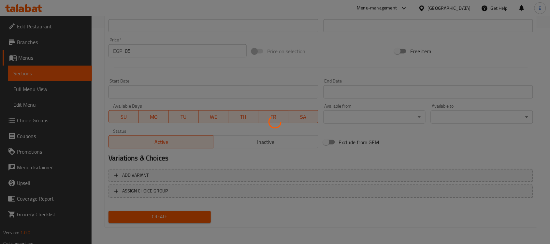
type input "0"
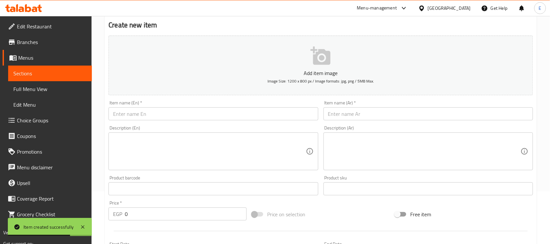
scroll to position [0, 0]
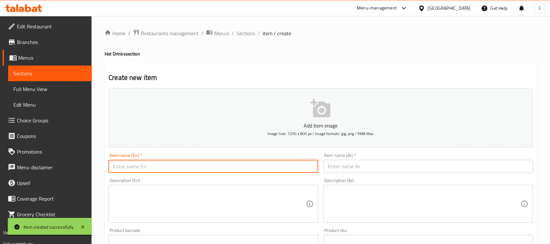
drag, startPoint x: 162, startPoint y: 170, endPoint x: 162, endPoint y: 162, distance: 8.1
click at [162, 169] on input "text" at bounding box center [212, 166] width 209 height 13
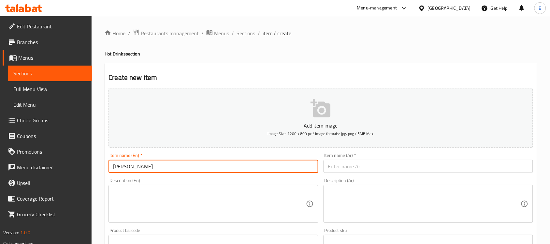
type input "Nutella Sahlep"
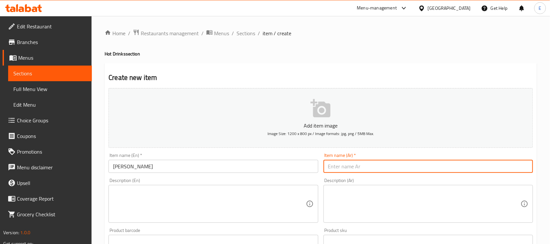
click at [339, 164] on input "text" at bounding box center [427, 166] width 209 height 13
type input "سحلب نوتيلا"
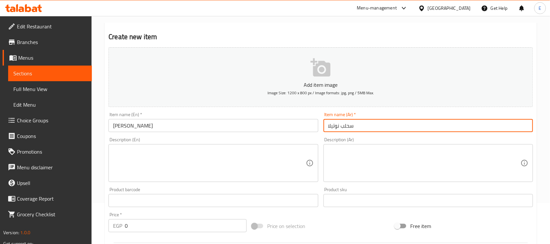
scroll to position [81, 0]
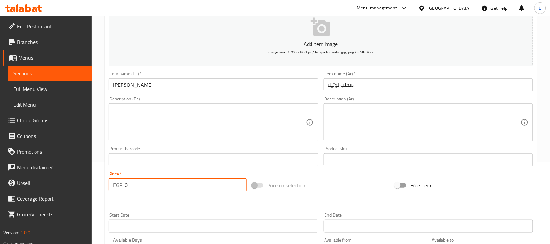
drag, startPoint x: 139, startPoint y: 186, endPoint x: 2, endPoint y: 185, distance: 136.8
click at [2, 185] on div "Edit Restaurant Branches Menus Sections Full Menu View Edit Menu Choice Groups …" at bounding box center [275, 157] width 550 height 444
type input "80"
click at [135, 204] on div at bounding box center [321, 202] width 430 height 16
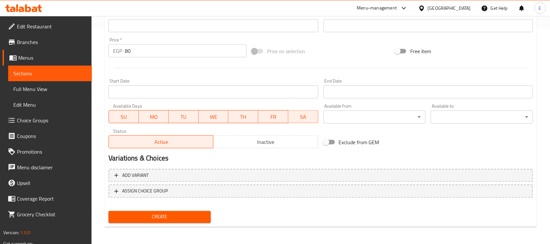
drag, startPoint x: 185, startPoint y: 207, endPoint x: 183, endPoint y: 212, distance: 5.7
click at [185, 208] on div "Create" at bounding box center [159, 216] width 107 height 17
click at [183, 213] on span "Create" at bounding box center [160, 217] width 92 height 8
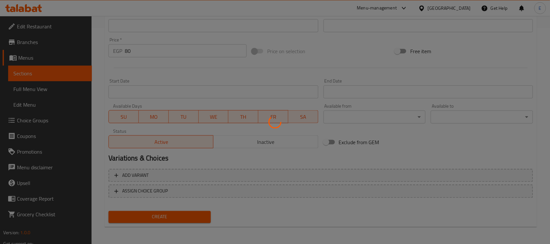
type input "0"
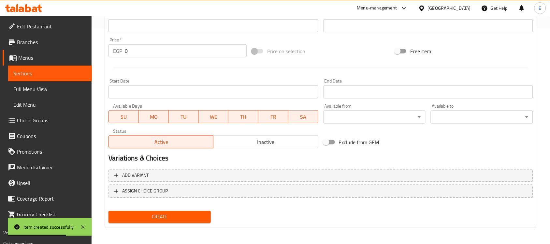
scroll to position [0, 0]
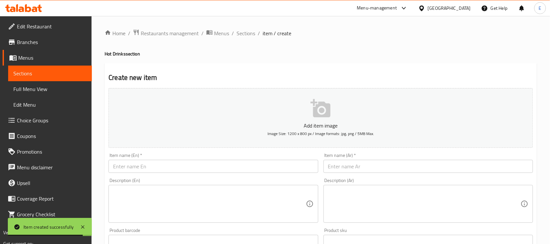
click at [366, 164] on input "text" at bounding box center [427, 166] width 209 height 13
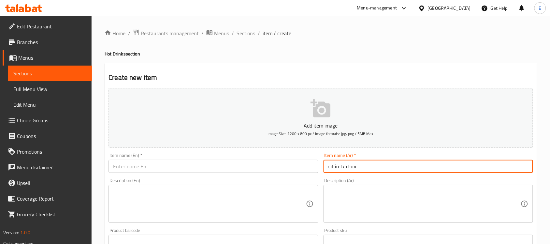
type input "سحلب اعشاب"
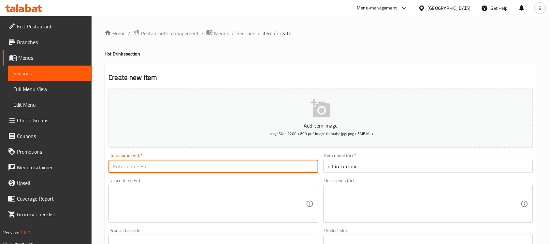
click at [269, 165] on input "text" at bounding box center [212, 166] width 209 height 13
click at [406, 171] on input "سحلب اعشاب" at bounding box center [427, 166] width 209 height 13
click at [192, 162] on input "text" at bounding box center [212, 166] width 209 height 13
type input "H"
click at [129, 164] on input "Herb Sahlep" at bounding box center [212, 166] width 209 height 13
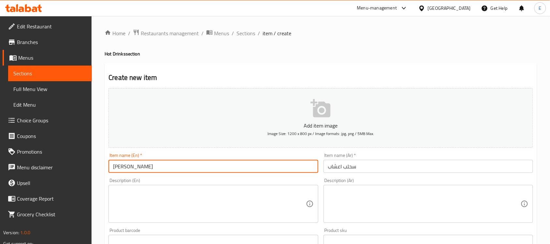
click at [129, 164] on input "Herb Sahlep" at bounding box center [212, 166] width 209 height 13
type input "Herb Mix"
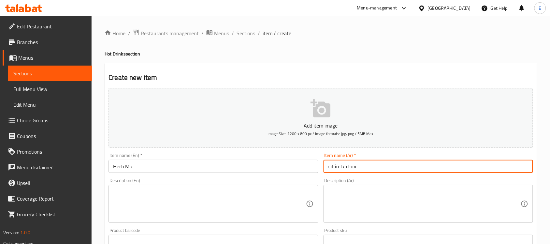
drag, startPoint x: 358, startPoint y: 169, endPoint x: 344, endPoint y: 169, distance: 14.7
click at [344, 169] on input "سحلب اعشاب" at bounding box center [427, 166] width 209 height 13
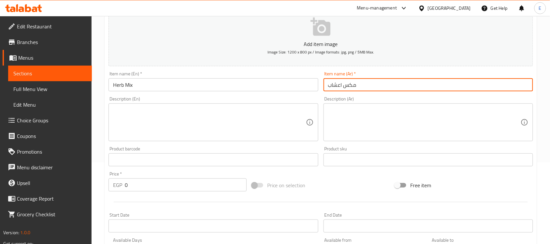
type input "مكس اعشاب"
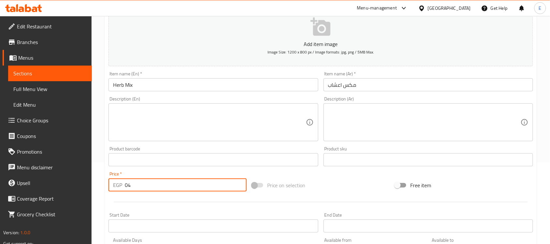
click at [131, 186] on input "04" at bounding box center [186, 184] width 122 height 13
type input "0"
type input "40"
click at [165, 210] on div "Start Date Start Date" at bounding box center [213, 222] width 215 height 25
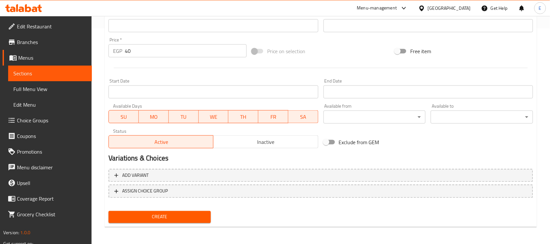
click at [166, 217] on span "Create" at bounding box center [160, 217] width 92 height 8
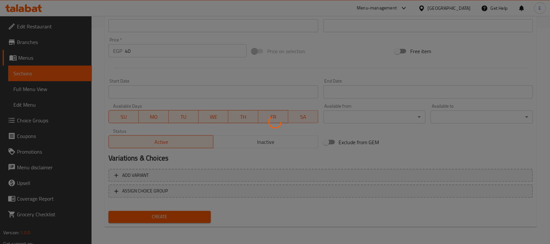
scroll to position [0, 0]
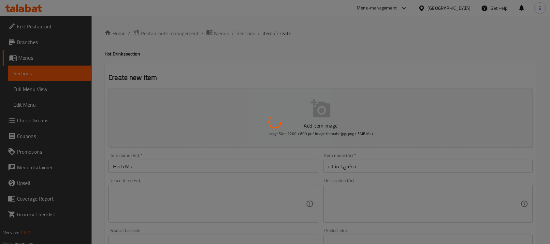
type input "0"
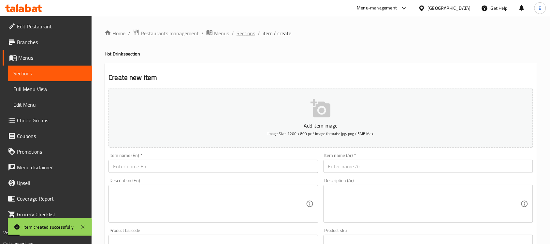
click at [241, 35] on span "Sections" at bounding box center [245, 33] width 19 height 8
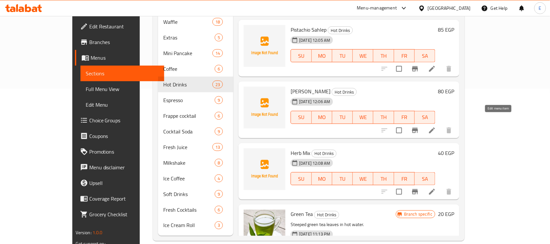
click at [436, 126] on icon at bounding box center [432, 130] width 8 height 8
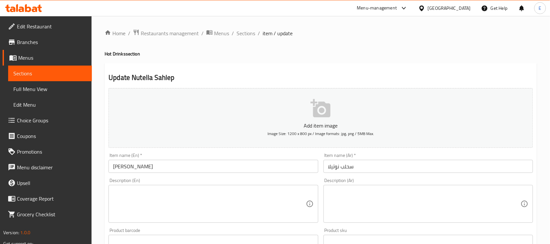
click at [142, 166] on input "Nutella Sahlep" at bounding box center [212, 166] width 209 height 13
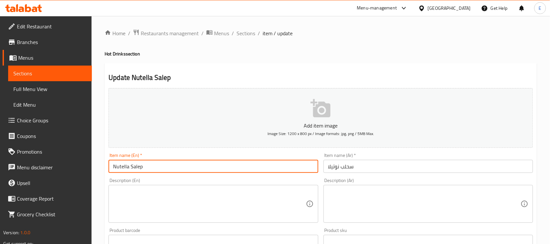
scroll to position [215, 0]
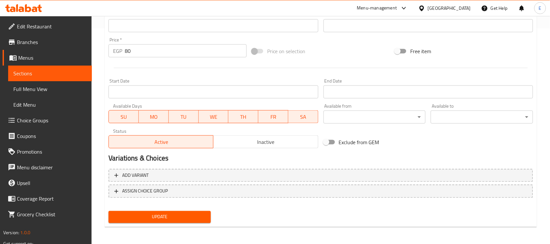
type input "Nutella Salep"
click at [154, 222] on div "Update" at bounding box center [159, 216] width 107 height 17
click at [177, 213] on span "Update" at bounding box center [160, 217] width 92 height 8
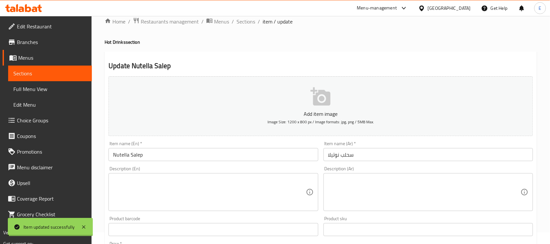
scroll to position [0, 0]
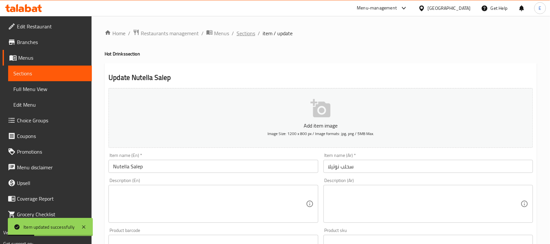
click at [243, 36] on span "Sections" at bounding box center [245, 33] width 19 height 8
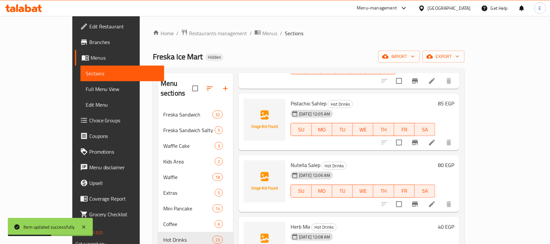
scroll to position [41, 0]
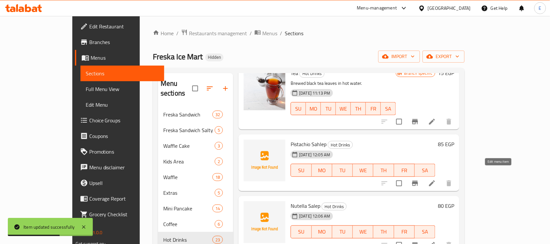
click at [436, 179] on icon at bounding box center [432, 183] width 8 height 8
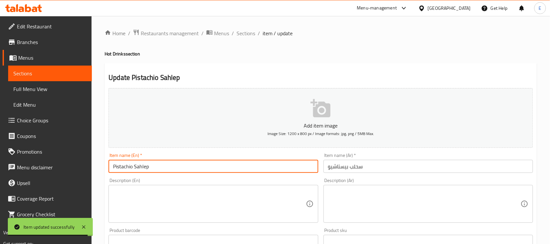
click at [142, 167] on input "Pistachio Sahlep" at bounding box center [212, 166] width 209 height 13
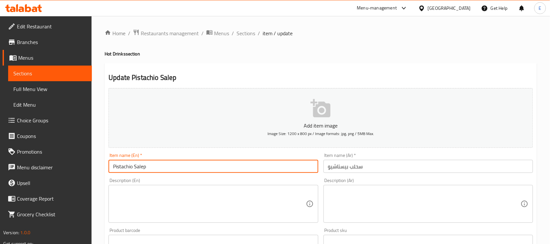
scroll to position [215, 0]
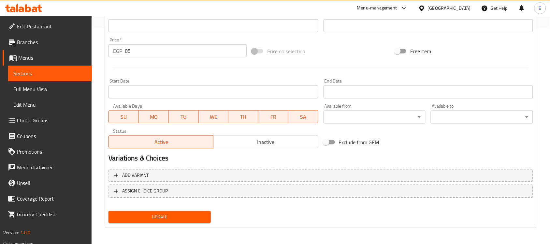
type input "Pistachio Salep"
click at [155, 214] on span "Update" at bounding box center [160, 217] width 92 height 8
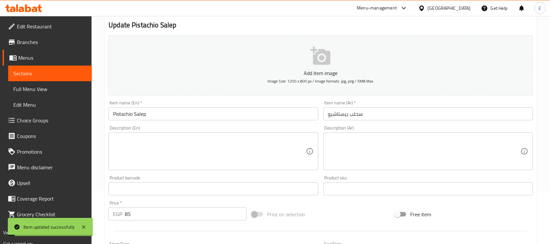
scroll to position [0, 0]
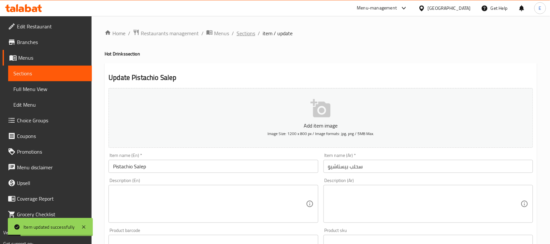
click at [253, 34] on span "Sections" at bounding box center [245, 33] width 19 height 8
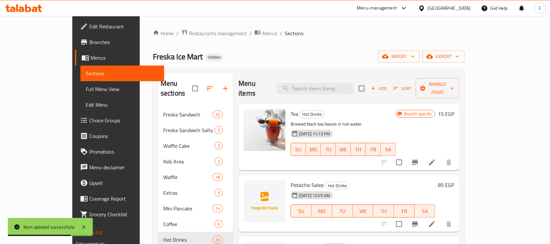
click at [411, 85] on span "Sort" at bounding box center [402, 88] width 18 height 7
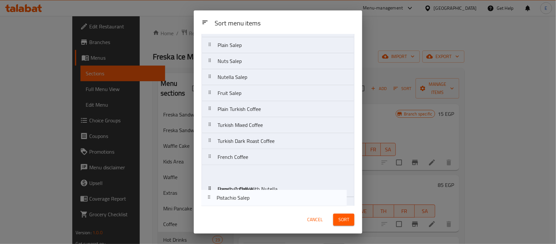
scroll to position [218, 0]
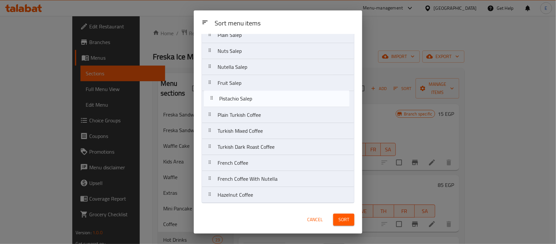
drag, startPoint x: 248, startPoint y: 81, endPoint x: 251, endPoint y: 106, distance: 25.9
click at [251, 106] on nav "Tea Pistachio Salep Nutella Salep Herb Mix Green Tea Nescafe Black Nescafe Milk…" at bounding box center [278, 19] width 153 height 368
drag, startPoint x: 247, startPoint y: 80, endPoint x: 239, endPoint y: 106, distance: 27.2
click at [239, 106] on nav "Tea Nutella Salep Herb Mix Green Tea Nescafe Black Nescafe Milk Hot Cider Hot C…" at bounding box center [278, 19] width 153 height 368
drag, startPoint x: 239, startPoint y: 83, endPoint x: 247, endPoint y: 105, distance: 23.0
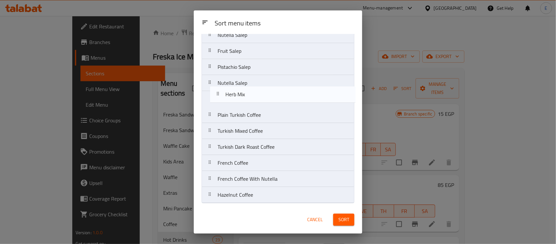
click at [247, 105] on nav "Tea Herb Mix Green Tea Nescafe Black Nescafe Milk Hot Cider Hot Chocolate Mint …" at bounding box center [278, 19] width 153 height 368
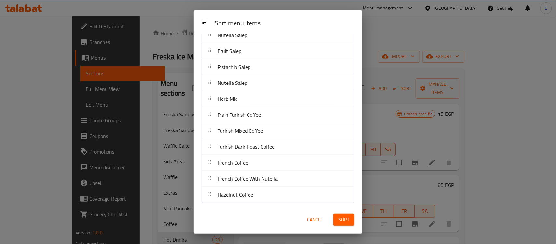
click at [345, 219] on span "Sort" at bounding box center [343, 219] width 11 height 8
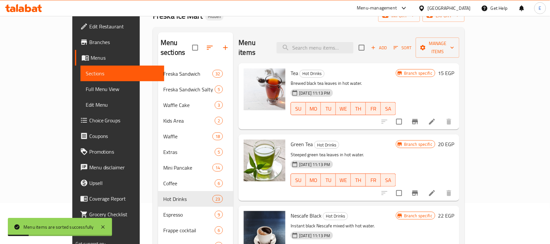
scroll to position [122, 0]
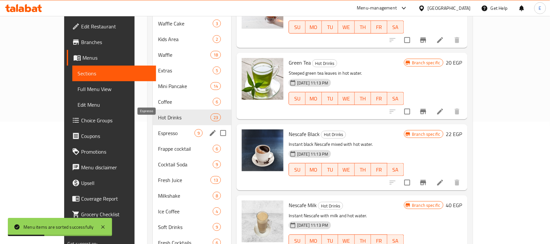
click at [158, 129] on span "Espresso" at bounding box center [176, 133] width 36 height 8
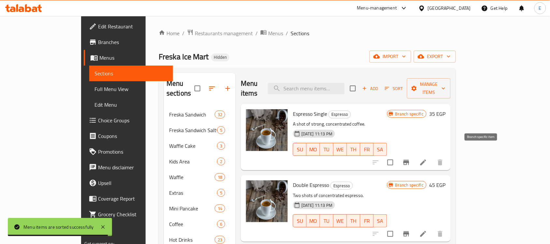
click at [410, 158] on icon "Branch-specific-item" at bounding box center [406, 162] width 8 height 8
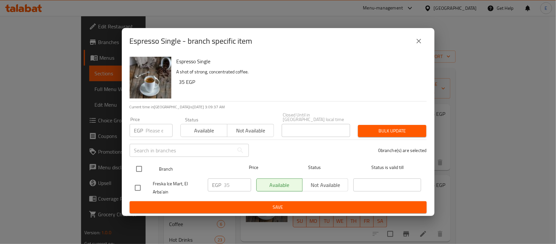
click at [139, 165] on input "checkbox" at bounding box center [139, 169] width 14 height 14
checkbox input "true"
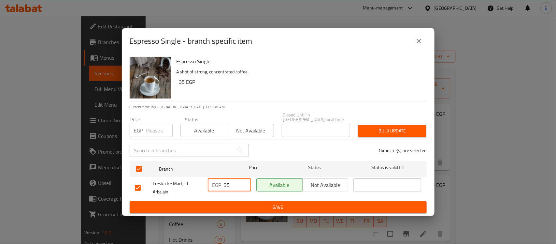
drag, startPoint x: 235, startPoint y: 184, endPoint x: 182, endPoint y: 182, distance: 52.5
click at [182, 182] on div "Freska Ice Mart, El Arba'ain EGP 35 ​ Available Not available ​" at bounding box center [278, 188] width 292 height 24
click at [264, 207] on span "Save" at bounding box center [278, 207] width 287 height 8
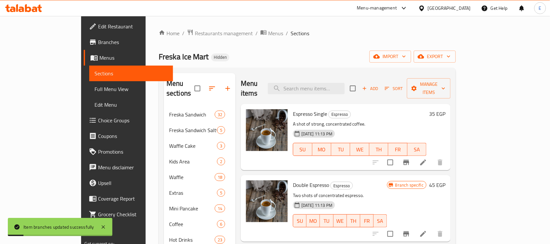
click at [432, 156] on li at bounding box center [423, 162] width 18 height 12
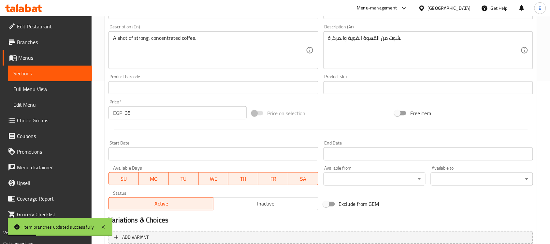
scroll to position [225, 0]
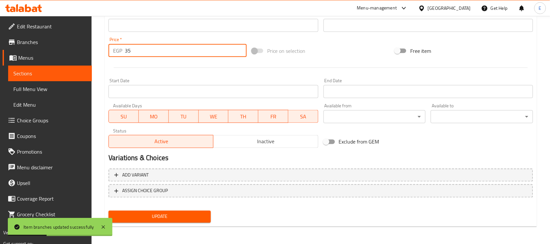
drag, startPoint x: 147, startPoint y: 49, endPoint x: 102, endPoint y: 51, distance: 45.3
click at [102, 51] on div "Home / Restaurants management / Menus / Sections / item / update Espresso secti…" at bounding box center [321, 18] width 458 height 454
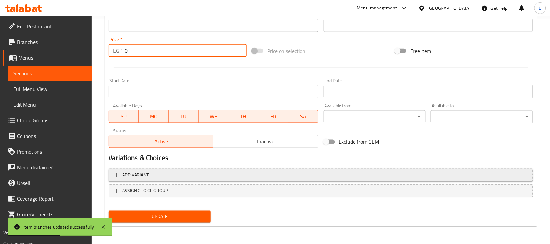
type input "0"
click at [161, 178] on span "Add variant" at bounding box center [320, 175] width 413 height 8
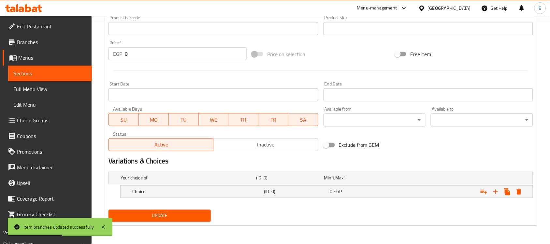
scroll to position [222, 0]
click at [170, 181] on h5 "Choice" at bounding box center [186, 178] width 133 height 7
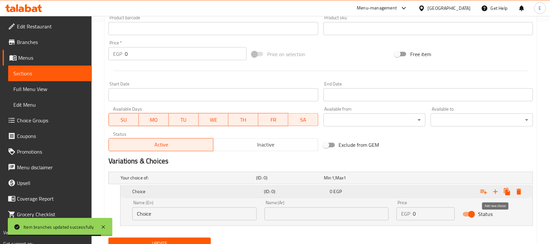
click at [491, 192] on icon "Expand" at bounding box center [495, 192] width 8 height 8
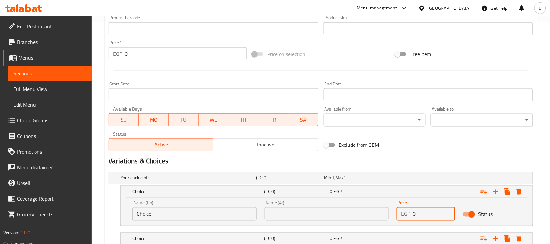
drag, startPoint x: 428, startPoint y: 212, endPoint x: 307, endPoint y: 212, distance: 120.8
click at [307, 212] on div "Name (En) Choice Name (En) Name (Ar) Name (Ar) Price EGP 0 Price Status" at bounding box center [326, 210] width 396 height 28
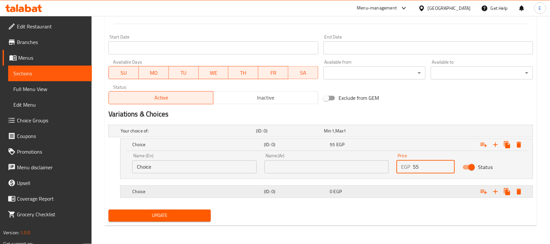
type input "55"
click at [427, 132] on div "Expand" at bounding box center [457, 131] width 135 height 3
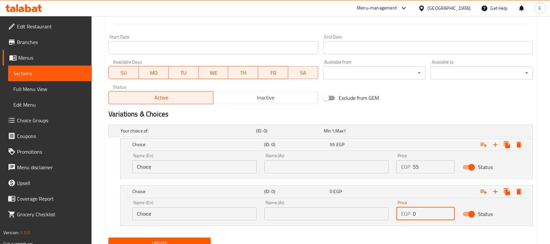
drag, startPoint x: 436, startPoint y: 218, endPoint x: 390, endPoint y: 211, distance: 47.1
click at [366, 214] on div "Name (En) Choice Name (En) Name (Ar) Name (Ar) Price EGP 0 Price Status" at bounding box center [326, 210] width 396 height 28
type input "65"
click at [291, 162] on input "text" at bounding box center [326, 166] width 124 height 13
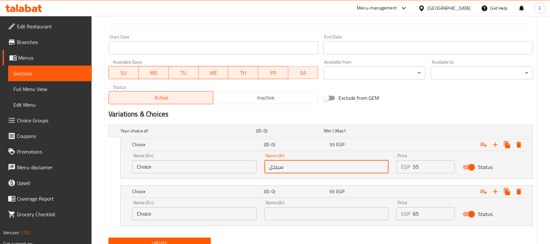
type input "سينجل"
click at [267, 207] on div "Name (Ar) Name (Ar)" at bounding box center [326, 210] width 124 height 20
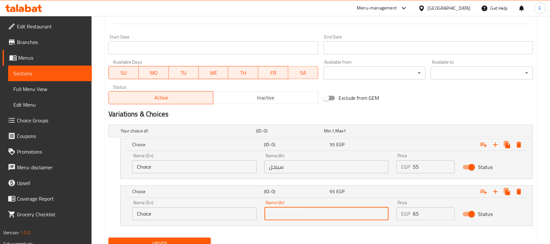
click at [271, 210] on input "text" at bounding box center [326, 213] width 124 height 13
type input "دبل"
click at [210, 170] on input "Choice" at bounding box center [194, 166] width 124 height 13
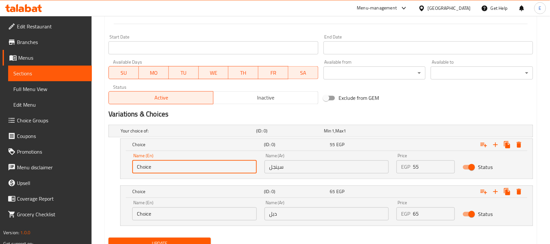
click at [209, 169] on input "Choice" at bounding box center [194, 166] width 124 height 13
type input "Single"
click at [180, 220] on input "Choice" at bounding box center [194, 213] width 124 height 13
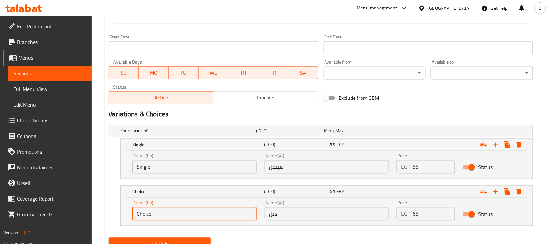
click at [180, 220] on input "Choice" at bounding box center [194, 213] width 124 height 13
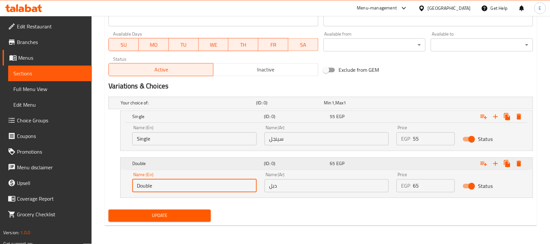
type input "Double"
click at [230, 124] on div "Double (ID: 0) 65 EGP" at bounding box center [328, 116] width 395 height 14
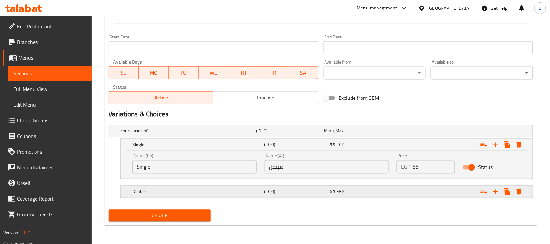
click at [223, 138] on div "Double (ID: 0) 65 EGP" at bounding box center [322, 131] width 407 height 14
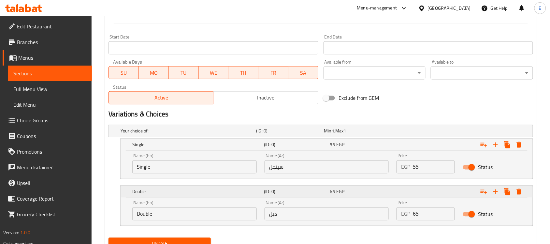
scroll to position [297, 0]
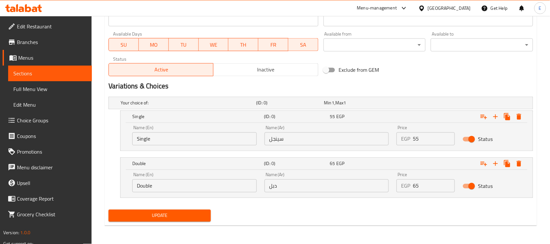
click at [180, 214] on span "Update" at bounding box center [160, 215] width 92 height 8
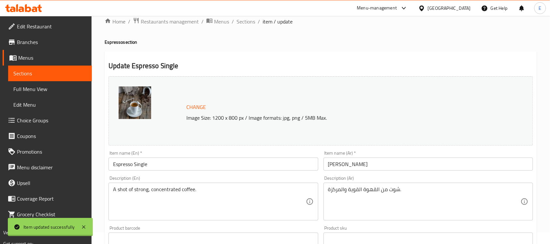
scroll to position [0, 0]
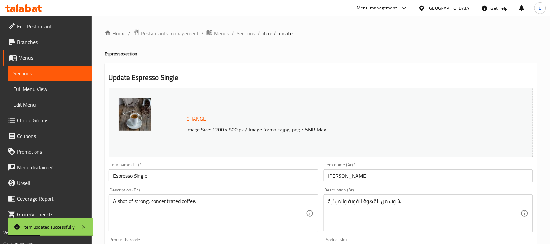
drag, startPoint x: 248, startPoint y: 30, endPoint x: 248, endPoint y: 10, distance: 20.2
click at [248, 30] on span "Sections" at bounding box center [245, 33] width 19 height 8
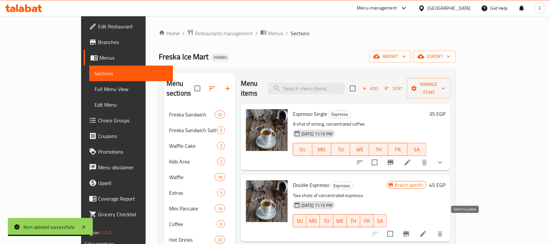
click at [397, 227] on input "checkbox" at bounding box center [390, 234] width 14 height 14
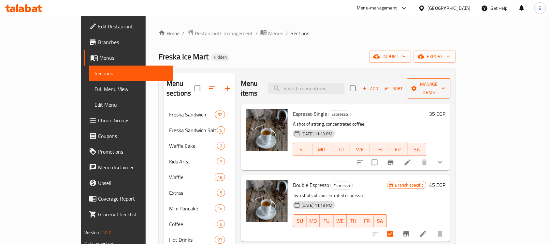
click at [445, 84] on span "Manage items" at bounding box center [428, 88] width 33 height 16
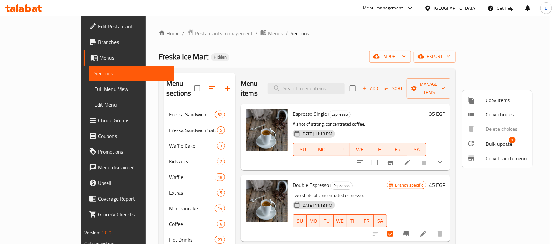
click at [491, 145] on span "Bulk update" at bounding box center [499, 144] width 27 height 8
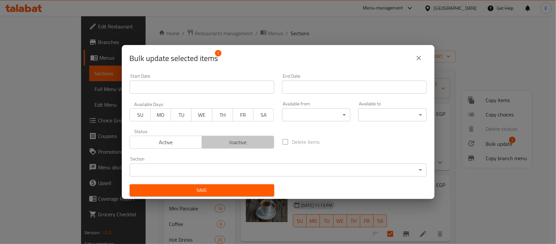
click at [240, 140] on span "Inactive" at bounding box center [237, 141] width 67 height 9
click at [199, 191] on span "Save" at bounding box center [202, 190] width 134 height 8
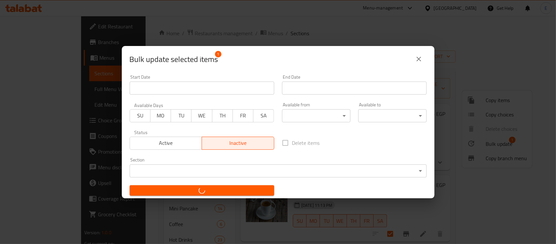
checkbox input "false"
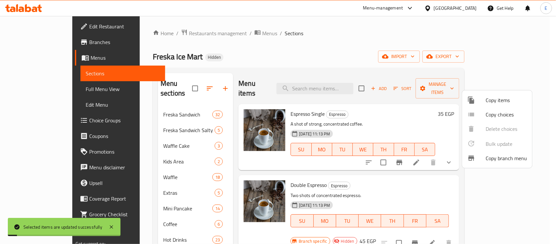
click at [417, 110] on div at bounding box center [278, 122] width 556 height 244
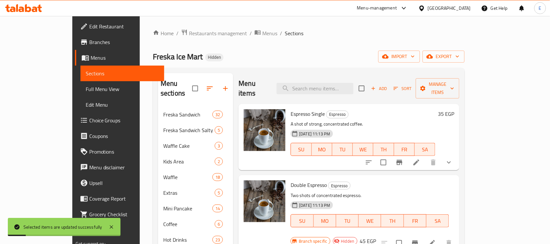
click at [420, 158] on icon at bounding box center [416, 162] width 8 height 8
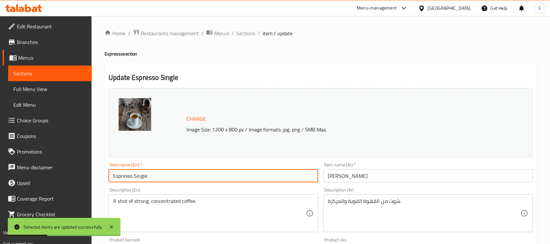
click at [144, 176] on input "Espresso Single" at bounding box center [212, 175] width 209 height 13
type input "Espresso"
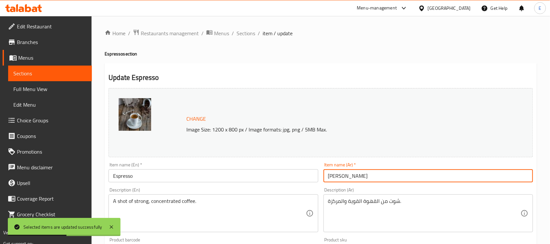
click at [336, 176] on input "إبريسو سنجل" at bounding box center [427, 175] width 209 height 13
click at [335, 176] on input "إبريسو سنجل" at bounding box center [427, 175] width 209 height 13
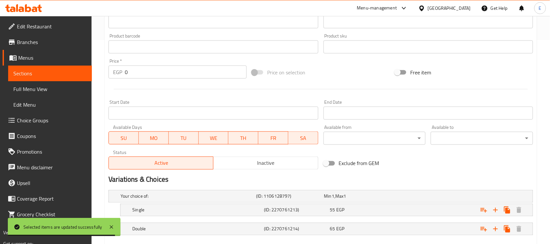
scroll to position [241, 0]
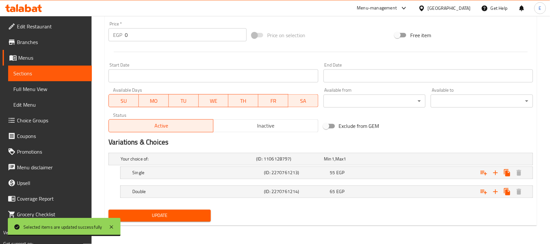
type input "إبريسو"
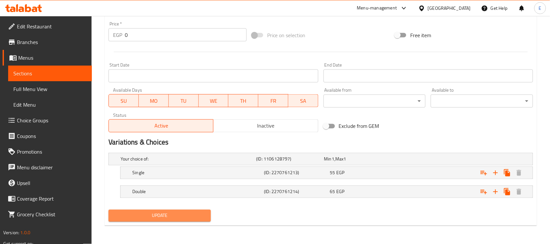
click at [182, 216] on span "Update" at bounding box center [160, 215] width 92 height 8
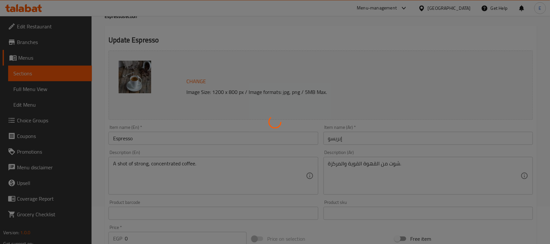
scroll to position [0, 0]
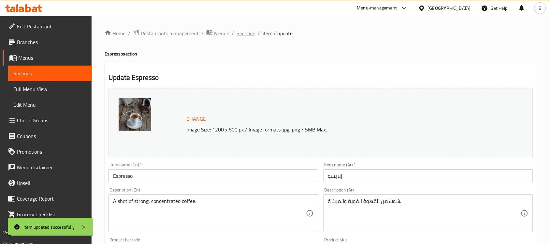
click at [247, 31] on span "Sections" at bounding box center [245, 33] width 19 height 8
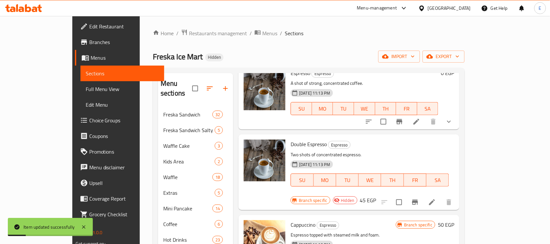
scroll to position [81, 0]
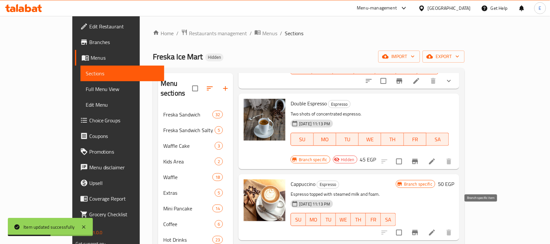
click at [423, 224] on button "Branch-specific-item" at bounding box center [415, 232] width 16 height 16
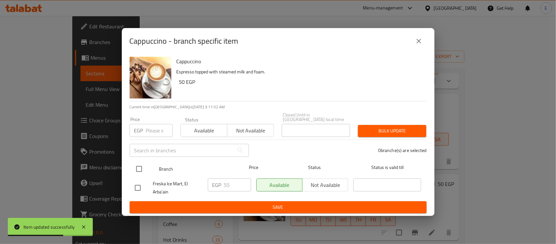
click at [146, 160] on div at bounding box center [144, 168] width 24 height 19
click at [137, 164] on input "checkbox" at bounding box center [139, 169] width 14 height 14
checkbox input "true"
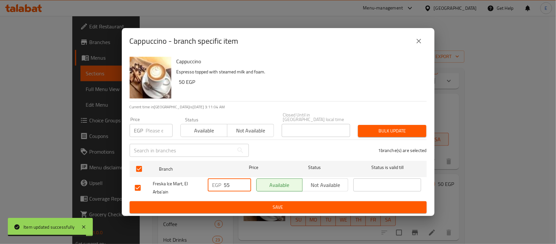
drag, startPoint x: 231, startPoint y: 183, endPoint x: 182, endPoint y: 182, distance: 48.9
click at [182, 182] on div "Freska Ice Mart, El Arba'ain EGP 55 ​ Available Not available ​" at bounding box center [278, 188] width 292 height 24
type input "80"
click at [287, 204] on span "Save" at bounding box center [278, 207] width 287 height 8
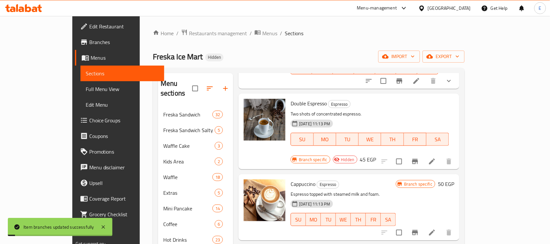
scroll to position [163, 0]
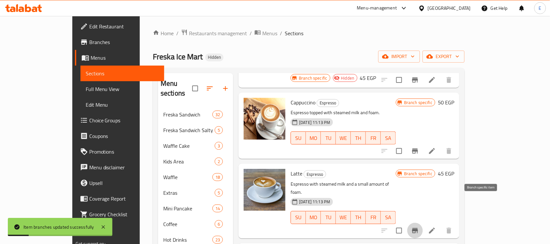
click at [423, 222] on button "Branch-specific-item" at bounding box center [415, 230] width 16 height 16
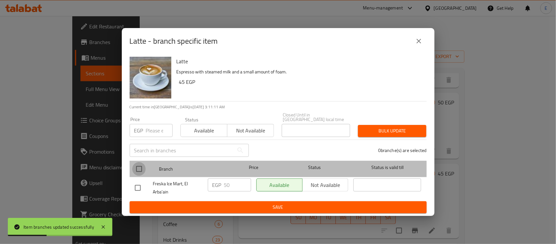
click at [134, 164] on input "checkbox" at bounding box center [139, 169] width 14 height 14
checkbox input "true"
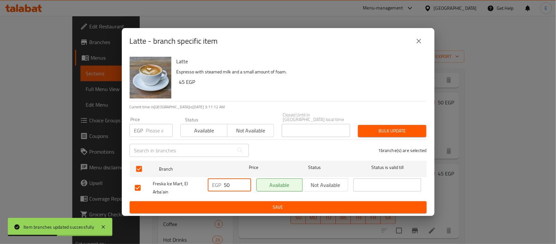
drag, startPoint x: 236, startPoint y: 181, endPoint x: 168, endPoint y: 179, distance: 67.8
click at [168, 179] on div "Freska Ice Mart, El Arba'ain EGP 50 ​ Available Not available ​" at bounding box center [278, 188] width 292 height 24
type input "75"
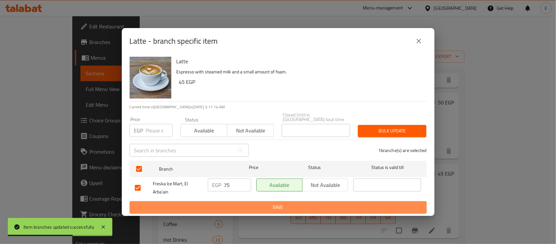
click at [231, 206] on span "Save" at bounding box center [278, 207] width 287 height 8
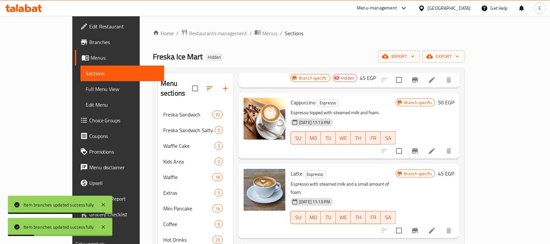
scroll to position [204, 0]
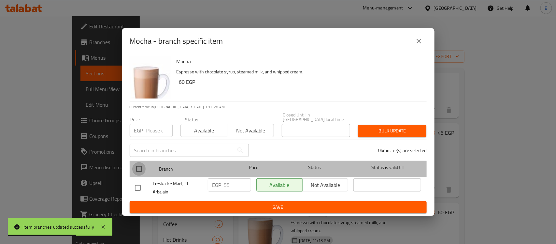
click at [142, 165] on input "checkbox" at bounding box center [139, 169] width 14 height 14
checkbox input "true"
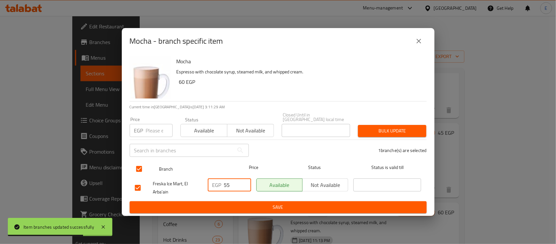
drag, startPoint x: 237, startPoint y: 181, endPoint x: 139, endPoint y: 168, distance: 98.9
click at [139, 168] on ul "Branch Price Status Status is valid till Freska Ice Mart, El Arba'ain EGP 55 ​ …" at bounding box center [278, 179] width 297 height 43
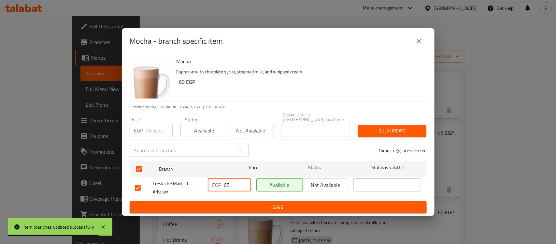
type input "65"
click at [275, 203] on span "Save" at bounding box center [278, 207] width 287 height 8
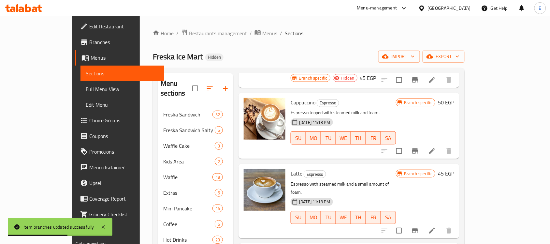
scroll to position [0, 0]
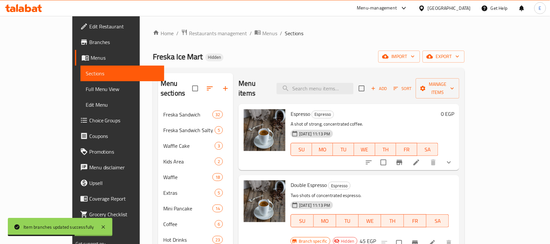
click at [459, 78] on div "Add Sort Manage items" at bounding box center [409, 88] width 101 height 20
click at [411, 85] on span "Sort" at bounding box center [402, 88] width 18 height 7
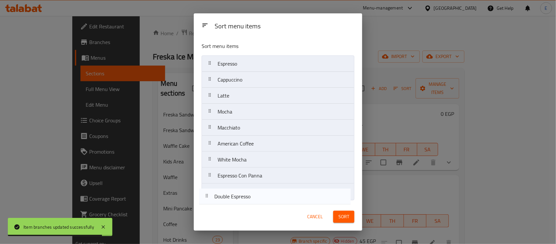
drag, startPoint x: 256, startPoint y: 83, endPoint x: 265, endPoint y: 161, distance: 77.8
click at [253, 201] on div "Sort menu items Espresso Double Espresso Cappuccino Latte Mocha Macchiato Ameri…" at bounding box center [278, 119] width 168 height 165
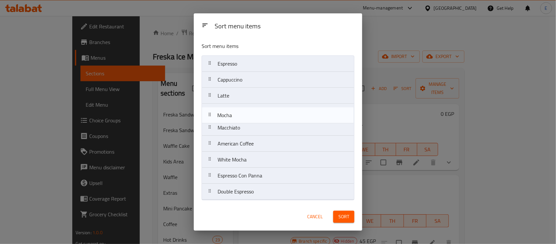
click at [240, 113] on nav "Espresso Cappuccino Latte Mocha Macchiato American Coffee White Mocha Espresso …" at bounding box center [278, 127] width 153 height 144
drag, startPoint x: 245, startPoint y: 131, endPoint x: 246, endPoint y: 117, distance: 14.0
click at [246, 117] on nav "Espresso Cappuccino Latte Mocha Macchiato American Coffee White Mocha Espresso …" at bounding box center [278, 127] width 153 height 144
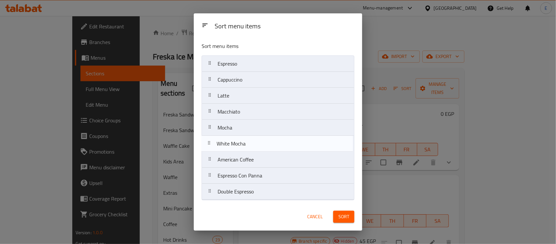
drag, startPoint x: 246, startPoint y: 163, endPoint x: 245, endPoint y: 145, distance: 18.3
click at [245, 145] on nav "Espresso Cappuccino Latte Macchiato Mocha American Coffee White Mocha Espresso …" at bounding box center [278, 127] width 153 height 144
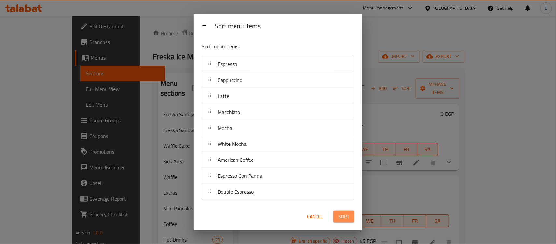
click at [341, 217] on span "Sort" at bounding box center [343, 216] width 11 height 8
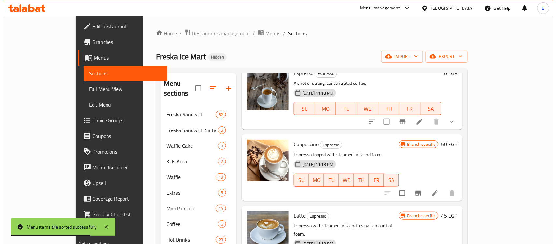
scroll to position [81, 0]
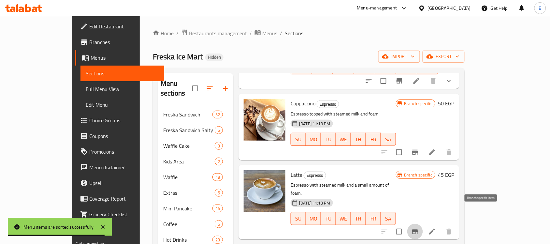
click at [419, 227] on icon "Branch-specific-item" at bounding box center [415, 231] width 8 height 8
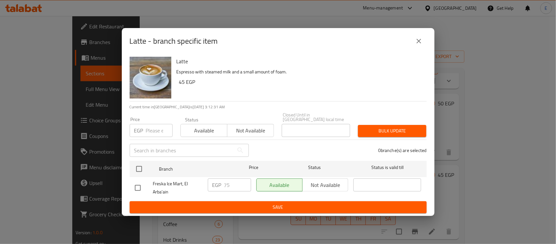
click at [420, 45] on icon "close" at bounding box center [419, 41] width 8 height 8
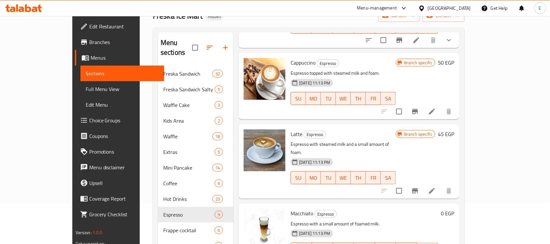
scroll to position [122, 0]
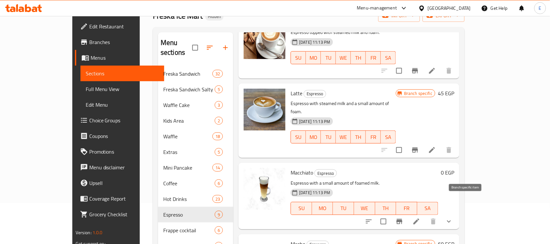
click at [402, 218] on icon "Branch-specific-item" at bounding box center [399, 220] width 6 height 5
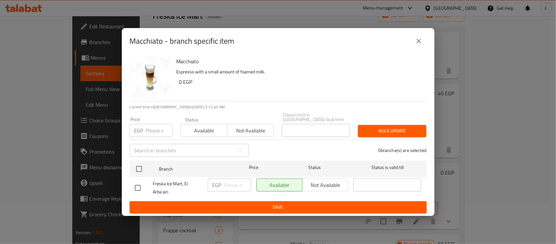
click at [419, 43] on icon "close" at bounding box center [419, 41] width 8 height 8
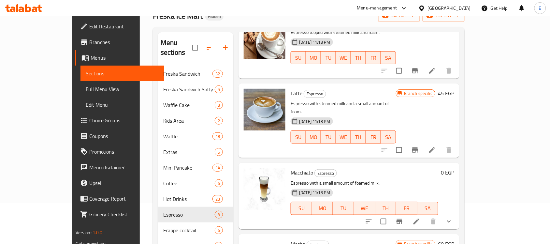
click at [453, 217] on icon "show more" at bounding box center [449, 221] width 8 height 8
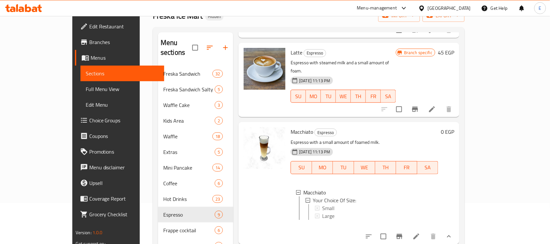
scroll to position [204, 0]
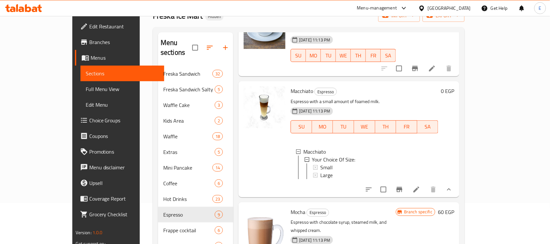
click at [425, 183] on li at bounding box center [416, 189] width 18 height 12
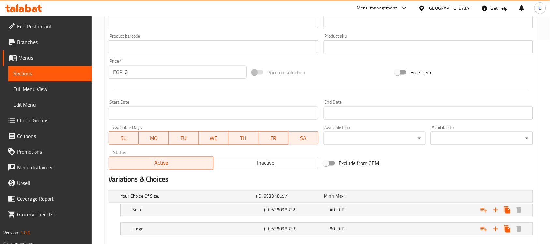
scroll to position [241, 0]
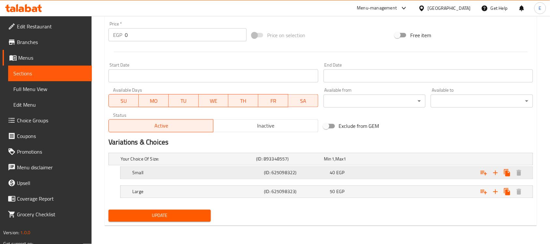
click at [243, 163] on div "Small" at bounding box center [186, 158] width 135 height 9
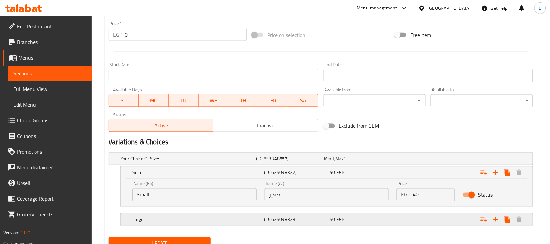
scroll to position [269, 0]
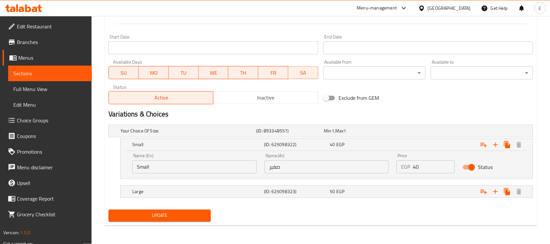
click at [470, 168] on input "Status" at bounding box center [471, 167] width 37 height 12
checkbox input "false"
click at [413, 132] on div "Expand" at bounding box center [457, 131] width 135 height 3
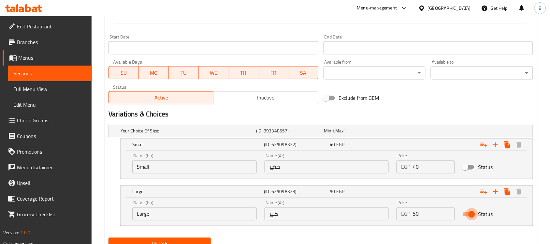
click at [468, 218] on input "Status" at bounding box center [471, 214] width 37 height 12
checkbox input "false"
drag, startPoint x: 424, startPoint y: 168, endPoint x: 369, endPoint y: 170, distance: 54.8
click at [369, 170] on div "Name (En) Small Name (En) Name (Ar) صغير Name (Ar) Price EGP 40 Price Status" at bounding box center [326, 163] width 396 height 28
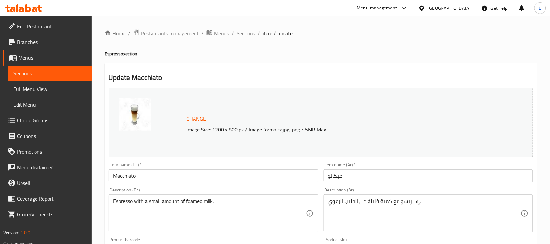
scroll to position [163, 0]
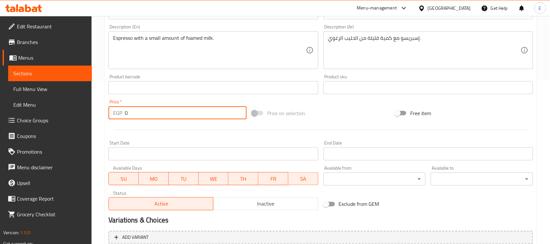
drag, startPoint x: 141, startPoint y: 117, endPoint x: 41, endPoint y: 120, distance: 99.7
click at [41, 120] on div "Edit Restaurant Branches Menus Sections Full Menu View Edit Menu Choice Groups …" at bounding box center [275, 80] width 550 height 454
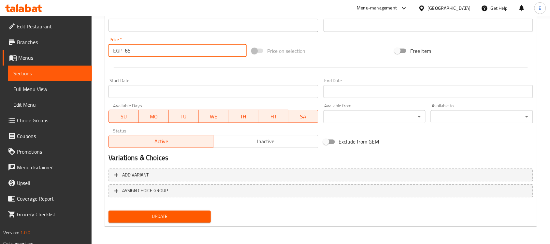
type input "65"
drag, startPoint x: 153, startPoint y: 217, endPoint x: 193, endPoint y: 173, distance: 59.5
click at [153, 217] on span "Update" at bounding box center [160, 216] width 92 height 8
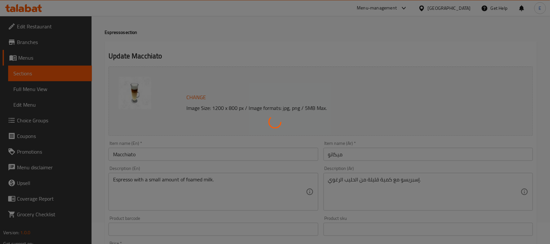
scroll to position [0, 0]
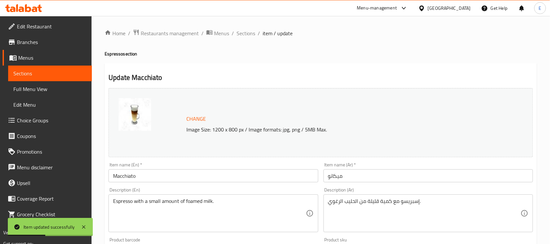
click at [243, 27] on div "Home / Restaurants management / Menus / Sections / item / update Espresso secti…" at bounding box center [321, 243] width 458 height 454
click at [244, 27] on div "Home / Restaurants management / Menus / Sections / item / update Espresso secti…" at bounding box center [321, 243] width 458 height 454
click at [245, 29] on span "Sections" at bounding box center [245, 33] width 19 height 8
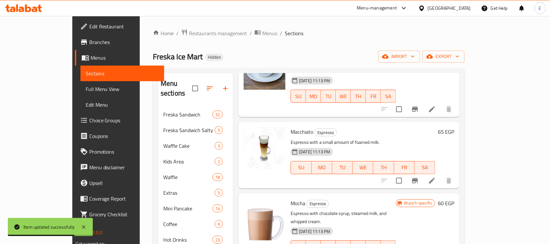
scroll to position [244, 0]
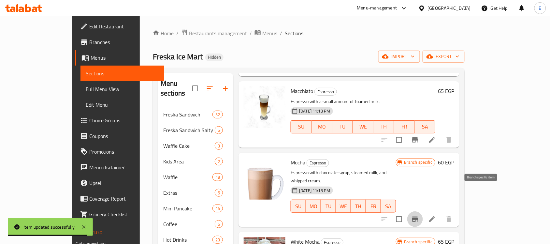
click at [419, 215] on icon "Branch-specific-item" at bounding box center [415, 219] width 8 height 8
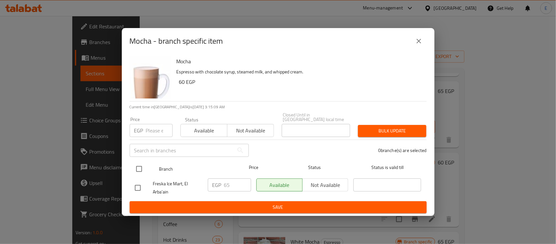
click at [148, 169] on div at bounding box center [144, 168] width 24 height 19
click at [137, 168] on input "checkbox" at bounding box center [139, 169] width 14 height 14
checkbox input "true"
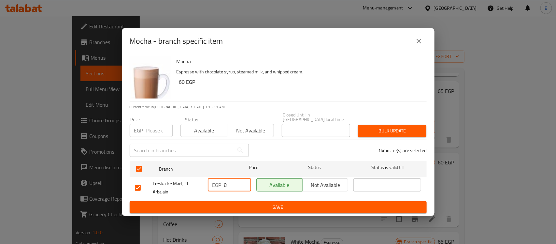
drag, startPoint x: 234, startPoint y: 182, endPoint x: 201, endPoint y: 181, distance: 33.6
click at [201, 181] on div "Freska Ice Mart, El Arba'ain EGP 8 ​ Available Not available ​" at bounding box center [278, 188] width 292 height 24
drag, startPoint x: 234, startPoint y: 186, endPoint x: 203, endPoint y: 182, distance: 31.8
click at [195, 183] on div "Freska Ice Mart, El Arba'ain EGP 58 ​ Available Not available ​" at bounding box center [278, 188] width 292 height 24
type input "85"
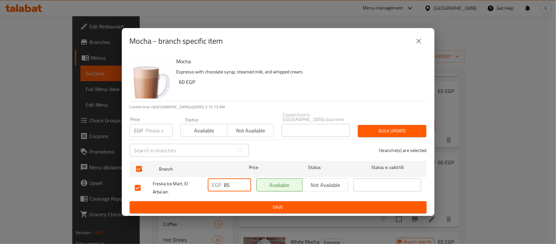
click at [240, 203] on span "Save" at bounding box center [278, 207] width 287 height 8
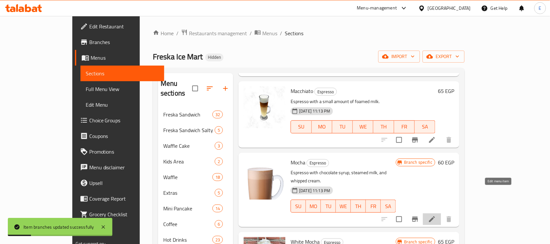
click at [436, 215] on icon at bounding box center [432, 219] width 8 height 8
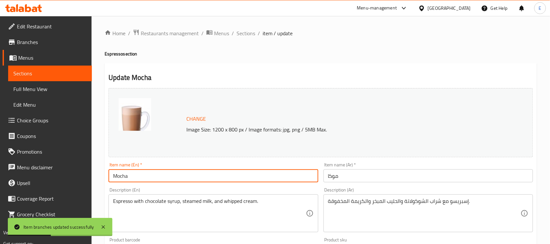
click at [116, 176] on input "Mocha" at bounding box center [212, 175] width 209 height 13
type input "Dark Mocha"
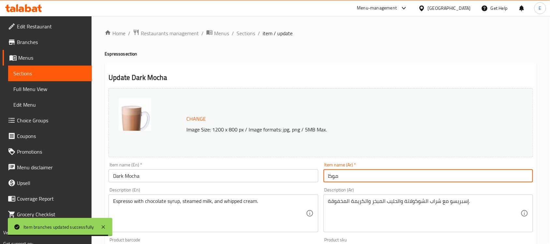
click at [367, 182] on input "موكا" at bounding box center [427, 175] width 209 height 13
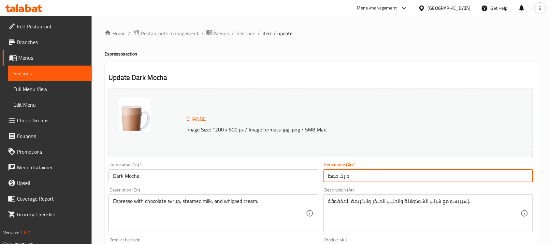
scroll to position [225, 0]
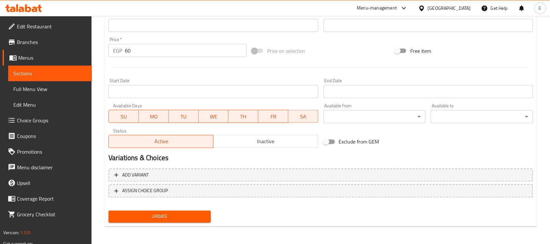
type input "دارك موكا"
click at [165, 212] on span "Update" at bounding box center [160, 216] width 92 height 8
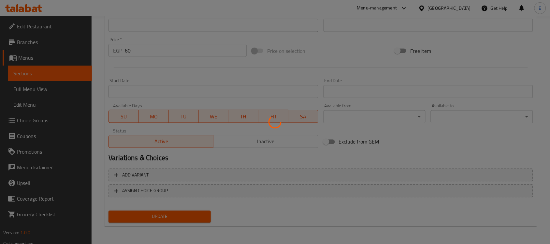
scroll to position [0, 0]
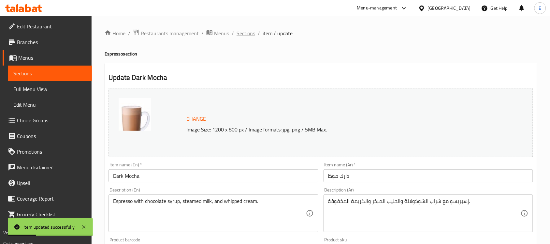
click at [249, 31] on span "Sections" at bounding box center [245, 33] width 19 height 8
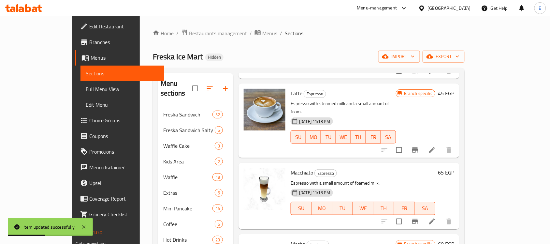
scroll to position [349, 0]
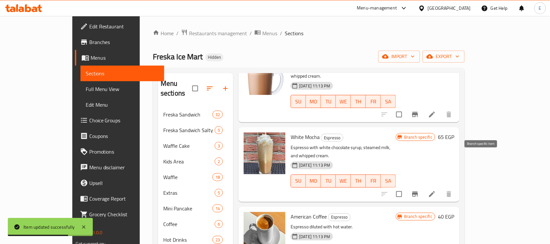
click at [419, 190] on icon "Branch-specific-item" at bounding box center [415, 194] width 8 height 8
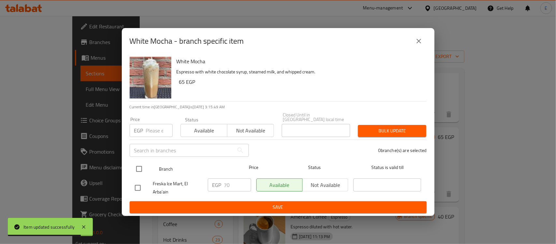
click at [144, 167] on input "checkbox" at bounding box center [139, 169] width 14 height 14
checkbox input "true"
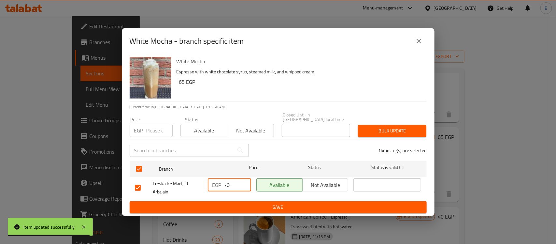
drag, startPoint x: 230, startPoint y: 183, endPoint x: 196, endPoint y: 183, distance: 33.9
click at [196, 183] on div "Freska Ice Mart, El Arba'ain EGP 70 ​ Available Not available ​" at bounding box center [278, 188] width 292 height 24
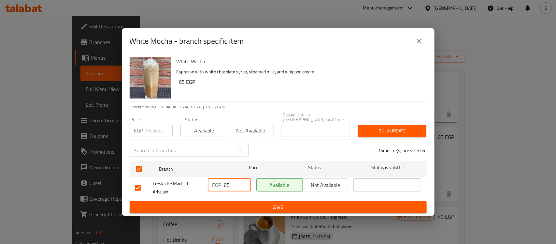
type input "85"
click at [245, 203] on span "Save" at bounding box center [278, 207] width 287 height 8
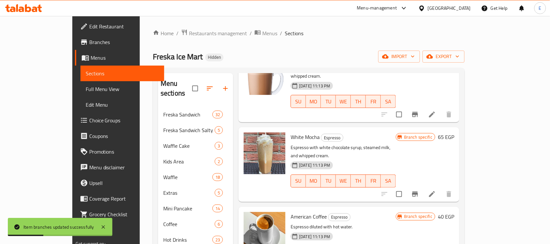
scroll to position [41, 0]
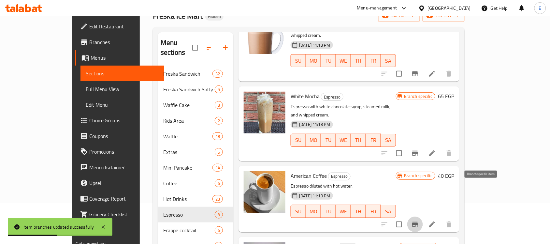
click at [418, 221] on icon "Branch-specific-item" at bounding box center [415, 223] width 6 height 5
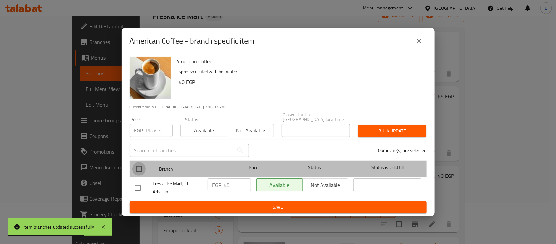
click at [141, 170] on input "checkbox" at bounding box center [139, 169] width 14 height 14
checkbox input "true"
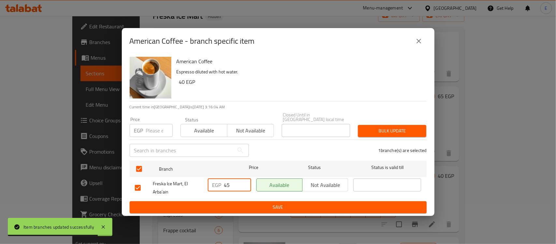
drag, startPoint x: 235, startPoint y: 182, endPoint x: 128, endPoint y: 178, distance: 107.9
click at [128, 178] on div "American Coffee Espresso diluted with hot water. 40 EGP Current time in [GEOGRA…" at bounding box center [278, 135] width 313 height 162
type input "65"
click at [247, 203] on span "Save" at bounding box center [278, 207] width 287 height 8
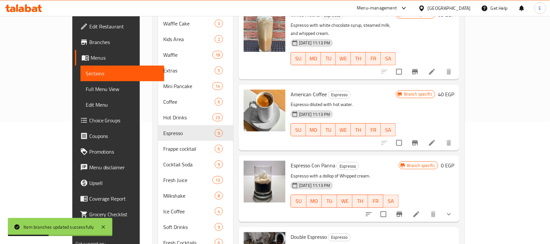
scroll to position [155, 0]
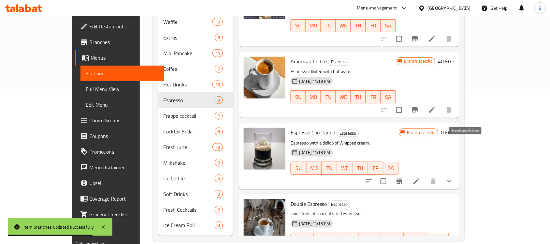
click at [403, 177] on icon "Branch-specific-item" at bounding box center [399, 181] width 8 height 8
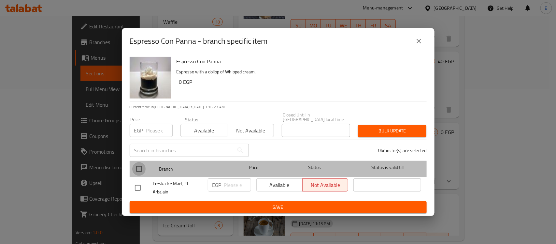
drag, startPoint x: 140, startPoint y: 166, endPoint x: 193, endPoint y: 179, distance: 54.7
click at [140, 167] on input "checkbox" at bounding box center [139, 169] width 14 height 14
checkbox input "true"
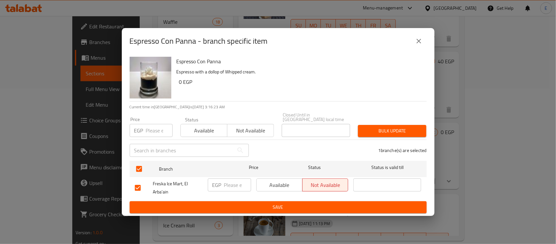
click at [224, 183] on input "number" at bounding box center [237, 184] width 27 height 13
type input "65"
click at [278, 187] on button "Available" at bounding box center [279, 184] width 46 height 13
click at [271, 204] on span "Save" at bounding box center [278, 207] width 287 height 8
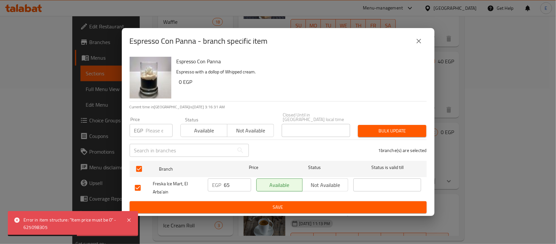
click at [425, 43] on button "close" at bounding box center [419, 41] width 16 height 16
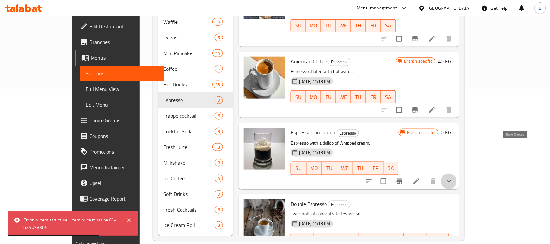
click at [453, 177] on icon "show more" at bounding box center [449, 181] width 8 height 8
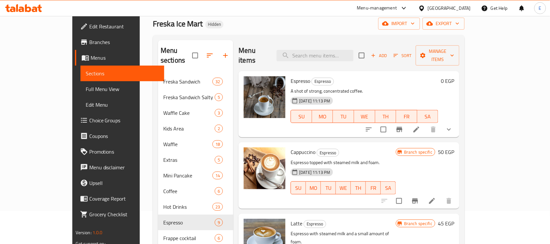
scroll to position [0, 0]
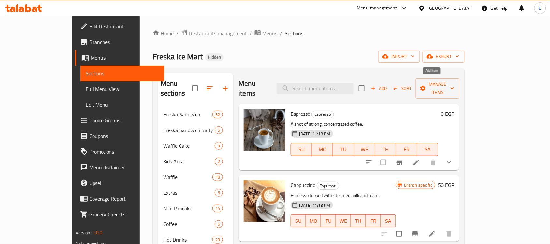
click at [388, 85] on span "Add" at bounding box center [379, 88] width 18 height 7
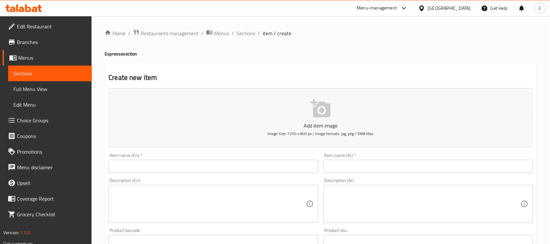
click at [137, 163] on input "text" at bounding box center [212, 166] width 209 height 13
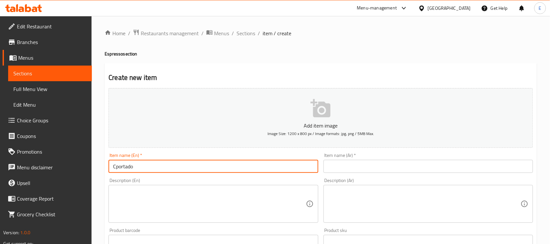
click at [118, 165] on input "Cportado" at bounding box center [212, 166] width 209 height 13
type input "Cortado"
click at [367, 169] on input "text" at bounding box center [427, 166] width 209 height 13
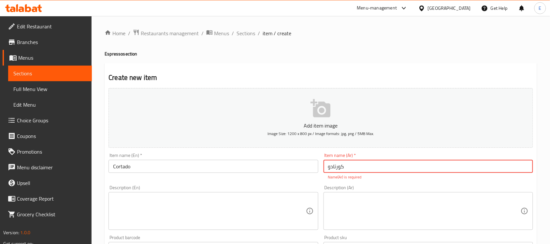
type input "كورتادو"
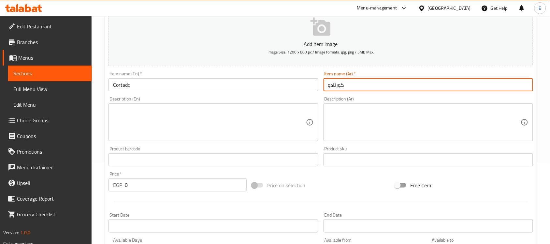
scroll to position [122, 0]
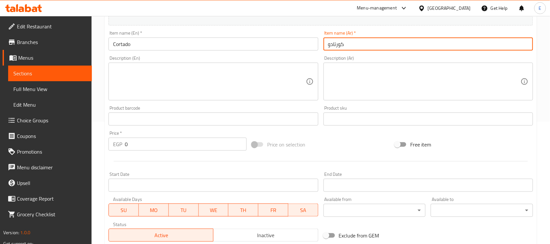
drag, startPoint x: 141, startPoint y: 143, endPoint x: 79, endPoint y: 145, distance: 62.2
click at [79, 145] on div "Edit Restaurant Branches Menus Sections Full Menu View Edit Menu Choice Groups …" at bounding box center [275, 116] width 550 height 444
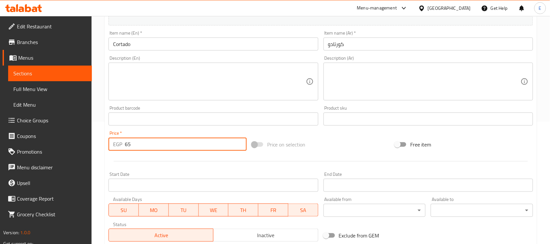
scroll to position [215, 0]
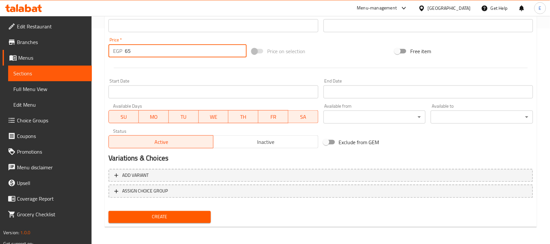
type input "65"
click at [173, 209] on div "Create" at bounding box center [159, 216] width 107 height 17
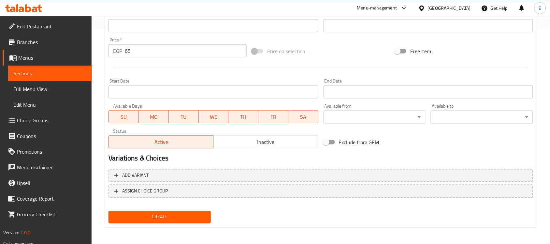
click at [182, 214] on span "Create" at bounding box center [160, 217] width 92 height 8
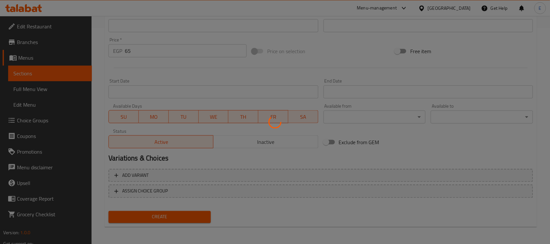
scroll to position [0, 0]
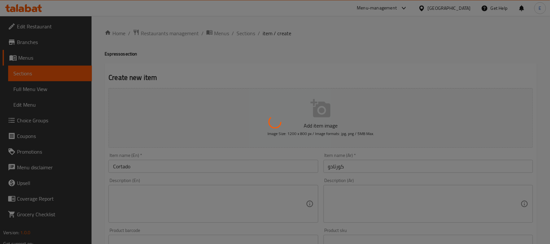
type input "0"
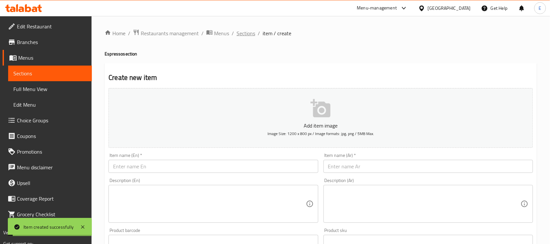
click at [252, 30] on span "Sections" at bounding box center [245, 33] width 19 height 8
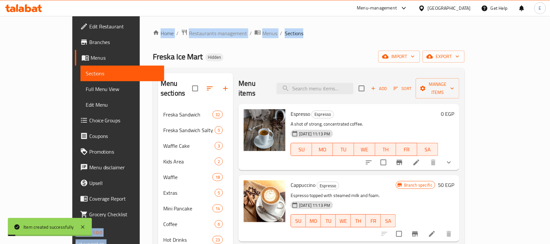
drag, startPoint x: 246, startPoint y: 16, endPoint x: 270, endPoint y: -24, distance: 46.6
click at [270, 0] on html "Item created successfully ​ Menu-management [GEOGRAPHIC_DATA] Get Help E Edit R…" at bounding box center [275, 122] width 550 height 244
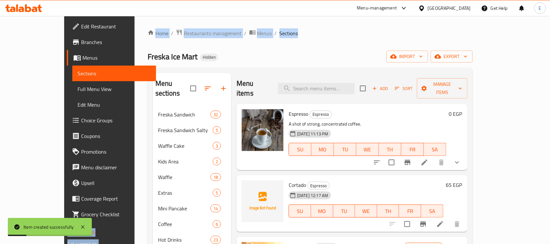
scroll to position [155, 0]
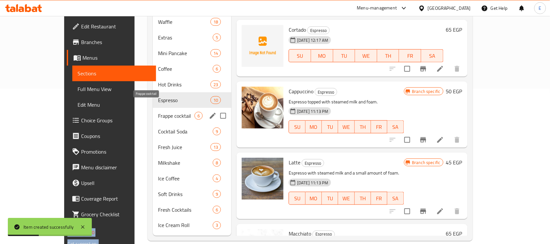
click at [158, 112] on span "Frappe cocktail" at bounding box center [176, 116] width 36 height 8
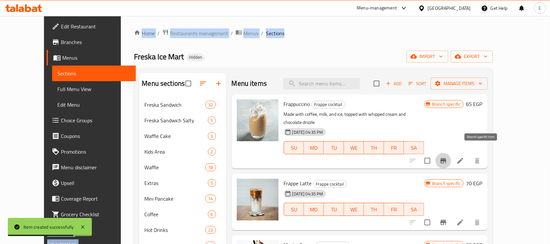
click at [447, 157] on icon "Branch-specific-item" at bounding box center [443, 161] width 8 height 8
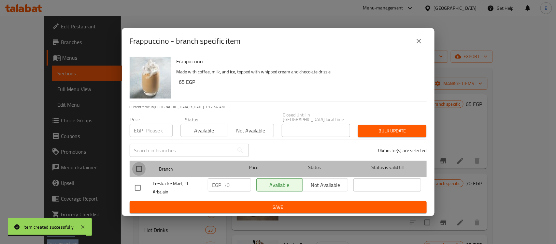
click at [134, 163] on input "checkbox" at bounding box center [139, 169] width 14 height 14
checkbox input "true"
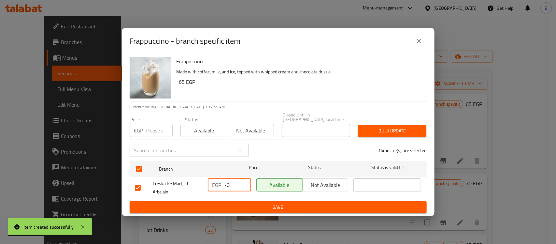
drag, startPoint x: 233, startPoint y: 183, endPoint x: 202, endPoint y: 178, distance: 31.7
click at [202, 178] on div "Freska Ice Mart, El Arba'ain EGP 70 ​ Available Not available ​" at bounding box center [278, 188] width 292 height 24
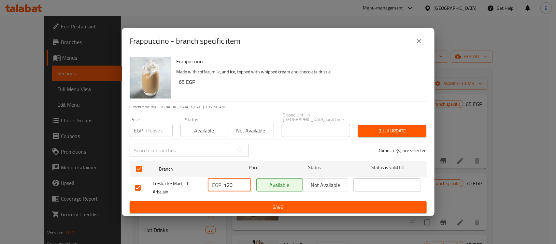
type input "120"
click at [271, 204] on span "Save" at bounding box center [278, 207] width 287 height 8
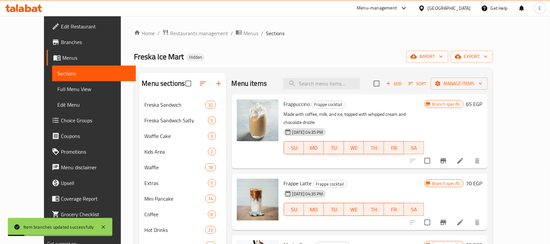
click at [446, 219] on icon "Branch-specific-item" at bounding box center [443, 221] width 6 height 5
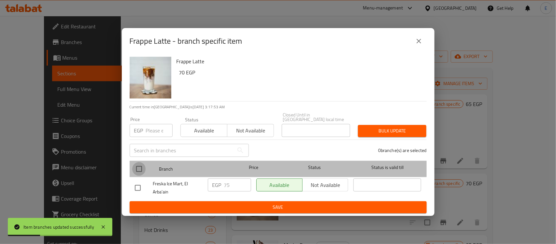
click at [142, 168] on input "checkbox" at bounding box center [139, 169] width 14 height 14
checkbox input "true"
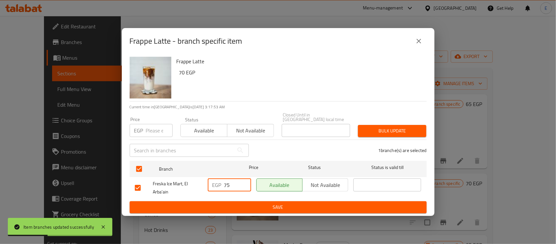
drag, startPoint x: 241, startPoint y: 183, endPoint x: 194, endPoint y: 182, distance: 46.9
click at [194, 182] on div "Freska Ice Mart, El Arba'ain EGP 75 ​ Available Not available ​" at bounding box center [278, 188] width 292 height 24
type input "110"
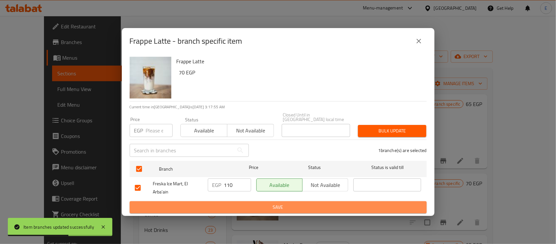
click at [295, 204] on span "Save" at bounding box center [278, 207] width 287 height 8
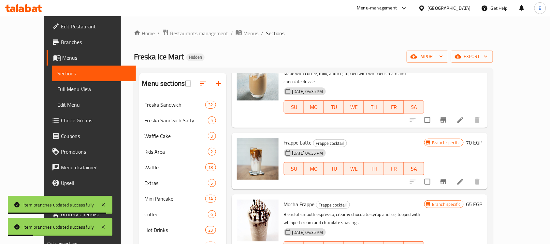
scroll to position [81, 0]
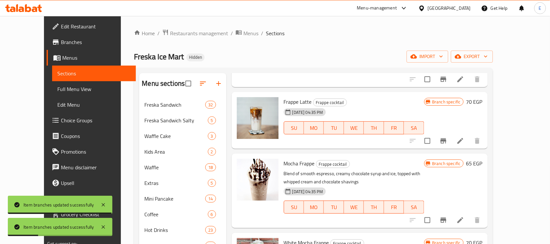
click at [451, 212] on button "Branch-specific-item" at bounding box center [443, 220] width 16 height 16
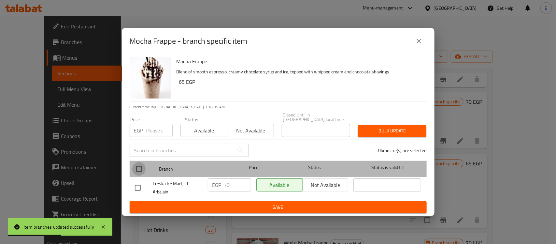
drag, startPoint x: 135, startPoint y: 166, endPoint x: 188, endPoint y: 176, distance: 53.1
click at [137, 166] on input "checkbox" at bounding box center [139, 169] width 14 height 14
checkbox input "true"
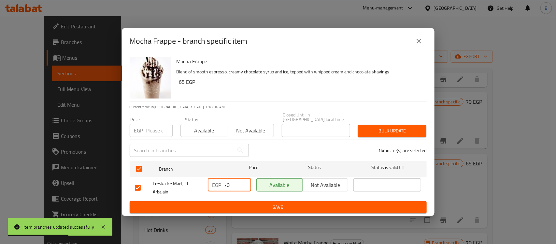
drag, startPoint x: 233, startPoint y: 178, endPoint x: 199, endPoint y: 180, distance: 34.2
click at [200, 181] on div "Freska Ice Mart, El Arba'ain EGP 70 ​ Available Not available ​" at bounding box center [278, 188] width 292 height 24
type input "115"
drag, startPoint x: 256, startPoint y: 204, endPoint x: 254, endPoint y: 193, distance: 10.8
click at [255, 204] on span "Save" at bounding box center [278, 207] width 287 height 8
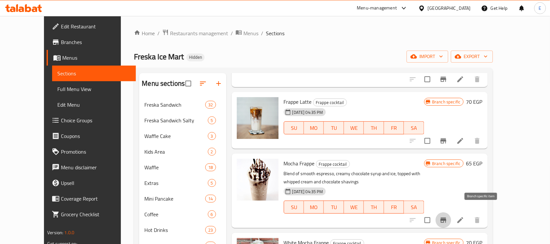
click at [447, 216] on icon "Branch-specific-item" at bounding box center [443, 220] width 8 height 8
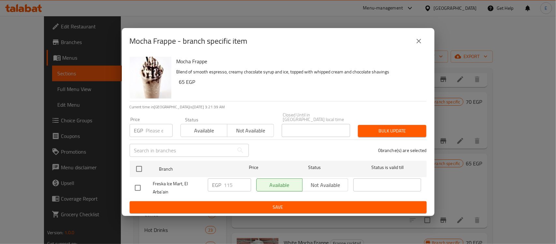
drag, startPoint x: 420, startPoint y: 42, endPoint x: 317, endPoint y: 6, distance: 109.7
click at [420, 41] on icon "close" at bounding box center [418, 41] width 5 height 5
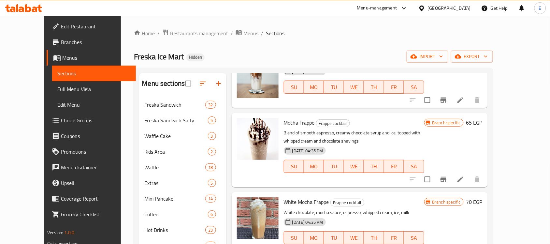
scroll to position [41, 0]
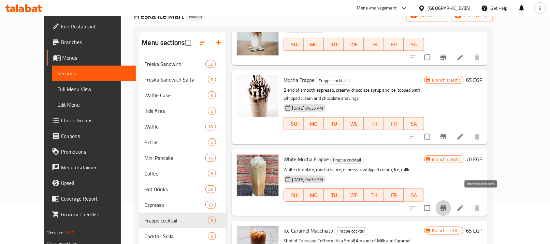
click at [446, 205] on icon "Branch-specific-item" at bounding box center [443, 207] width 6 height 5
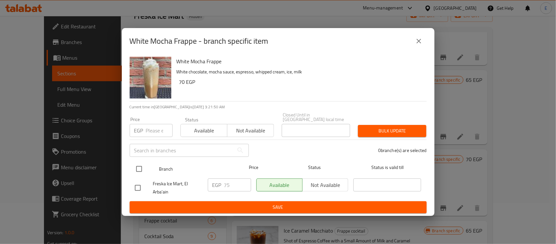
click at [140, 168] on input "checkbox" at bounding box center [139, 169] width 14 height 14
checkbox input "true"
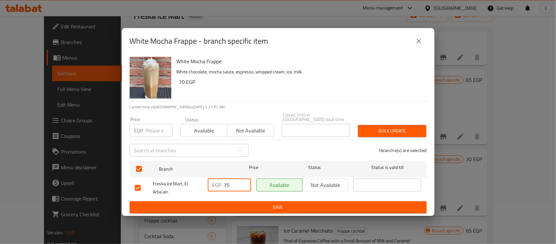
drag, startPoint x: 232, startPoint y: 181, endPoint x: 172, endPoint y: 185, distance: 60.4
click at [172, 185] on div "Freska Ice Mart, El Arba'ain EGP 75 ​ Available Not available ​" at bounding box center [278, 188] width 292 height 24
type input "115"
click at [233, 206] on span "Save" at bounding box center [278, 207] width 287 height 8
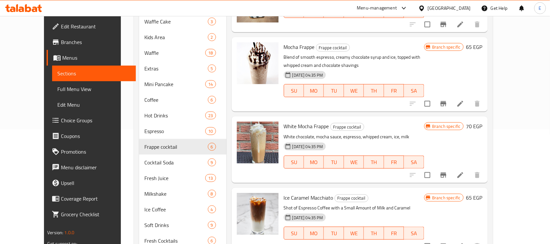
scroll to position [124, 0]
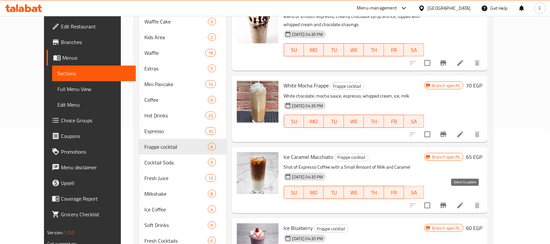
click at [434, 198] on input "checkbox" at bounding box center [427, 205] width 14 height 14
checkbox input "true"
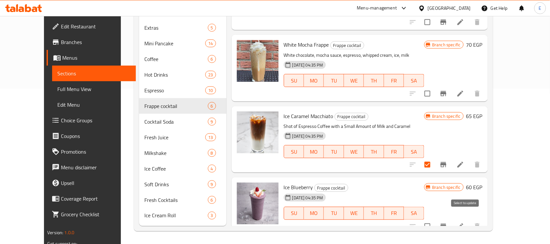
click at [434, 219] on input "checkbox" at bounding box center [427, 226] width 14 height 14
checkbox input "true"
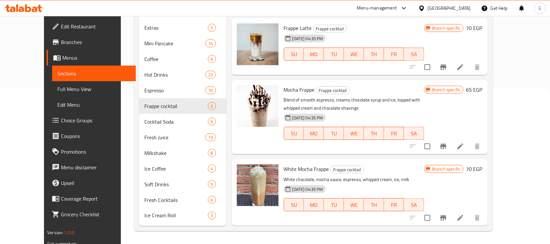
scroll to position [0, 0]
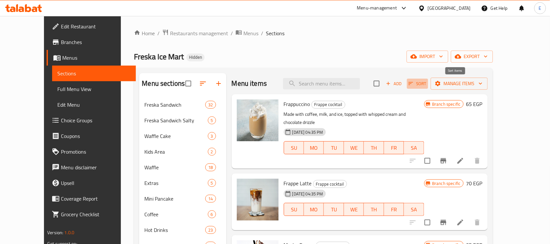
click at [426, 84] on span "Sort" at bounding box center [417, 83] width 18 height 7
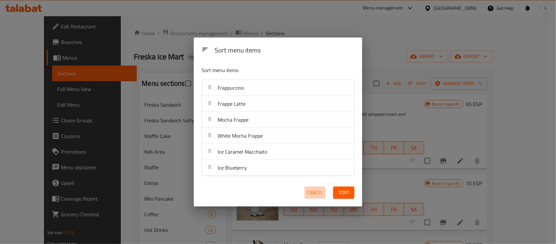
click at [318, 191] on span "Cancel" at bounding box center [315, 192] width 16 height 8
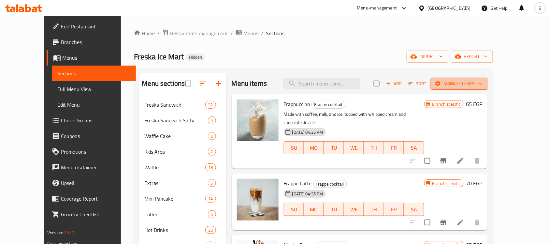
click at [482, 82] on span "Manage items" at bounding box center [459, 83] width 47 height 8
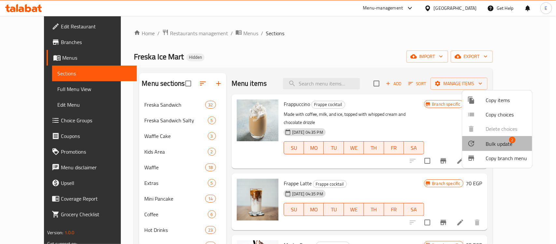
click at [496, 146] on span "Bulk update" at bounding box center [499, 144] width 27 height 8
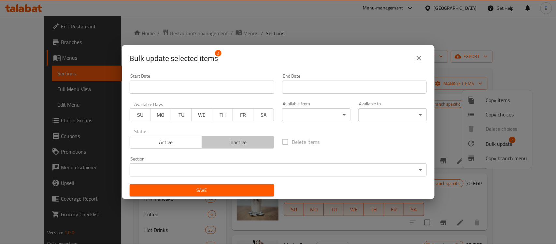
click at [259, 144] on span "Inactive" at bounding box center [237, 141] width 67 height 9
click at [257, 184] on button "Save" at bounding box center [202, 190] width 145 height 12
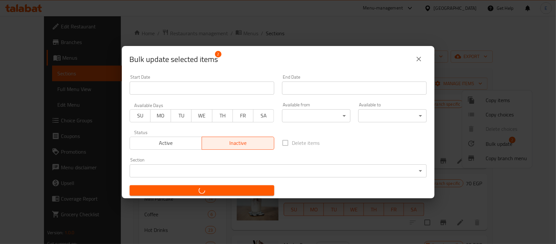
checkbox input "false"
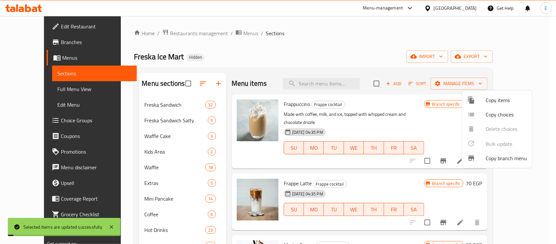
click at [433, 82] on div at bounding box center [278, 122] width 556 height 244
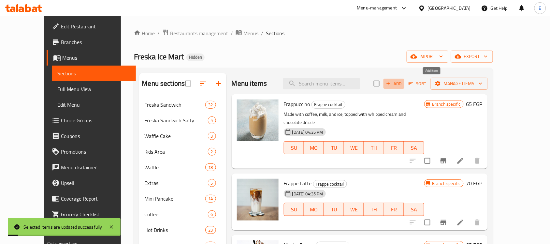
click at [402, 82] on span "Add" at bounding box center [394, 83] width 18 height 7
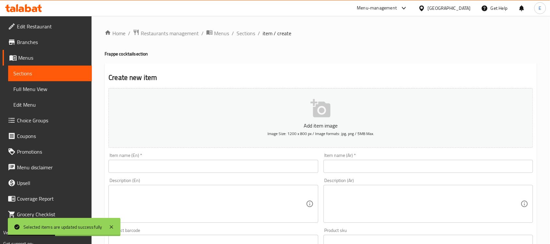
click at [336, 169] on input "text" at bounding box center [427, 166] width 209 height 13
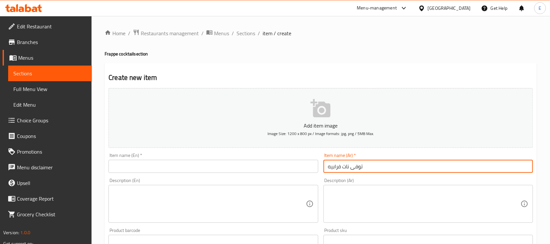
type input "توفى نات فرابيه"
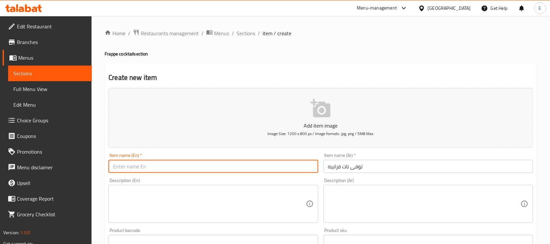
click at [229, 161] on input "text" at bounding box center [212, 166] width 209 height 13
paste input "[PERSON_NAME] died"
click at [120, 166] on input "[PERSON_NAME] died" at bounding box center [212, 166] width 209 height 13
type input "Nuts Tofu Frappe"
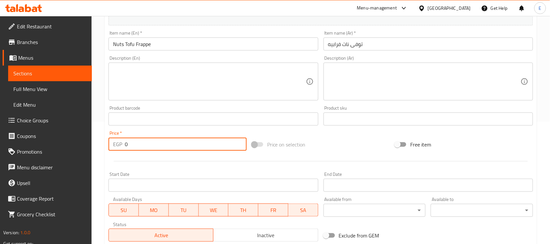
drag, startPoint x: 133, startPoint y: 144, endPoint x: 23, endPoint y: 149, distance: 109.2
click at [23, 149] on div "Edit Restaurant Branches Menus Sections Full Menu View Edit Menu Choice Groups …" at bounding box center [275, 116] width 550 height 444
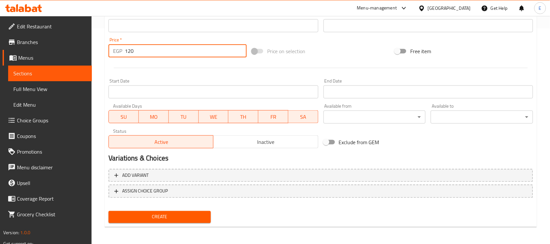
type input "120"
click at [169, 211] on button "Create" at bounding box center [159, 217] width 102 height 12
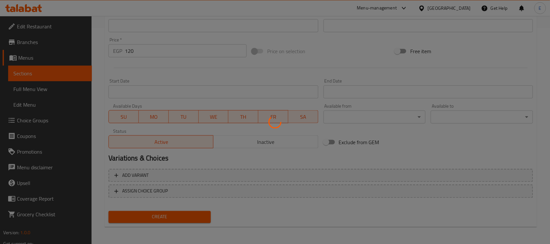
type input "0"
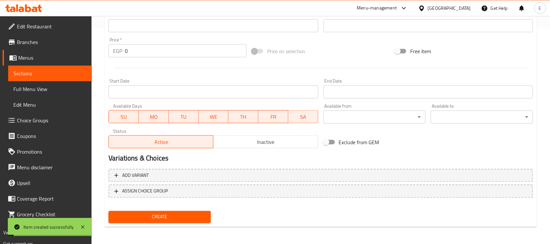
scroll to position [12, 0]
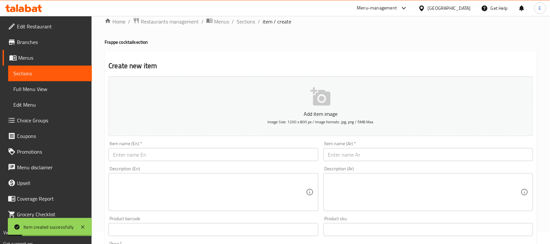
click at [232, 151] on input "text" at bounding box center [212, 154] width 209 height 13
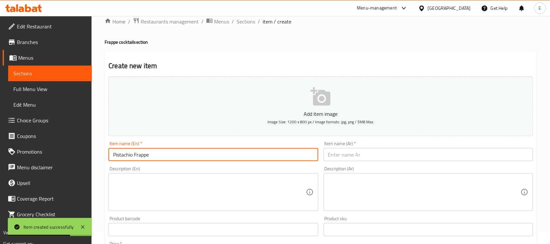
type input "Pistachio Frappe"
click at [408, 151] on input "text" at bounding box center [427, 154] width 209 height 13
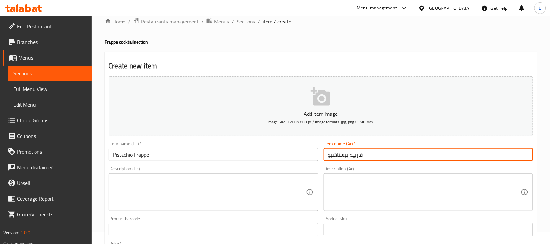
scroll to position [93, 0]
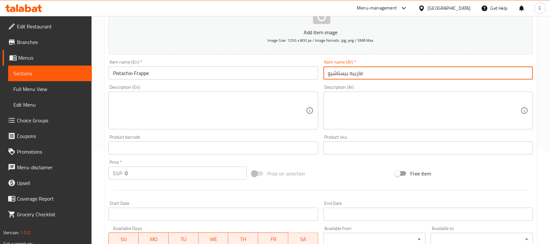
type input "فاربيه بيستاشيو"
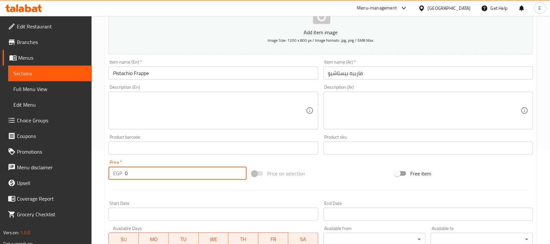
drag, startPoint x: 140, startPoint y: 175, endPoint x: 98, endPoint y: 172, distance: 42.4
click at [93, 172] on div "Home / Restaurants management / Menus / Sections / item / create Frappe cocktai…" at bounding box center [321, 145] width 458 height 444
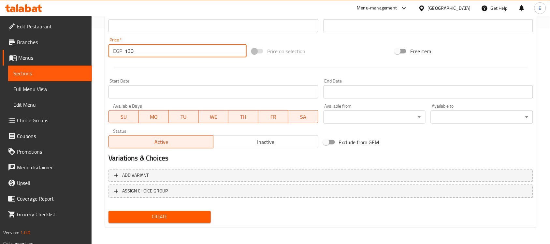
type input "130"
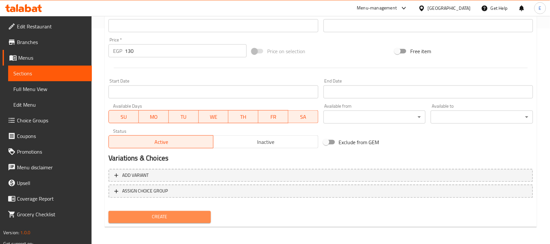
click at [182, 218] on span "Create" at bounding box center [160, 217] width 92 height 8
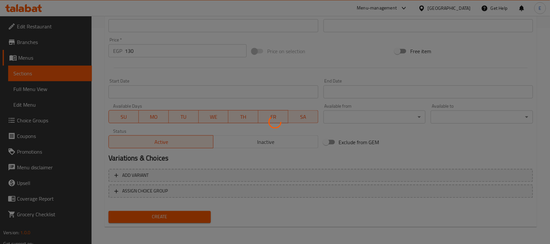
type input "0"
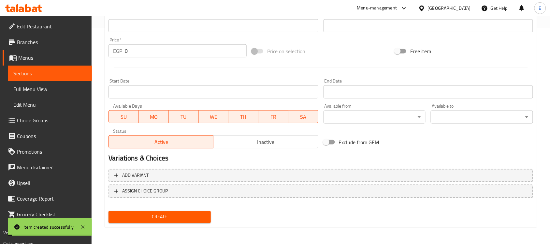
scroll to position [12, 0]
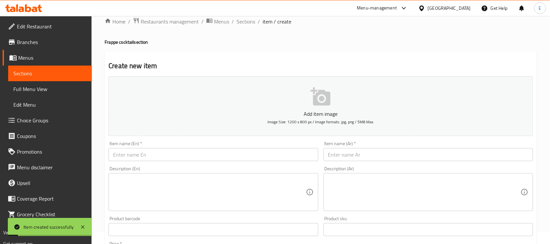
click at [337, 157] on input "text" at bounding box center [427, 154] width 209 height 13
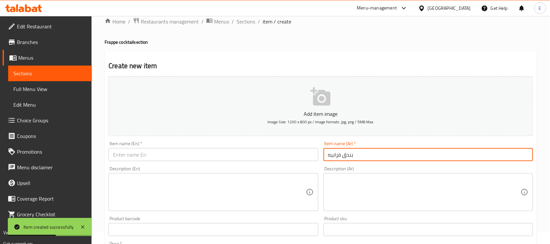
type input "بندق فرابيه"
click at [274, 149] on input "text" at bounding box center [212, 154] width 209 height 13
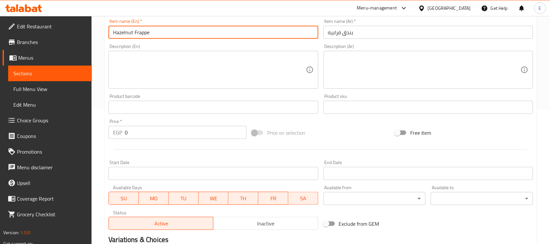
scroll to position [215, 0]
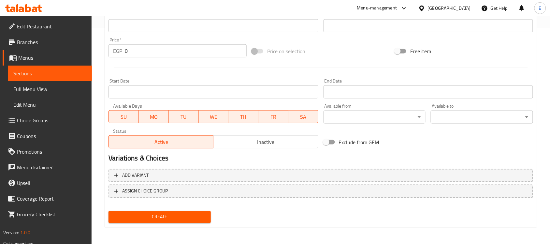
type input "Hazelnut Frappe"
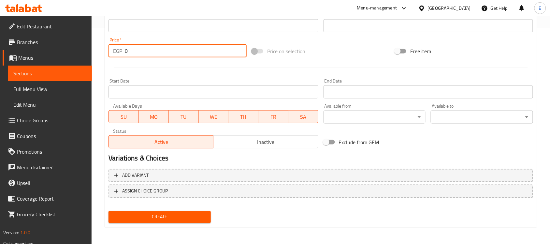
drag, startPoint x: 118, startPoint y: 50, endPoint x: 28, endPoint y: 35, distance: 91.6
click at [24, 37] on div "Edit Restaurant Branches Menus Sections Full Menu View Edit Menu Choice Groups …" at bounding box center [275, 23] width 550 height 444
type input "115"
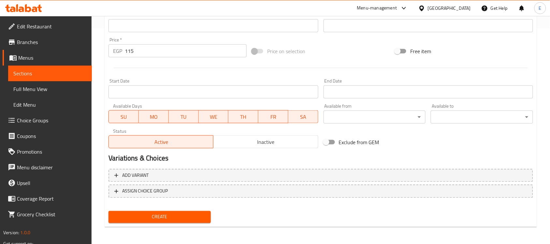
click at [180, 206] on div "Add variant ASSIGN CHOICE GROUP" at bounding box center [321, 187] width 430 height 42
click at [179, 213] on span "Create" at bounding box center [160, 217] width 92 height 8
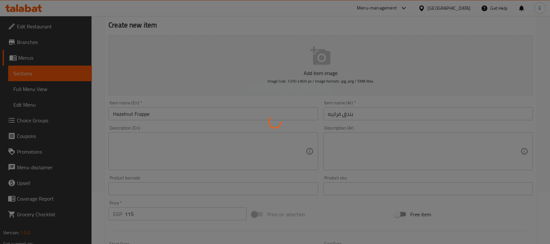
scroll to position [0, 0]
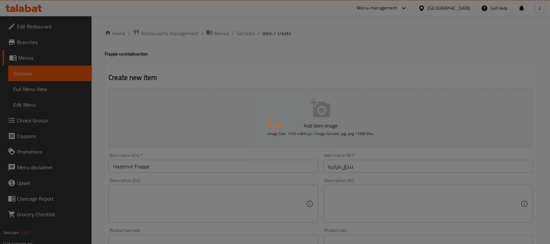
type input "0"
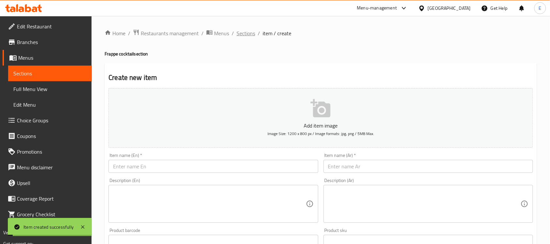
click at [249, 31] on span "Sections" at bounding box center [245, 33] width 19 height 8
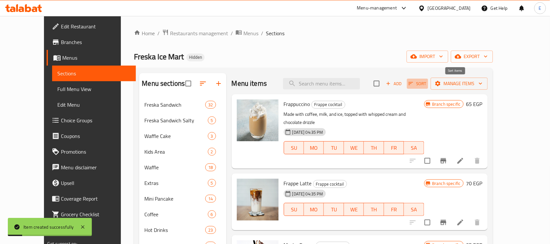
click at [426, 81] on span "Sort" at bounding box center [417, 83] width 18 height 7
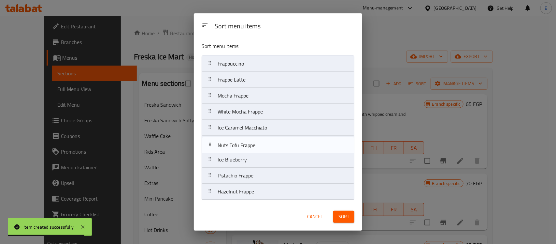
drag, startPoint x: 254, startPoint y: 163, endPoint x: 254, endPoint y: 147, distance: 16.6
click at [254, 147] on nav "Frappuccino Frappe Latte Mocha Frappe White Mocha Frappe Ice Caramel Macchiato …" at bounding box center [278, 127] width 153 height 144
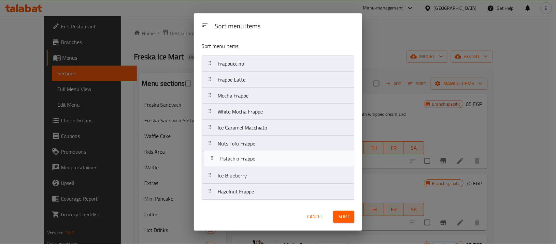
drag, startPoint x: 254, startPoint y: 182, endPoint x: 256, endPoint y: 161, distance: 21.3
click at [256, 161] on nav "Frappuccino Frappe Latte Mocha Frappe White Mocha Frappe Ice Caramel Macchiato …" at bounding box center [278, 127] width 153 height 144
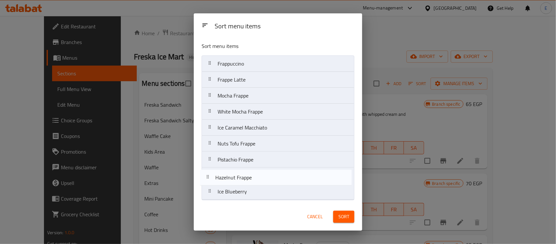
drag, startPoint x: 251, startPoint y: 194, endPoint x: 248, endPoint y: 174, distance: 20.4
click at [248, 174] on nav "Frappuccino Frappe Latte Mocha Frappe White Mocha Frappe Ice Caramel Macchiato …" at bounding box center [278, 127] width 153 height 144
drag, startPoint x: 252, startPoint y: 127, endPoint x: 247, endPoint y: 181, distance: 54.3
click at [247, 181] on nav "Frappuccino Frappe Latte Mocha Frappe White Mocha Frappe Ice Caramel Macchiato …" at bounding box center [278, 127] width 153 height 144
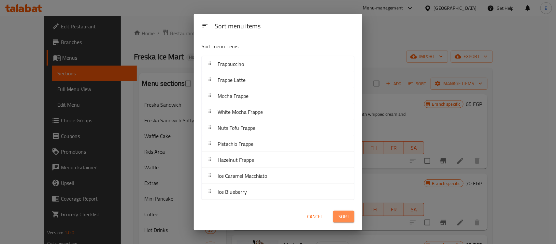
click at [341, 215] on span "Sort" at bounding box center [343, 216] width 11 height 8
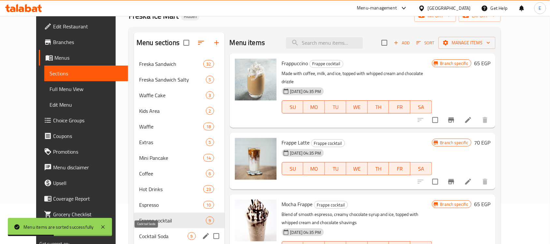
scroll to position [81, 0]
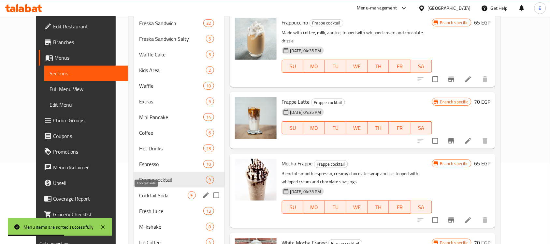
click at [147, 196] on span "Cocktail Soda" at bounding box center [163, 195] width 48 height 8
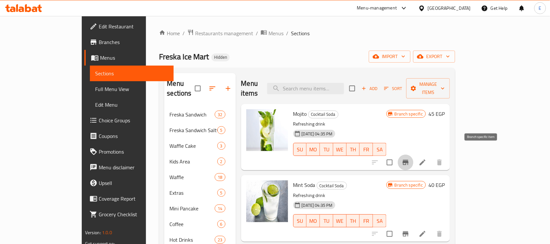
click at [413, 159] on button "Branch-specific-item" at bounding box center [406, 162] width 16 height 16
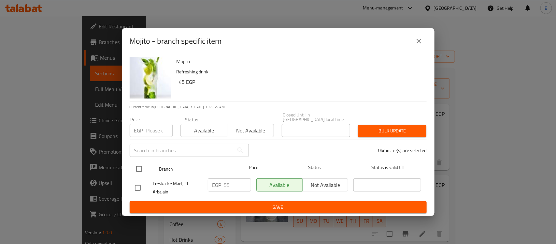
drag, startPoint x: 140, startPoint y: 167, endPoint x: 186, endPoint y: 172, distance: 46.2
click at [141, 167] on input "checkbox" at bounding box center [139, 169] width 14 height 14
checkbox input "true"
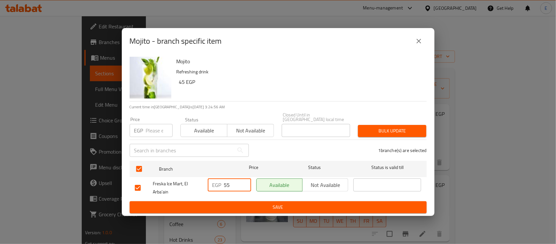
drag, startPoint x: 236, startPoint y: 180, endPoint x: 204, endPoint y: 180, distance: 32.2
click at [204, 180] on div "Freska Ice Mart, El Arba'ain EGP 55 ​ Available Not available ​" at bounding box center [278, 188] width 292 height 24
type input "75"
click at [261, 204] on span "Save" at bounding box center [278, 207] width 287 height 8
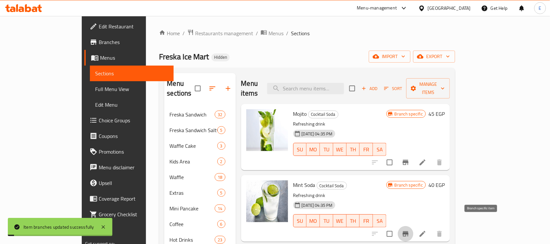
click at [408, 231] on icon "Branch-specific-item" at bounding box center [405, 233] width 6 height 5
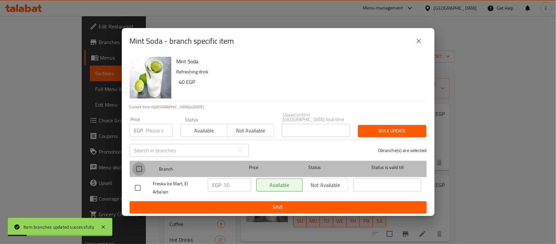
click at [142, 165] on input "checkbox" at bounding box center [139, 169] width 14 height 14
checkbox input "true"
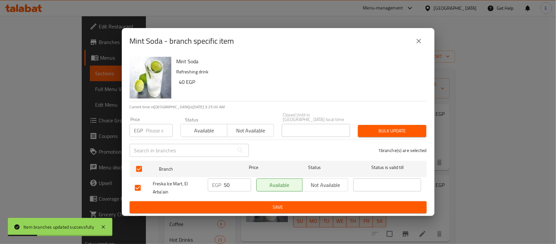
drag, startPoint x: 230, startPoint y: 182, endPoint x: 212, endPoint y: 183, distance: 17.6
click at [212, 183] on div "EGP 50 ​" at bounding box center [229, 184] width 43 height 13
type input "75"
click at [282, 205] on span "Save" at bounding box center [278, 207] width 287 height 8
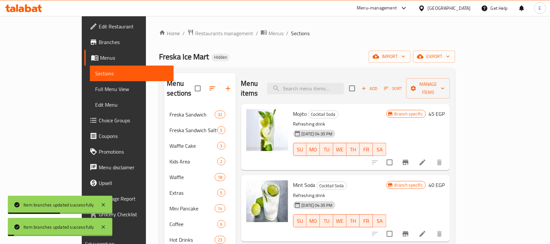
scroll to position [81, 0]
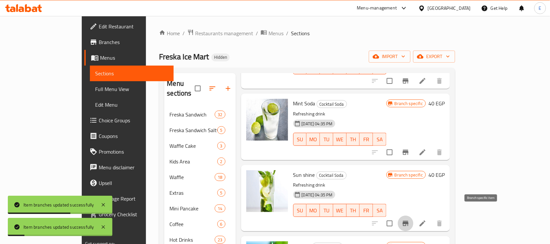
click at [409, 219] on icon "Branch-specific-item" at bounding box center [406, 223] width 8 height 8
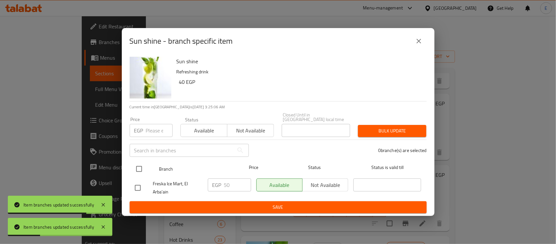
click at [141, 163] on input "checkbox" at bounding box center [139, 169] width 14 height 14
checkbox input "true"
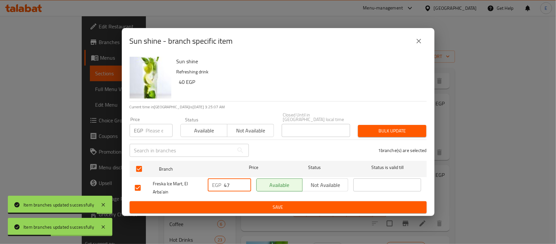
drag, startPoint x: 243, startPoint y: 183, endPoint x: 211, endPoint y: 185, distance: 31.6
click at [224, 185] on input "47" at bounding box center [237, 184] width 27 height 13
drag, startPoint x: 232, startPoint y: 183, endPoint x: 195, endPoint y: 183, distance: 36.1
click at [195, 183] on div "Freska Ice Mart, El Arba'ain EGP 47 ​ Available Not available ​" at bounding box center [278, 188] width 292 height 24
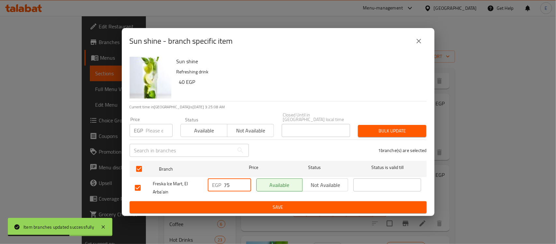
type input "75"
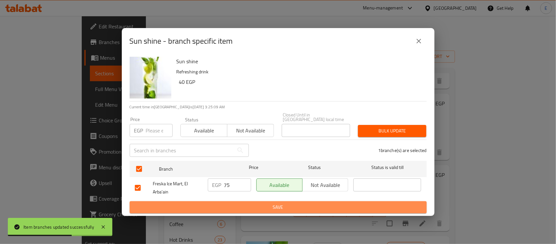
click at [242, 203] on span "Save" at bounding box center [278, 207] width 287 height 8
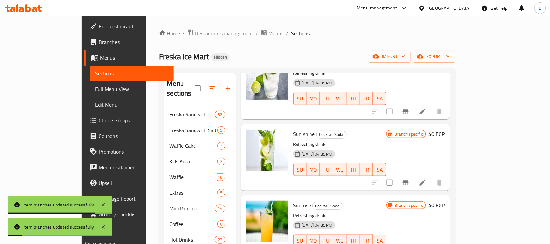
scroll to position [163, 0]
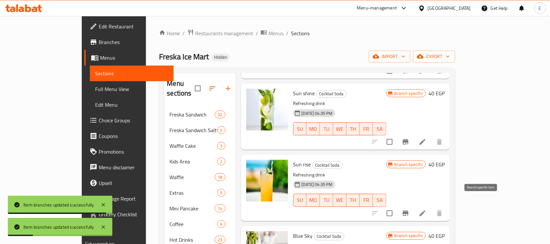
click at [408, 210] on icon "Branch-specific-item" at bounding box center [405, 212] width 6 height 5
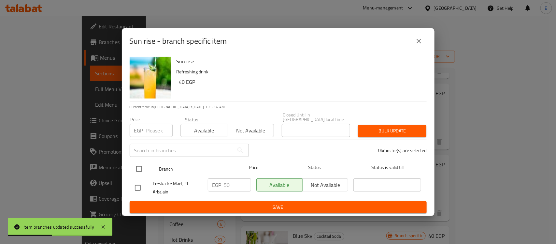
click at [142, 166] on input "checkbox" at bounding box center [139, 169] width 14 height 14
checkbox input "true"
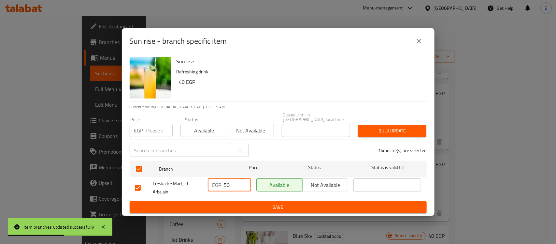
drag, startPoint x: 230, startPoint y: 181, endPoint x: 203, endPoint y: 184, distance: 27.2
click at [203, 184] on div "Freska Ice Mart, El Arba'ain EGP 50 ​ Available Not available ​" at bounding box center [278, 188] width 292 height 24
type input "75"
click at [243, 204] on span "Save" at bounding box center [278, 207] width 287 height 8
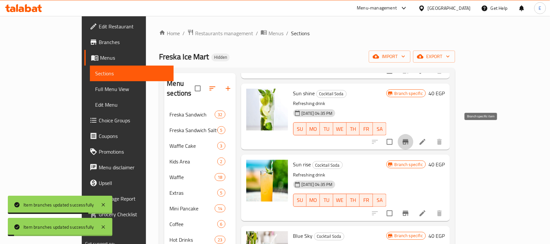
click at [413, 134] on button "Branch-specific-item" at bounding box center [406, 142] width 16 height 16
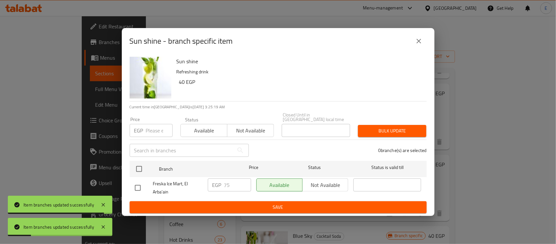
click at [415, 44] on icon "close" at bounding box center [419, 41] width 8 height 8
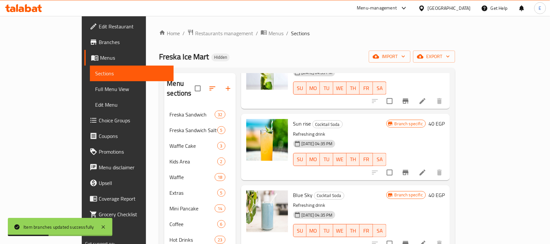
scroll to position [244, 0]
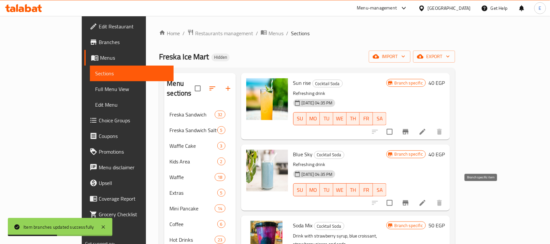
click at [408, 200] on icon "Branch-specific-item" at bounding box center [405, 202] width 6 height 5
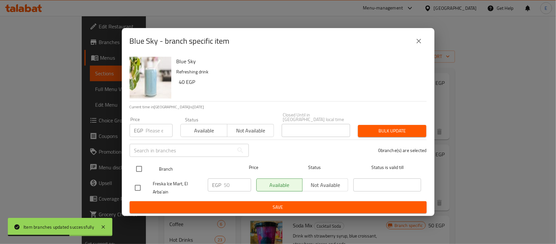
click at [136, 163] on input "checkbox" at bounding box center [139, 169] width 14 height 14
checkbox input "true"
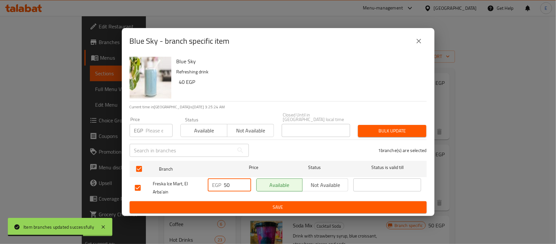
drag, startPoint x: 236, startPoint y: 181, endPoint x: 156, endPoint y: 187, distance: 80.0
click at [156, 187] on div "Freska Ice Mart, El Arba'ain EGP 50 ​ Available Not available ​" at bounding box center [278, 188] width 292 height 24
type input "75"
click at [260, 204] on span "Save" at bounding box center [278, 207] width 287 height 8
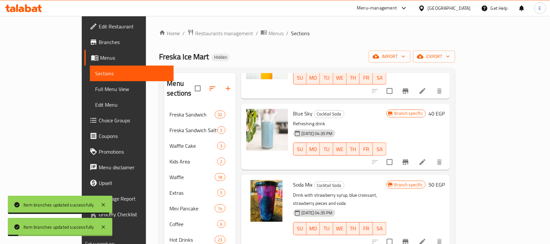
scroll to position [326, 0]
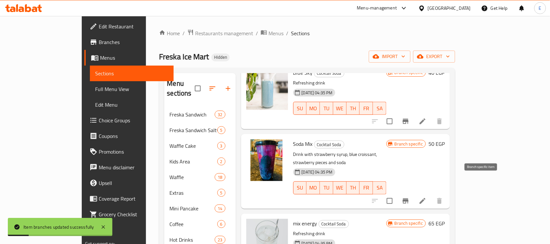
click at [408, 198] on icon "Branch-specific-item" at bounding box center [405, 200] width 6 height 5
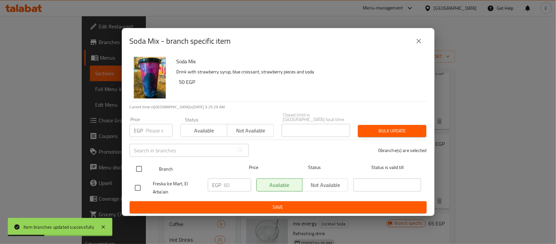
click at [142, 165] on input "checkbox" at bounding box center [139, 169] width 14 height 14
checkbox input "true"
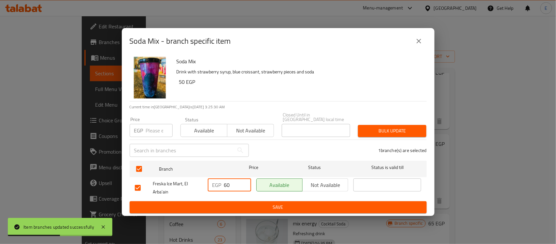
drag, startPoint x: 232, startPoint y: 180, endPoint x: 182, endPoint y: 183, distance: 49.9
click at [182, 183] on div "Freska Ice Mart, El Arba'ain EGP 60 ​ Available Not available ​" at bounding box center [278, 188] width 292 height 24
type input "75"
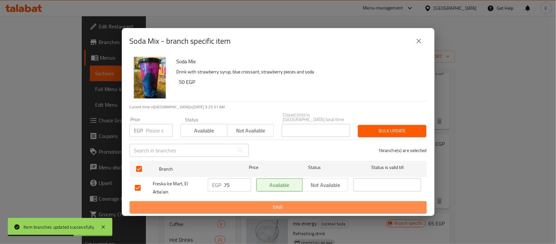
click at [231, 205] on span "Save" at bounding box center [278, 207] width 287 height 8
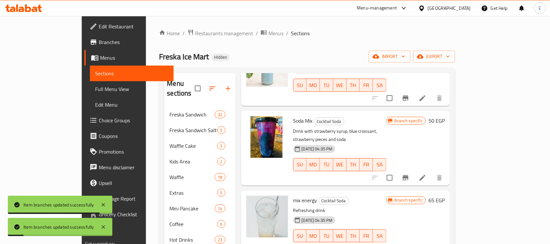
scroll to position [41, 0]
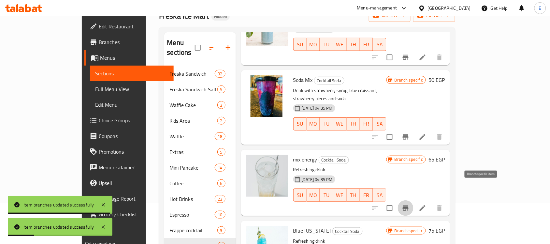
click at [413, 200] on button "Branch-specific-item" at bounding box center [406, 208] width 16 height 16
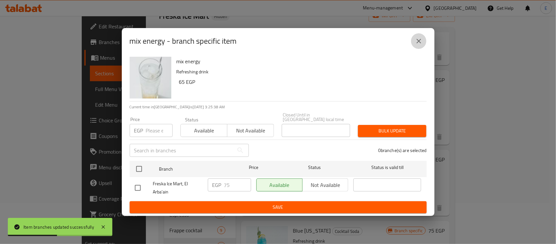
click at [420, 48] on button "close" at bounding box center [419, 41] width 16 height 16
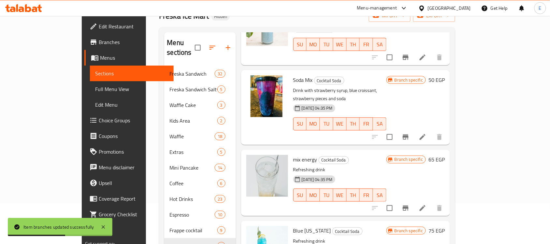
scroll to position [122, 0]
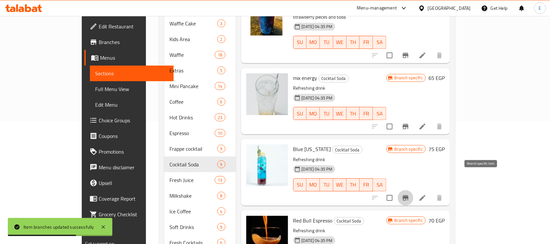
click at [408, 195] on icon "Branch-specific-item" at bounding box center [405, 197] width 6 height 5
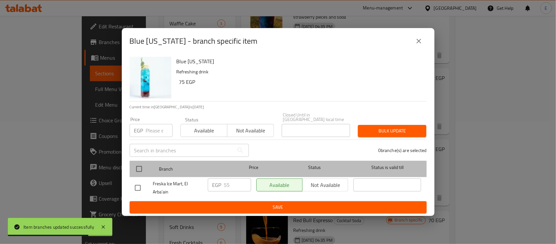
click at [147, 166] on div at bounding box center [144, 168] width 24 height 19
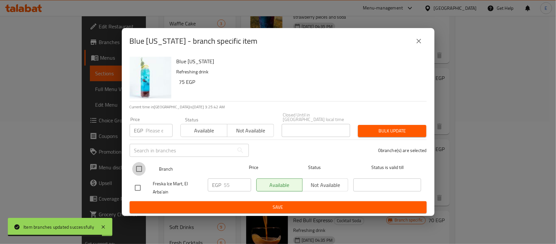
click at [134, 164] on input "checkbox" at bounding box center [139, 169] width 14 height 14
checkbox input "true"
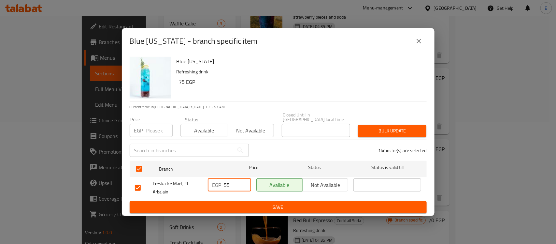
drag, startPoint x: 237, startPoint y: 182, endPoint x: 107, endPoint y: 163, distance: 131.3
click at [107, 163] on div "Blue [US_STATE] - branch specific item Blue [US_STATE] Refreshing drink 75 EGP …" at bounding box center [278, 122] width 556 height 244
type input "5"
type input "75"
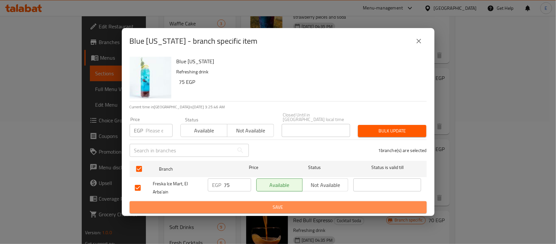
click at [241, 203] on span "Save" at bounding box center [278, 207] width 287 height 8
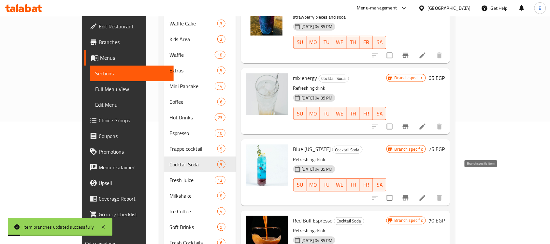
click at [409, 194] on icon "Branch-specific-item" at bounding box center [406, 198] width 8 height 8
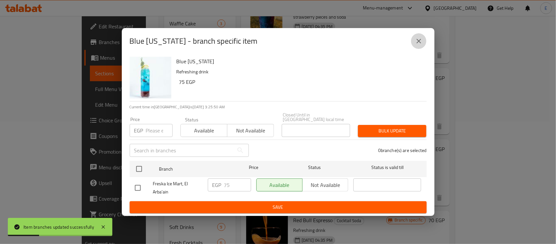
click at [418, 45] on icon "close" at bounding box center [419, 41] width 8 height 8
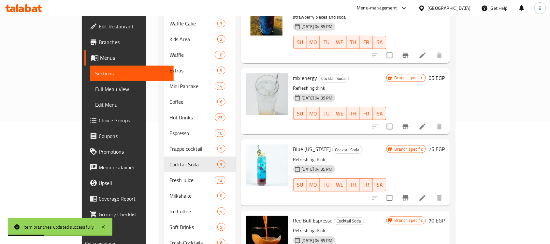
scroll to position [155, 0]
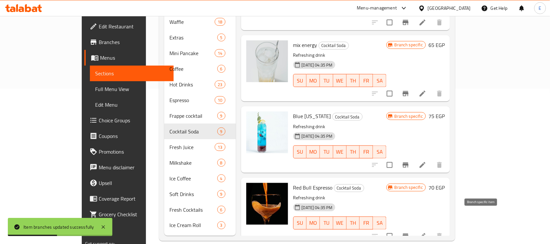
click at [409, 232] on icon "Branch-specific-item" at bounding box center [406, 236] width 8 height 8
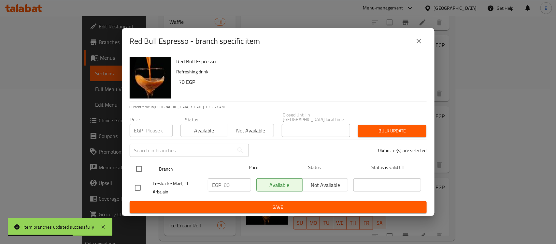
click at [143, 170] on input "checkbox" at bounding box center [139, 169] width 14 height 14
checkbox input "true"
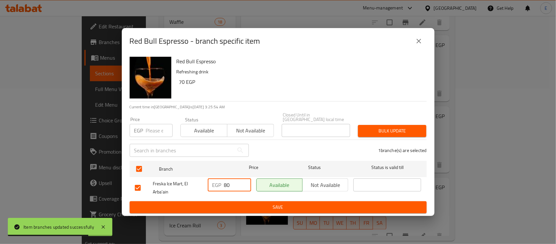
drag, startPoint x: 232, startPoint y: 179, endPoint x: 200, endPoint y: 176, distance: 31.4
click at [200, 176] on div "Freska Ice Mart, El Arba'ain EGP 80 ​ Available Not available ​" at bounding box center [278, 188] width 292 height 24
type input "75"
click at [247, 203] on span "Save" at bounding box center [278, 207] width 287 height 8
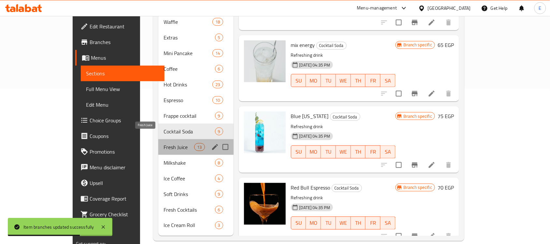
click at [168, 143] on span "Fresh Juice" at bounding box center [178, 147] width 31 height 8
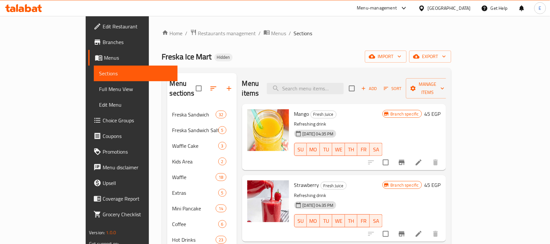
click at [404, 160] on icon "Branch-specific-item" at bounding box center [402, 162] width 6 height 5
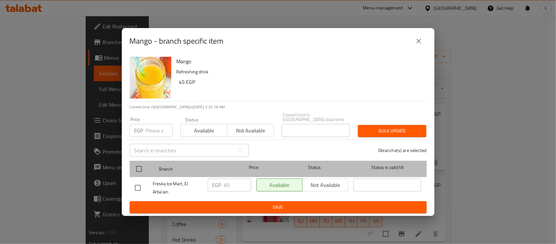
drag, startPoint x: 129, startPoint y: 167, endPoint x: 137, endPoint y: 167, distance: 7.8
click at [134, 167] on div "Branch Price Status Status is valid till" at bounding box center [278, 169] width 297 height 16
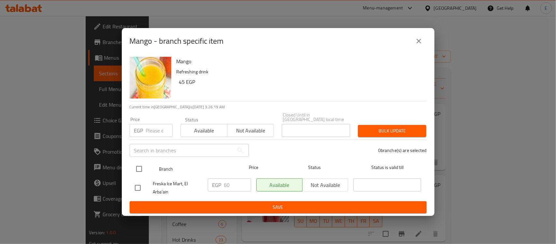
click at [136, 165] on input "checkbox" at bounding box center [139, 169] width 14 height 14
checkbox input "true"
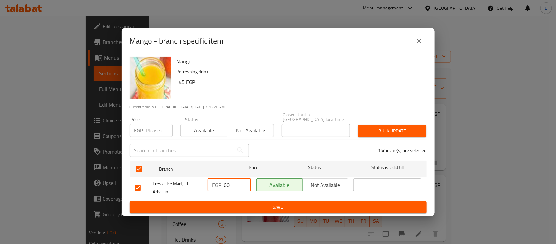
drag, startPoint x: 233, startPoint y: 183, endPoint x: 189, endPoint y: 185, distance: 44.0
click at [189, 185] on div "Freska Ice Mart, El Arba'ain EGP 60 ​ Available Not available ​" at bounding box center [278, 188] width 292 height 24
type input "70"
click at [279, 203] on span "Save" at bounding box center [278, 207] width 287 height 8
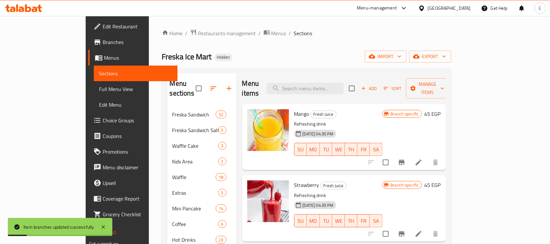
click at [405, 230] on icon "Branch-specific-item" at bounding box center [402, 234] width 8 height 8
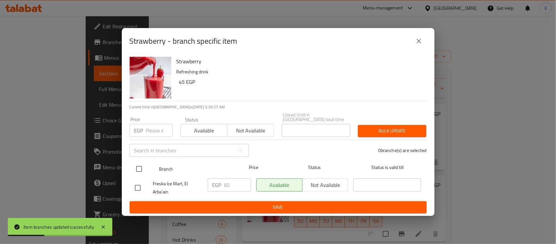
drag, startPoint x: 143, startPoint y: 164, endPoint x: 149, endPoint y: 165, distance: 6.6
click at [143, 164] on input "checkbox" at bounding box center [139, 169] width 14 height 14
checkbox input "true"
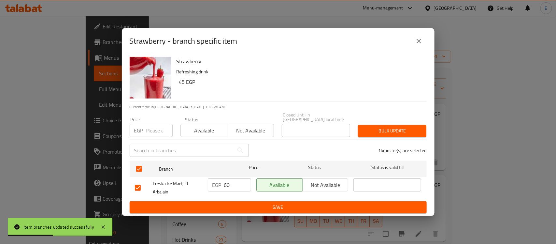
click at [236, 182] on input "60" at bounding box center [237, 184] width 27 height 13
type input "65"
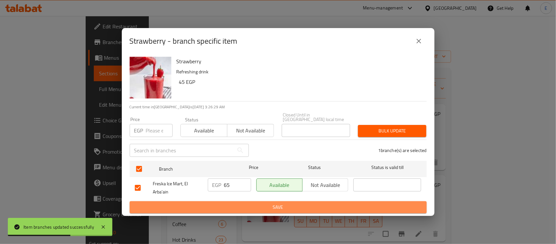
click at [246, 201] on button "Save" at bounding box center [278, 207] width 297 height 12
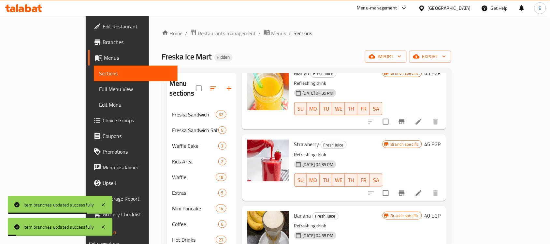
scroll to position [81, 0]
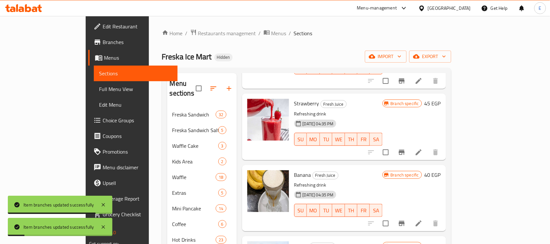
click at [405, 219] on icon "Branch-specific-item" at bounding box center [402, 223] width 8 height 8
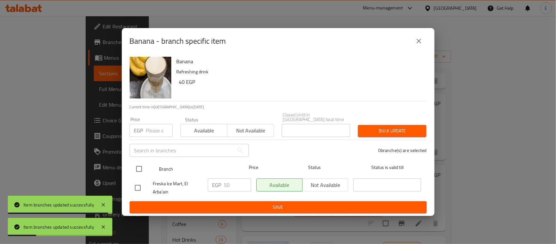
drag, startPoint x: 141, startPoint y: 164, endPoint x: 175, endPoint y: 170, distance: 34.6
click at [143, 163] on input "checkbox" at bounding box center [139, 169] width 14 height 14
checkbox input "true"
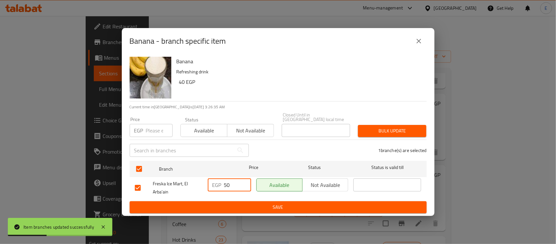
drag, startPoint x: 233, startPoint y: 182, endPoint x: 201, endPoint y: 178, distance: 32.7
click at [201, 178] on div "Freska Ice Mart, El Arba'ain EGP 50 ​ Available Not available ​" at bounding box center [278, 188] width 292 height 24
type input "65"
click at [250, 204] on span "Save" at bounding box center [278, 207] width 287 height 8
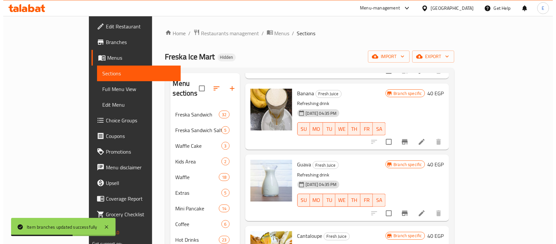
scroll to position [0, 0]
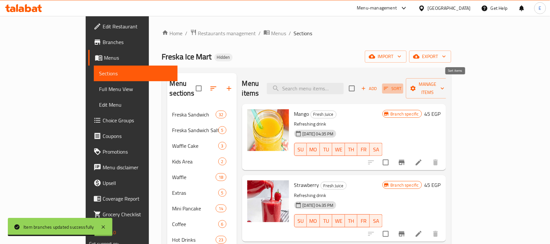
click at [402, 85] on span "Sort" at bounding box center [393, 88] width 18 height 7
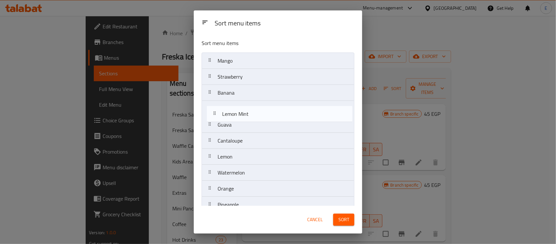
drag, startPoint x: 232, startPoint y: 131, endPoint x: 238, endPoint y: 101, distance: 30.6
click at [238, 101] on nav "Mango Strawberry Banana Guava Cantaloupe Lemon Lemon Mint Watermelon Orange Pin…" at bounding box center [278, 156] width 153 height 208
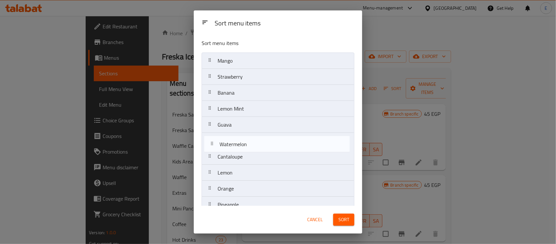
scroll to position [0, 0]
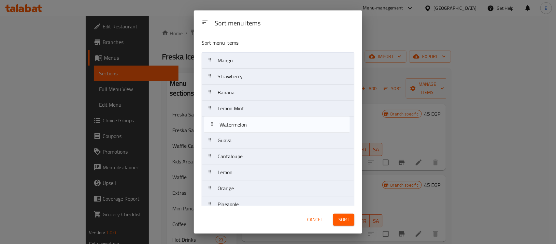
drag, startPoint x: 235, startPoint y: 175, endPoint x: 237, endPoint y: 124, distance: 51.2
click at [237, 124] on nav "Mango Strawberry Banana Lemon Mint Guava Cantaloupe Lemon Watermelon Orange Pin…" at bounding box center [278, 156] width 153 height 208
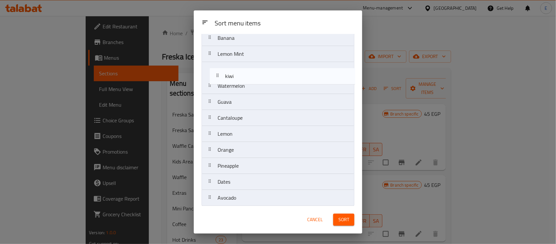
scroll to position [53, 0]
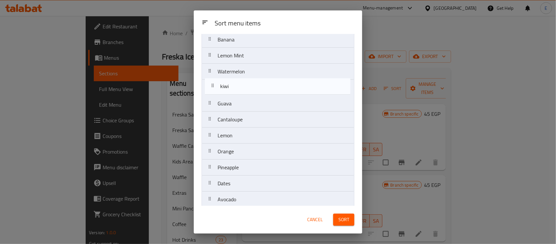
drag, startPoint x: 245, startPoint y: 186, endPoint x: 247, endPoint y: 89, distance: 96.7
click at [247, 89] on nav "Mango Strawberry Banana Lemon Mint Watermelon Guava Cantaloupe Lemon Orange Pin…" at bounding box center [278, 103] width 153 height 208
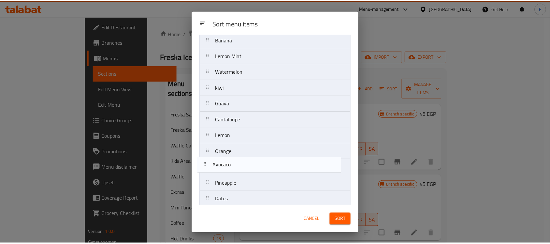
scroll to position [56, 0]
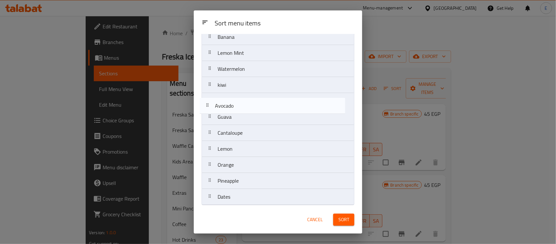
drag, startPoint x: 246, startPoint y: 201, endPoint x: 244, endPoint y: 101, distance: 99.4
click at [244, 101] on nav "Mango Strawberry Banana Lemon Mint Watermelon kiwi Guava Cantaloupe Lemon Orang…" at bounding box center [278, 101] width 153 height 208
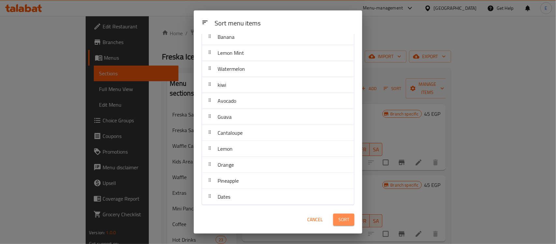
click at [347, 219] on span "Sort" at bounding box center [343, 219] width 11 height 8
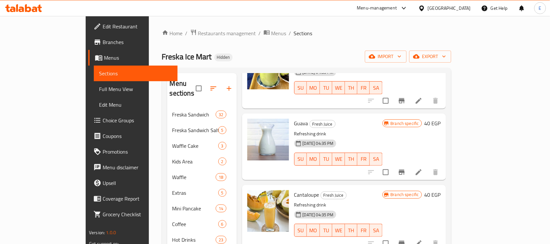
scroll to position [529, 0]
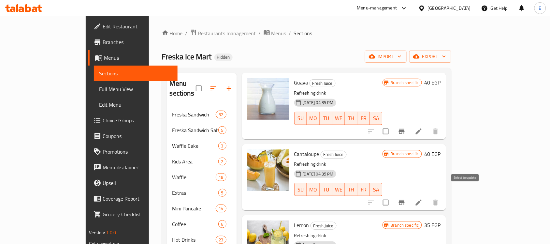
click at [392, 195] on input "checkbox" at bounding box center [386, 202] width 14 height 14
checkbox input "true"
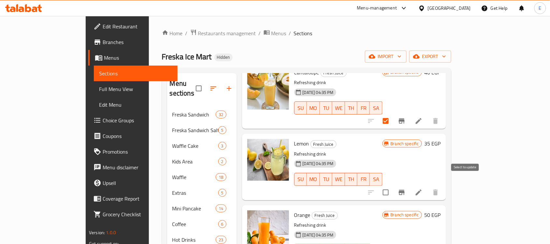
click at [392, 185] on input "checkbox" at bounding box center [386, 192] width 14 height 14
checkbox input "true"
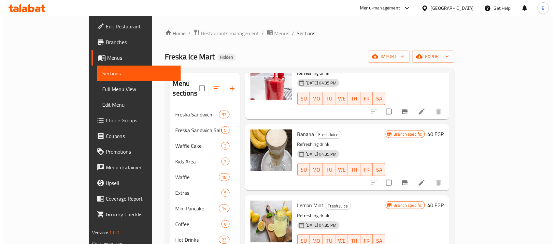
scroll to position [0, 0]
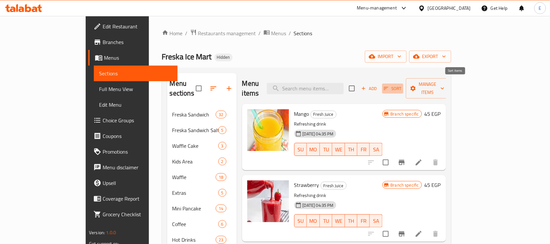
click at [388, 87] on icon "button" at bounding box center [386, 88] width 5 height 3
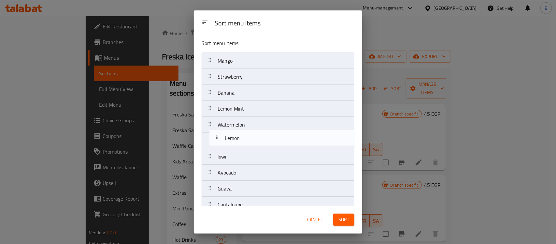
scroll to position [1, 0]
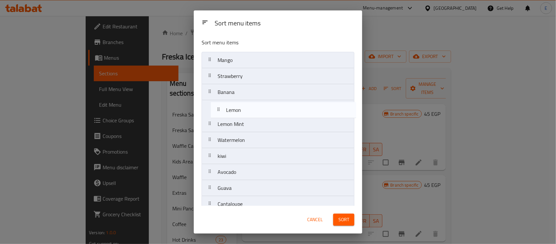
drag, startPoint x: 246, startPoint y: 201, endPoint x: 254, endPoint y: 103, distance: 98.7
click at [254, 103] on nav "Mango Strawberry Banana Lemon Mint Watermelon kiwi Avocado Guava Cantaloupe Lem…" at bounding box center [278, 156] width 153 height 208
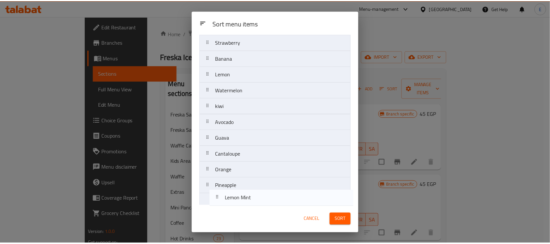
scroll to position [58, 0]
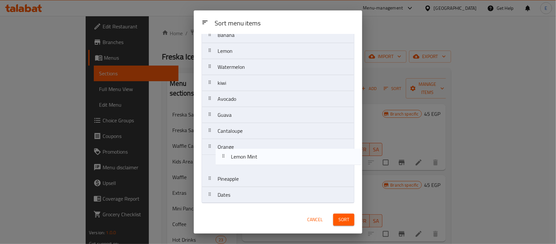
drag, startPoint x: 246, startPoint y: 121, endPoint x: 260, endPoint y: 156, distance: 37.3
click at [260, 156] on nav "Mango Strawberry Banana Lemon Lemon Mint Watermelon kiwi Avocado Guava Cantalou…" at bounding box center [278, 99] width 153 height 208
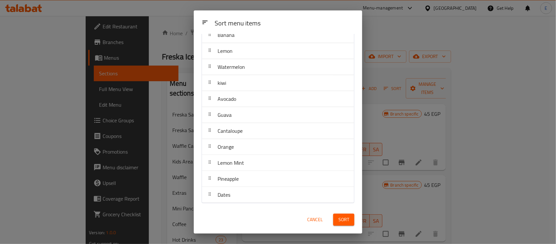
click at [347, 221] on span "Sort" at bounding box center [343, 219] width 11 height 8
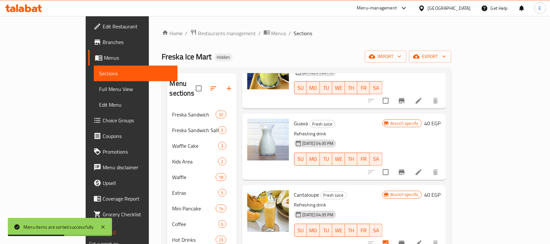
scroll to position [570, 0]
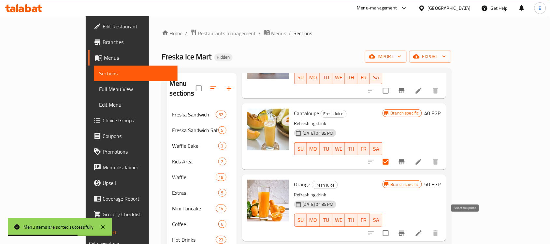
click at [392, 226] on input "checkbox" at bounding box center [386, 233] width 14 height 14
checkbox input "true"
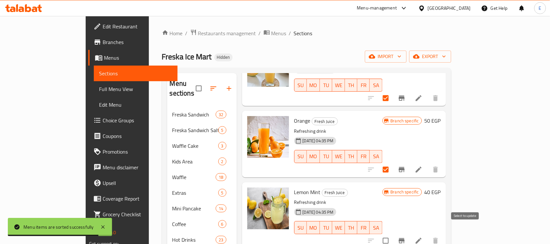
click at [392, 233] on input "checkbox" at bounding box center [386, 240] width 14 height 14
checkbox input "true"
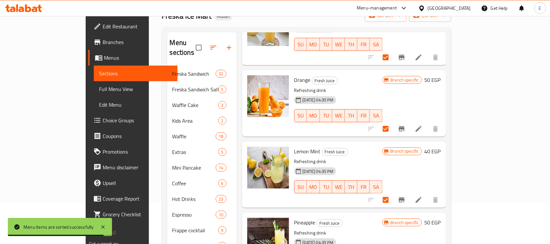
scroll to position [81, 0]
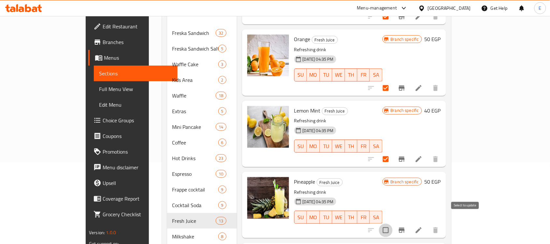
click at [392, 223] on input "checkbox" at bounding box center [386, 230] width 14 height 14
checkbox input "true"
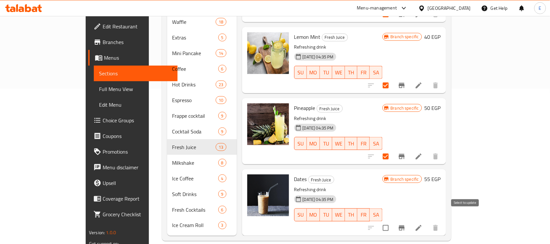
click at [392, 221] on input "checkbox" at bounding box center [386, 228] width 14 height 14
checkbox input "true"
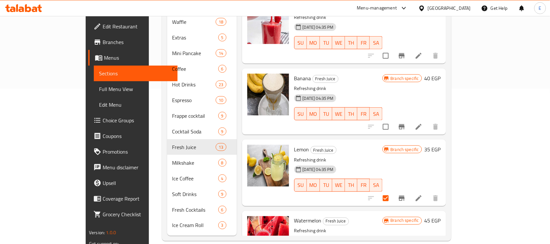
scroll to position [0, 0]
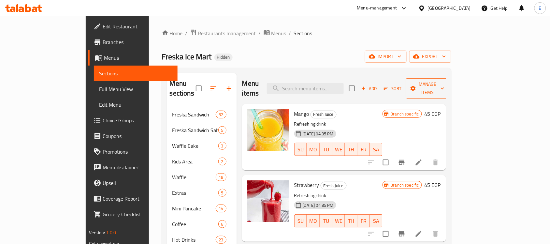
click at [444, 80] on span "Manage items" at bounding box center [427, 88] width 33 height 16
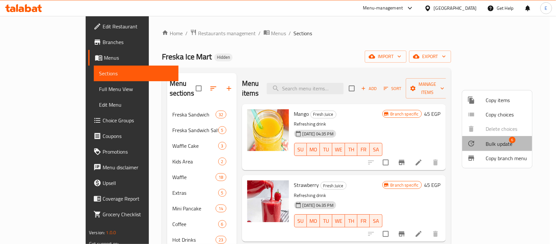
click at [477, 143] on div at bounding box center [476, 143] width 18 height 8
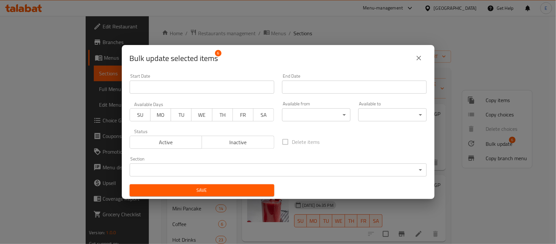
drag, startPoint x: 229, startPoint y: 137, endPoint x: 231, endPoint y: 142, distance: 5.5
click at [230, 138] on span "Inactive" at bounding box center [237, 141] width 67 height 9
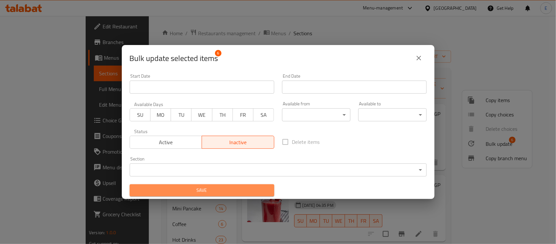
click at [226, 194] on span "Save" at bounding box center [202, 190] width 134 height 8
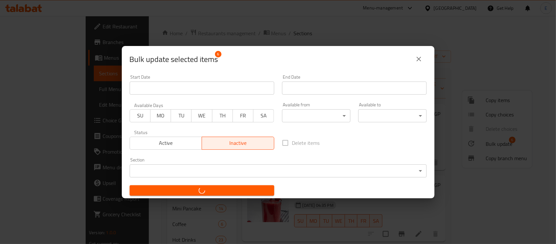
checkbox input "false"
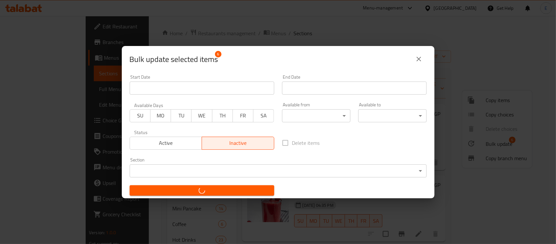
checkbox input "false"
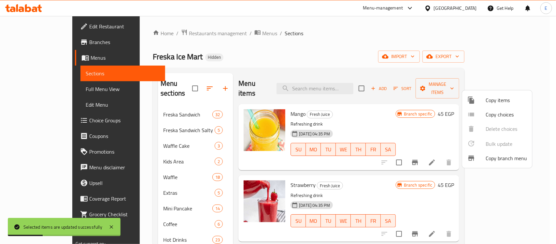
click at [393, 192] on div at bounding box center [278, 122] width 556 height 244
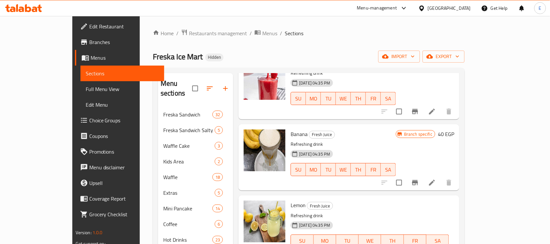
scroll to position [163, 0]
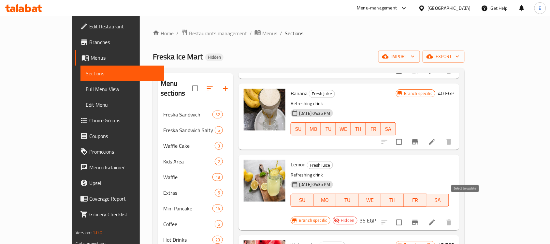
drag, startPoint x: 463, startPoint y: 202, endPoint x: 466, endPoint y: 200, distance: 3.5
click at [406, 215] on input "checkbox" at bounding box center [399, 222] width 14 height 14
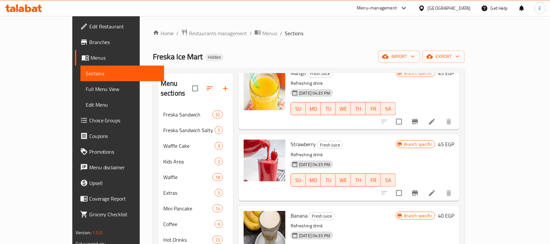
scroll to position [0, 0]
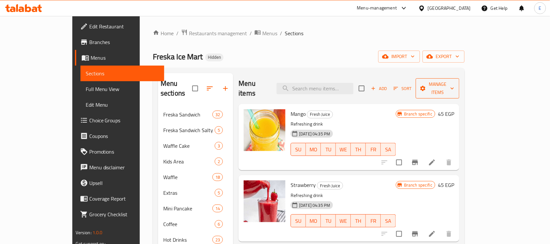
click at [454, 80] on span "Manage items" at bounding box center [437, 88] width 33 height 16
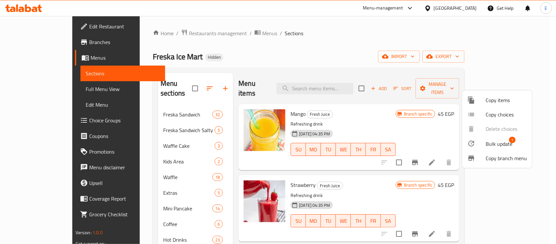
click at [479, 137] on li "Bulk update 1" at bounding box center [497, 143] width 70 height 15
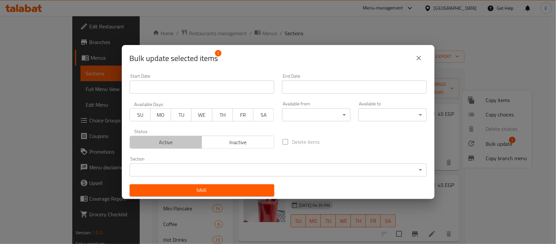
click at [195, 142] on span "Active" at bounding box center [166, 141] width 67 height 9
click at [213, 192] on span "Save" at bounding box center [202, 190] width 134 height 8
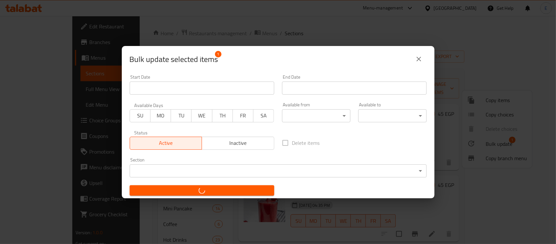
checkbox input "false"
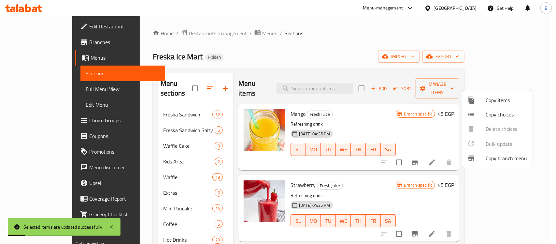
click at [396, 184] on div at bounding box center [278, 122] width 556 height 244
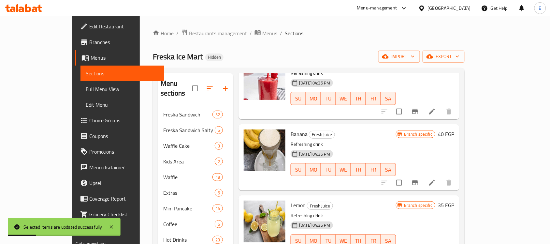
scroll to position [204, 0]
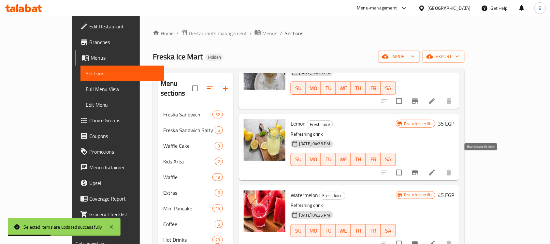
click at [418, 170] on icon "Branch-specific-item" at bounding box center [415, 172] width 6 height 5
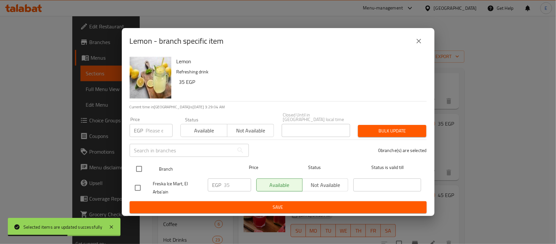
click at [144, 163] on input "checkbox" at bounding box center [139, 169] width 14 height 14
checkbox input "true"
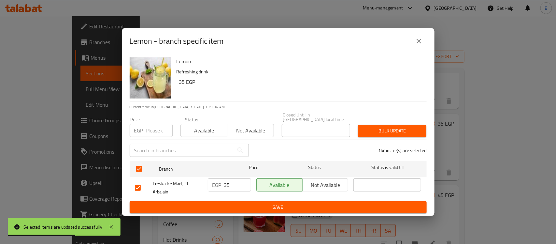
drag, startPoint x: 233, startPoint y: 178, endPoint x: 191, endPoint y: 186, distance: 43.3
click at [191, 186] on div "Freska Ice Mart, El Arba'ain EGP 35 ​ Available Not available ​" at bounding box center [278, 188] width 292 height 24
type input "55"
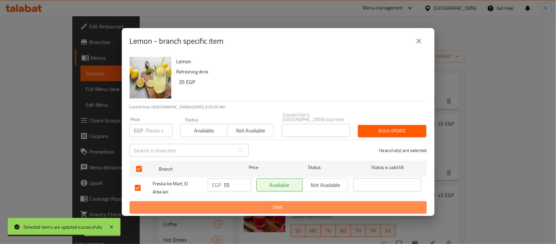
click at [257, 204] on span "Save" at bounding box center [278, 207] width 287 height 8
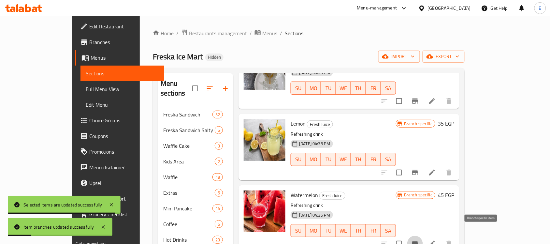
click at [419, 239] on icon "Branch-specific-item" at bounding box center [415, 243] width 8 height 8
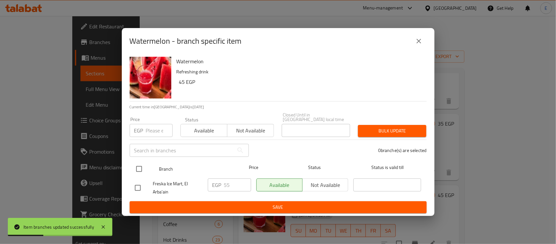
click at [139, 164] on input "checkbox" at bounding box center [139, 169] width 14 height 14
checkbox input "true"
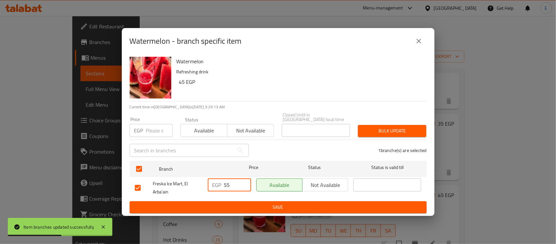
drag, startPoint x: 227, startPoint y: 183, endPoint x: 216, endPoint y: 184, distance: 11.4
click at [216, 184] on div "EGP 55 ​" at bounding box center [229, 184] width 43 height 13
type input "65"
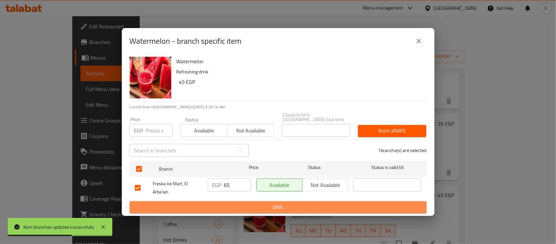
click at [264, 205] on span "Save" at bounding box center [278, 207] width 287 height 8
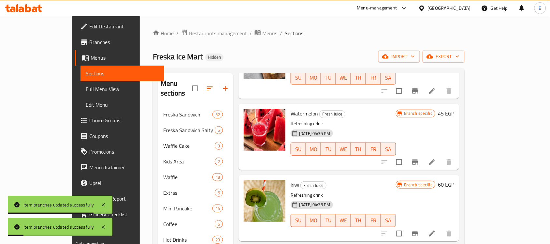
scroll to position [326, 0]
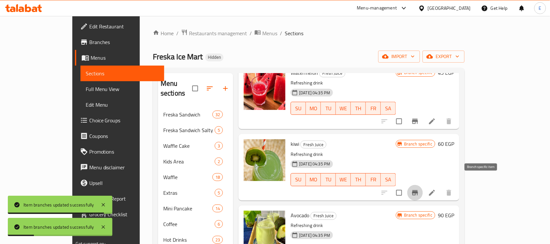
click at [418, 190] on icon "Branch-specific-item" at bounding box center [415, 192] width 6 height 5
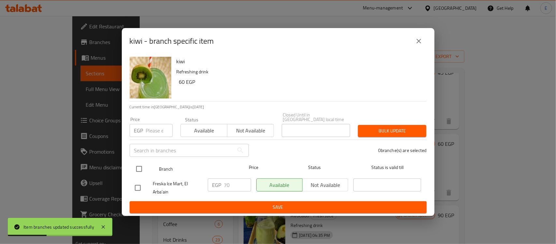
click at [143, 167] on input "checkbox" at bounding box center [139, 169] width 14 height 14
checkbox input "true"
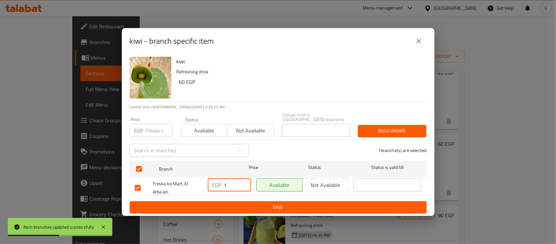
drag, startPoint x: 230, startPoint y: 181, endPoint x: 203, endPoint y: 182, distance: 27.4
click at [203, 182] on div "Freska Ice Mart, El Arba'ain EGP 1 ​ Available Not available ​" at bounding box center [278, 188] width 292 height 24
drag, startPoint x: 235, startPoint y: 183, endPoint x: 224, endPoint y: 183, distance: 11.7
click at [224, 183] on input "001" at bounding box center [237, 184] width 27 height 13
type input "100"
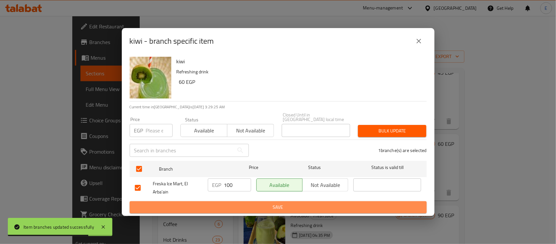
click at [266, 206] on span "Save" at bounding box center [278, 207] width 287 height 8
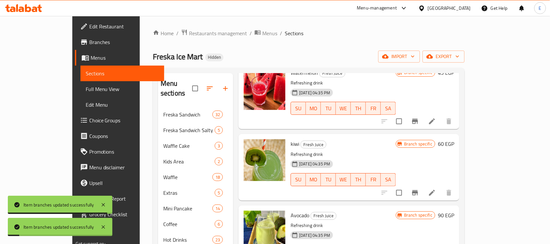
scroll to position [366, 0]
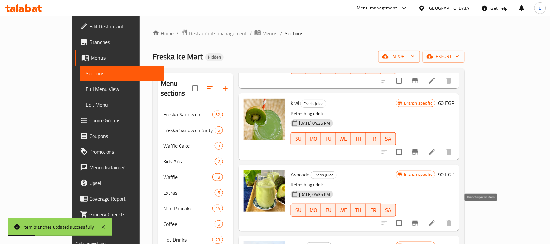
click at [418, 220] on icon "Branch-specific-item" at bounding box center [415, 222] width 6 height 5
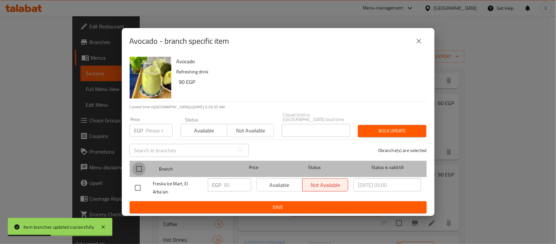
click at [143, 168] on input "checkbox" at bounding box center [139, 169] width 14 height 14
checkbox input "true"
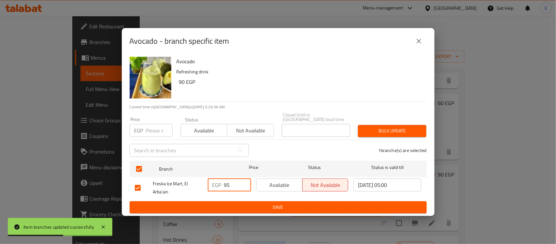
drag, startPoint x: 235, startPoint y: 180, endPoint x: 217, endPoint y: 180, distance: 18.2
click at [217, 180] on div "EGP 95 ​" at bounding box center [229, 184] width 43 height 13
type input "130"
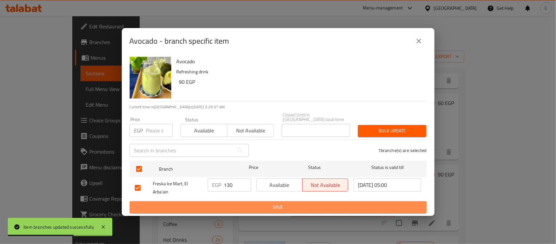
click at [265, 203] on span "Save" at bounding box center [278, 207] width 287 height 8
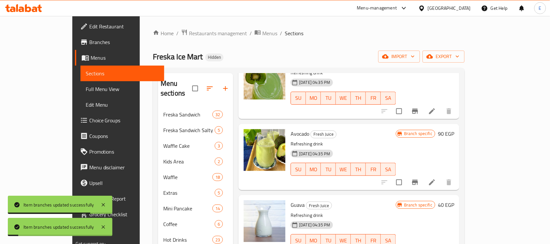
scroll to position [448, 0]
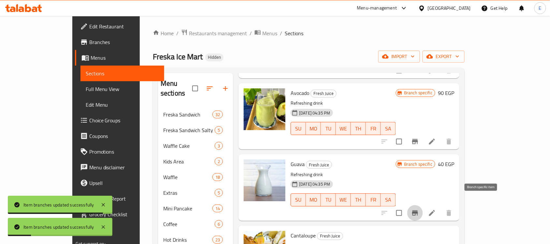
click at [419, 209] on icon "Branch-specific-item" at bounding box center [415, 213] width 8 height 8
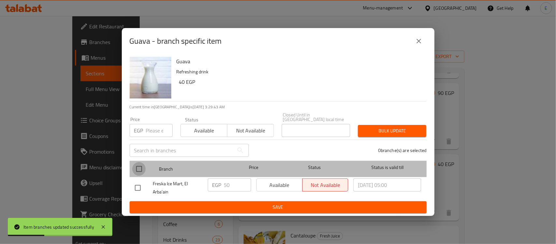
click at [142, 168] on input "checkbox" at bounding box center [139, 169] width 14 height 14
checkbox input "true"
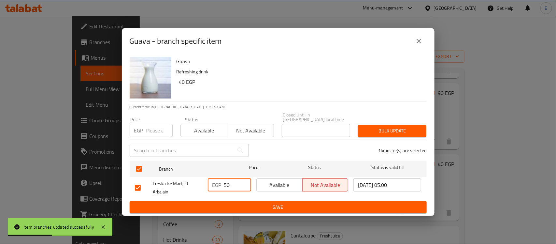
click at [230, 182] on input "50" at bounding box center [237, 184] width 27 height 13
type input "5"
drag, startPoint x: 235, startPoint y: 184, endPoint x: 212, endPoint y: 179, distance: 23.0
click at [213, 180] on div "EGP 90 ​" at bounding box center [229, 184] width 43 height 13
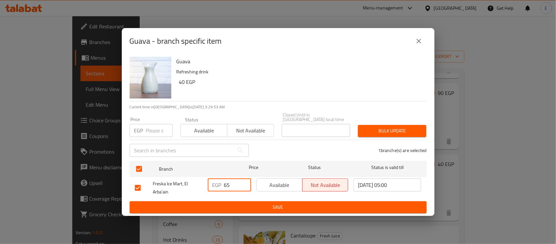
type input "65"
click at [286, 182] on span "Available" at bounding box center [279, 184] width 41 height 9
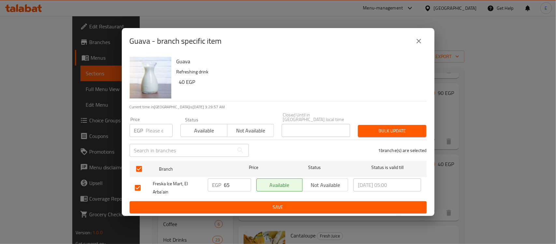
click at [258, 206] on span "Save" at bounding box center [278, 207] width 287 height 8
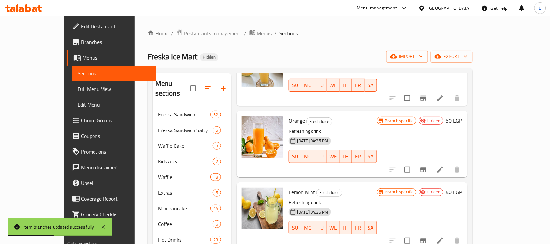
scroll to position [155, 0]
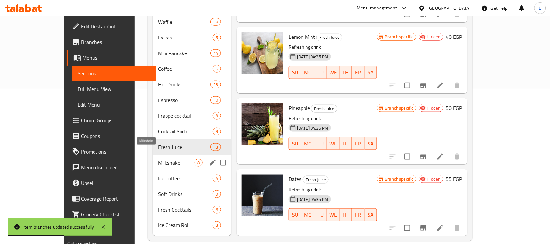
click at [158, 159] on span "Milkshake" at bounding box center [176, 163] width 36 height 8
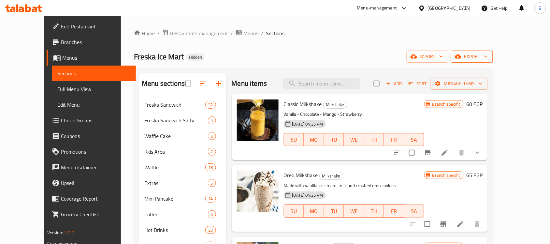
click at [487, 60] on span "export" at bounding box center [472, 56] width 32 height 8
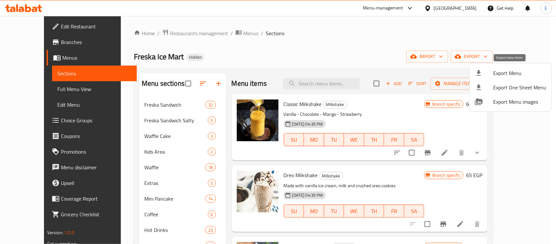
click at [500, 72] on span "Export Menu" at bounding box center [519, 73] width 53 height 8
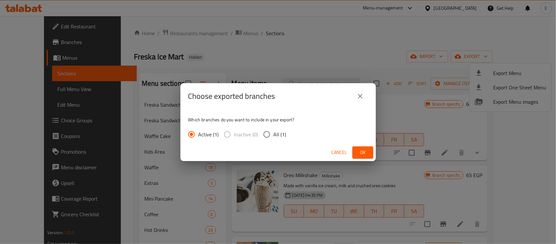
click at [366, 156] on button "Ok" at bounding box center [362, 152] width 21 height 12
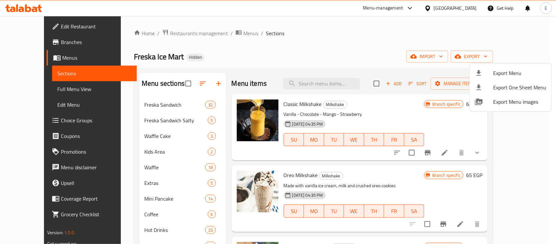
click at [52, 88] on div at bounding box center [278, 122] width 556 height 244
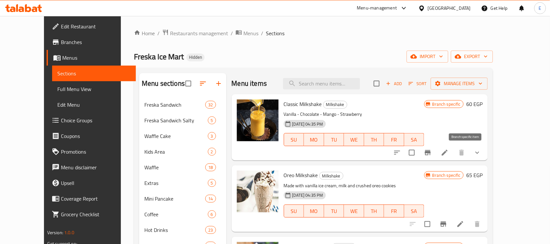
click at [430, 152] on icon "Branch-specific-item" at bounding box center [428, 152] width 6 height 5
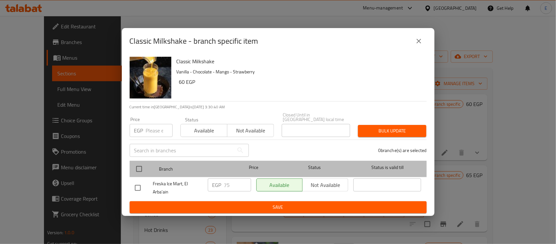
click at [146, 165] on div at bounding box center [144, 168] width 24 height 19
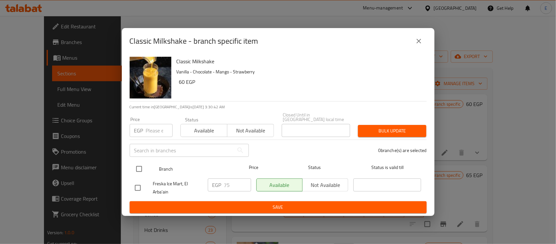
click at [139, 164] on input "checkbox" at bounding box center [139, 169] width 14 height 14
checkbox input "true"
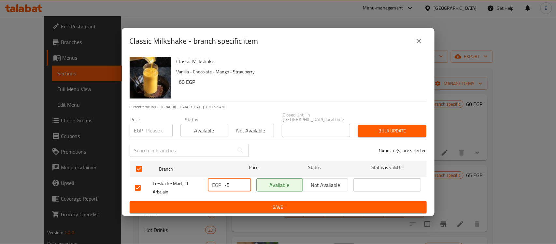
drag, startPoint x: 233, startPoint y: 183, endPoint x: 188, endPoint y: 181, distance: 45.0
click at [188, 181] on div "Freska Ice Mart, El Arba'ain EGP 75 ​ Available Not available ​" at bounding box center [278, 188] width 292 height 24
type input "95"
click at [314, 205] on span "Save" at bounding box center [278, 207] width 287 height 8
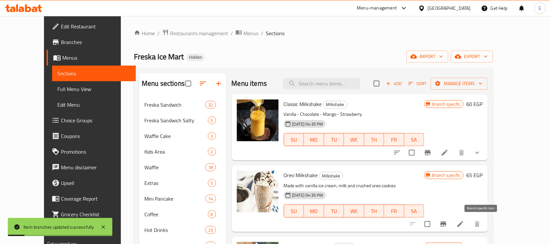
click at [447, 222] on icon "Branch-specific-item" at bounding box center [443, 224] width 8 height 8
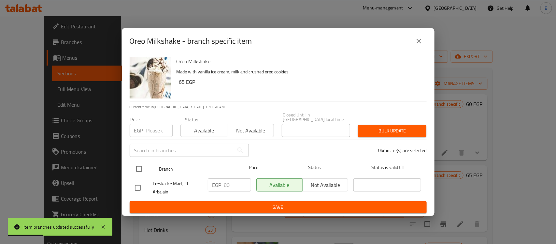
click at [137, 170] on input "checkbox" at bounding box center [139, 169] width 14 height 14
checkbox input "true"
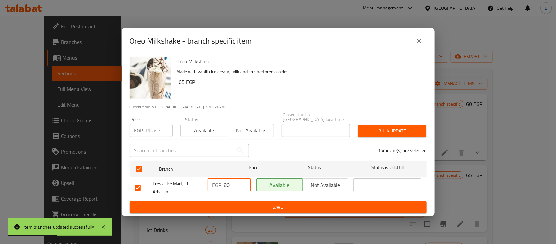
drag, startPoint x: 232, startPoint y: 184, endPoint x: 190, endPoint y: 181, distance: 41.1
click at [190, 181] on div "Freska Ice Mart, El Arba'ain EGP 80 ​ Available Not available ​" at bounding box center [278, 188] width 292 height 24
type input "100"
click at [279, 205] on span "Save" at bounding box center [278, 207] width 287 height 8
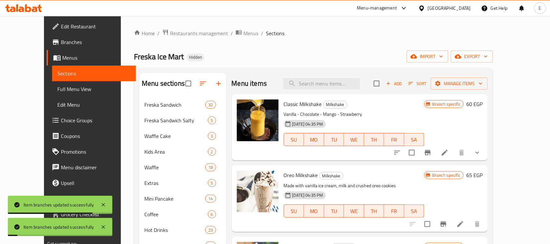
scroll to position [81, 0]
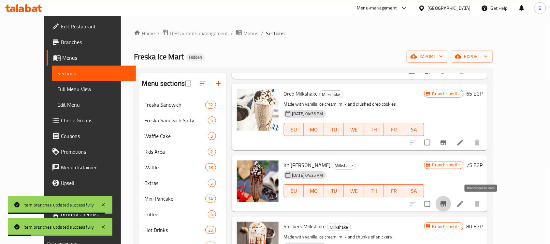
click at [451, 199] on button "Branch-specific-item" at bounding box center [443, 204] width 16 height 16
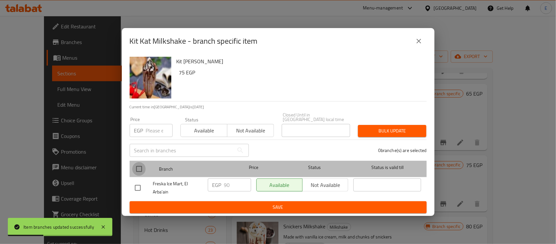
click at [139, 164] on input "checkbox" at bounding box center [139, 169] width 14 height 14
checkbox input "true"
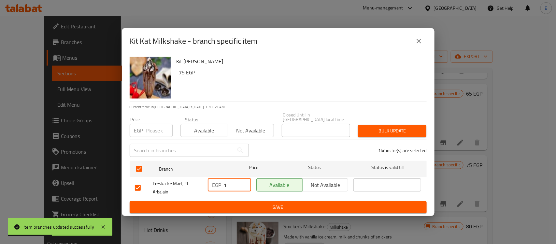
drag, startPoint x: 232, startPoint y: 183, endPoint x: 199, endPoint y: 179, distance: 32.8
click at [199, 179] on div "Freska Ice Mart, El Arba'ain EGP 1 ​ Available Not available ​" at bounding box center [278, 188] width 292 height 24
drag, startPoint x: 238, startPoint y: 184, endPoint x: 157, endPoint y: 183, distance: 81.7
click at [157, 183] on div "Freska Ice Mart, El Arba'ain EGP 051 ​ Available Not available ​" at bounding box center [278, 188] width 292 height 24
type input "105"
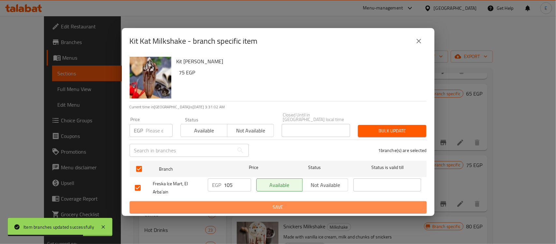
click at [297, 203] on span "Save" at bounding box center [278, 207] width 287 height 8
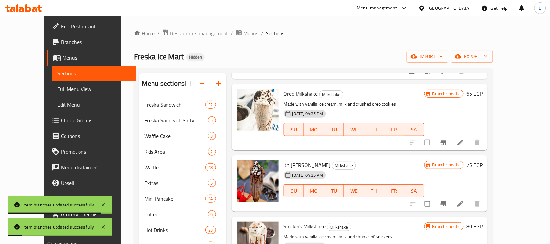
scroll to position [122, 0]
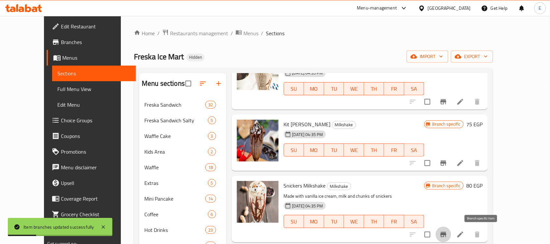
click at [451, 232] on button "Branch-specific-item" at bounding box center [443, 234] width 16 height 16
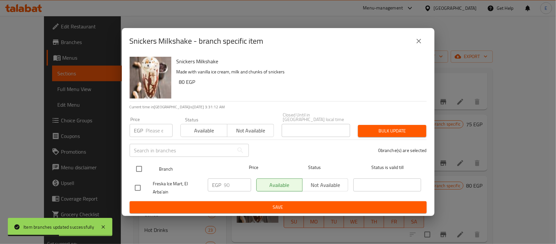
click at [140, 168] on input "checkbox" at bounding box center [139, 169] width 14 height 14
checkbox input "true"
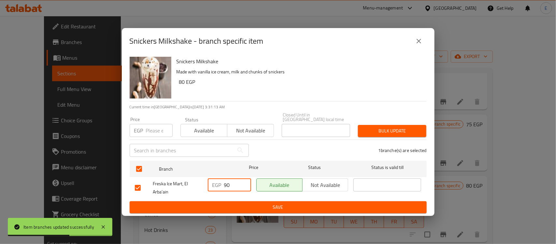
drag, startPoint x: 235, startPoint y: 185, endPoint x: 186, endPoint y: 185, distance: 48.8
click at [186, 185] on div "Freska Ice Mart, El Arba'ain EGP 90 ​ Available Not available ​" at bounding box center [278, 188] width 292 height 24
type input "115"
click at [249, 205] on span "Save" at bounding box center [278, 207] width 287 height 8
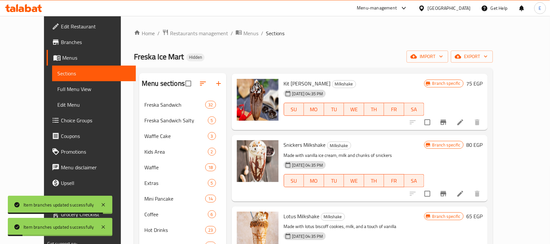
scroll to position [204, 0]
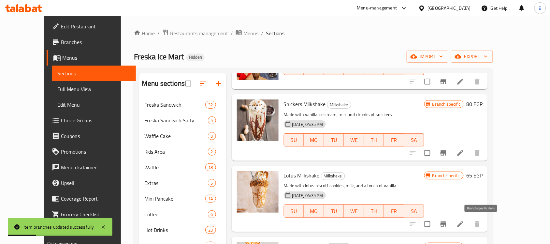
click at [447, 225] on icon "Branch-specific-item" at bounding box center [443, 224] width 8 height 8
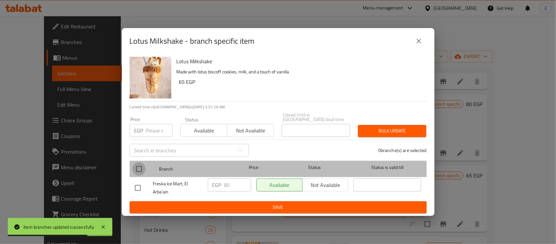
click at [143, 171] on input "checkbox" at bounding box center [139, 169] width 14 height 14
checkbox input "true"
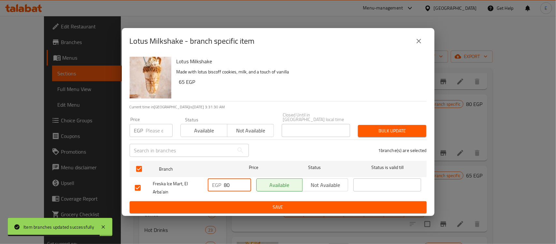
drag, startPoint x: 233, startPoint y: 181, endPoint x: 211, endPoint y: 178, distance: 22.6
click at [212, 179] on div "EGP 80 ​" at bounding box center [229, 184] width 43 height 13
type input "95"
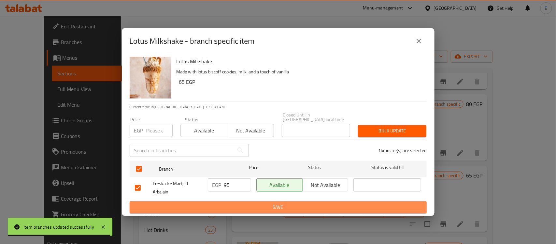
click at [229, 209] on button "Save" at bounding box center [278, 207] width 297 height 12
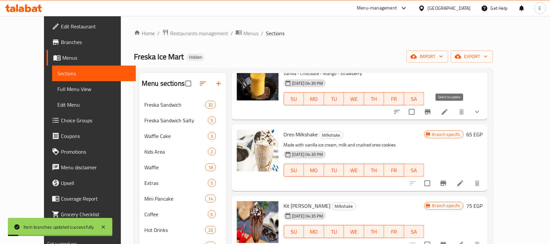
scroll to position [0, 0]
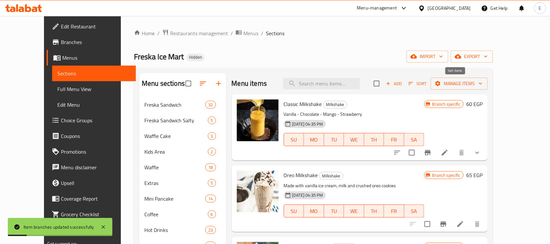
click at [426, 87] on span "Sort" at bounding box center [417, 83] width 18 height 7
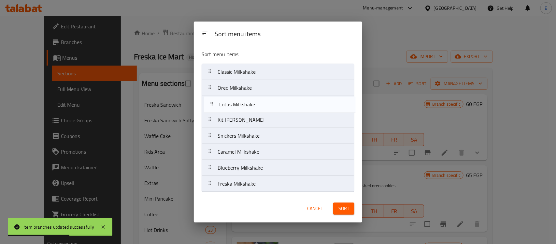
drag, startPoint x: 249, startPoint y: 138, endPoint x: 251, endPoint y: 105, distance: 33.3
click at [251, 105] on nav "Classic Milkshake Oreo Milkshake Kit Kat Milkshake Snickers Milkshake Lotus Mil…" at bounding box center [278, 127] width 153 height 128
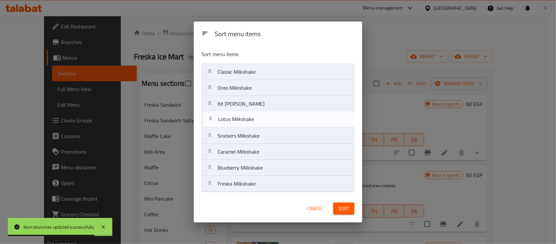
drag, startPoint x: 246, startPoint y: 107, endPoint x: 247, endPoint y: 125, distance: 18.6
click at [247, 125] on nav "Classic Milkshake Oreo Milkshake Lotus Milkshake Kit Kat Milkshake Snickers Mil…" at bounding box center [278, 127] width 153 height 128
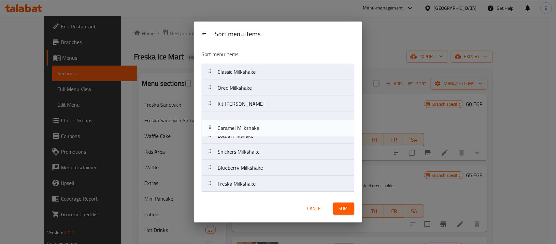
drag, startPoint x: 248, startPoint y: 146, endPoint x: 247, endPoint y: 118, distance: 27.7
click at [247, 118] on nav "Classic Milkshake Oreo Milkshake Kit Kat Milkshake Lotus Milkshake Snickers Mil…" at bounding box center [278, 127] width 153 height 128
drag, startPoint x: 242, startPoint y: 173, endPoint x: 246, endPoint y: 121, distance: 52.3
click at [246, 121] on nav "Classic Milkshake Oreo Milkshake Kit Kat Milkshake Caramel Milkshake Lotus Milk…" at bounding box center [278, 127] width 153 height 128
drag, startPoint x: 235, startPoint y: 171, endPoint x: 237, endPoint y: 77, distance: 94.1
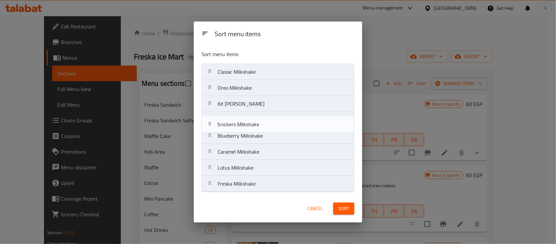
click at [236, 122] on nav "Classic Milkshake Oreo Milkshake Kit Kat Milkshake Blueberry Milkshake Caramel …" at bounding box center [278, 127] width 153 height 128
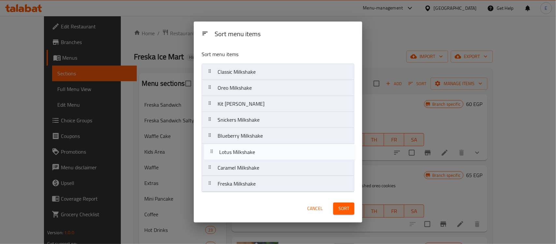
drag, startPoint x: 245, startPoint y: 175, endPoint x: 249, endPoint y: 156, distance: 19.4
click at [249, 156] on nav "Classic Milkshake Oreo Milkshake Kit Kat Milkshake Snickers Milkshake Blueberry…" at bounding box center [278, 127] width 153 height 128
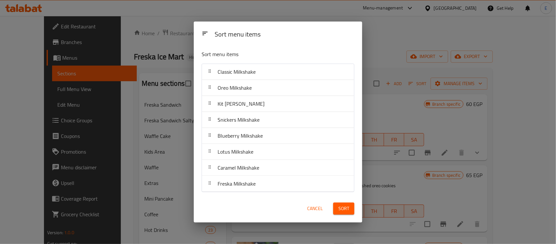
click at [343, 209] on span "Sort" at bounding box center [343, 208] width 11 height 8
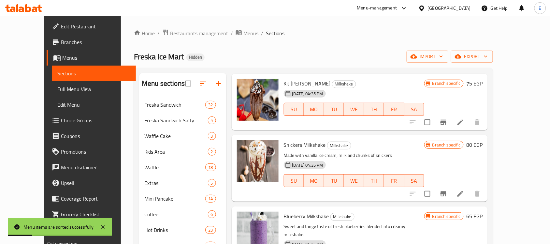
scroll to position [81, 0]
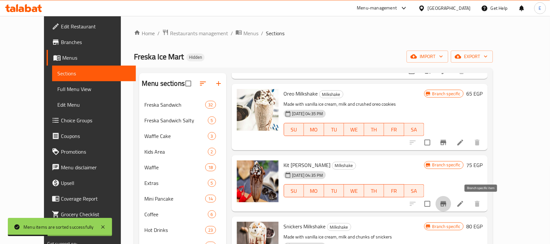
click at [447, 207] on icon "Branch-specific-item" at bounding box center [443, 204] width 8 height 8
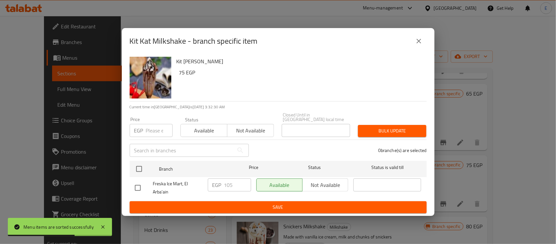
click at [419, 45] on icon "close" at bounding box center [419, 41] width 8 height 8
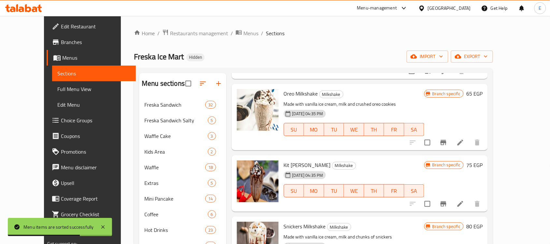
scroll to position [163, 0]
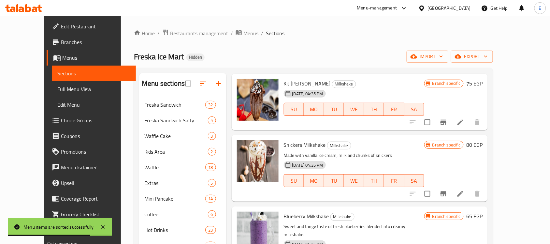
click at [447, 197] on icon "Branch-specific-item" at bounding box center [443, 194] width 8 height 8
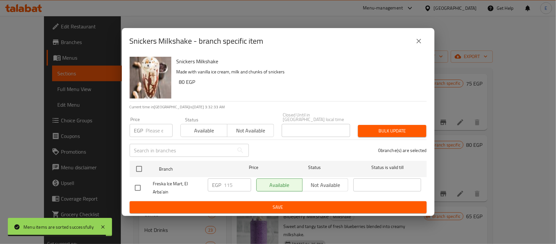
click at [419, 45] on icon "close" at bounding box center [419, 41] width 8 height 8
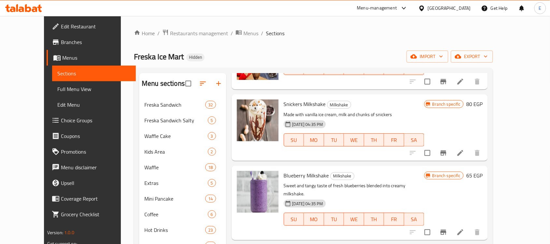
scroll to position [244, 0]
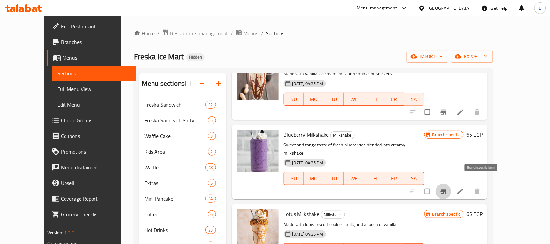
click at [447, 187] on icon "Branch-specific-item" at bounding box center [443, 191] width 8 height 8
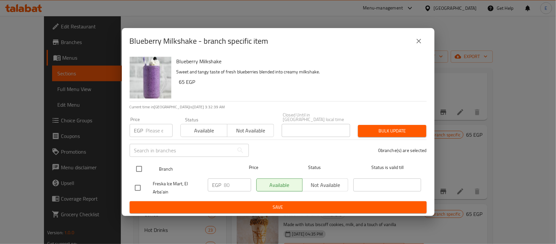
click at [145, 162] on input "checkbox" at bounding box center [139, 169] width 14 height 14
checkbox input "true"
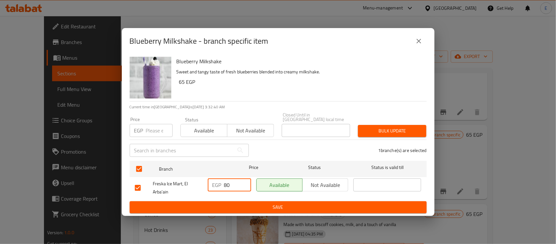
drag, startPoint x: 234, startPoint y: 180, endPoint x: 179, endPoint y: 185, distance: 54.6
click at [181, 185] on div "Freska Ice Mart, El Arba'ain EGP 80 ​ Available Not available ​" at bounding box center [278, 188] width 292 height 24
type input "95"
click at [261, 209] on button "Save" at bounding box center [278, 207] width 297 height 12
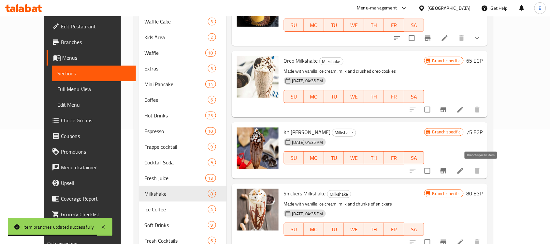
scroll to position [0, 0]
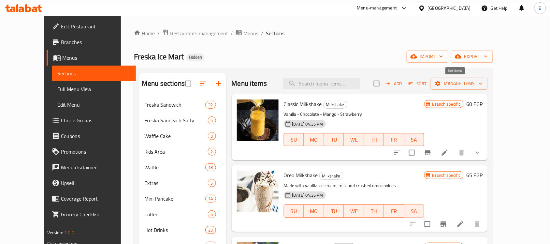
click at [430, 87] on span "Sort" at bounding box center [417, 83] width 26 height 10
click at [402, 85] on span "Add" at bounding box center [394, 83] width 18 height 7
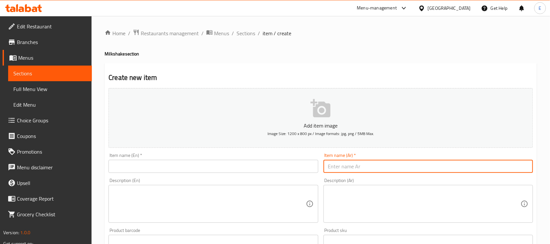
click at [367, 166] on input "text" at bounding box center [427, 166] width 209 height 13
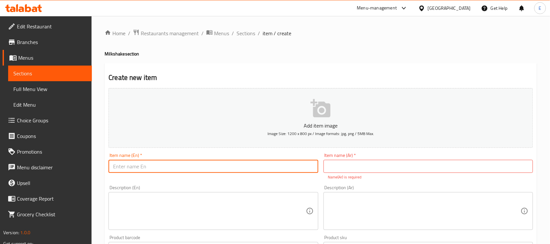
click at [269, 170] on input "text" at bounding box center [212, 166] width 209 height 13
type input "Pistachio"
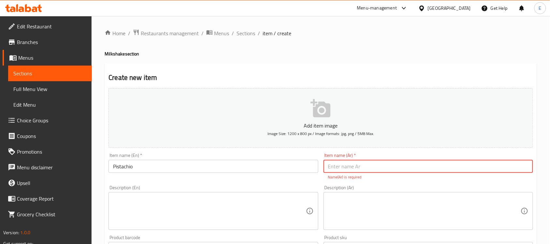
click at [339, 172] on input "text" at bounding box center [427, 166] width 209 height 13
drag, startPoint x: 367, startPoint y: 168, endPoint x: 213, endPoint y: 168, distance: 154.0
click at [213, 168] on div "Add item image Image Size: 1200 x 800 px / Image formats: jpg, png / 5MB Max. I…" at bounding box center [321, 229] width 430 height 288
type input "بيستاشيو"
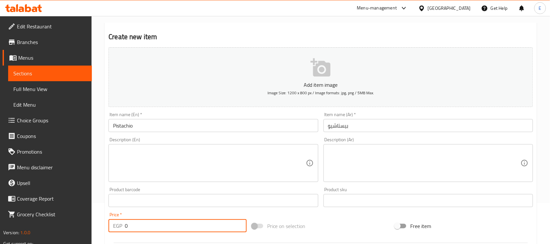
drag, startPoint x: 138, startPoint y: 230, endPoint x: 106, endPoint y: 226, distance: 32.8
click at [106, 226] on div "Price   * EGP 0 Price *" at bounding box center [177, 221] width 143 height 25
type input "125"
click at [186, 214] on div "Price   * EGP 125 Price *" at bounding box center [177, 222] width 138 height 20
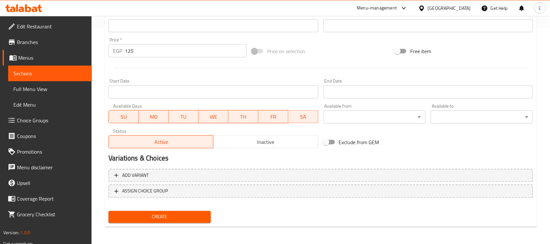
click at [173, 214] on span "Create" at bounding box center [160, 217] width 92 height 8
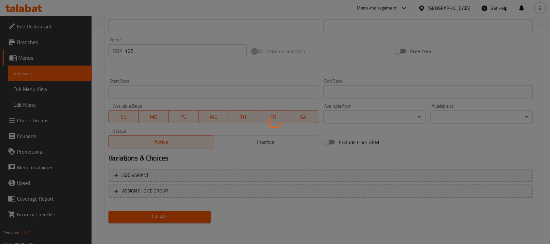
type input "0"
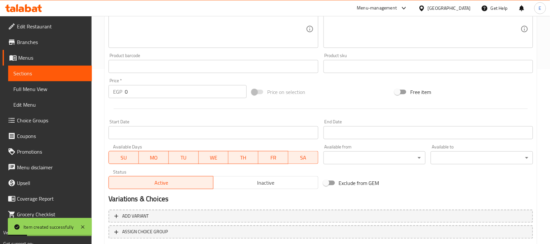
scroll to position [52, 0]
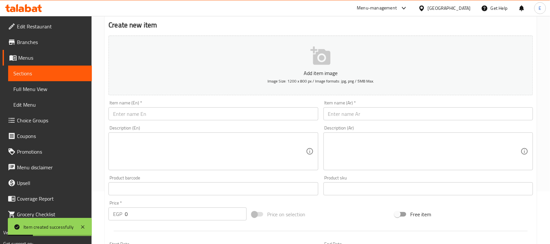
click at [363, 114] on input "text" at bounding box center [427, 113] width 209 height 13
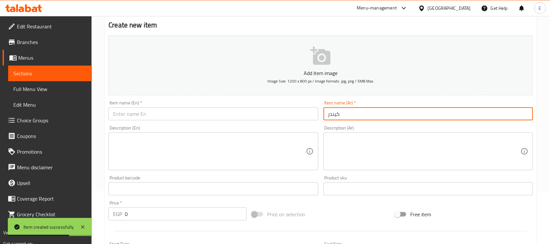
type input "كيندر"
click at [216, 119] on input "text" at bounding box center [212, 113] width 209 height 13
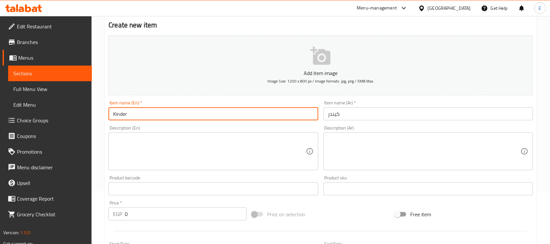
type input "Kinder"
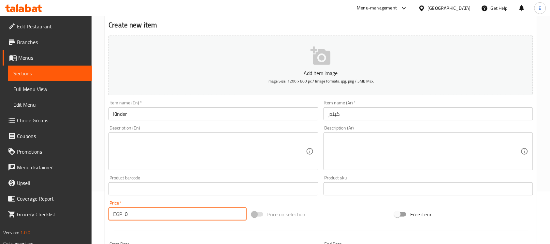
drag, startPoint x: 143, startPoint y: 212, endPoint x: 74, endPoint y: 207, distance: 69.2
click at [74, 208] on div "Edit Restaurant Branches Menus Sections Full Menu View Edit Menu Choice Groups …" at bounding box center [275, 186] width 550 height 444
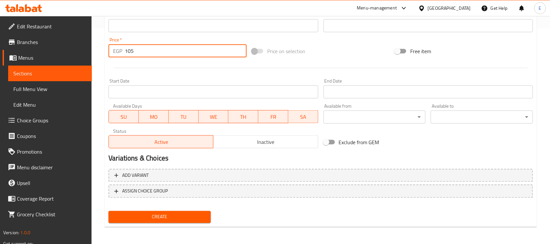
type input "105"
click at [194, 218] on span "Create" at bounding box center [160, 217] width 92 height 8
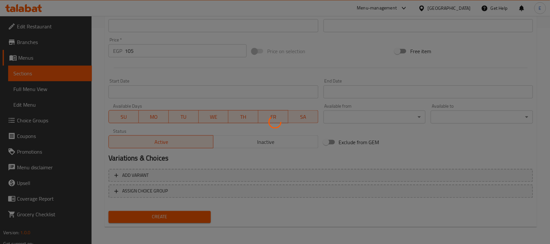
scroll to position [52, 0]
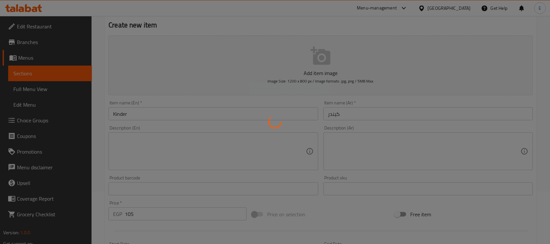
type input "0"
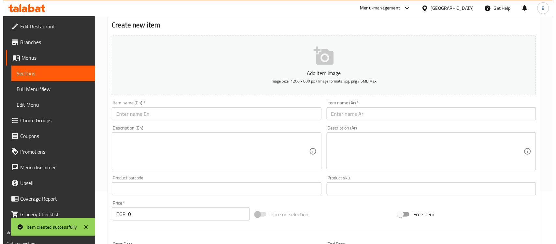
scroll to position [0, 0]
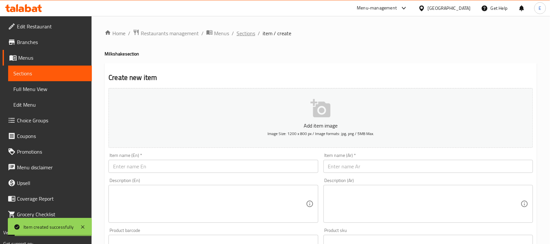
click at [247, 31] on span "Sections" at bounding box center [245, 33] width 19 height 8
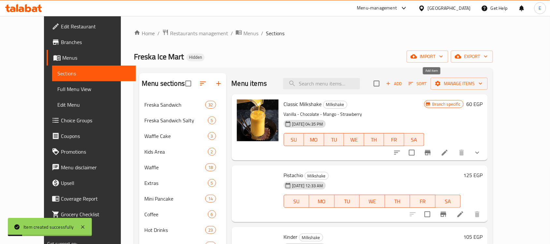
click at [426, 83] on span "Sort" at bounding box center [417, 83] width 18 height 7
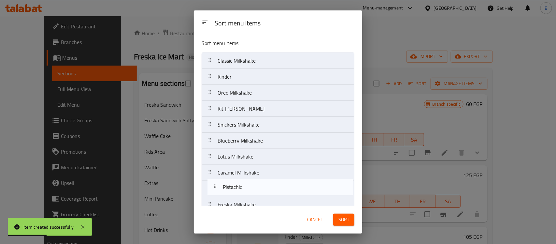
scroll to position [10, 0]
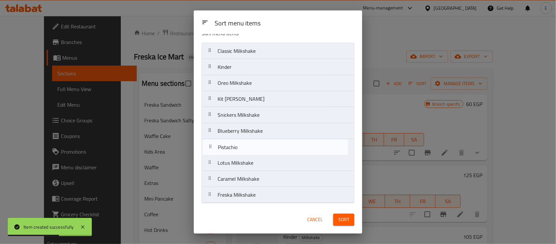
drag, startPoint x: 245, startPoint y: 75, endPoint x: 245, endPoint y: 146, distance: 70.7
click at [245, 146] on nav "Classic Milkshake Pistachio Kinder Oreo Milkshake Kit Kat Milkshake Snickers Mi…" at bounding box center [278, 123] width 153 height 160
drag, startPoint x: 220, startPoint y: 77, endPoint x: 231, endPoint y: 155, distance: 78.9
click at [231, 155] on nav "Classic Milkshake Kinder Oreo Milkshake Kit Kat Milkshake Snickers Milkshake Bl…" at bounding box center [278, 123] width 153 height 160
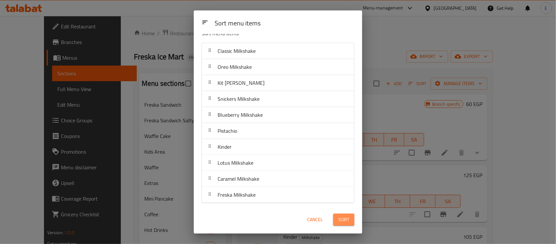
click at [339, 219] on span "Sort" at bounding box center [343, 219] width 11 height 8
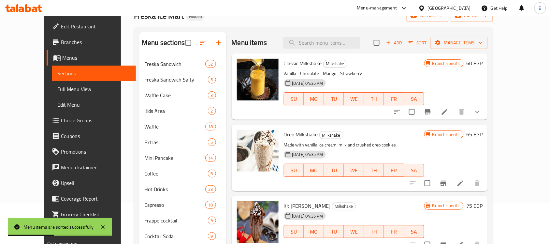
scroll to position [0, 0]
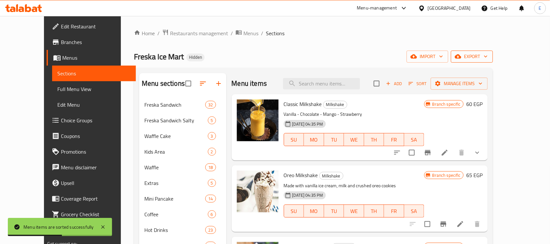
click at [487, 54] on span "export" at bounding box center [472, 56] width 32 height 8
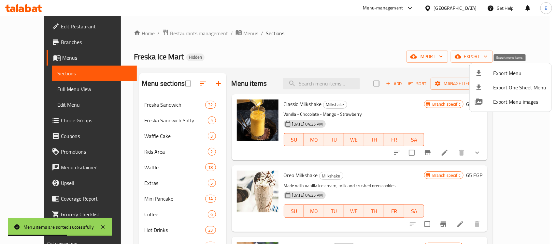
click at [510, 73] on span "Export Menu" at bounding box center [519, 73] width 53 height 8
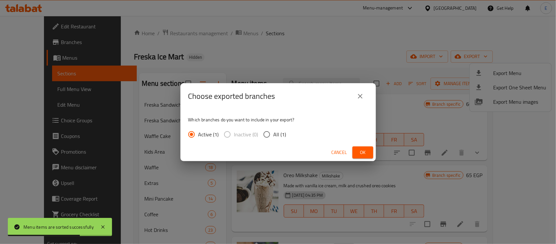
click at [362, 147] on button "Ok" at bounding box center [362, 152] width 21 height 12
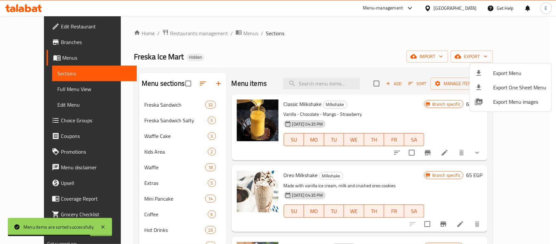
click at [41, 87] on div at bounding box center [278, 122] width 556 height 244
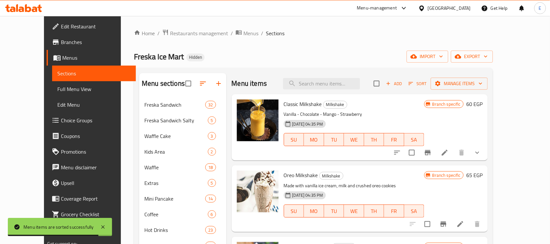
drag, startPoint x: 41, startPoint y: 87, endPoint x: 93, endPoint y: 72, distance: 54.0
click at [57, 87] on span "Full Menu View" at bounding box center [93, 89] width 73 height 8
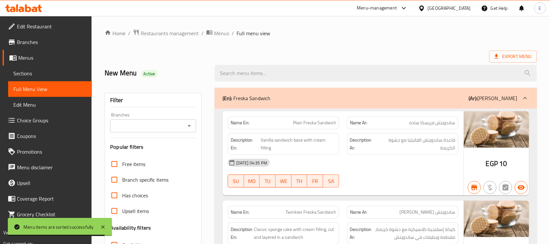
scroll to position [163, 0]
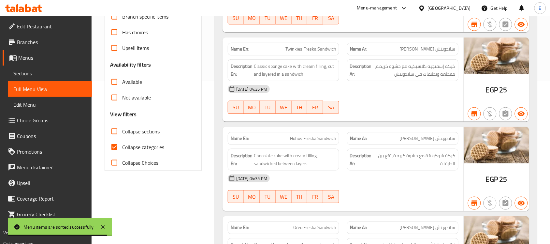
click at [143, 143] on span "Collapse categories" at bounding box center [143, 147] width 42 height 8
click at [122, 142] on input "Collapse categories" at bounding box center [114, 147] width 16 height 16
checkbox input "false"
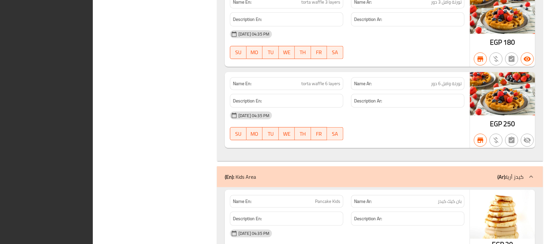
scroll to position [0, 0]
